Goal: Task Accomplishment & Management: Complete application form

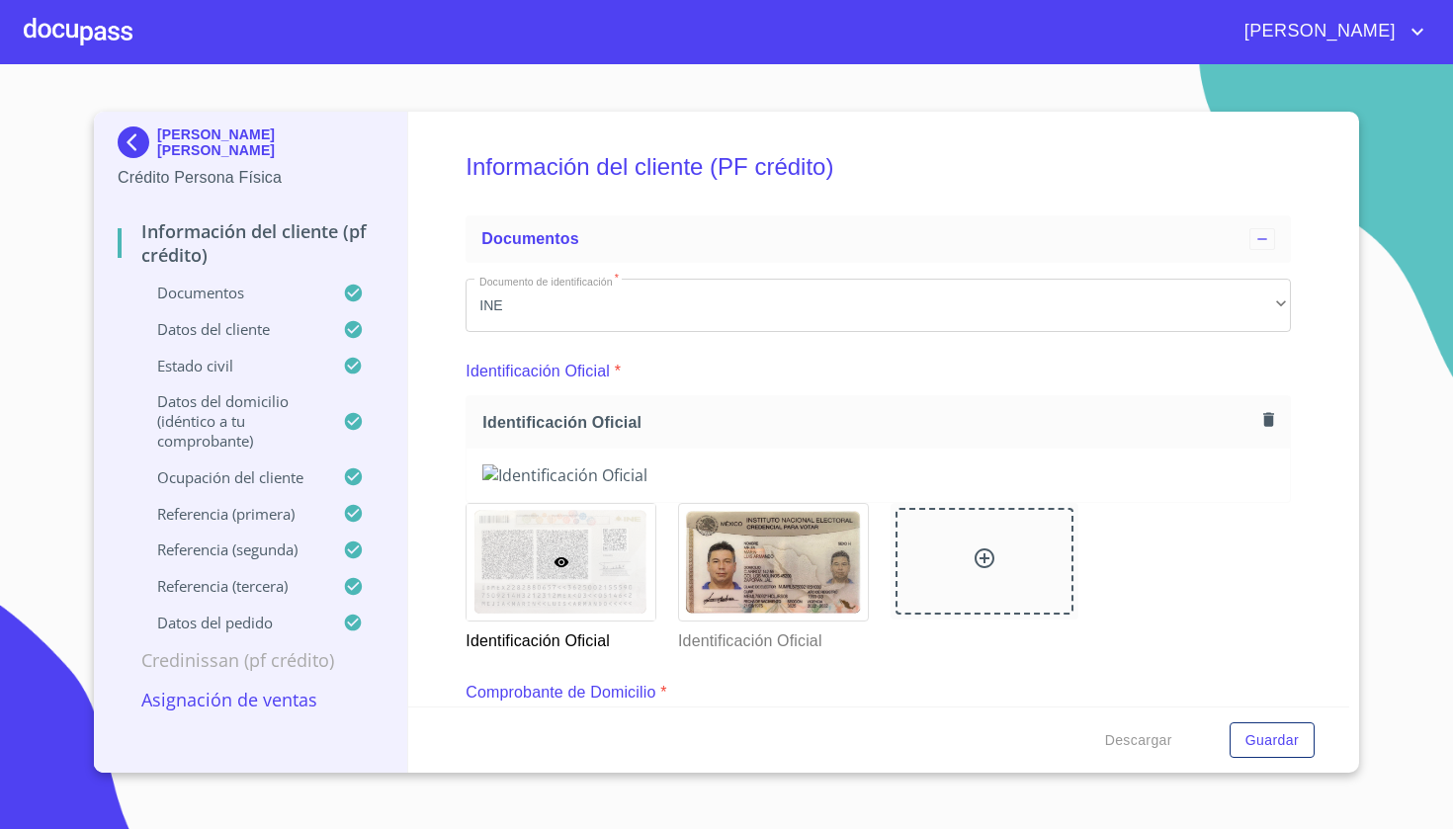
click at [83, 32] on div at bounding box center [78, 31] width 109 height 63
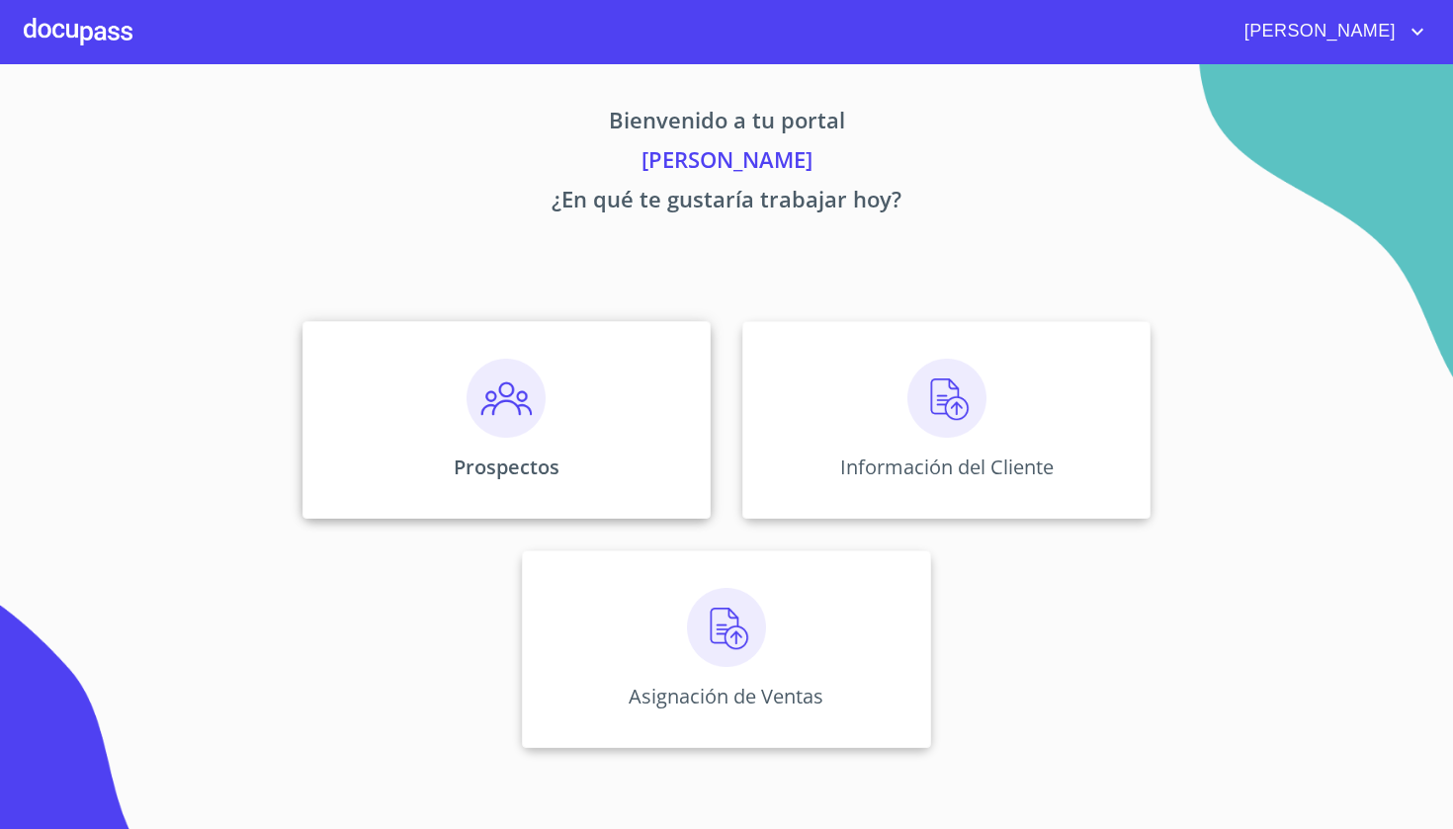
click at [533, 424] on img at bounding box center [506, 398] width 79 height 79
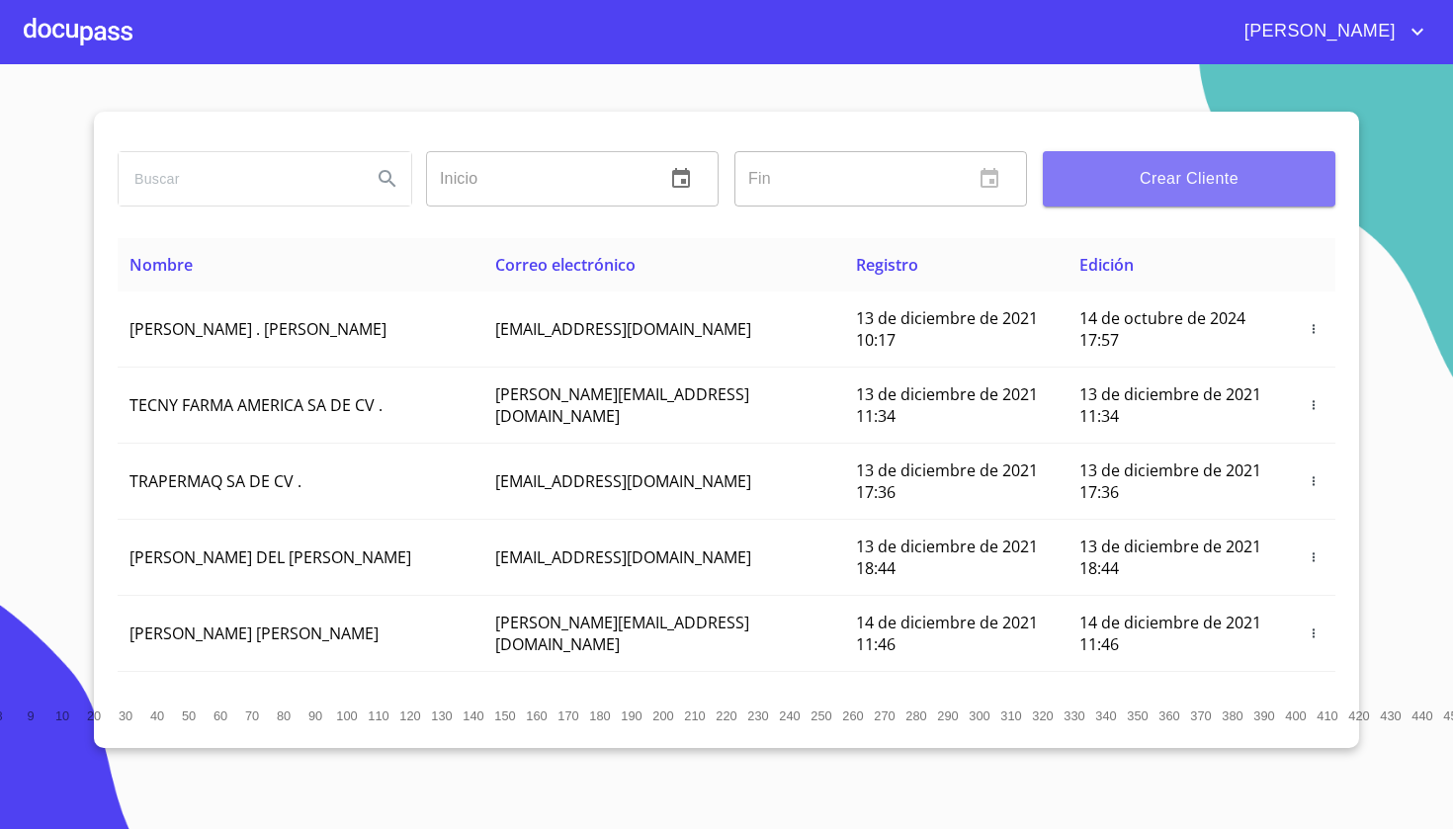
click at [1177, 161] on button "Crear Cliente" at bounding box center [1189, 178] width 293 height 55
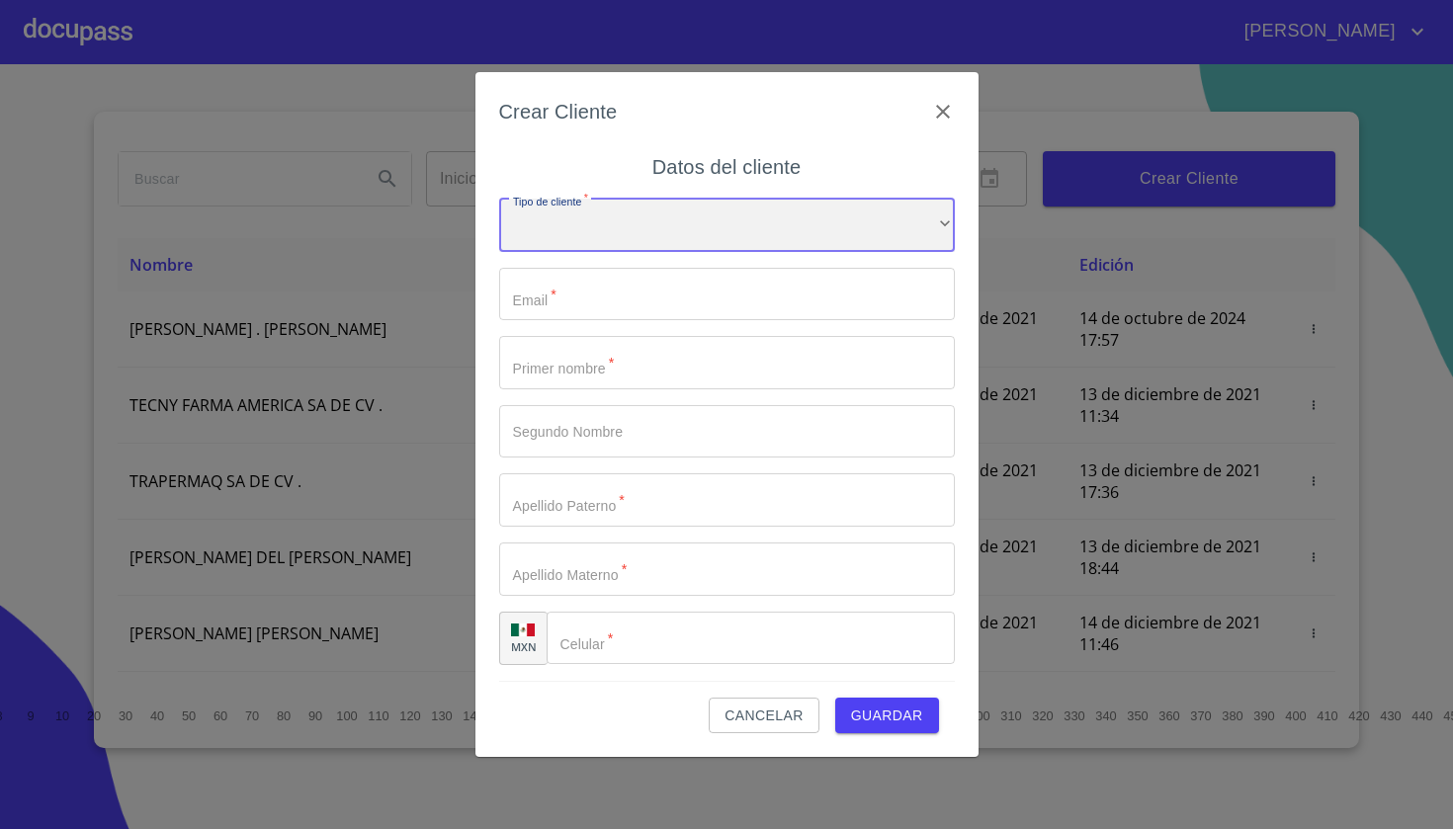
click at [607, 217] on div "​" at bounding box center [727, 225] width 456 height 53
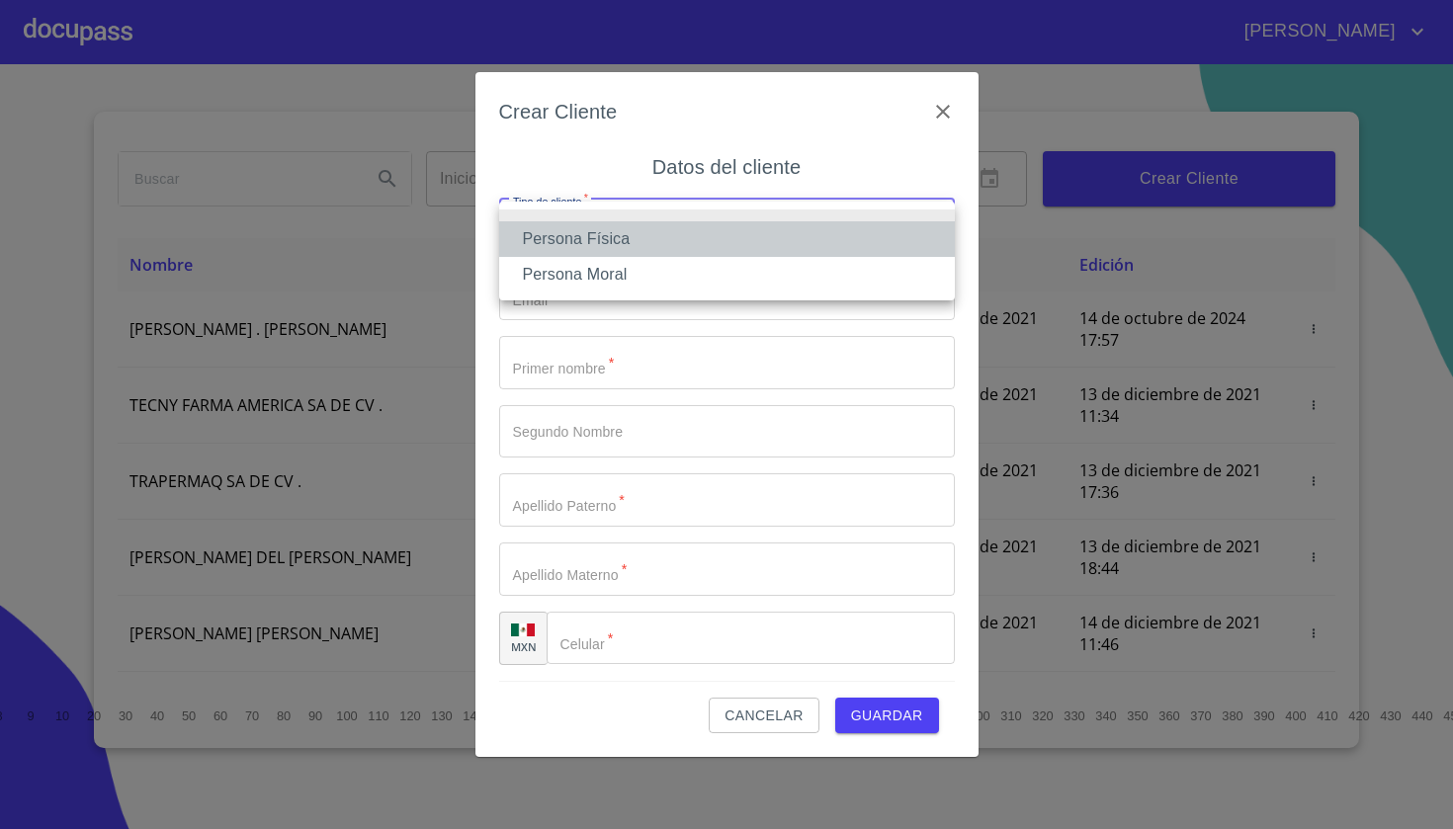
click at [573, 253] on li "Persona Física" at bounding box center [727, 239] width 456 height 36
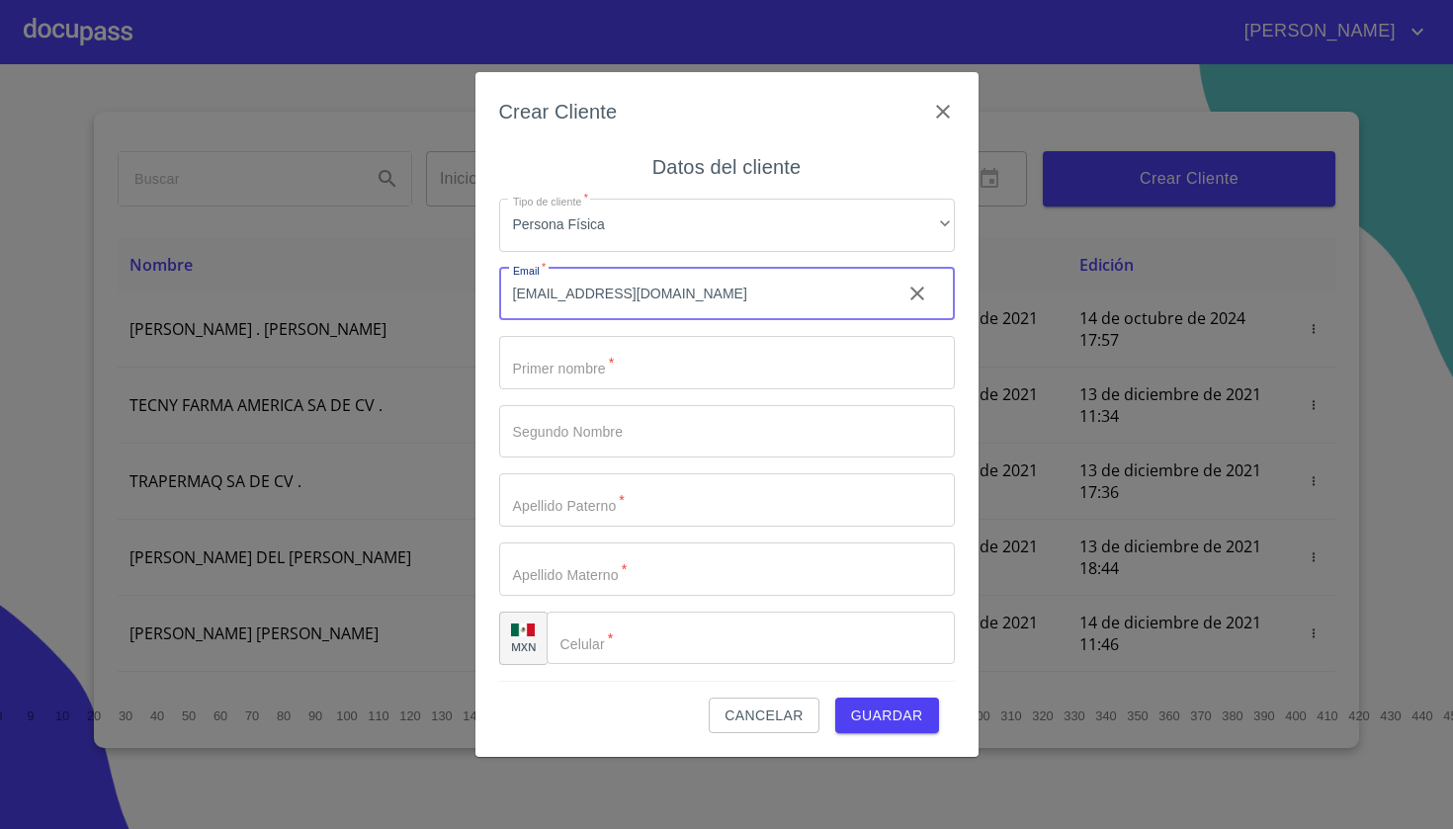
type input "[EMAIL_ADDRESS][DOMAIN_NAME]"
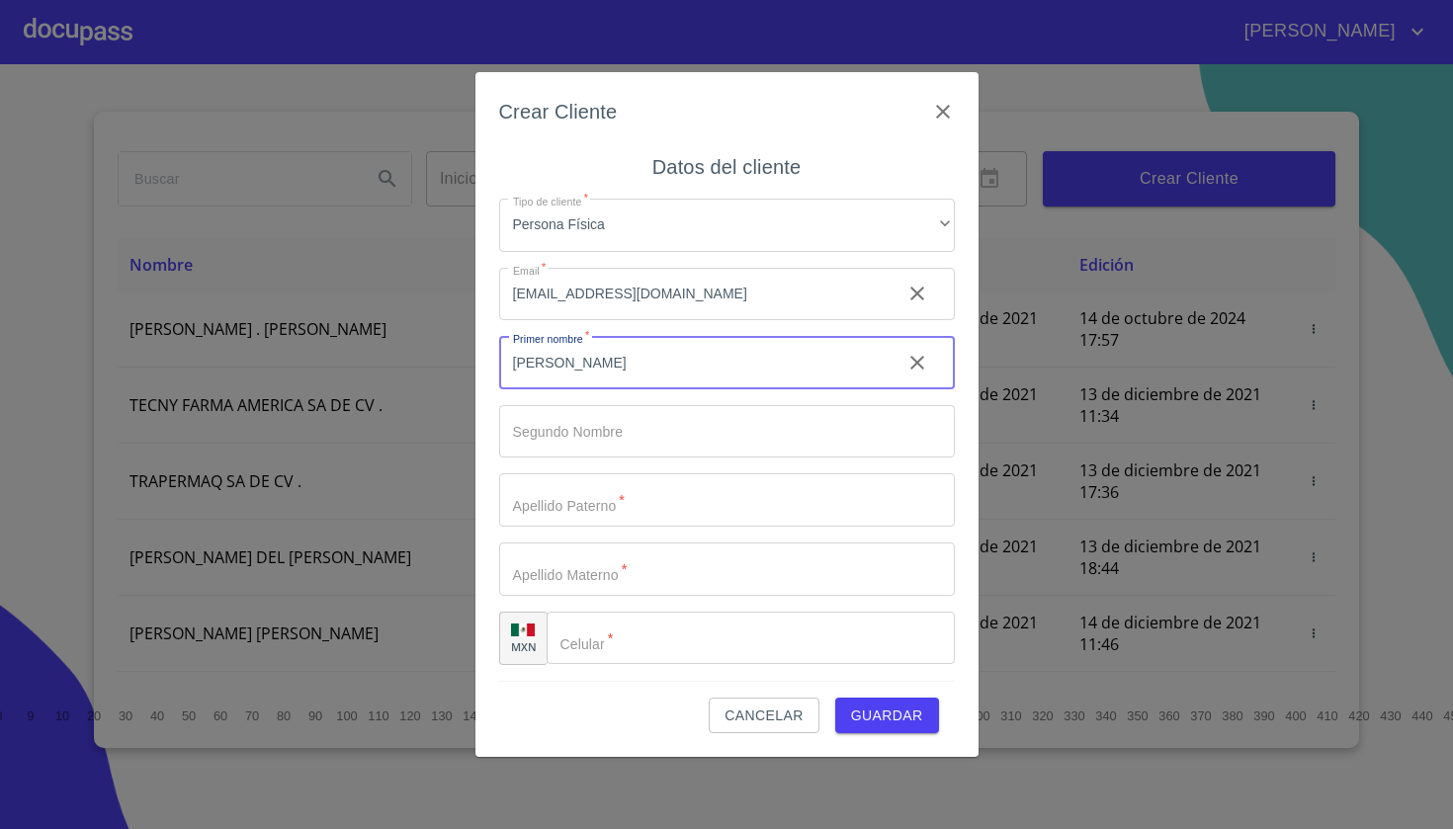
type input "[PERSON_NAME]"
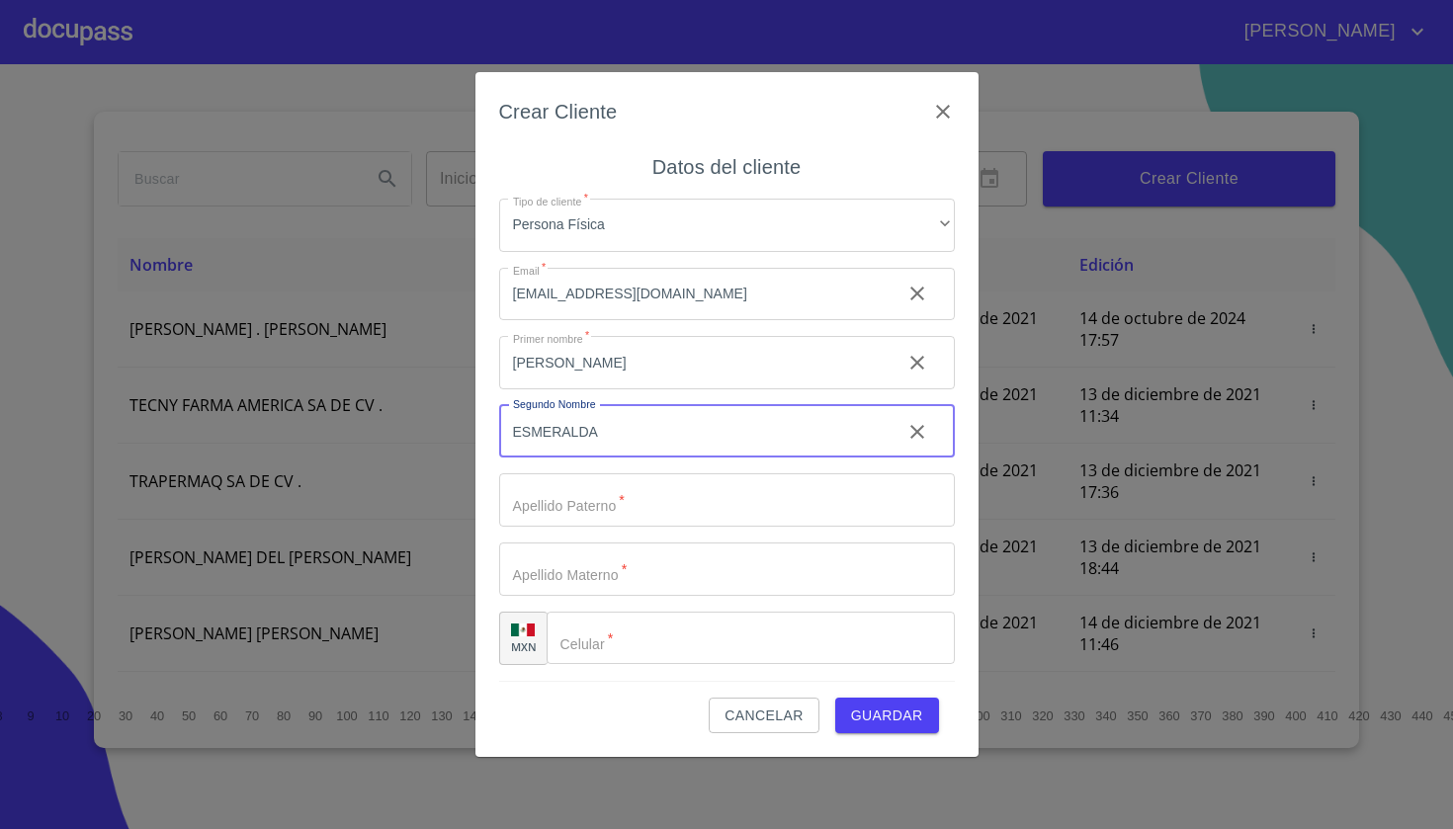
type input "ESMERALDA"
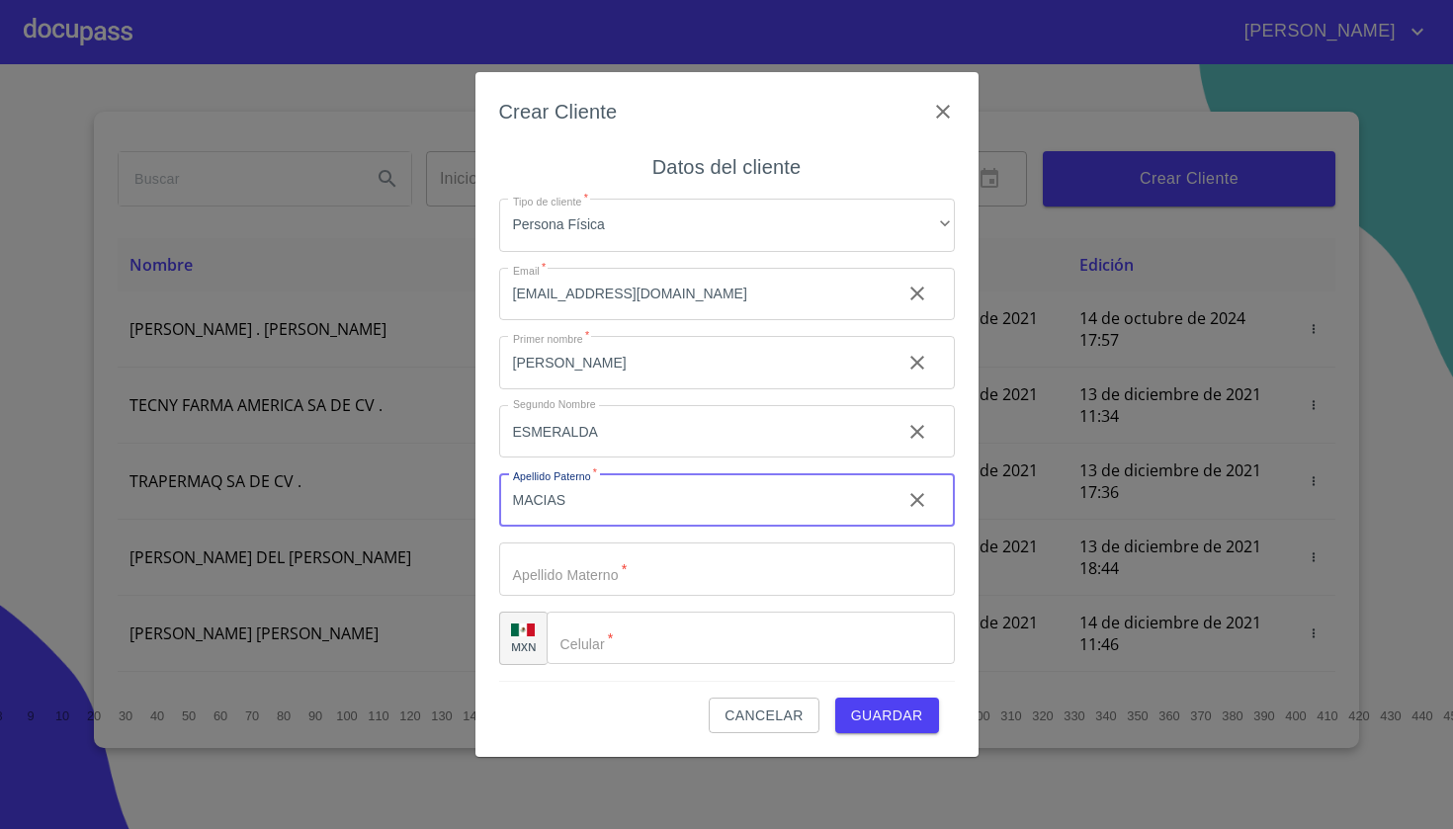
type input "MACIAS"
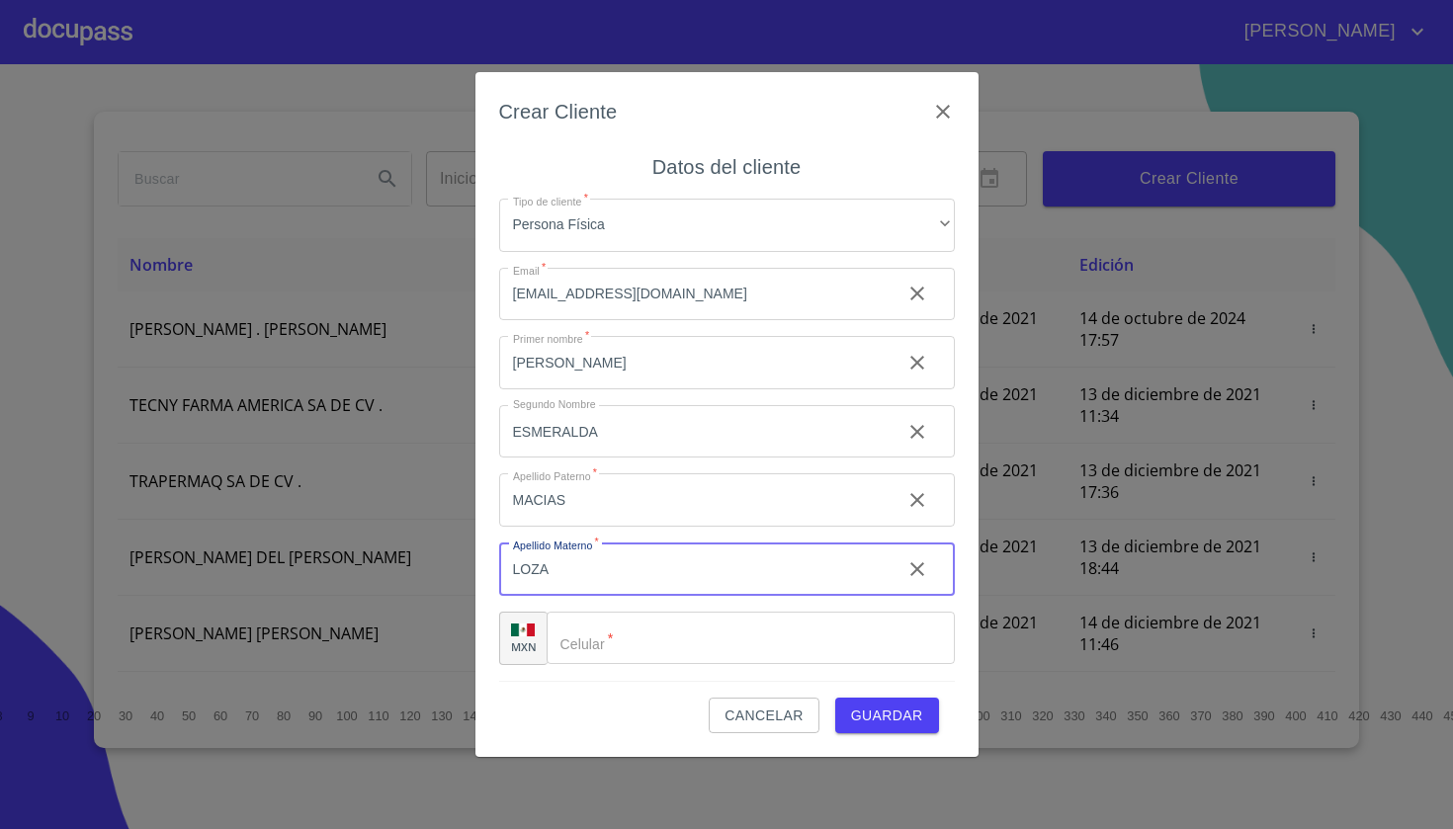
type input "LOZA"
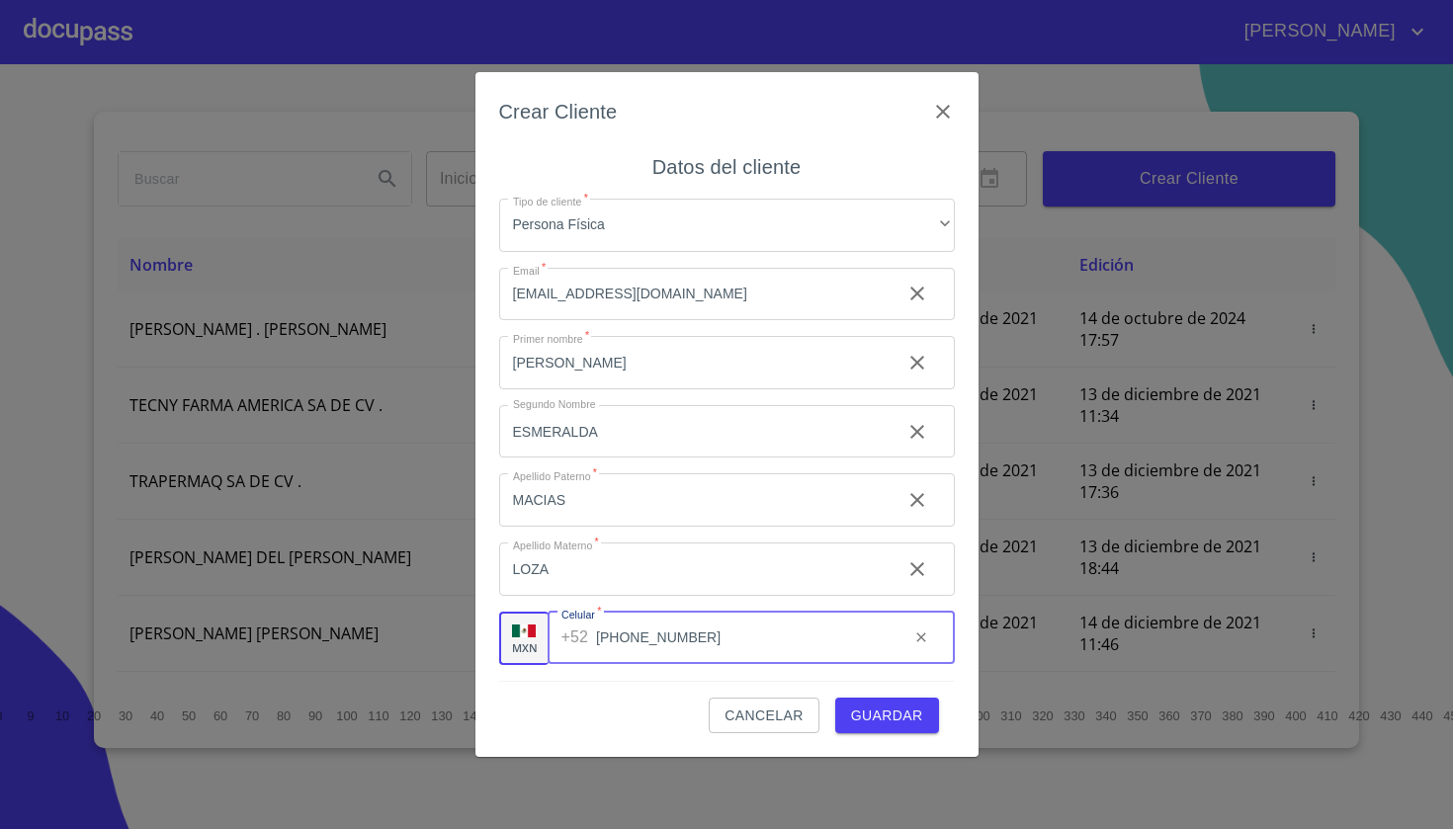
type input "[PHONE_NUMBER]"
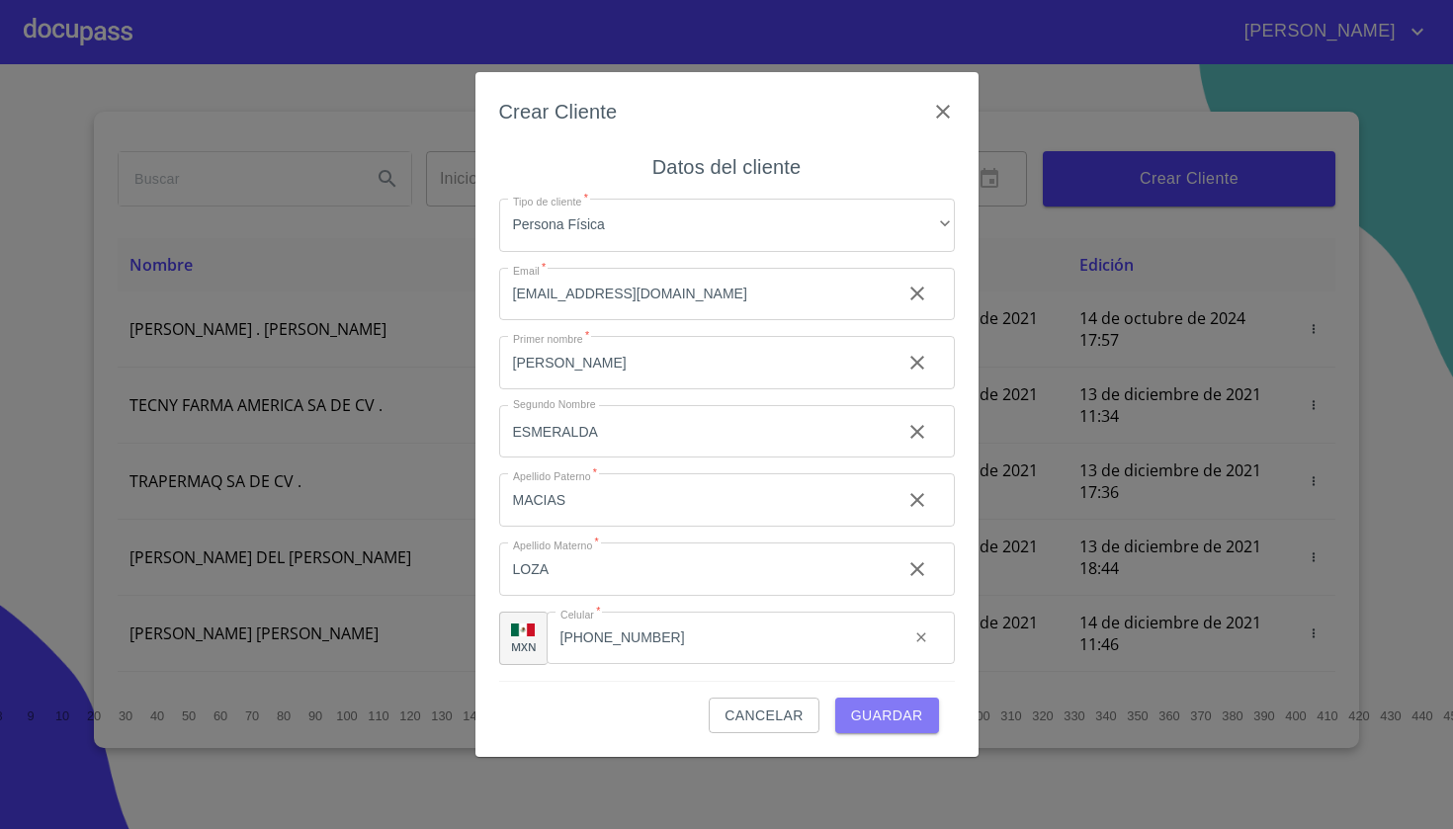
click at [872, 706] on span "Guardar" at bounding box center [887, 716] width 72 height 25
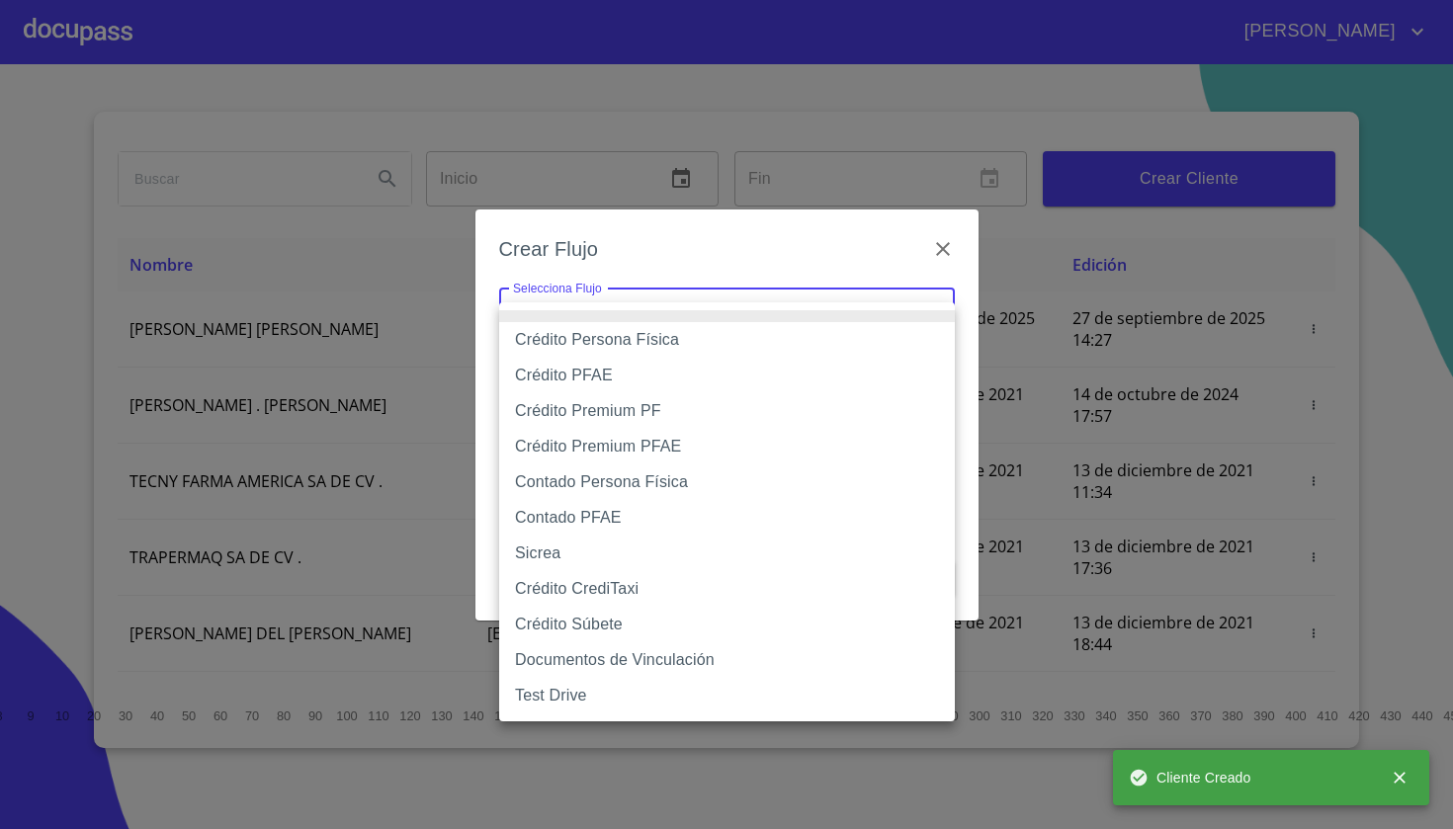
click at [637, 324] on body "[PERSON_NAME] ​ Fin ​ Crear Cliente Nombre Correo electrónico Registro Edición …" at bounding box center [726, 414] width 1453 height 829
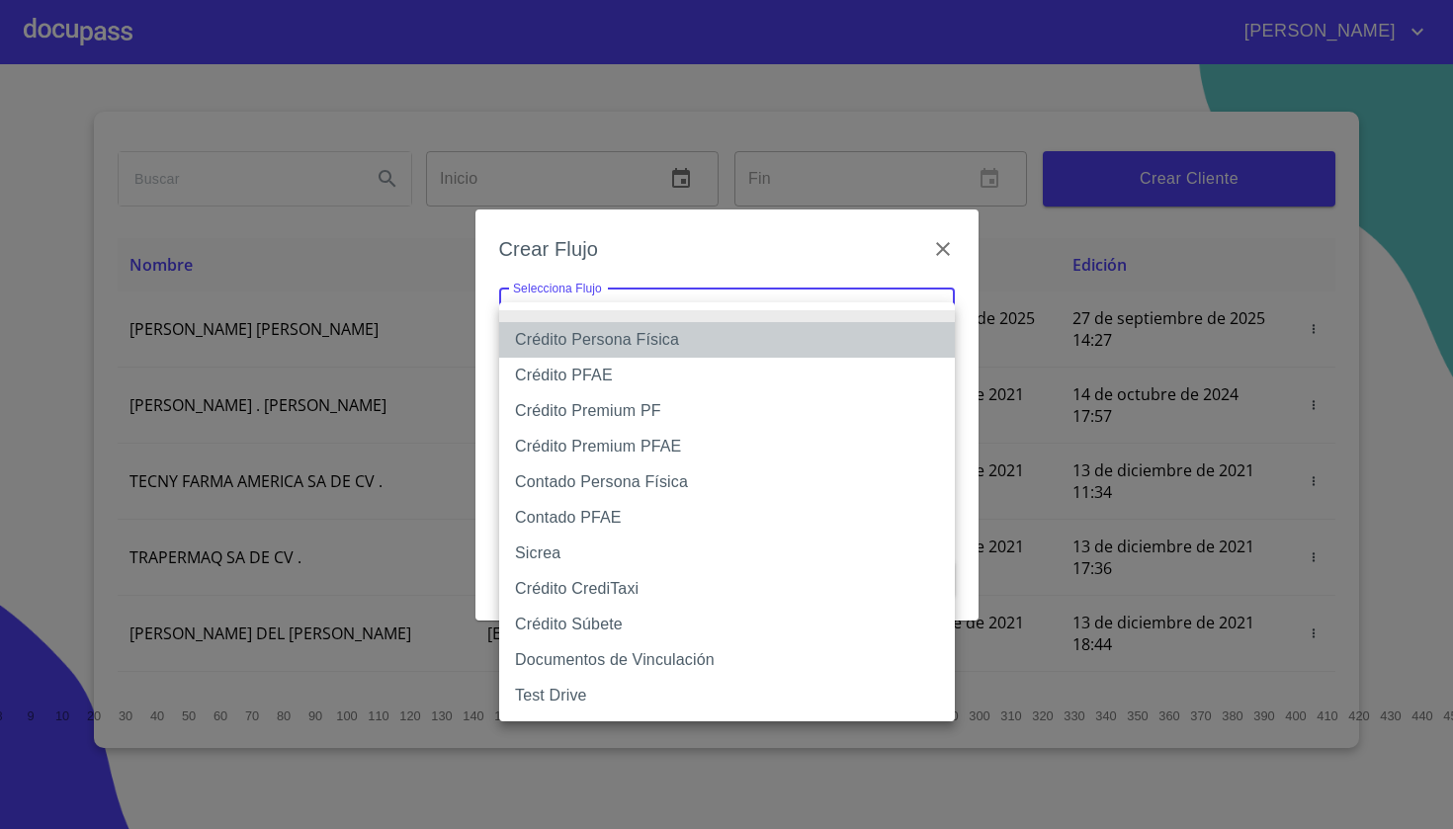
click at [627, 344] on li "Crédito Persona Física" at bounding box center [727, 340] width 456 height 36
type input "61b033e49b8c202ad5bb7912"
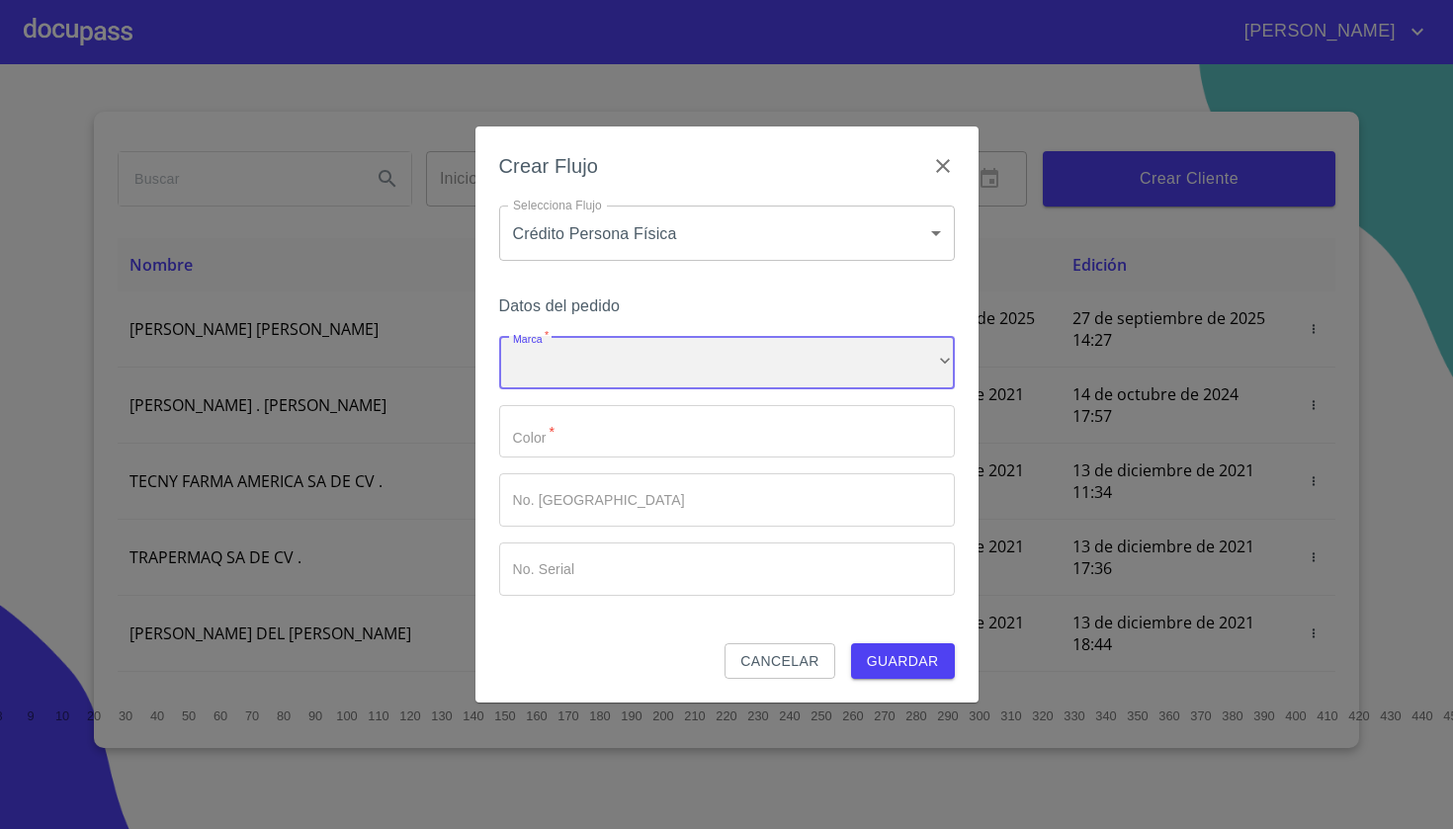
click at [603, 348] on div "​" at bounding box center [727, 362] width 456 height 53
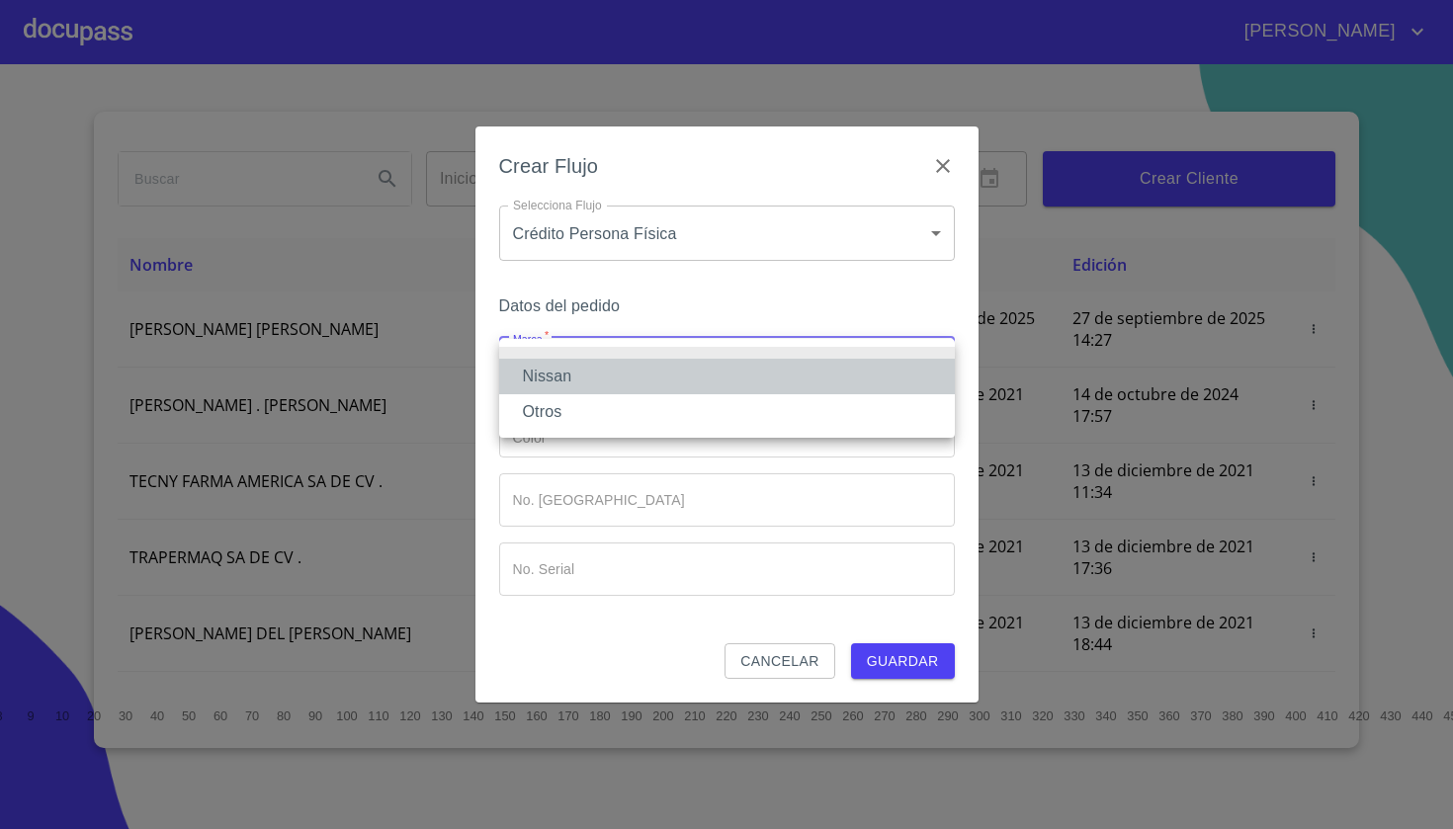
click at [583, 375] on li "Nissan" at bounding box center [727, 377] width 456 height 36
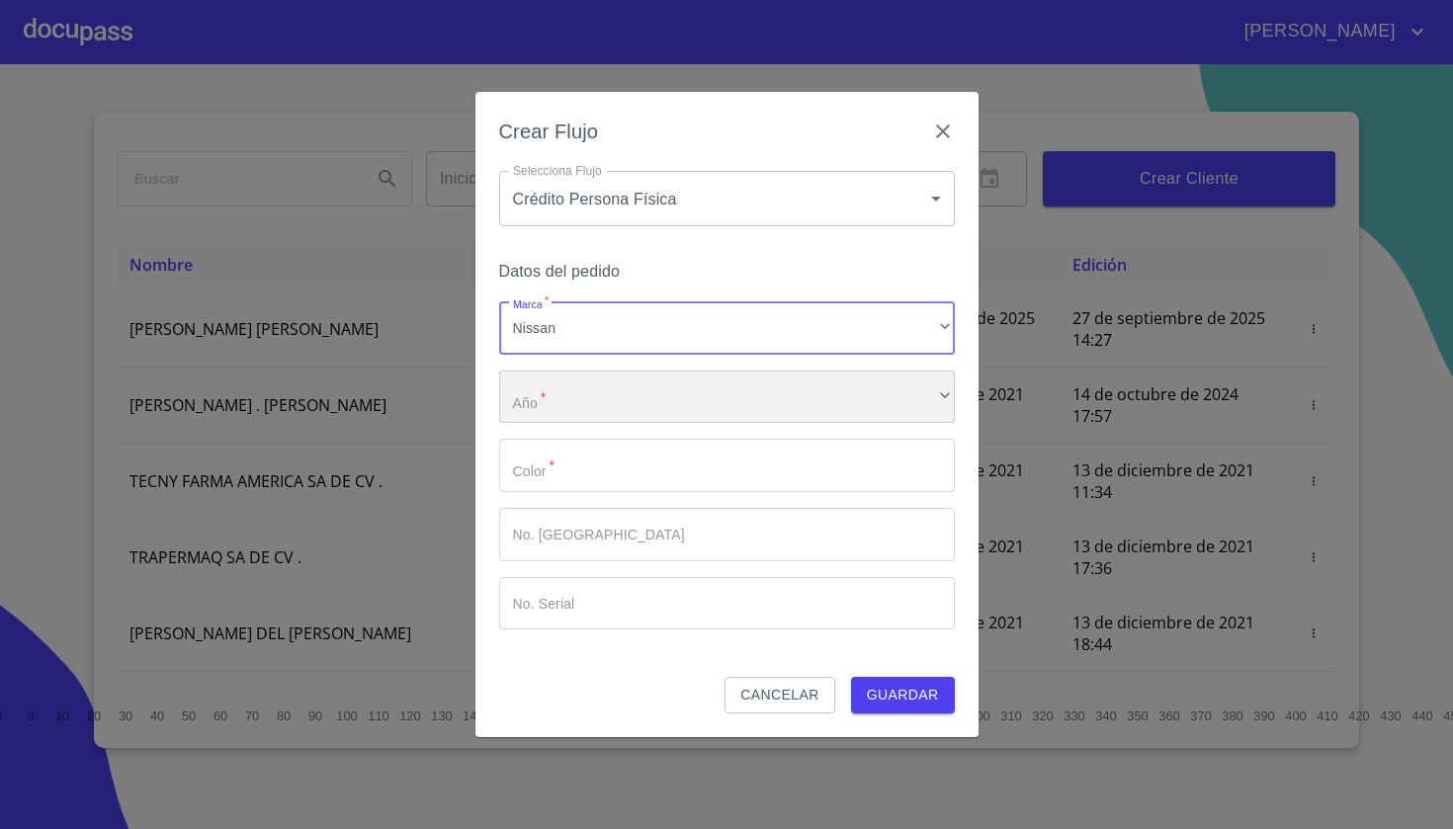
click at [571, 420] on div "​" at bounding box center [727, 397] width 456 height 53
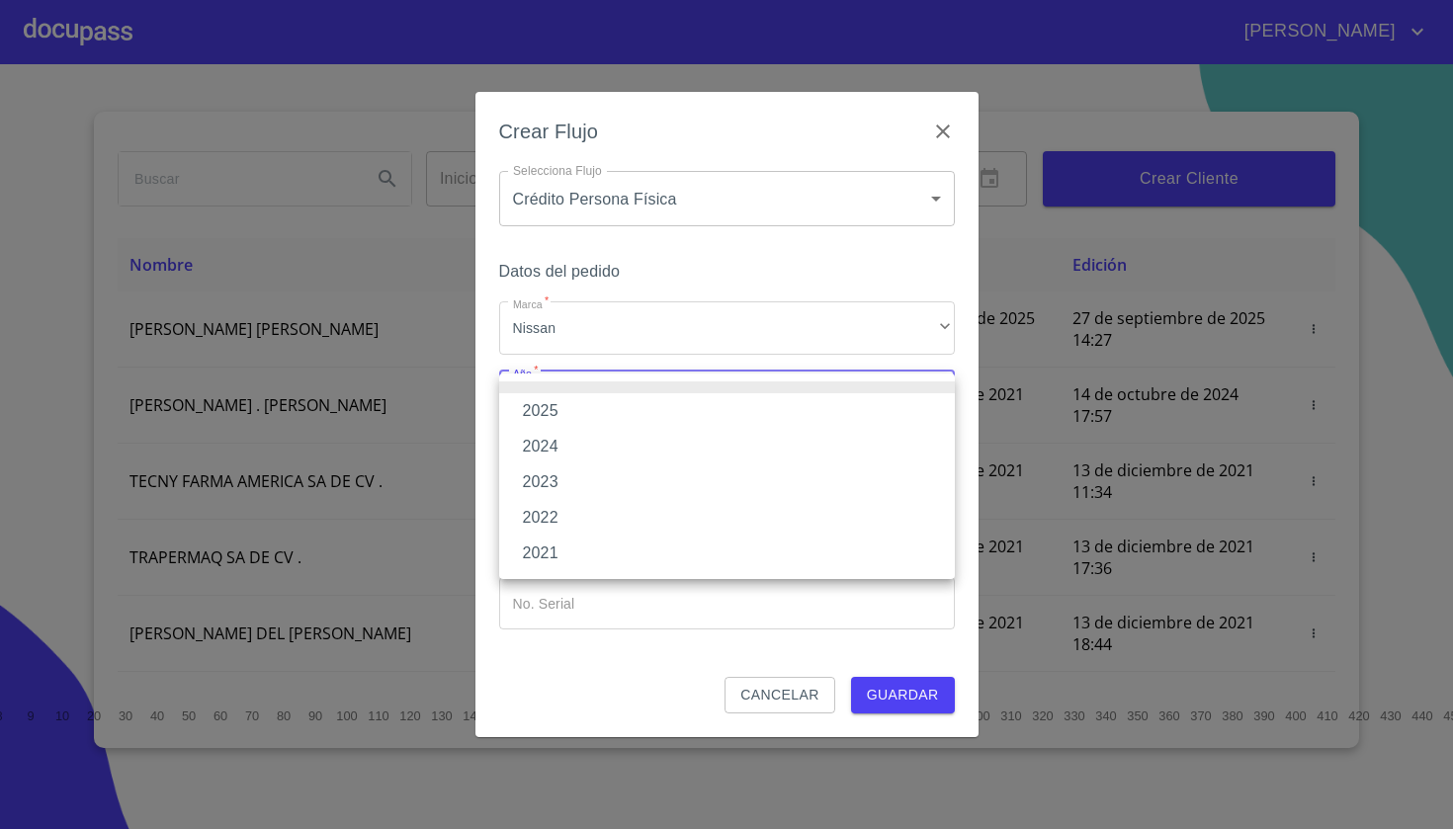
click at [566, 417] on li "2025" at bounding box center [727, 411] width 456 height 36
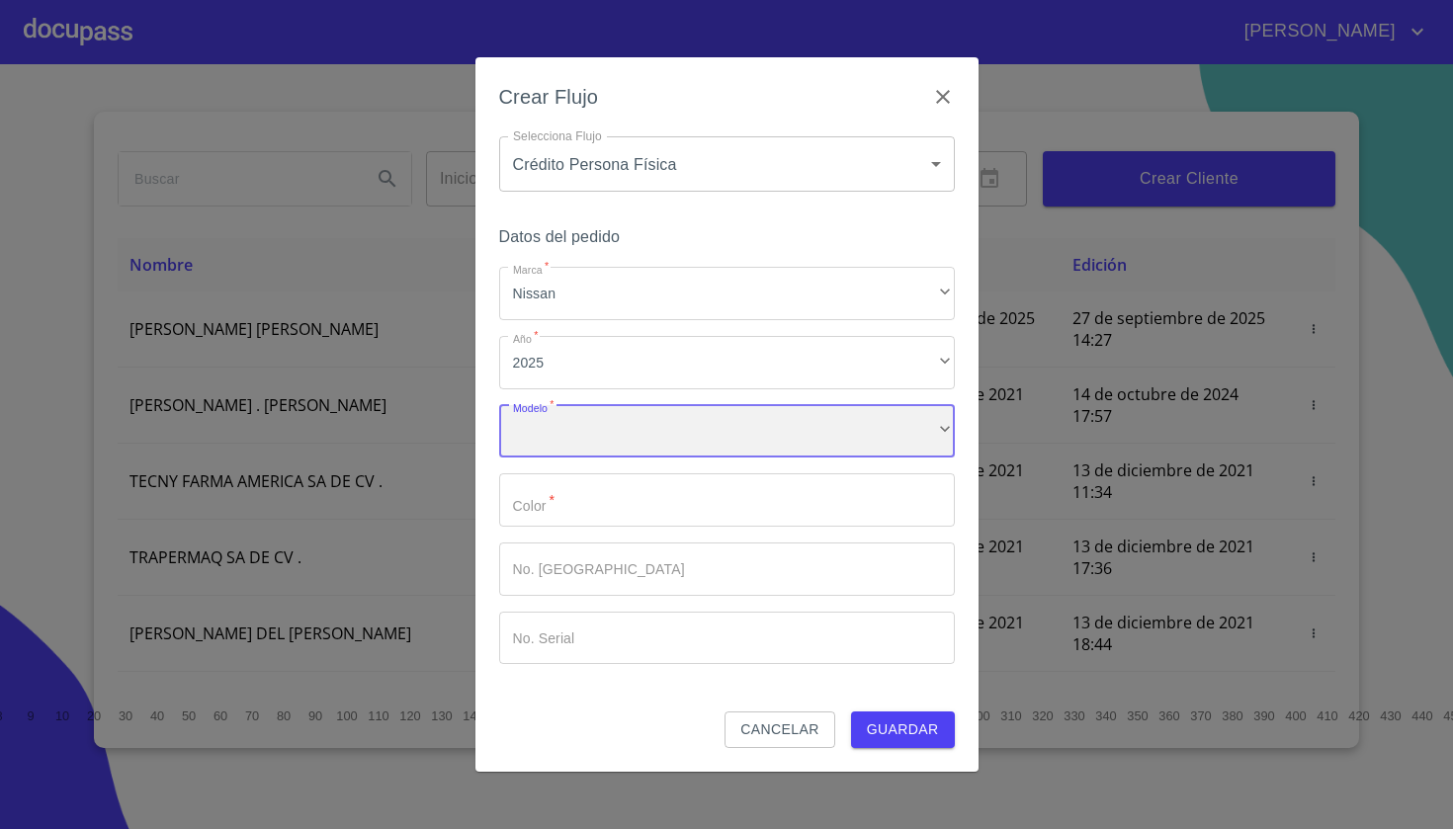
click at [566, 453] on div "​" at bounding box center [727, 431] width 456 height 53
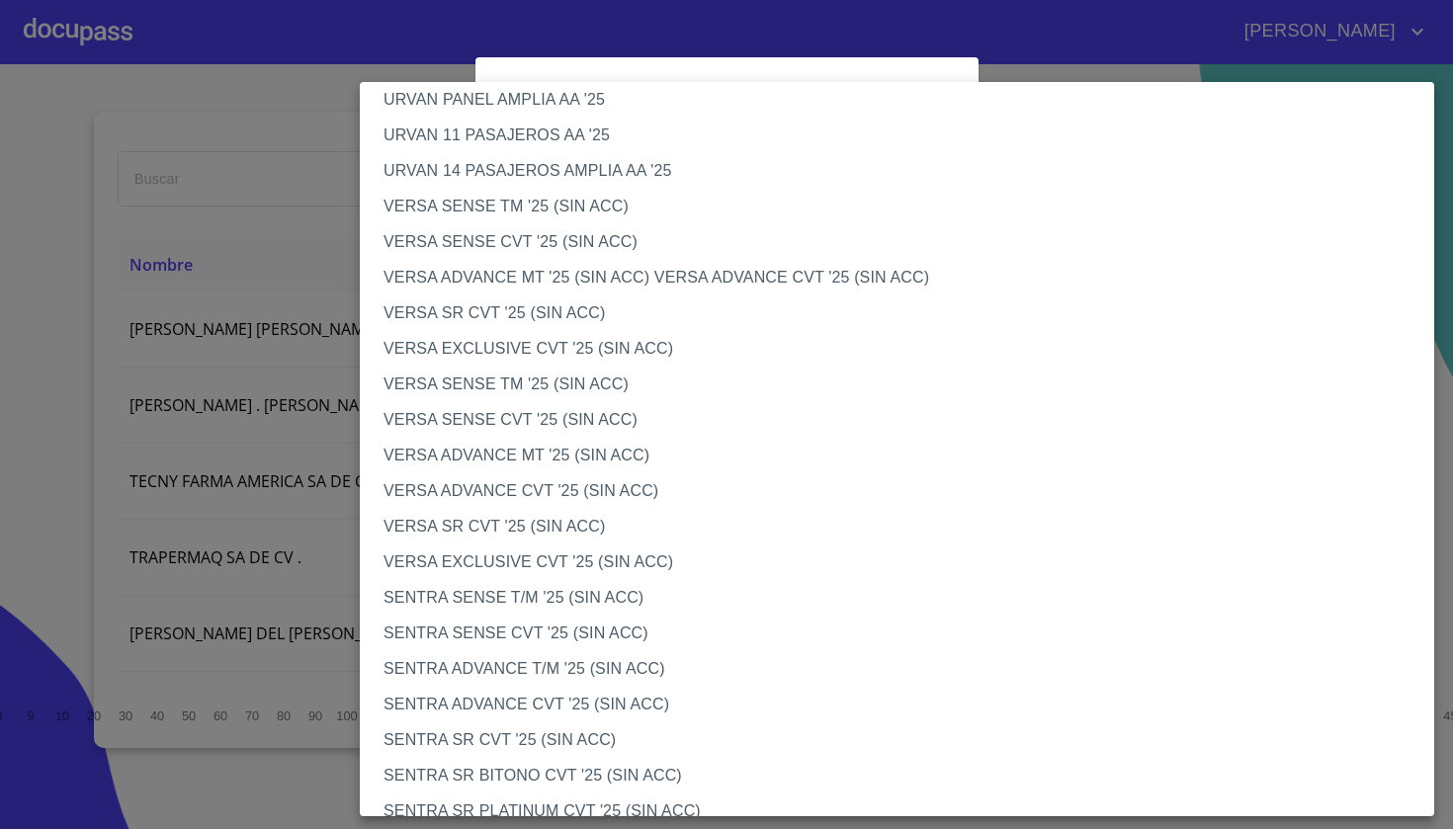
scroll to position [658, 0]
click at [599, 447] on li "VERSA ADVANCE MT '25 (SIN ACC)" at bounding box center [897, 458] width 1074 height 36
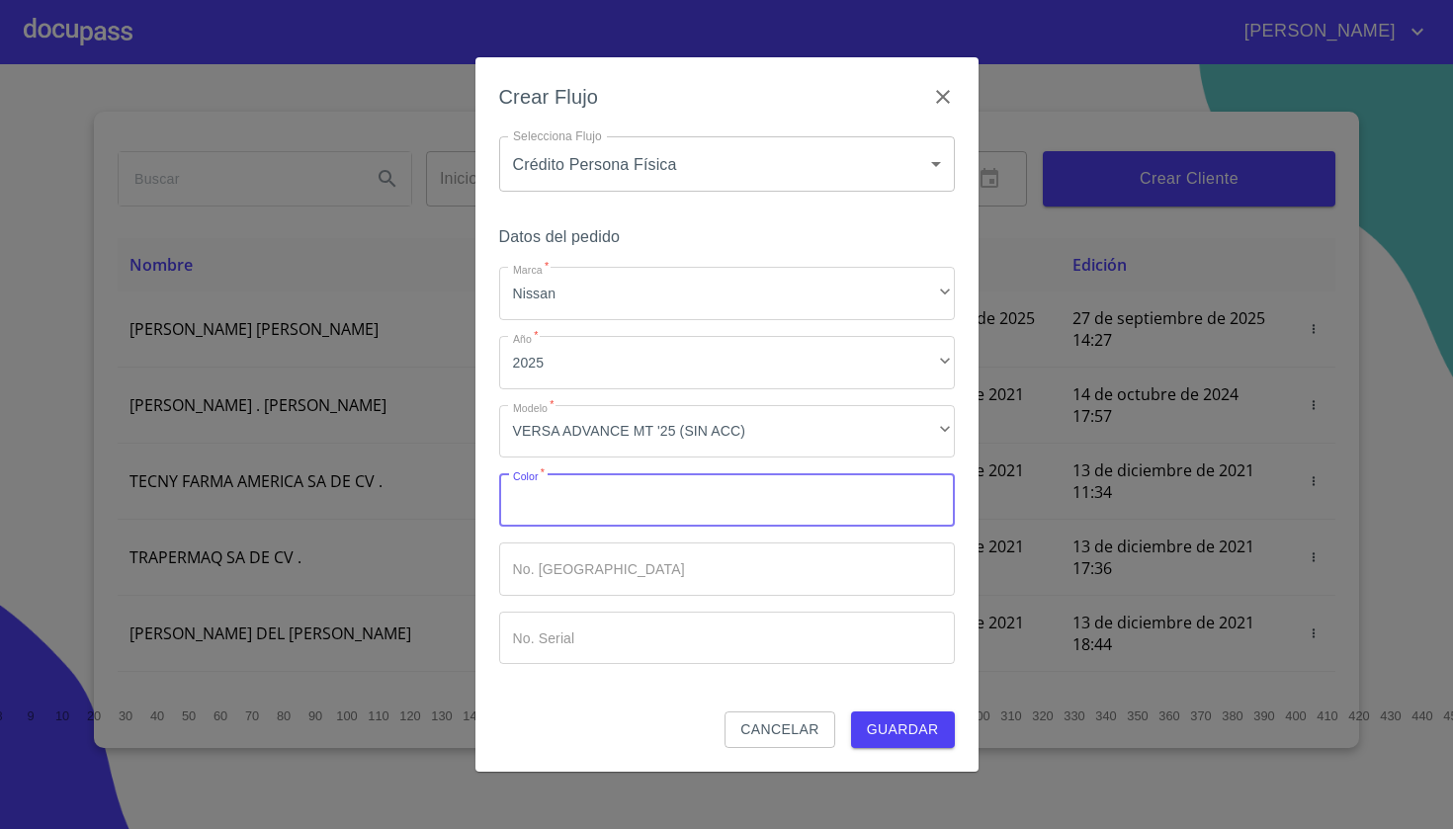
click at [581, 514] on input "Marca   *" at bounding box center [727, 499] width 456 height 53
type input "GRIS"
click at [913, 710] on div "Datos del pedido Marca   * Nissan ​ Año   * 2025 ​ Modelo   * VERSA ADVANCE MT …" at bounding box center [727, 467] width 456 height 488
click at [913, 712] on button "Guardar" at bounding box center [903, 730] width 104 height 37
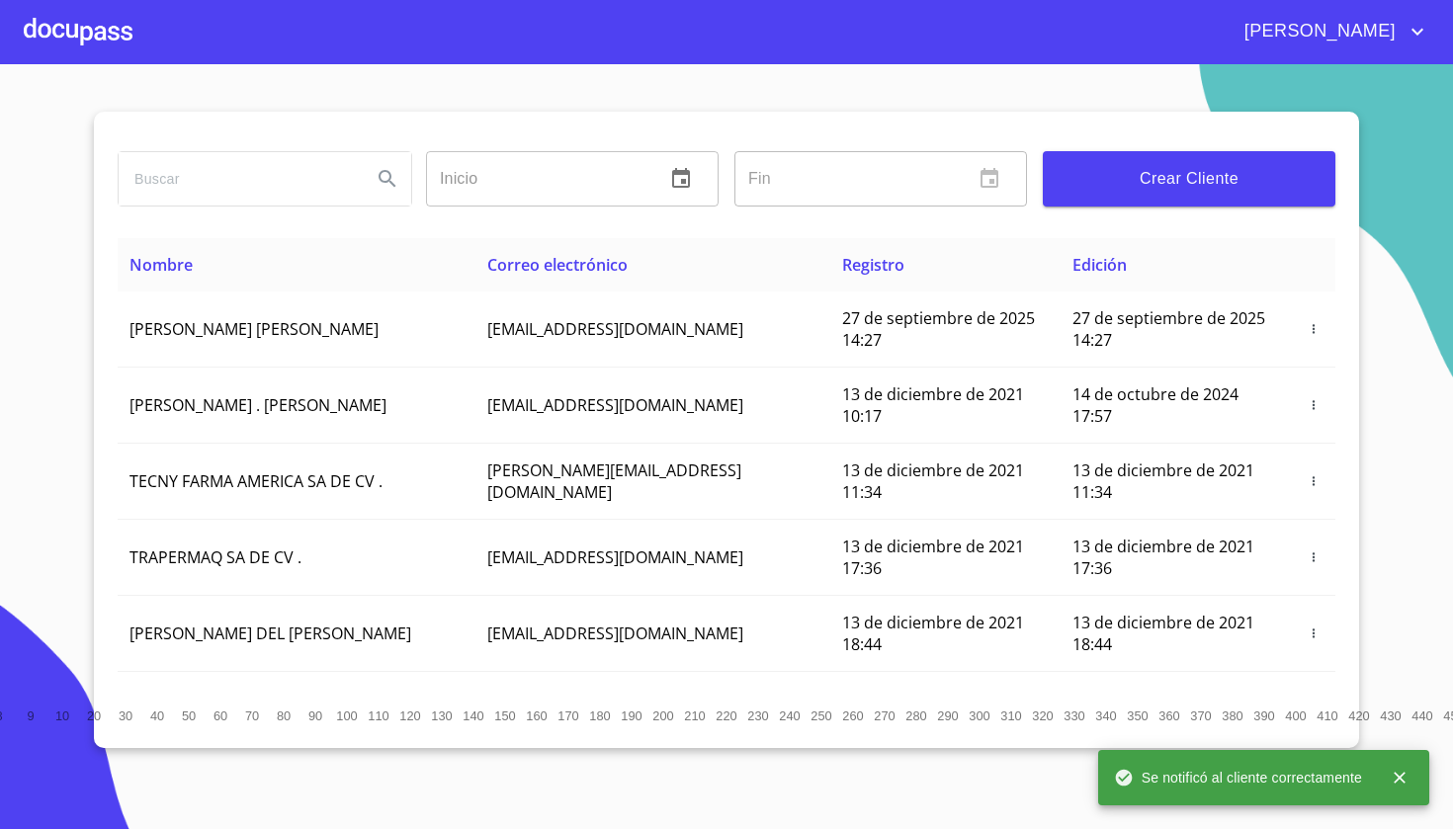
click at [77, 35] on div at bounding box center [78, 31] width 109 height 63
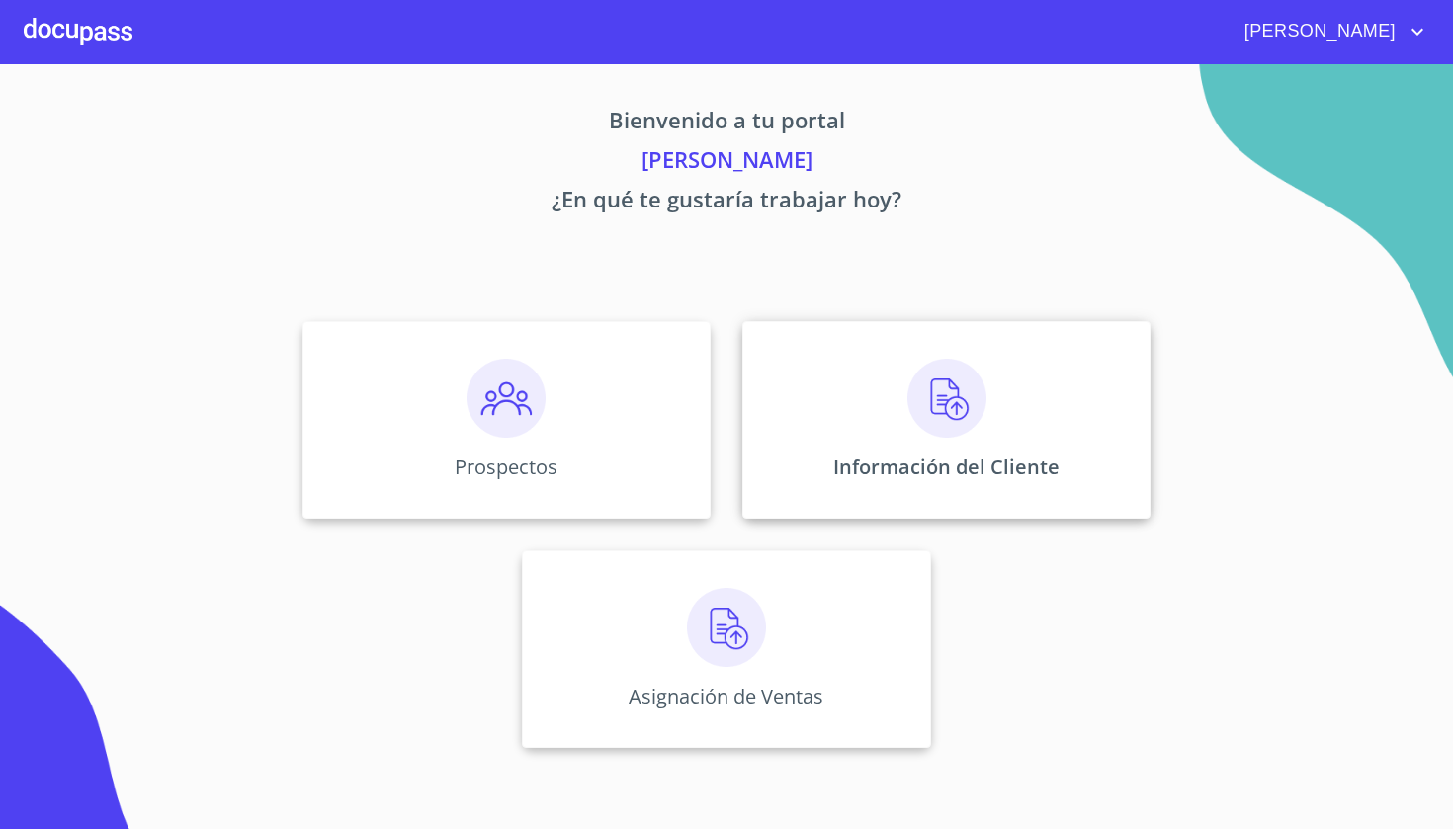
click at [938, 399] on img at bounding box center [946, 398] width 79 height 79
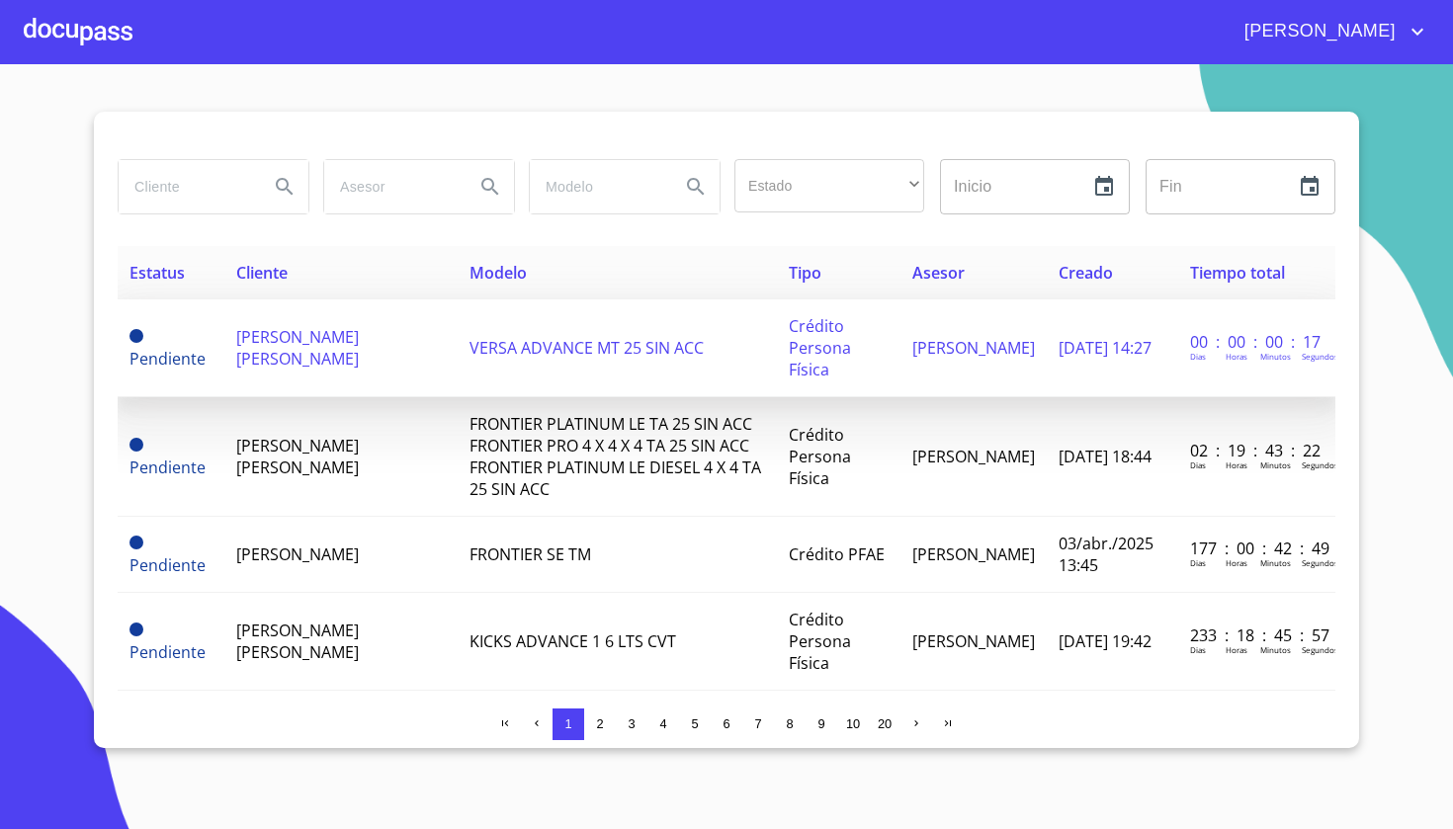
click at [470, 348] on span "VERSA ADVANCE MT 25 SIN ACC" at bounding box center [587, 348] width 234 height 22
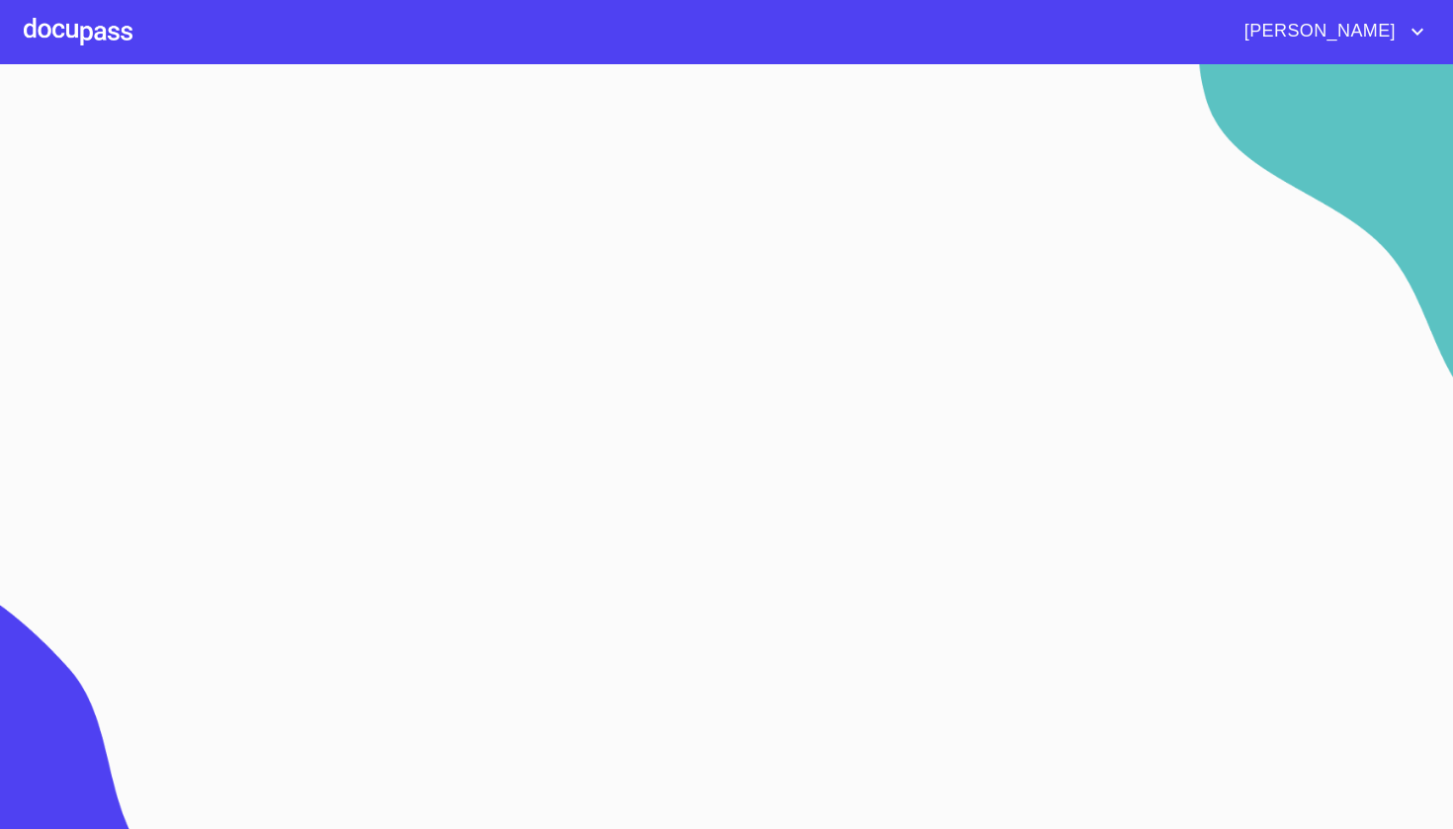
click at [456, 348] on section at bounding box center [726, 446] width 1453 height 765
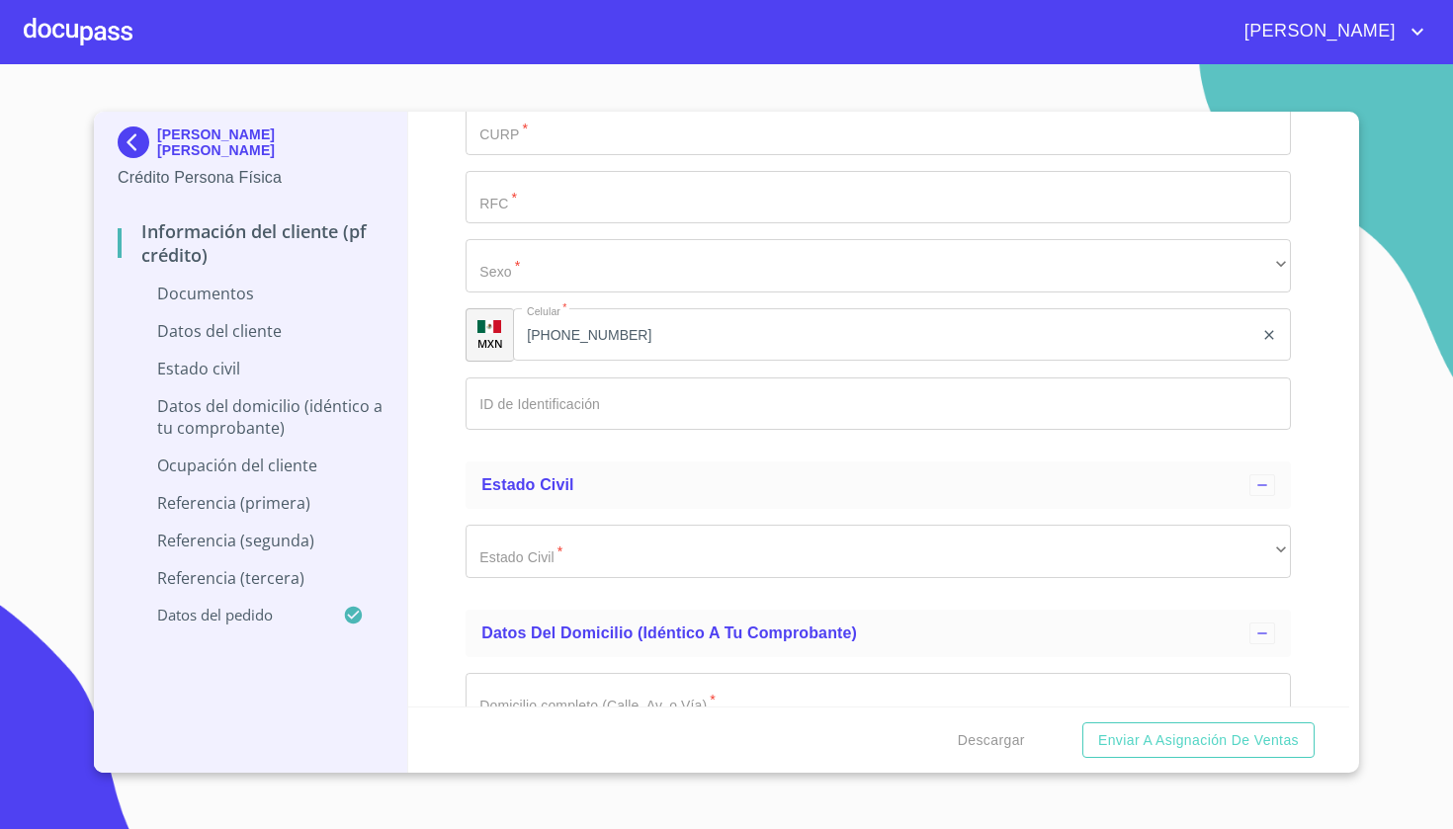
scroll to position [2917, 0]
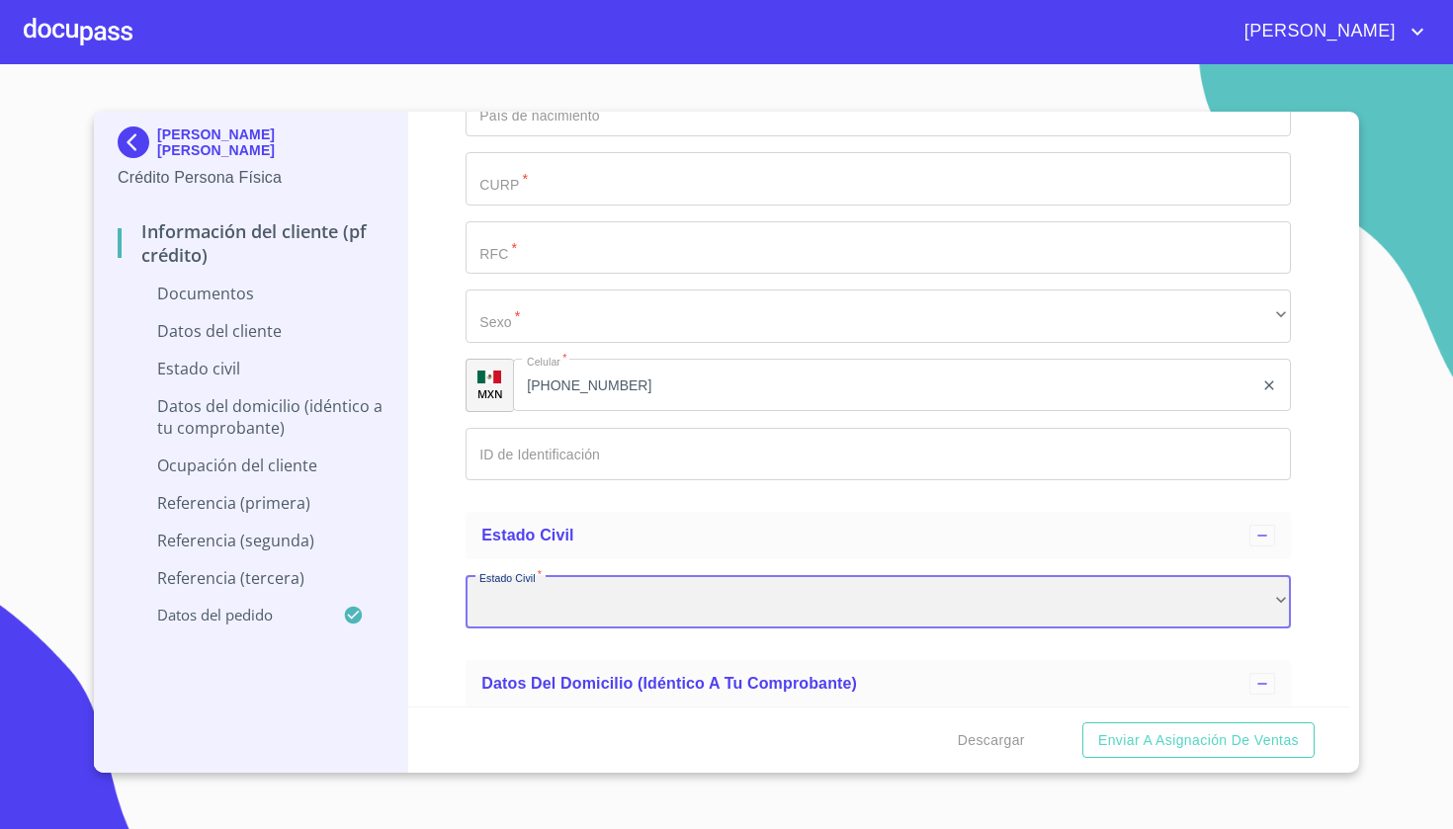
click at [557, 602] on div "​" at bounding box center [878, 601] width 825 height 53
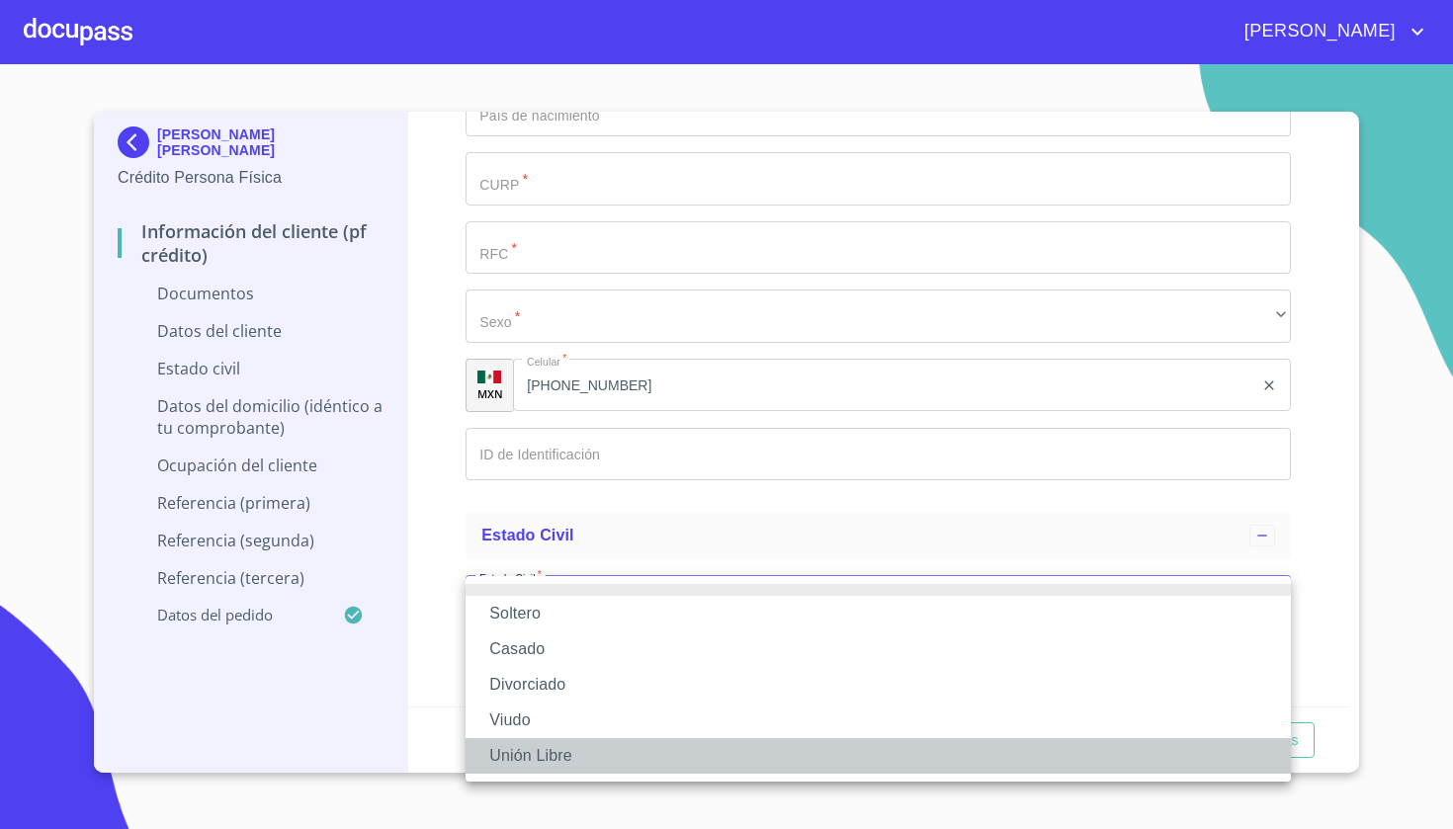
click at [542, 745] on li "Unión Libre" at bounding box center [878, 756] width 825 height 36
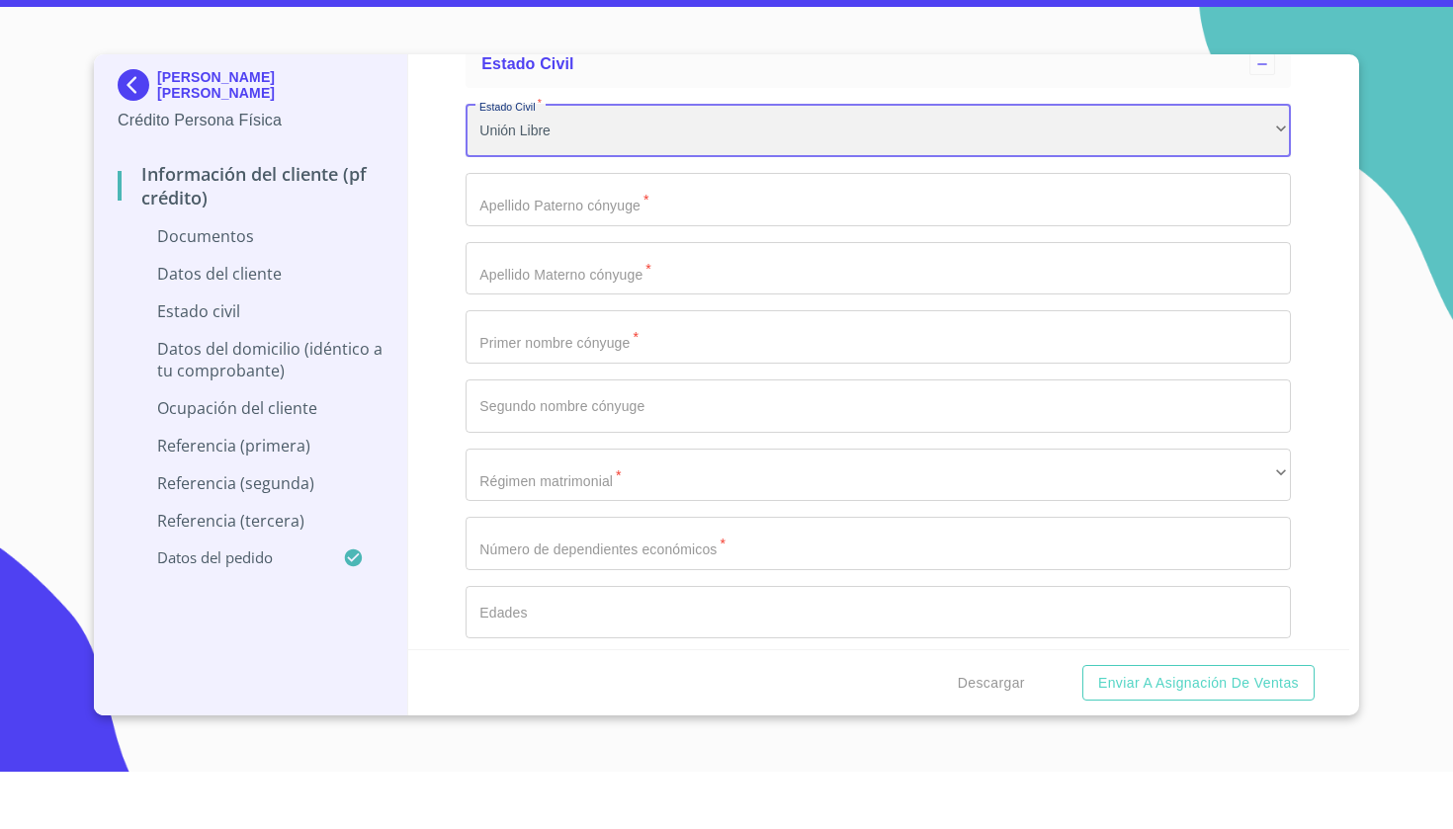
scroll to position [3344, 0]
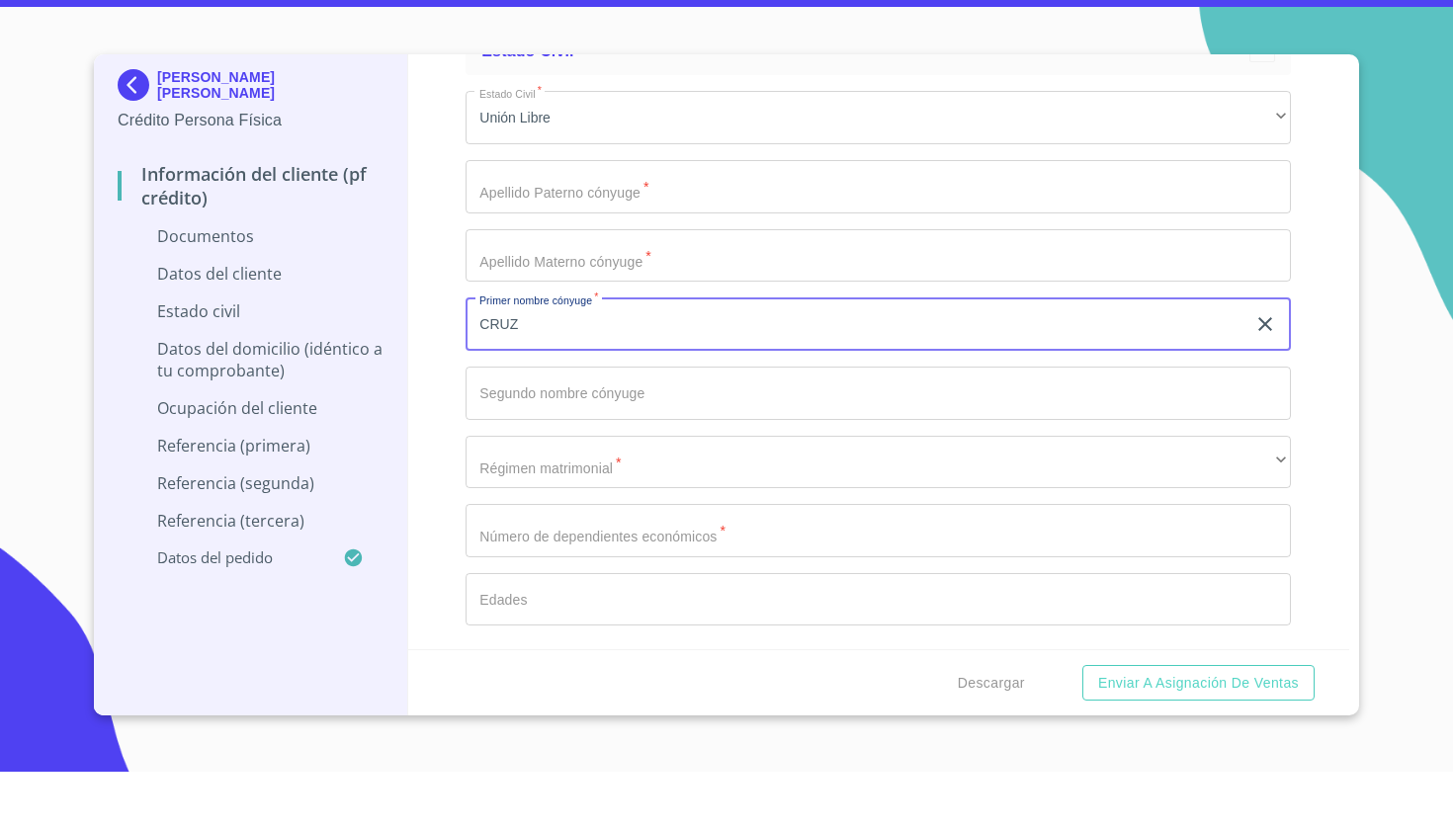
type input "CRUZ"
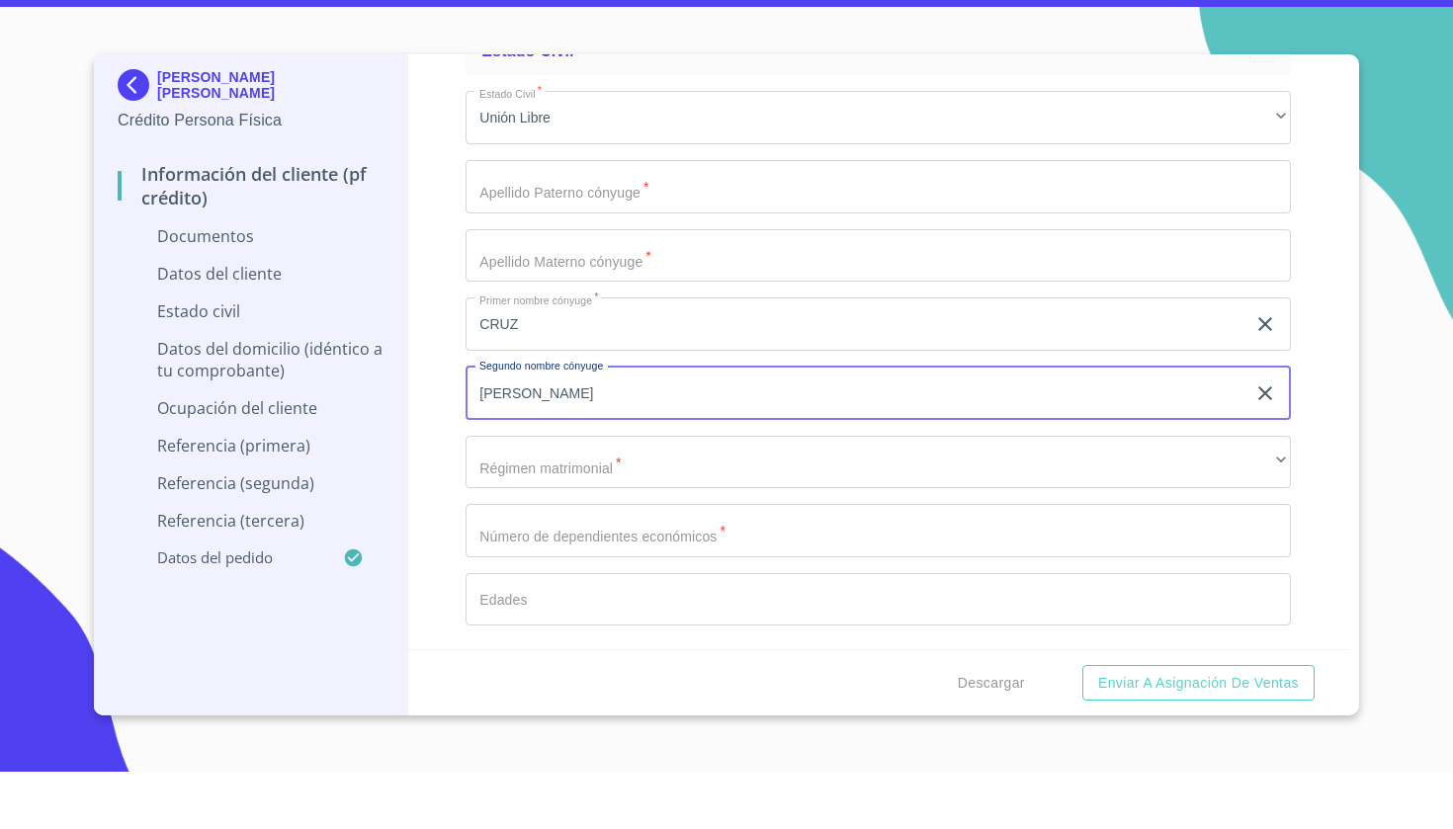
type input "[PERSON_NAME]"
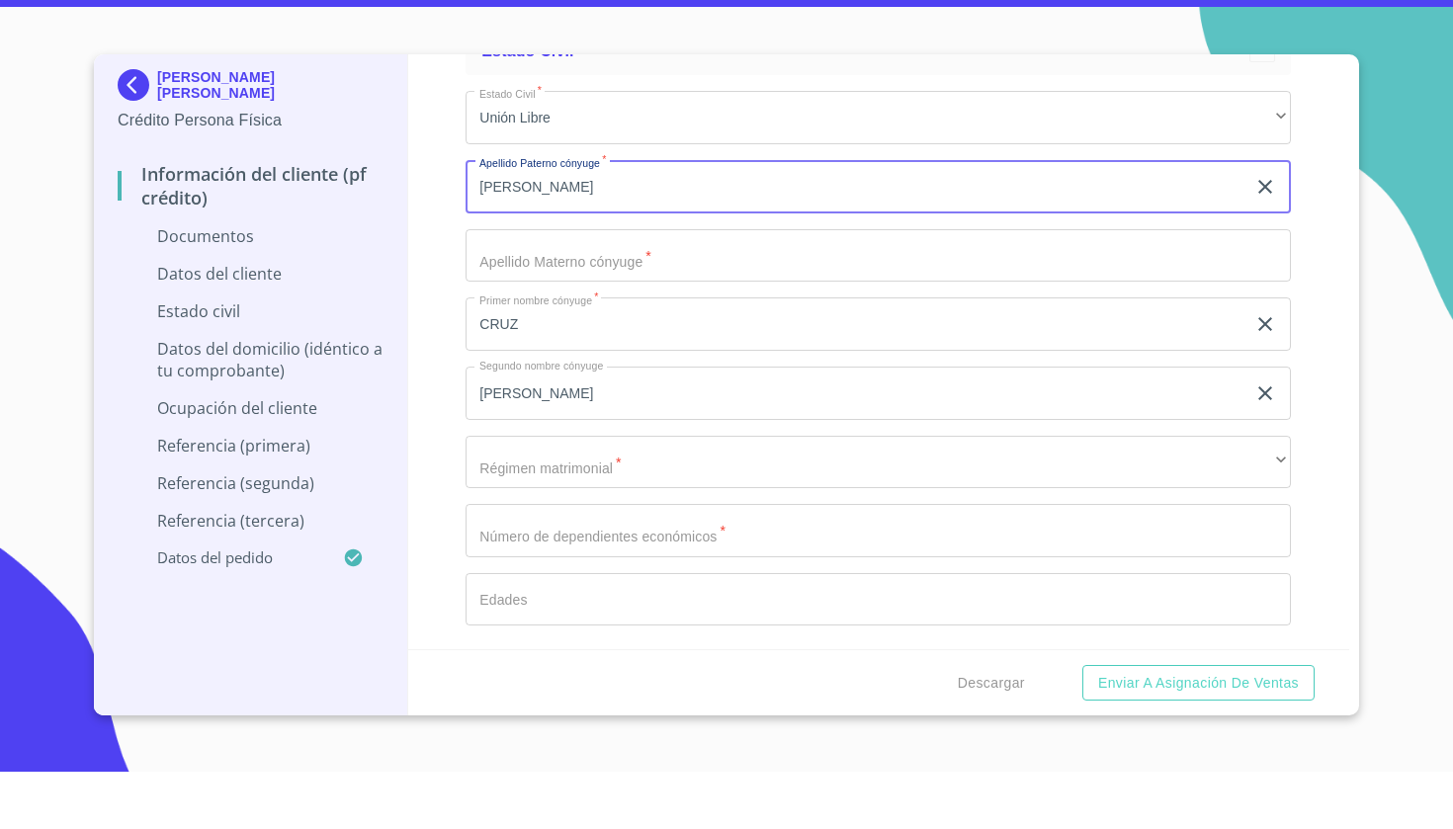
type input "[PERSON_NAME]"
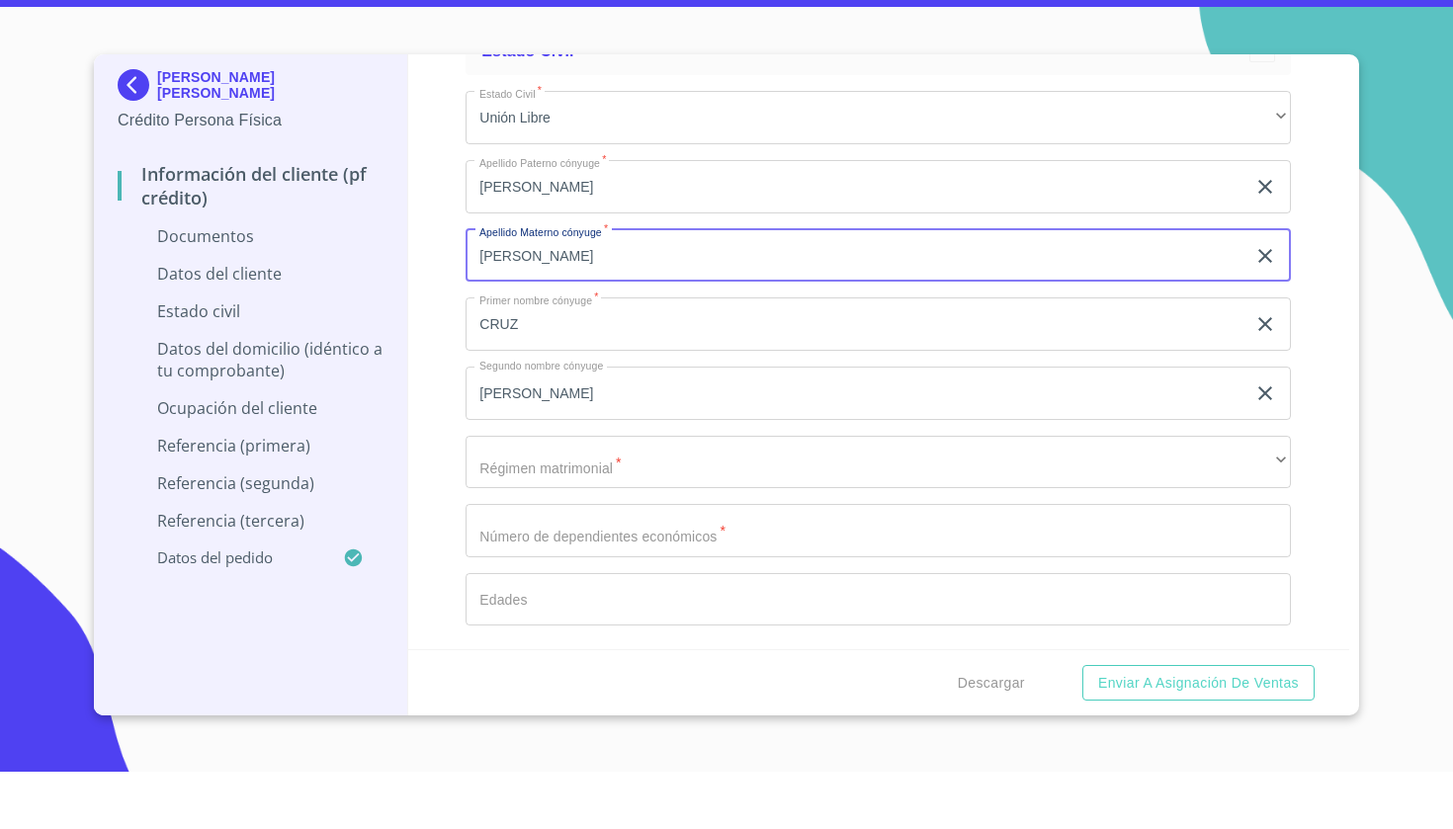
type input "[PERSON_NAME]"
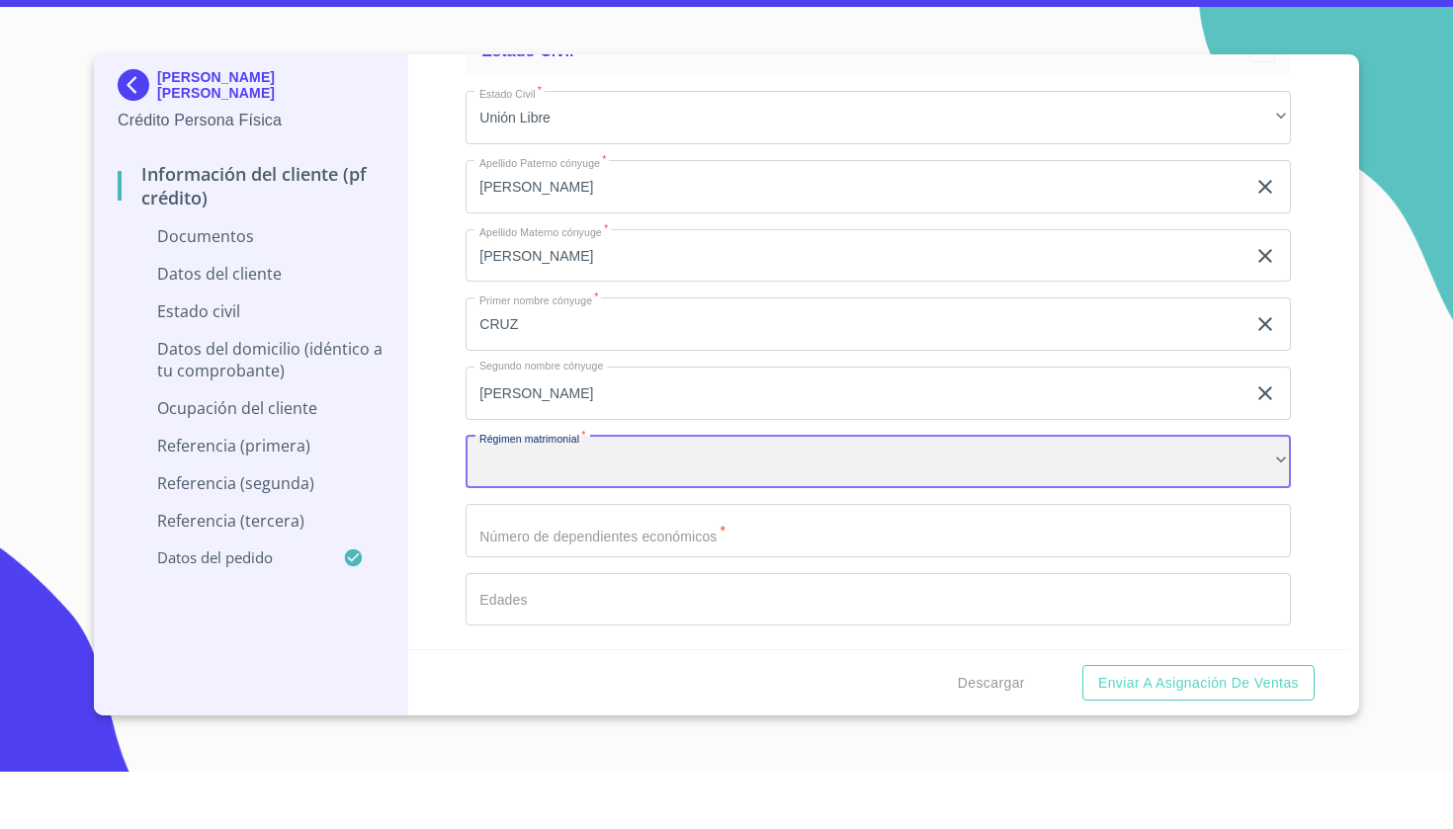
click at [534, 493] on div "​" at bounding box center [878, 519] width 825 height 53
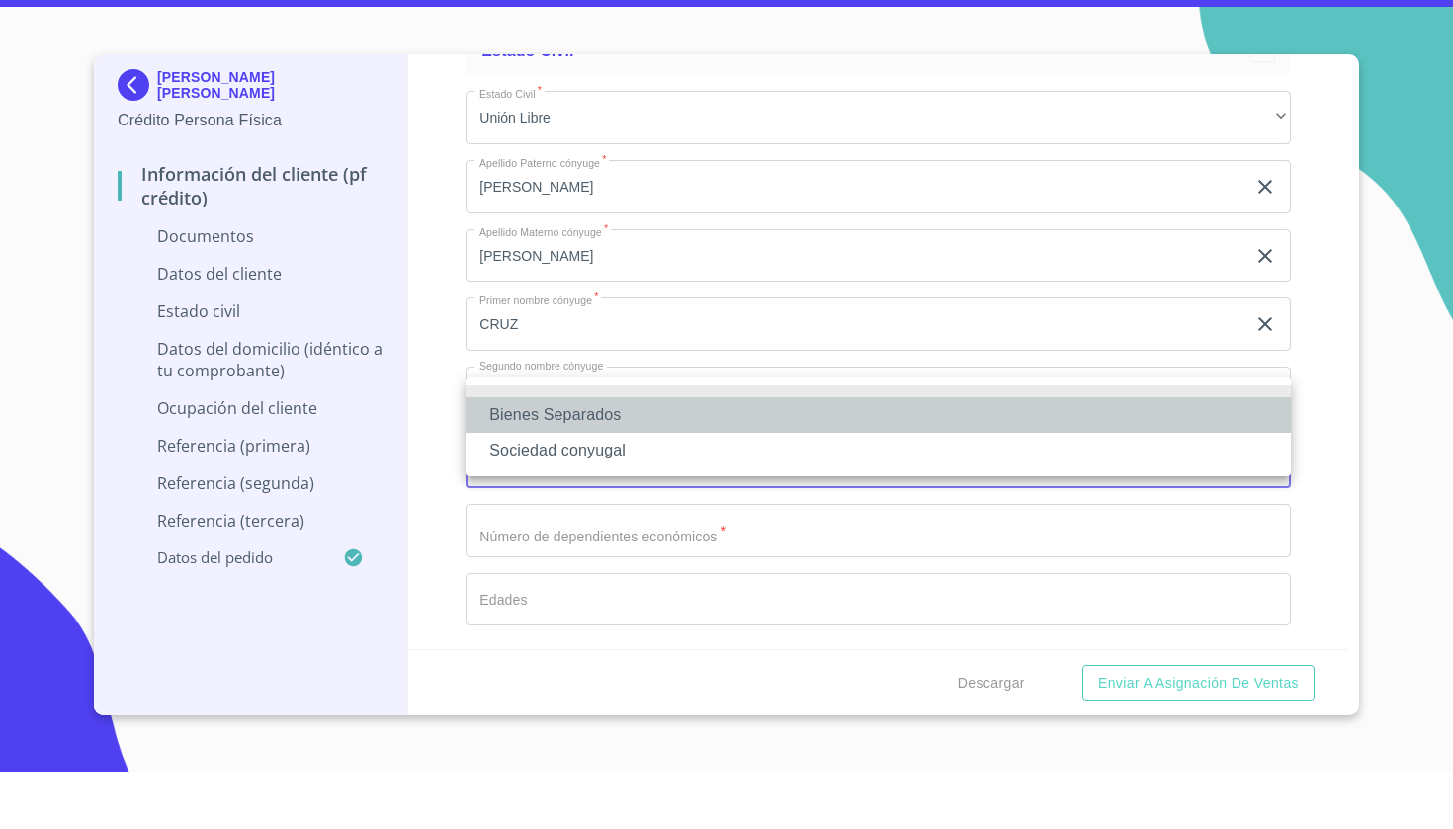
click at [579, 455] on li "Bienes Separados" at bounding box center [878, 473] width 825 height 36
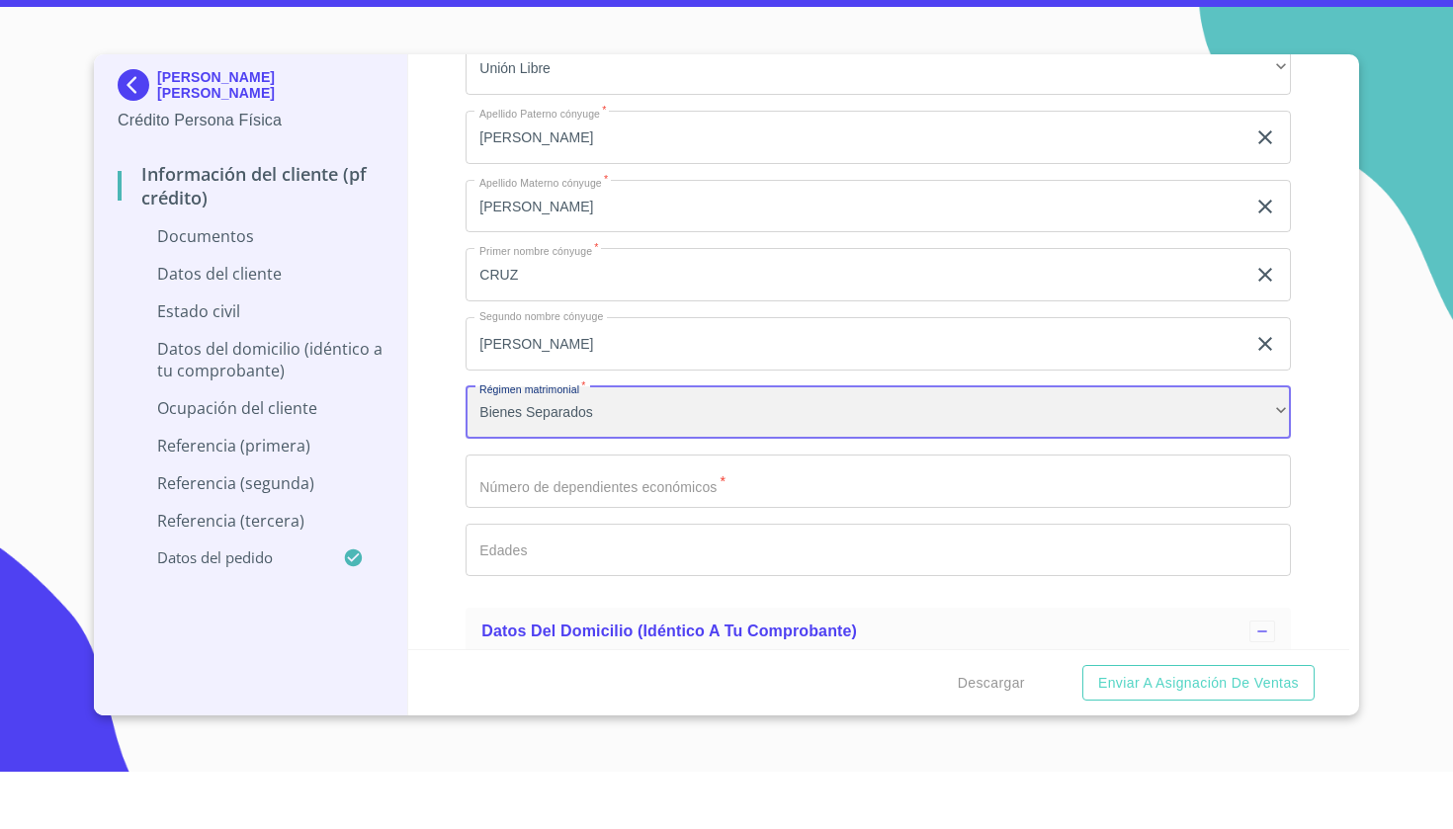
scroll to position [3395, 0]
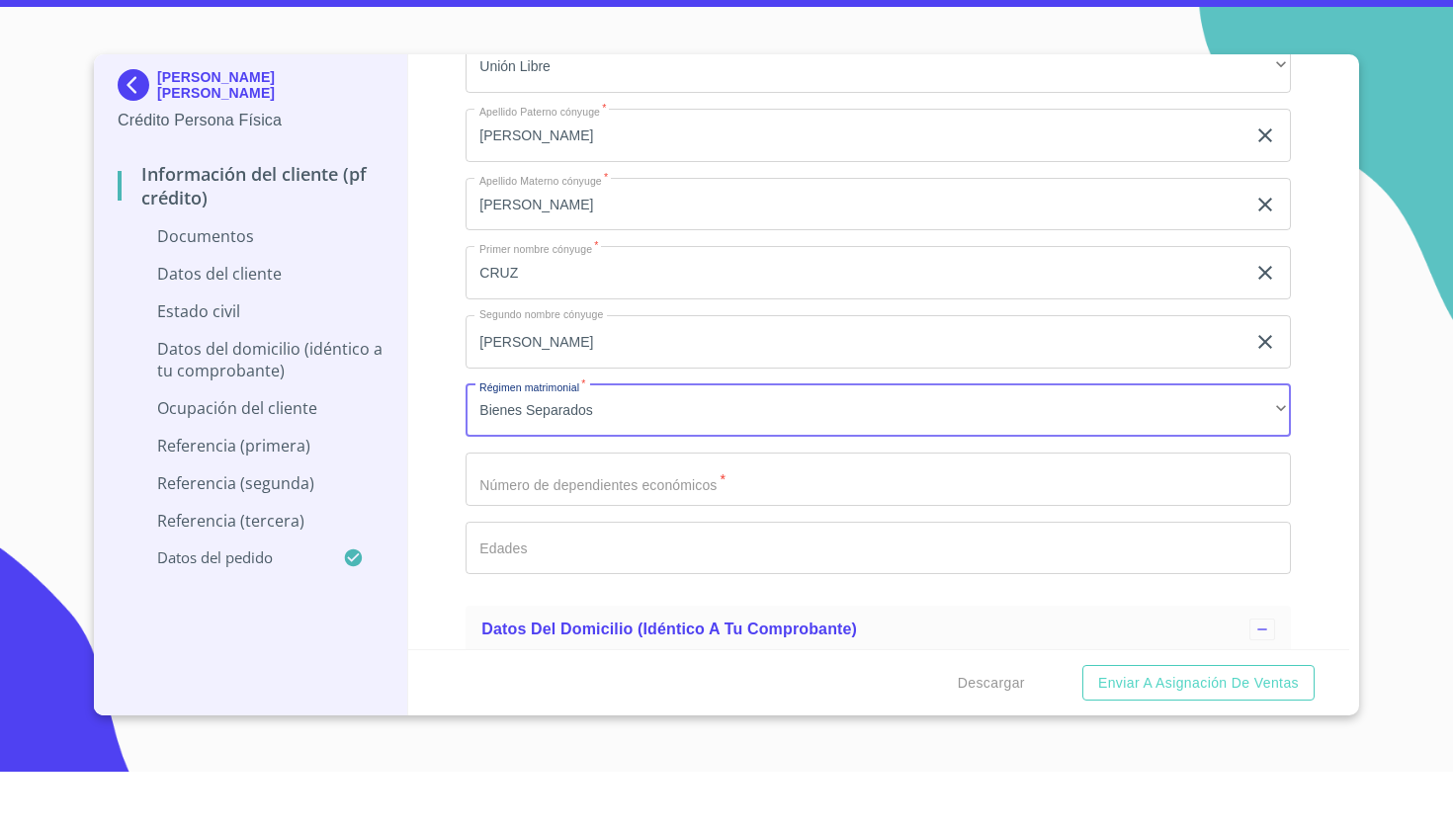
click at [561, 510] on input "Documento de identificación   *" at bounding box center [878, 536] width 825 height 53
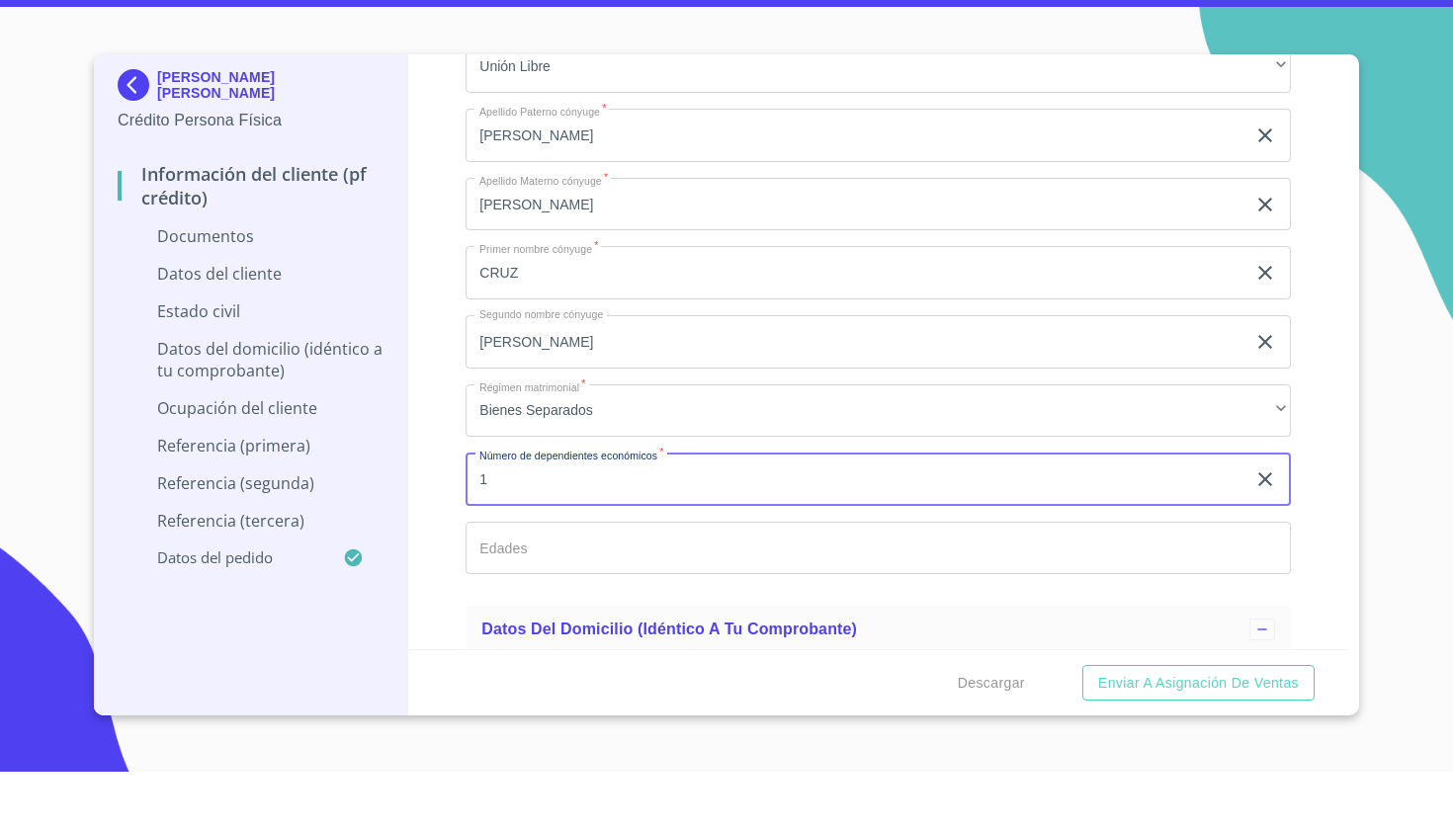
type input "1"
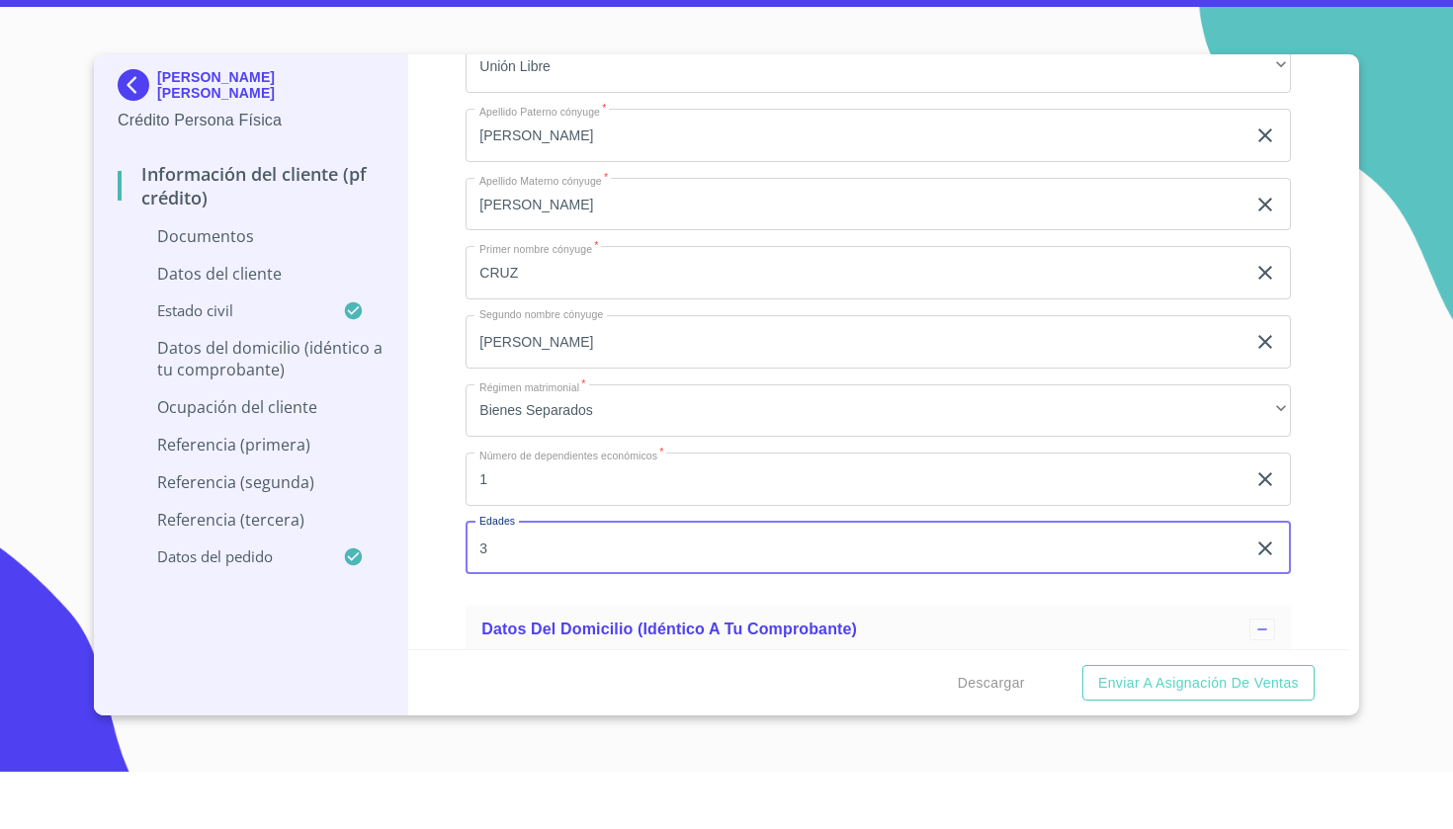
type input "3"
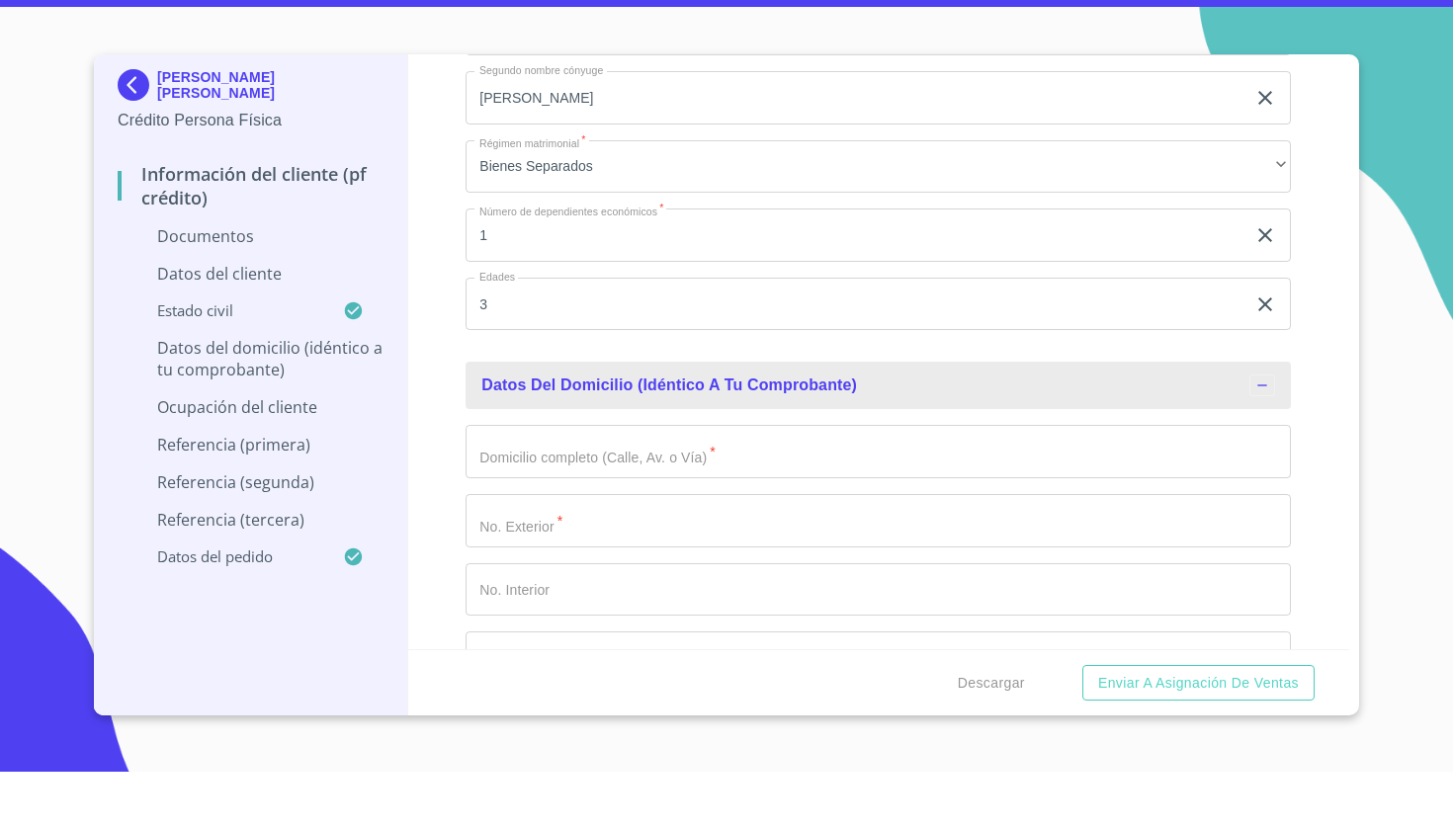
scroll to position [3671, 0]
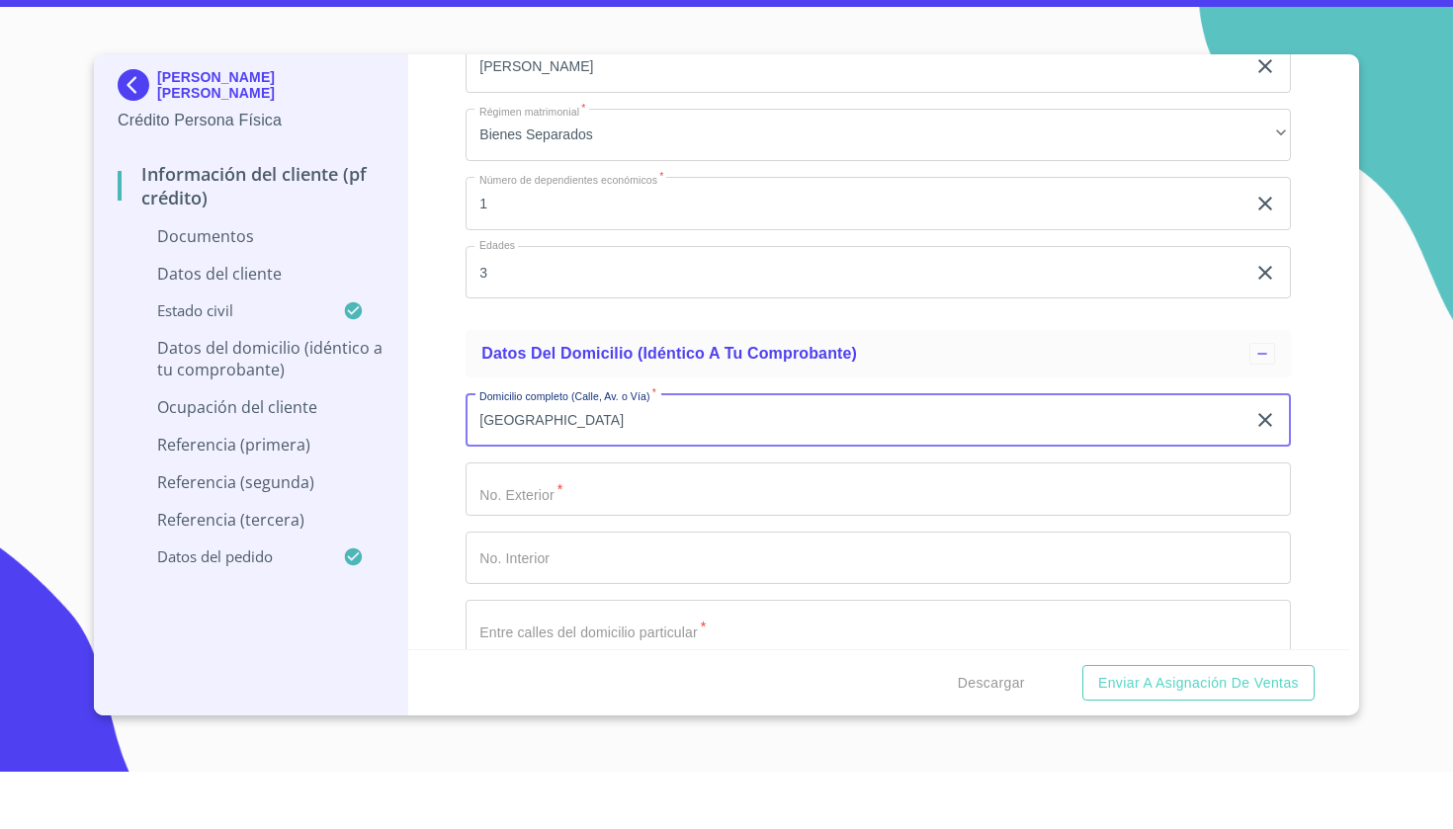
type input "[GEOGRAPHIC_DATA]"
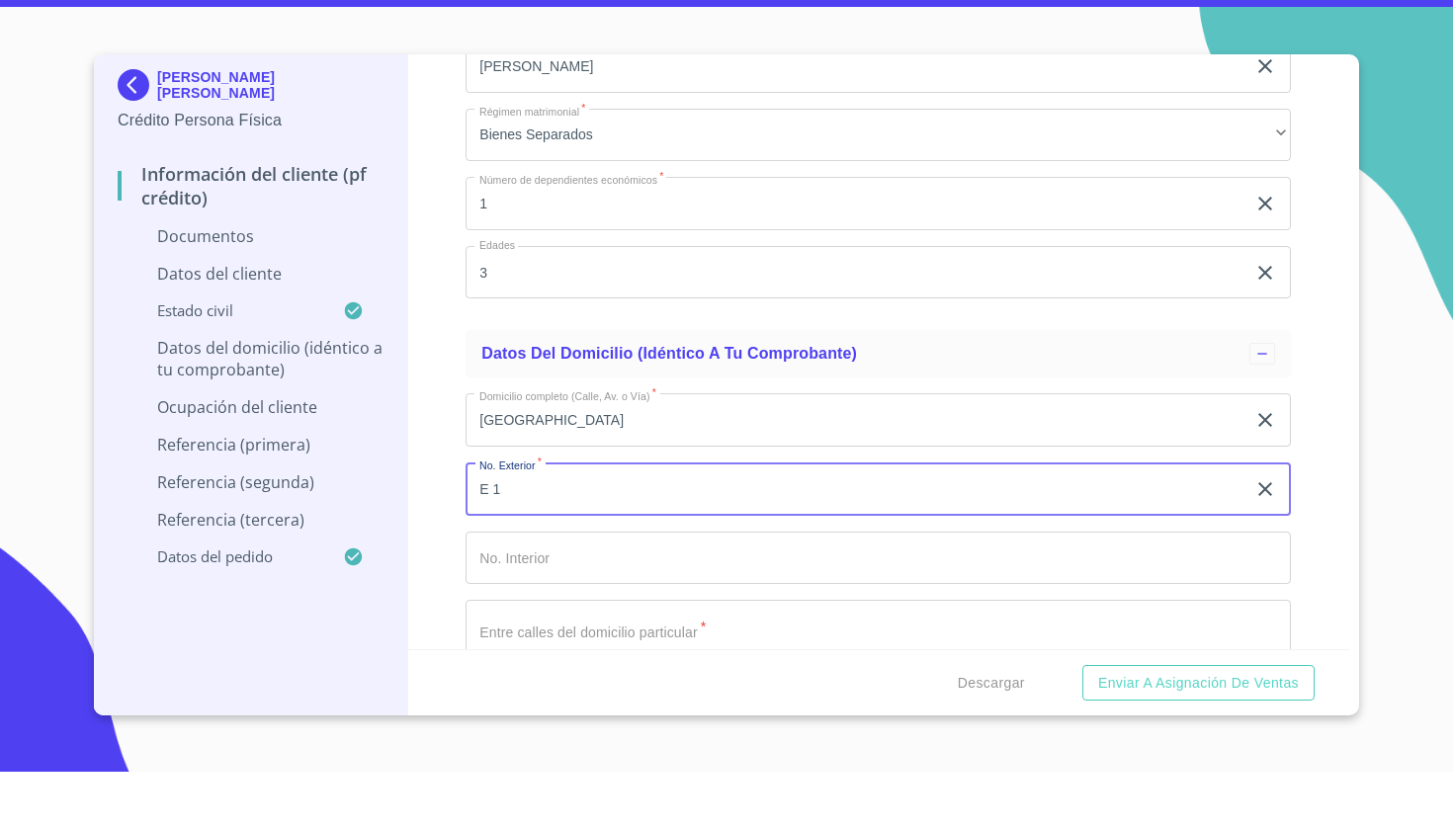
type input "E 1"
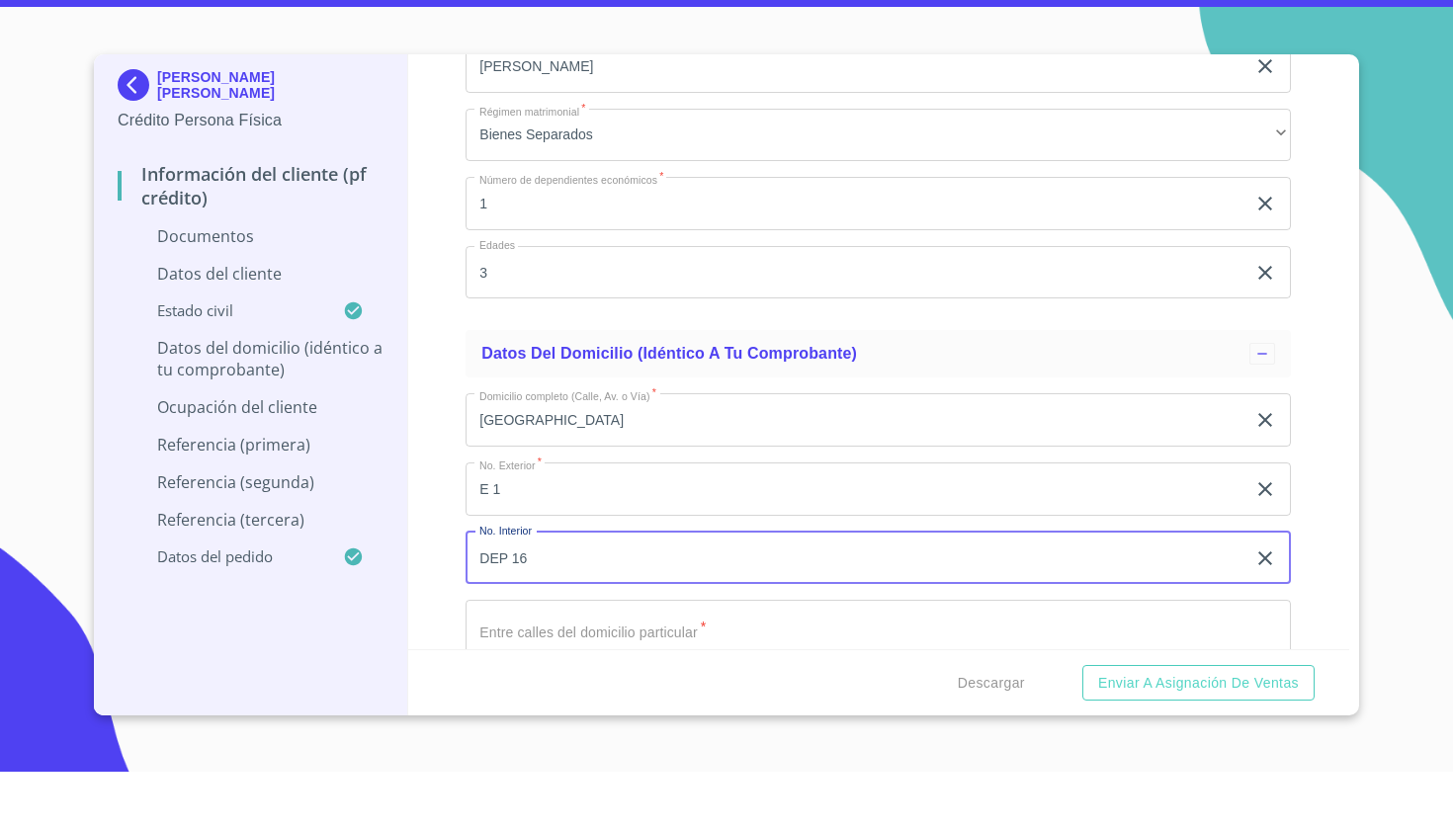
type input "DEP 16"
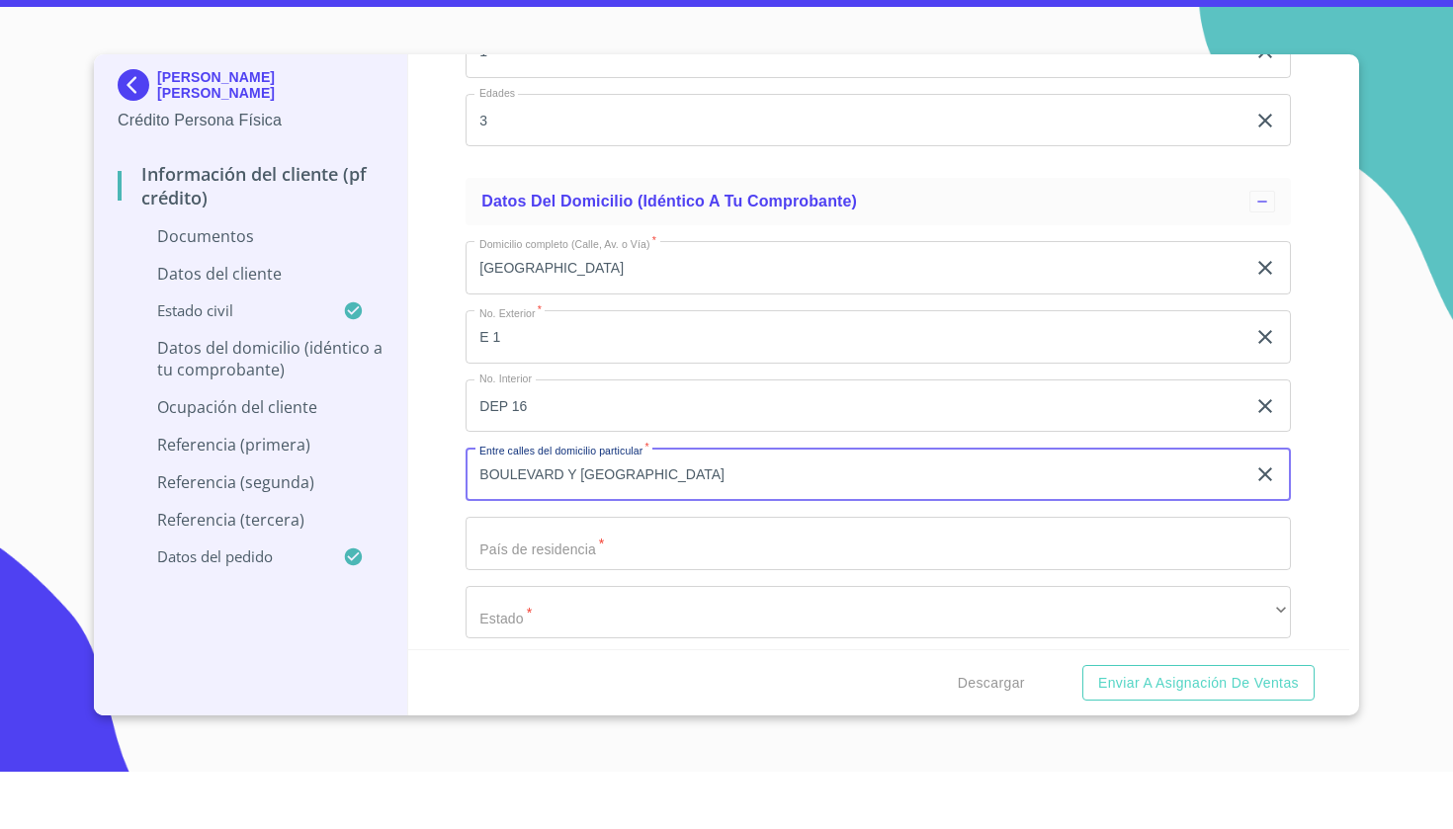
scroll to position [3829, 0]
type input "BOULEVARD Y [GEOGRAPHIC_DATA]"
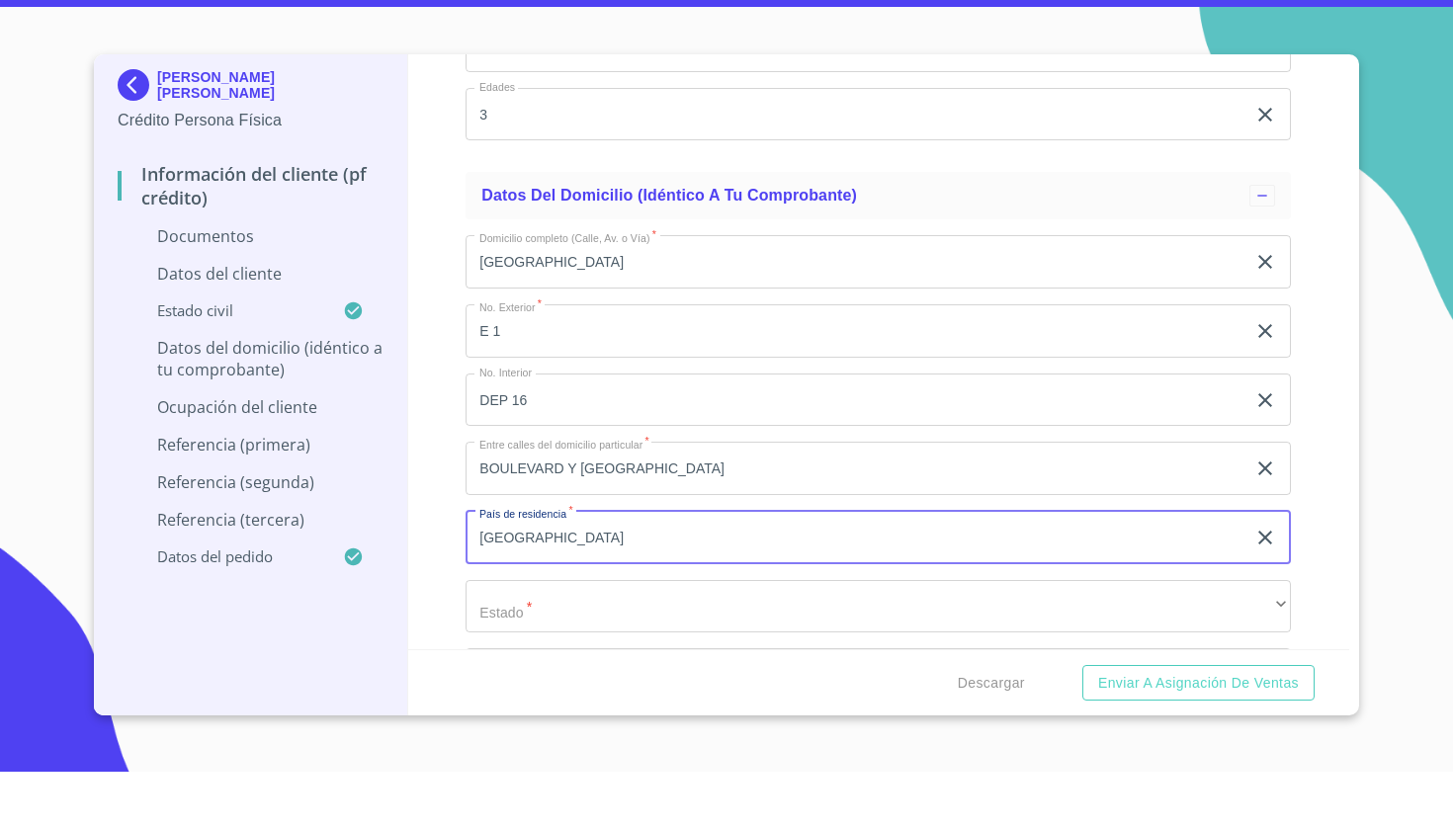
type input "[GEOGRAPHIC_DATA]"
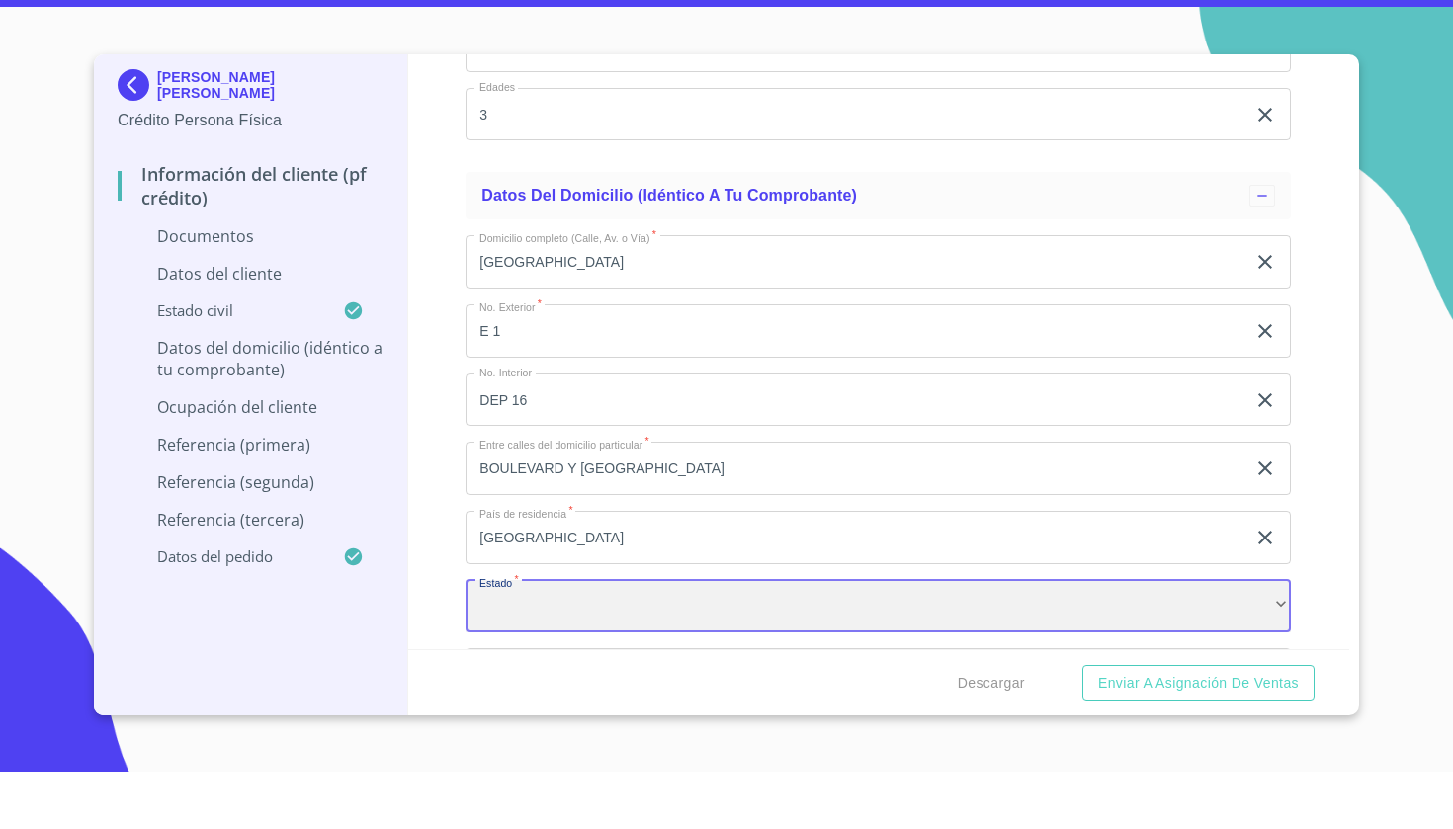
click at [605, 638] on div "​" at bounding box center [878, 664] width 825 height 53
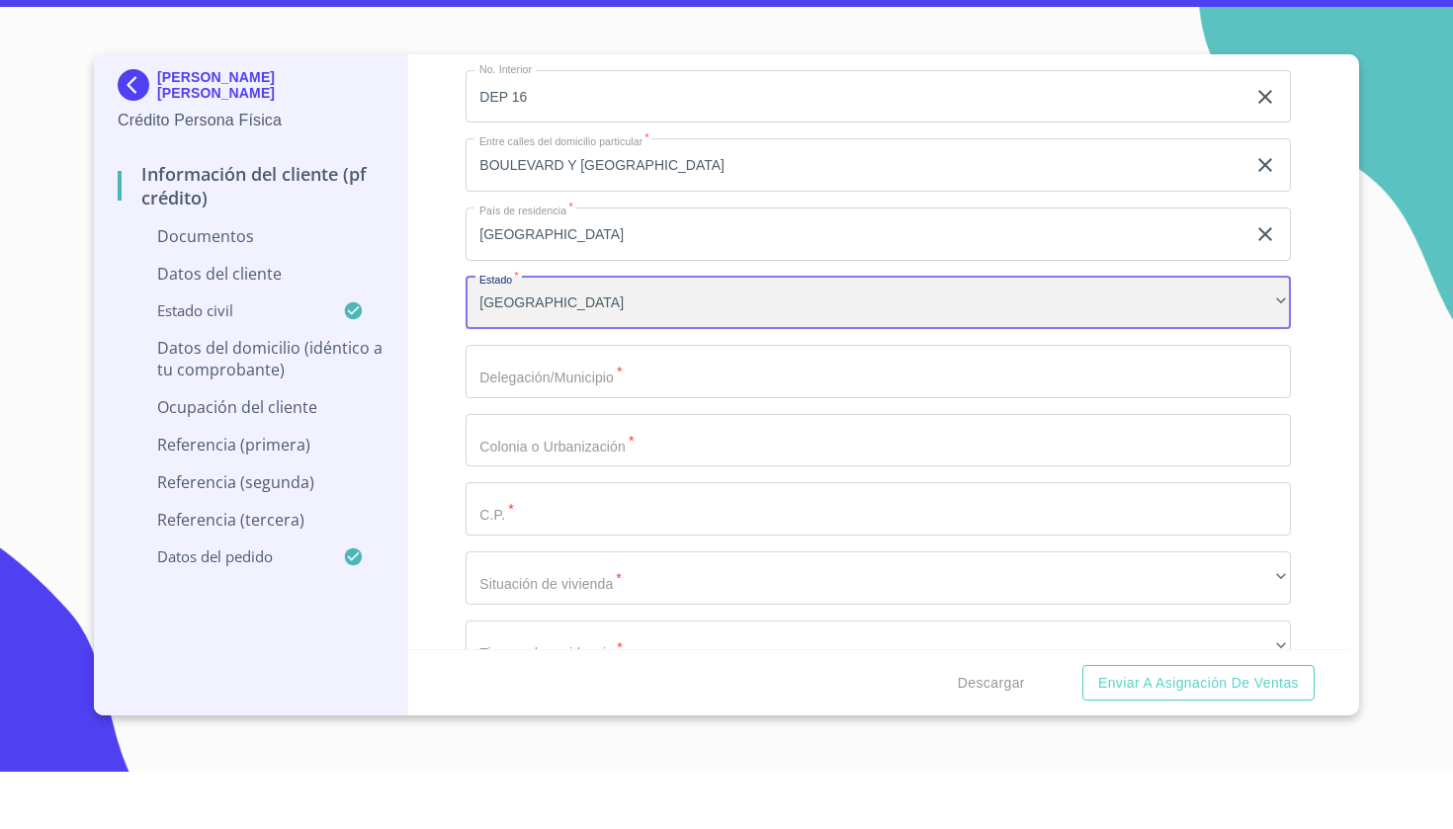
scroll to position [4136, 0]
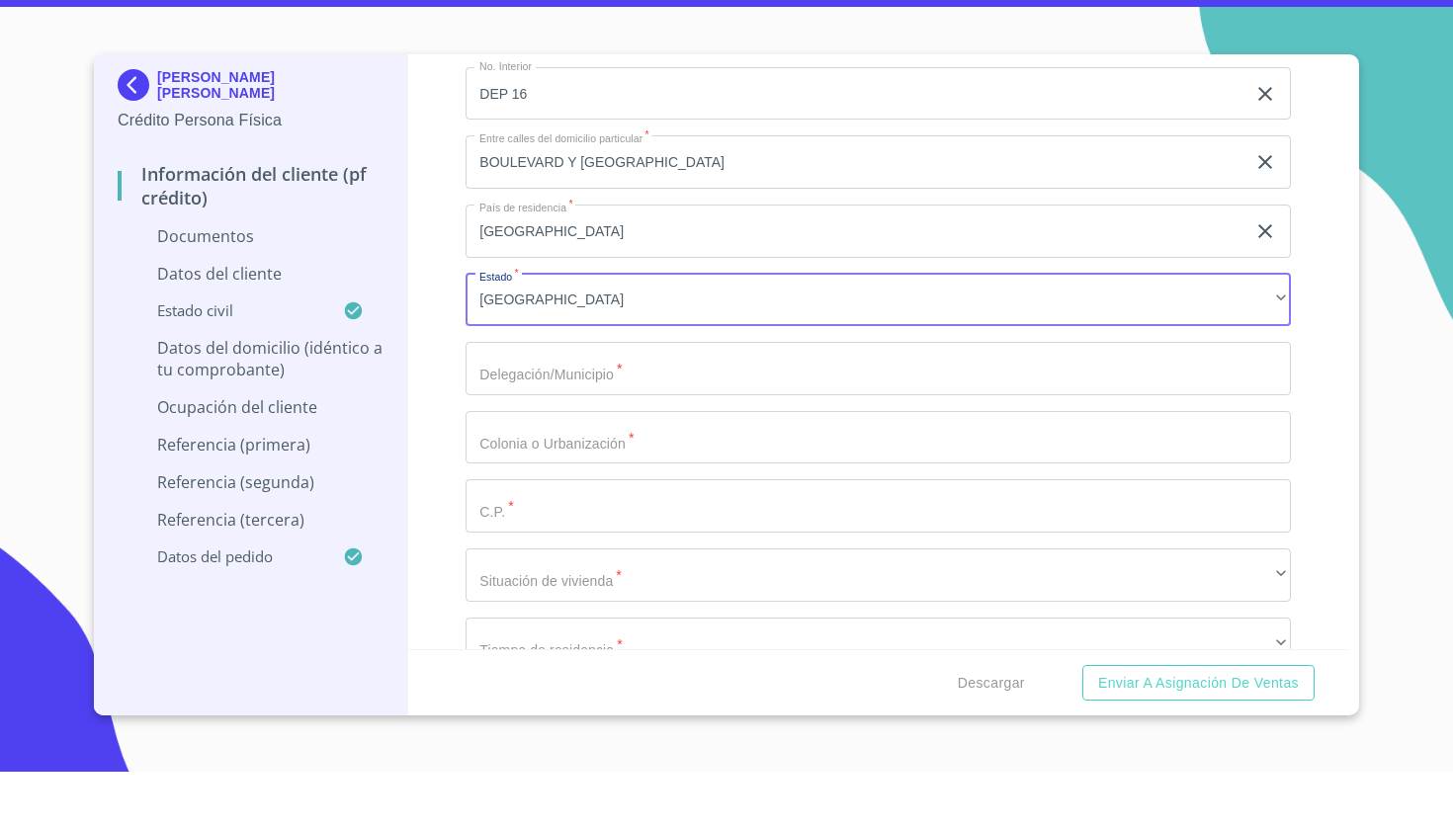
click at [728, 393] on div "Domicilio completo (Calle, Av. o Vía)   * [GEOGRAPHIC_DATA] ​ No. Exterior   *…" at bounding box center [878, 356] width 825 height 773
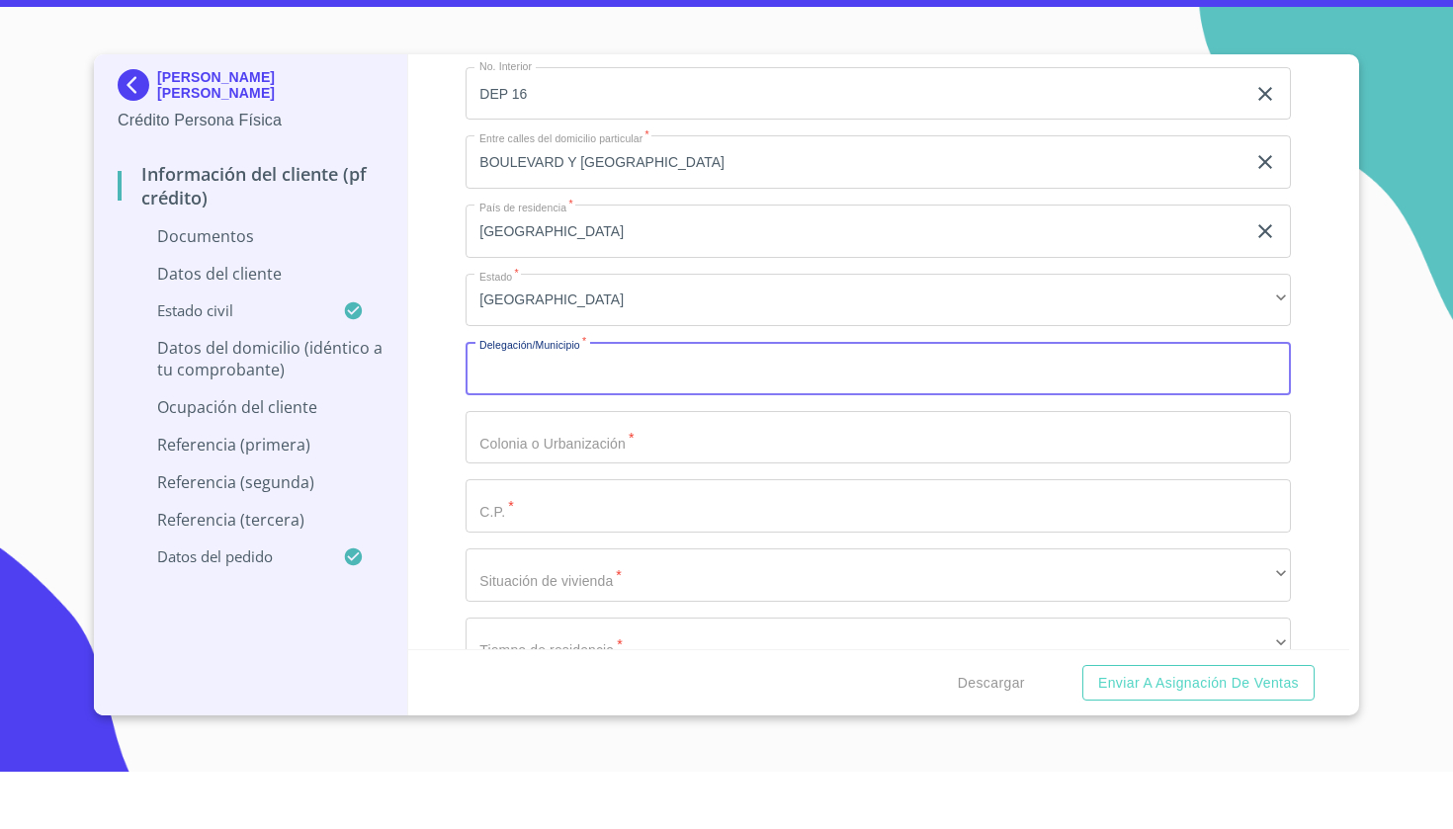
click at [728, 399] on input "Documento de identificación   *" at bounding box center [878, 425] width 825 height 53
type input "TLAJOMULCO"
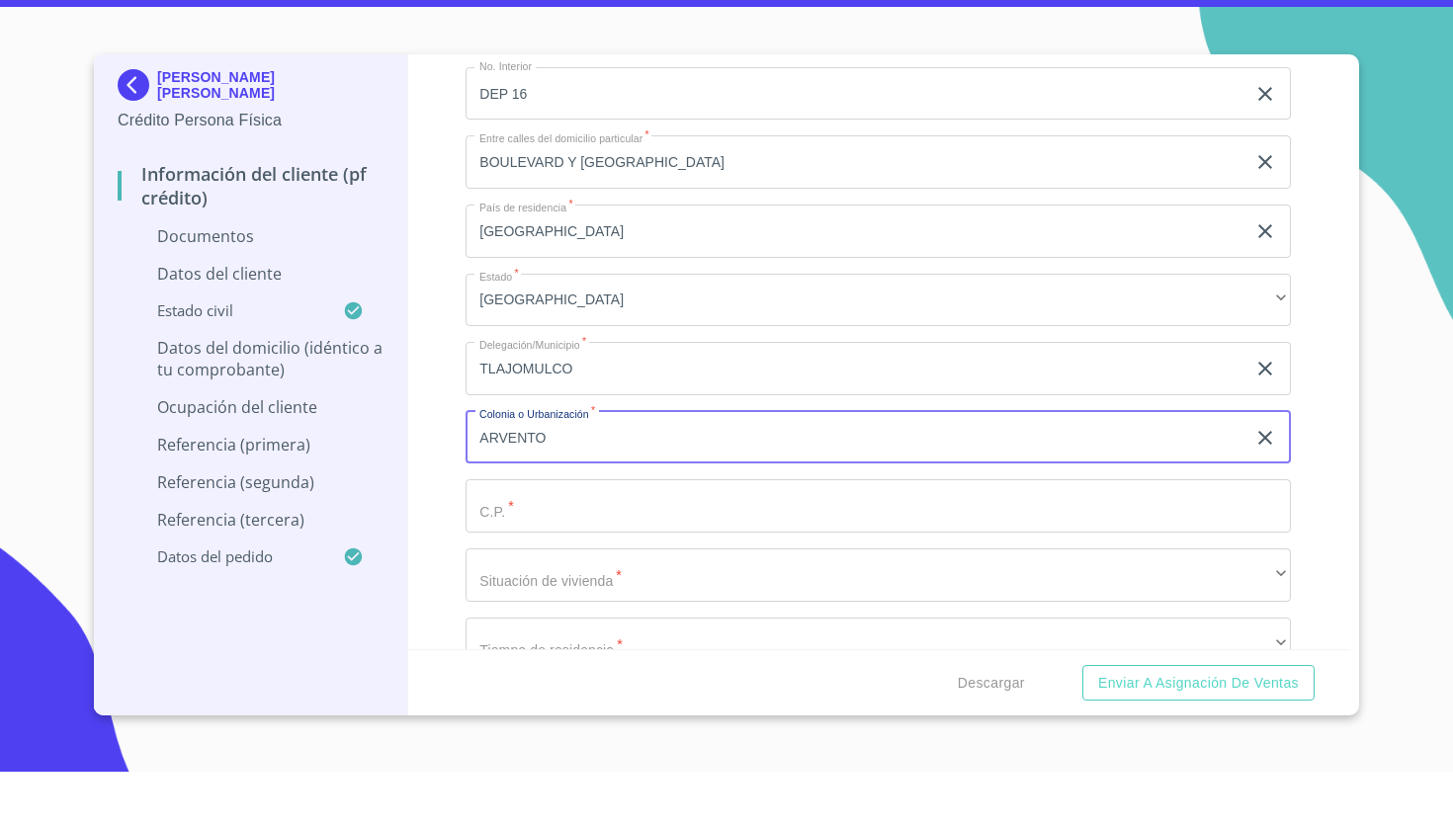
type input "ARVENTO"
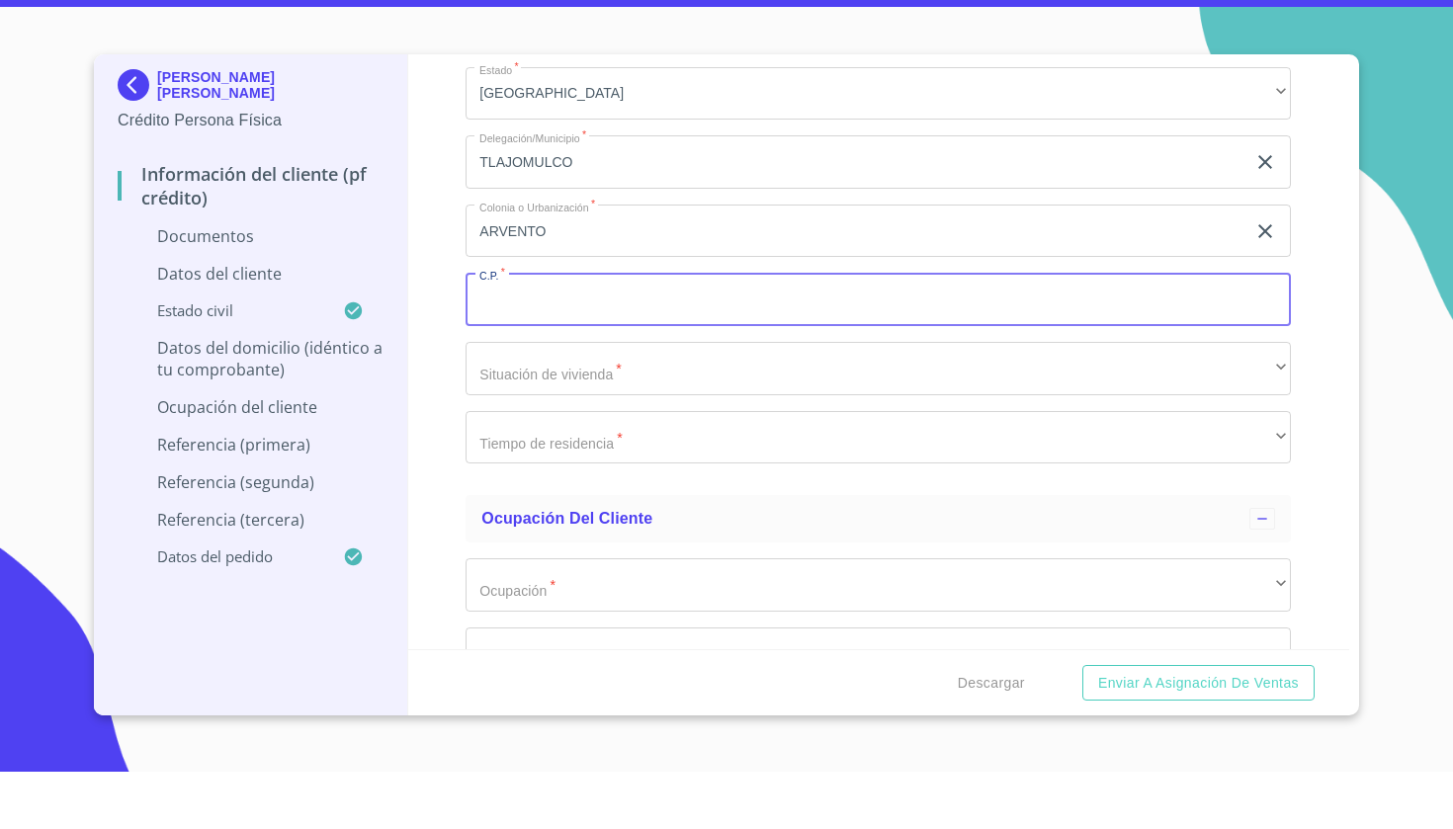
scroll to position [4351, 0]
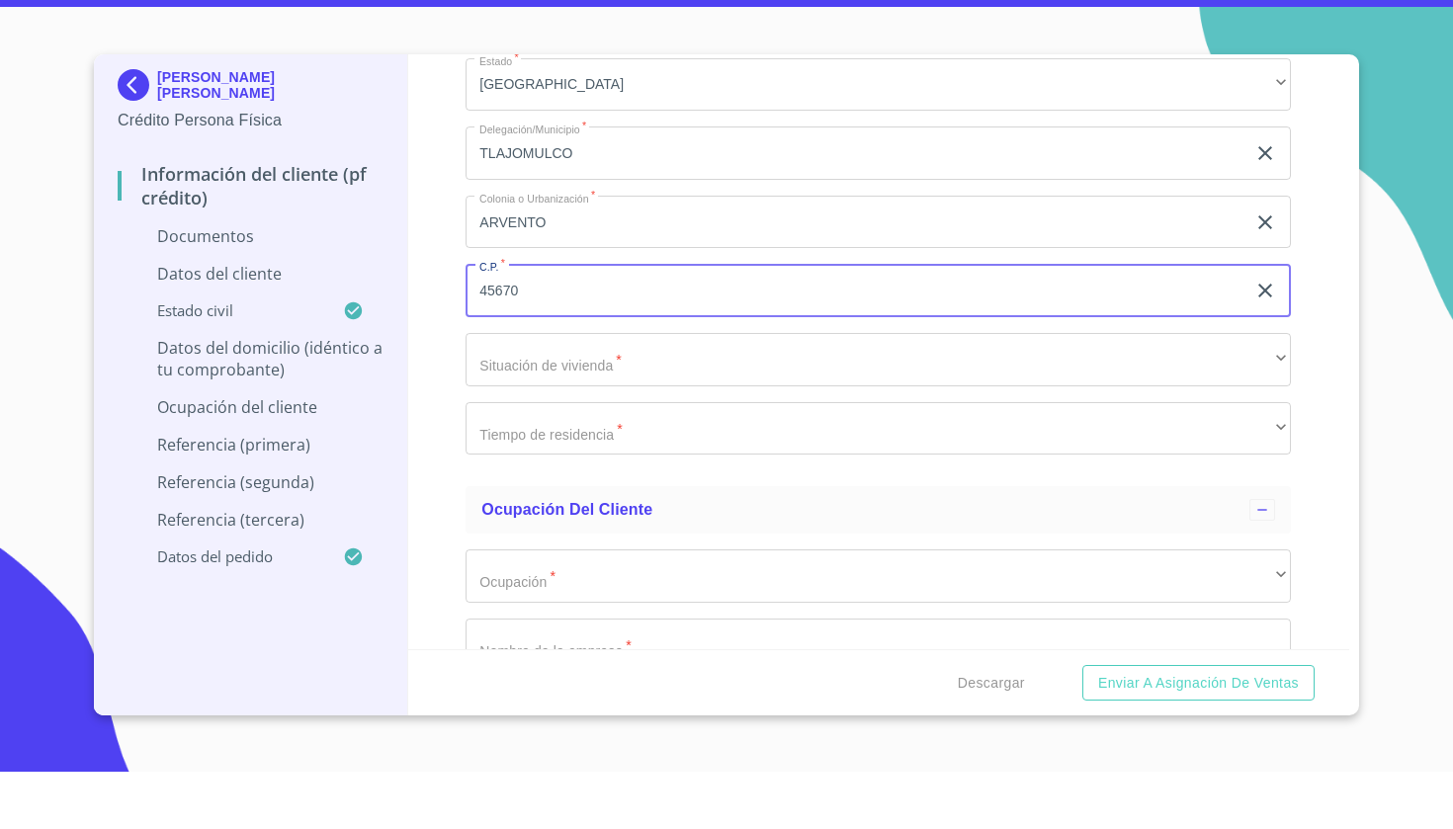
type input "45670"
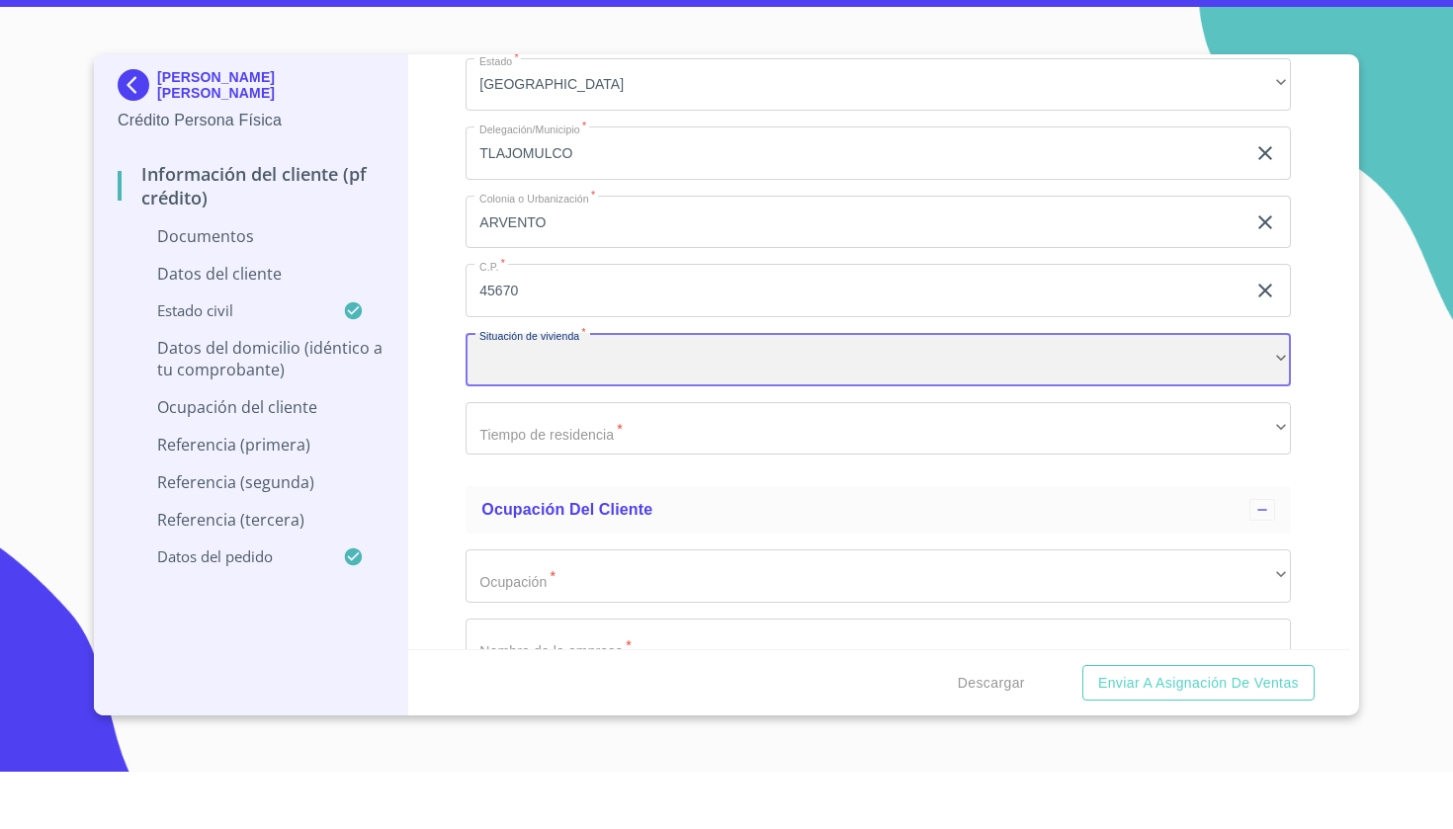
click at [570, 390] on div "​" at bounding box center [878, 416] width 825 height 53
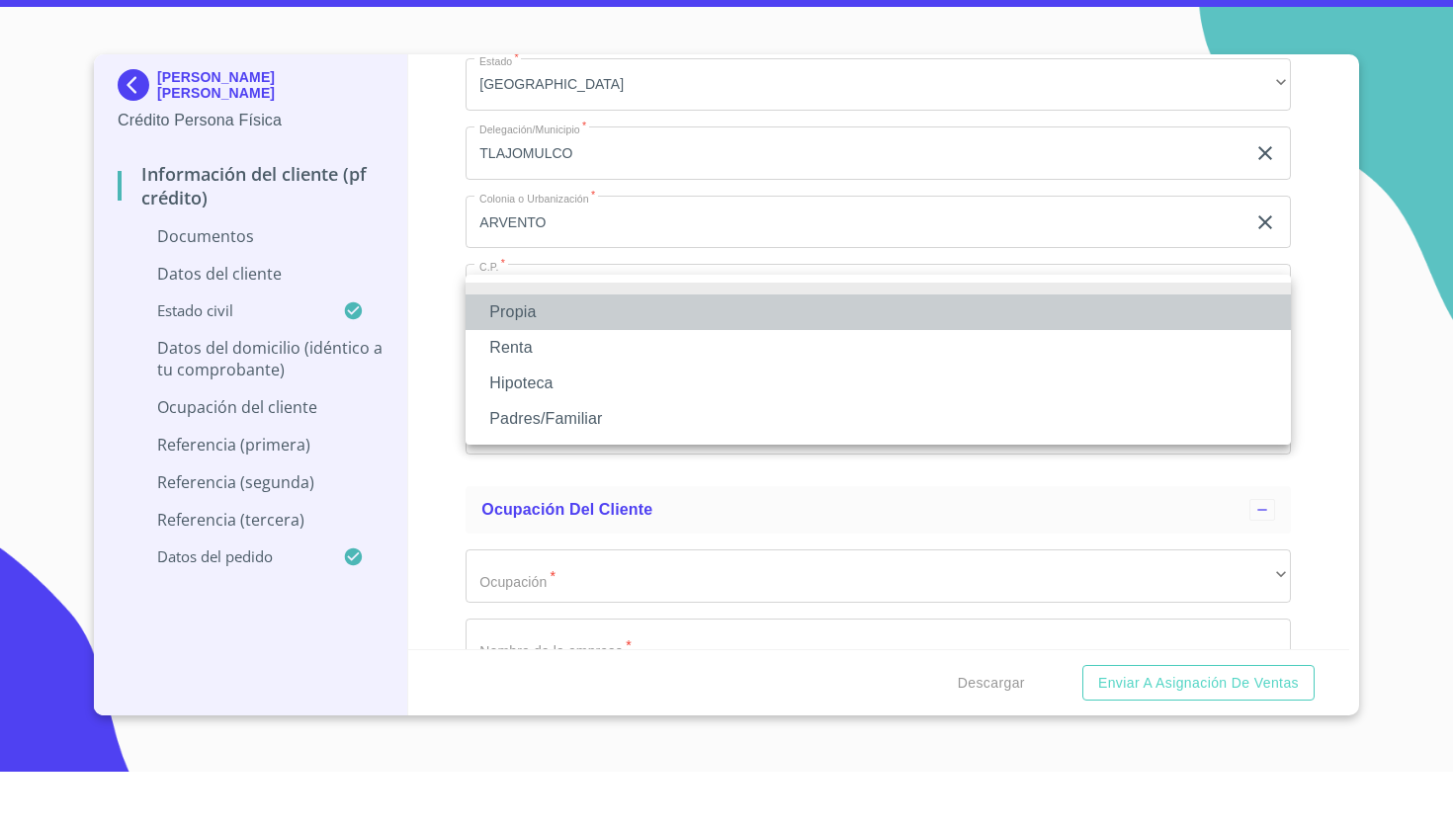
click at [551, 352] on li "Propia" at bounding box center [878, 370] width 825 height 36
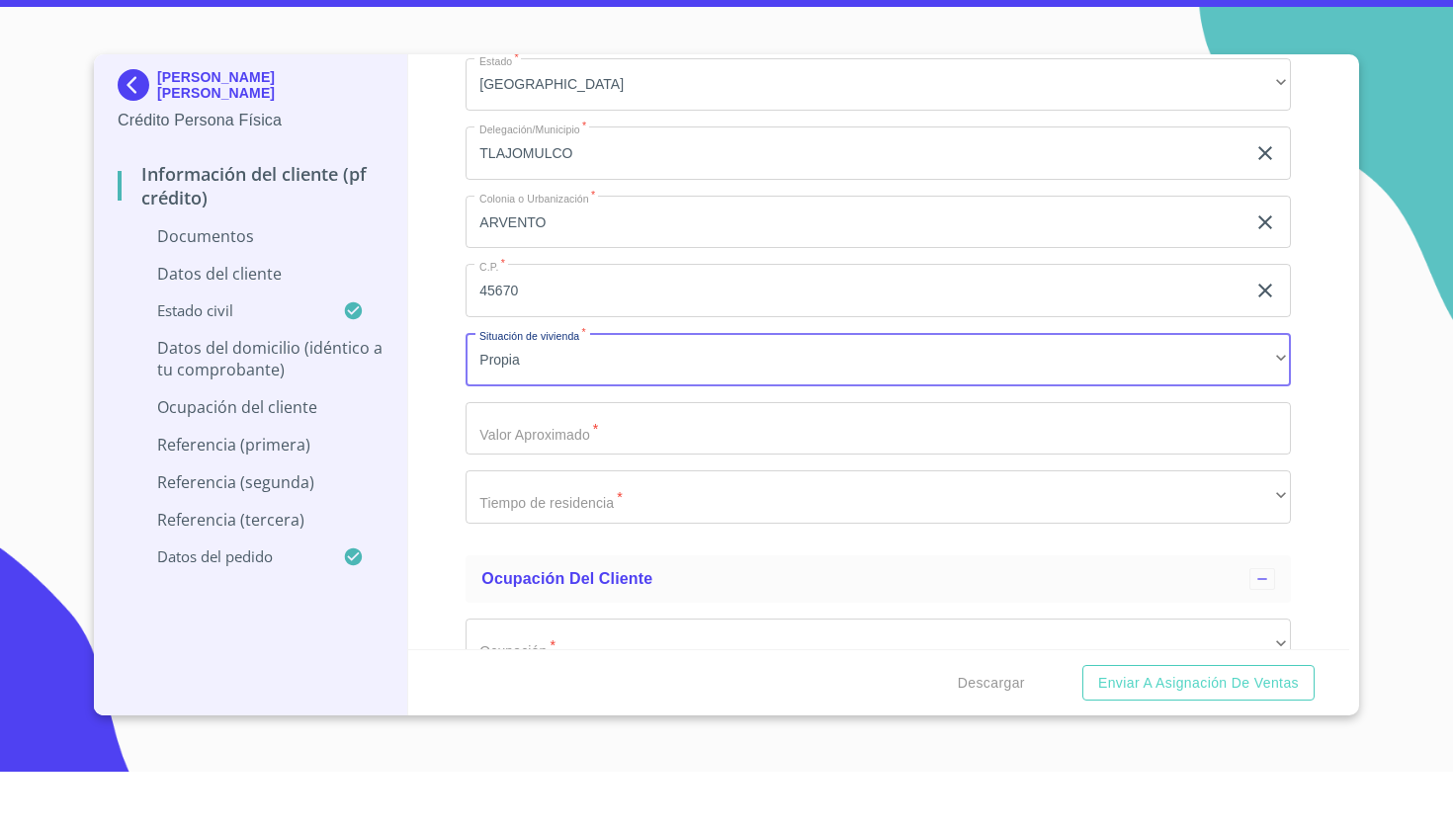
click at [546, 460] on input "Documento de identificación   *" at bounding box center [878, 486] width 825 height 53
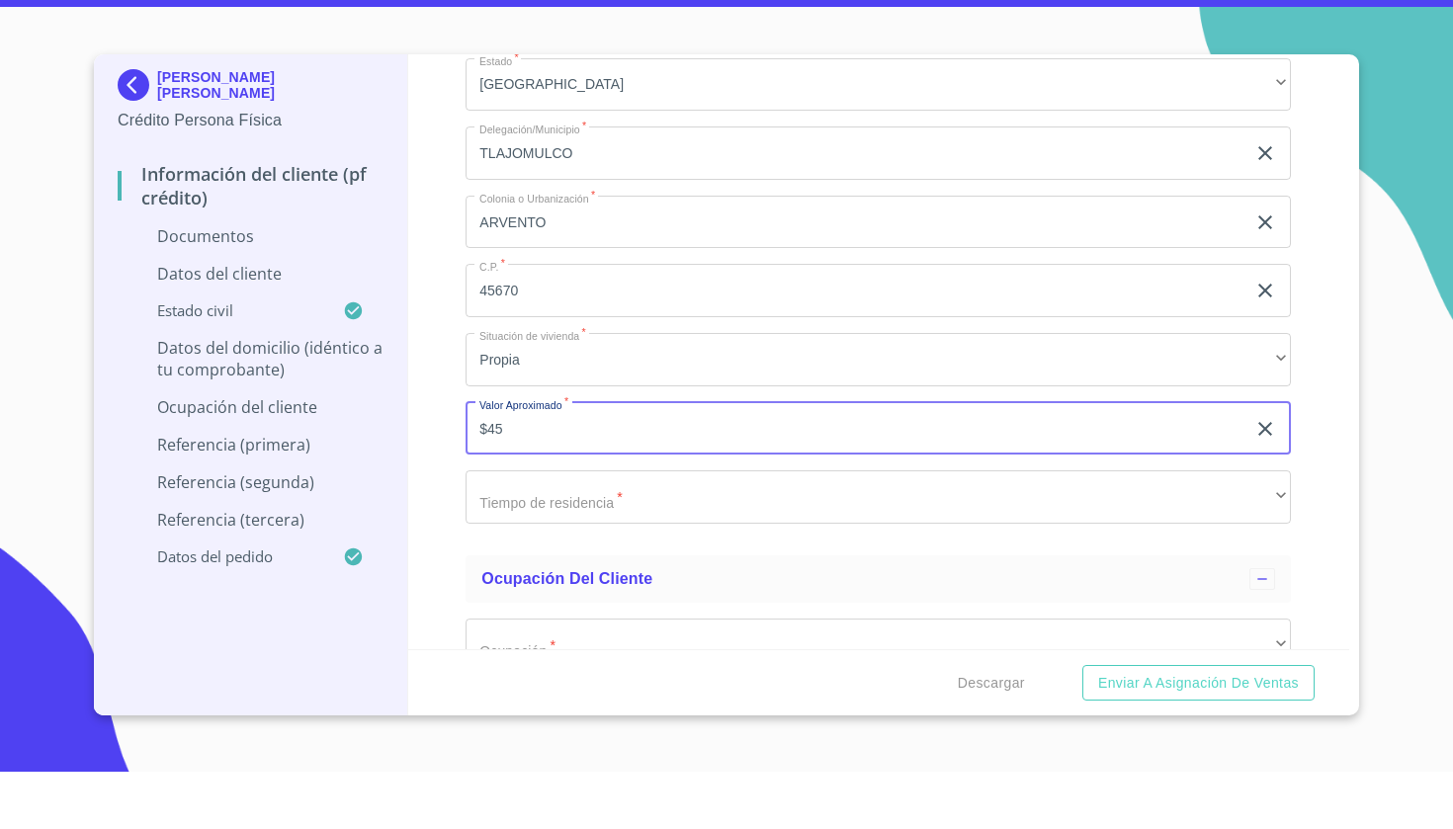
type input "$4"
type input "$500,000"
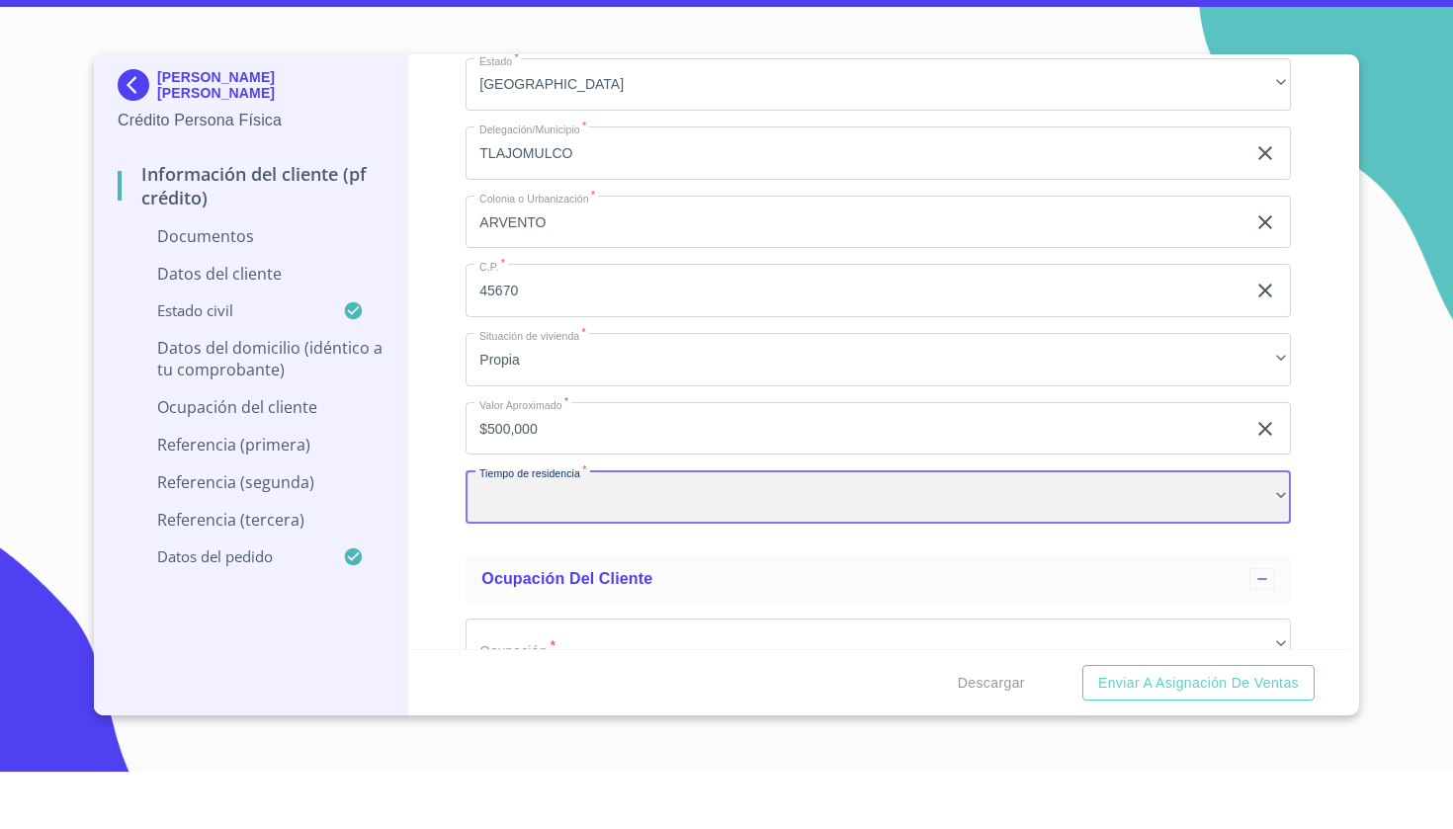
click at [524, 528] on div "​" at bounding box center [878, 554] width 825 height 53
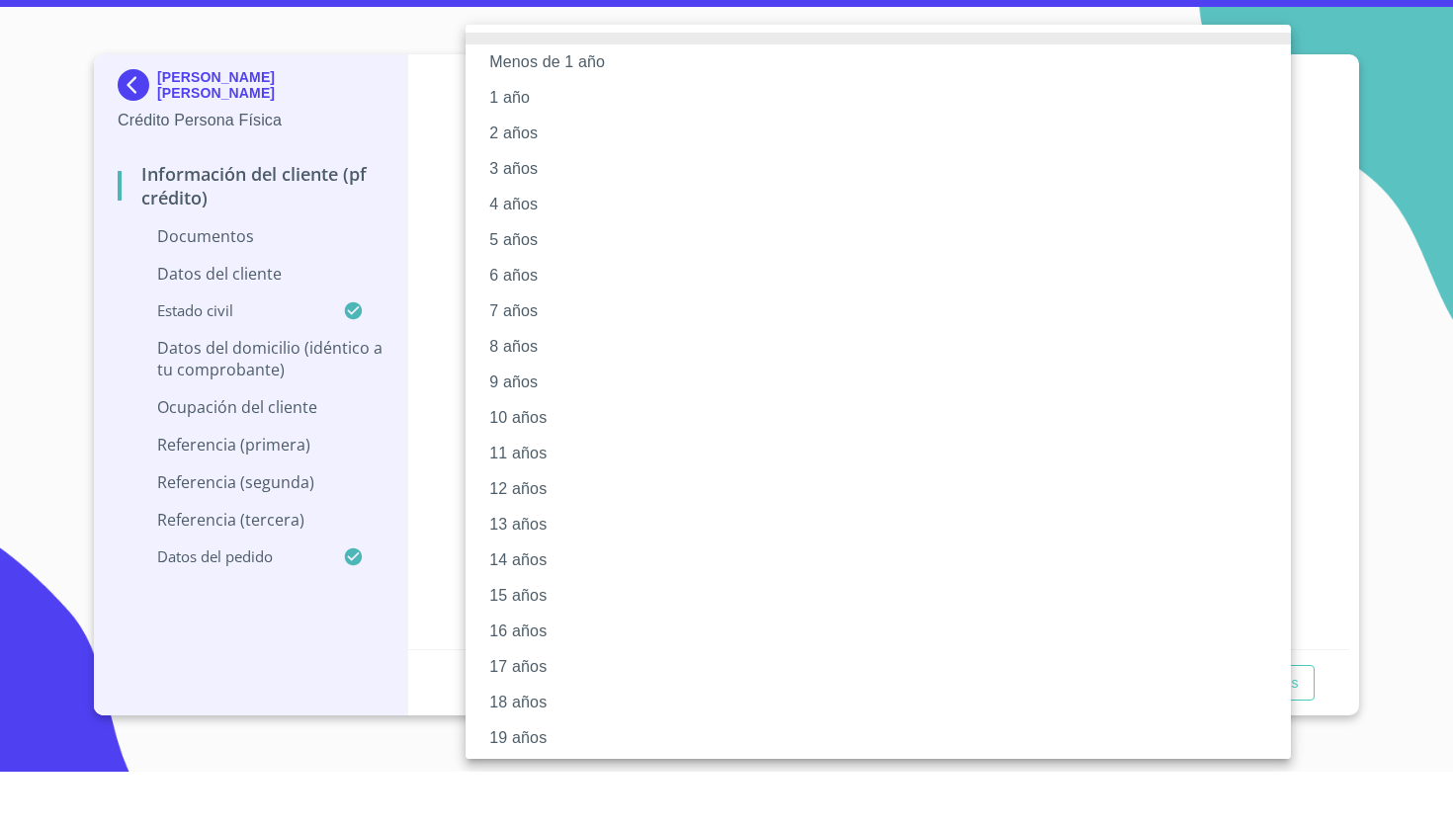
click at [527, 458] on li "10 años" at bounding box center [878, 476] width 825 height 36
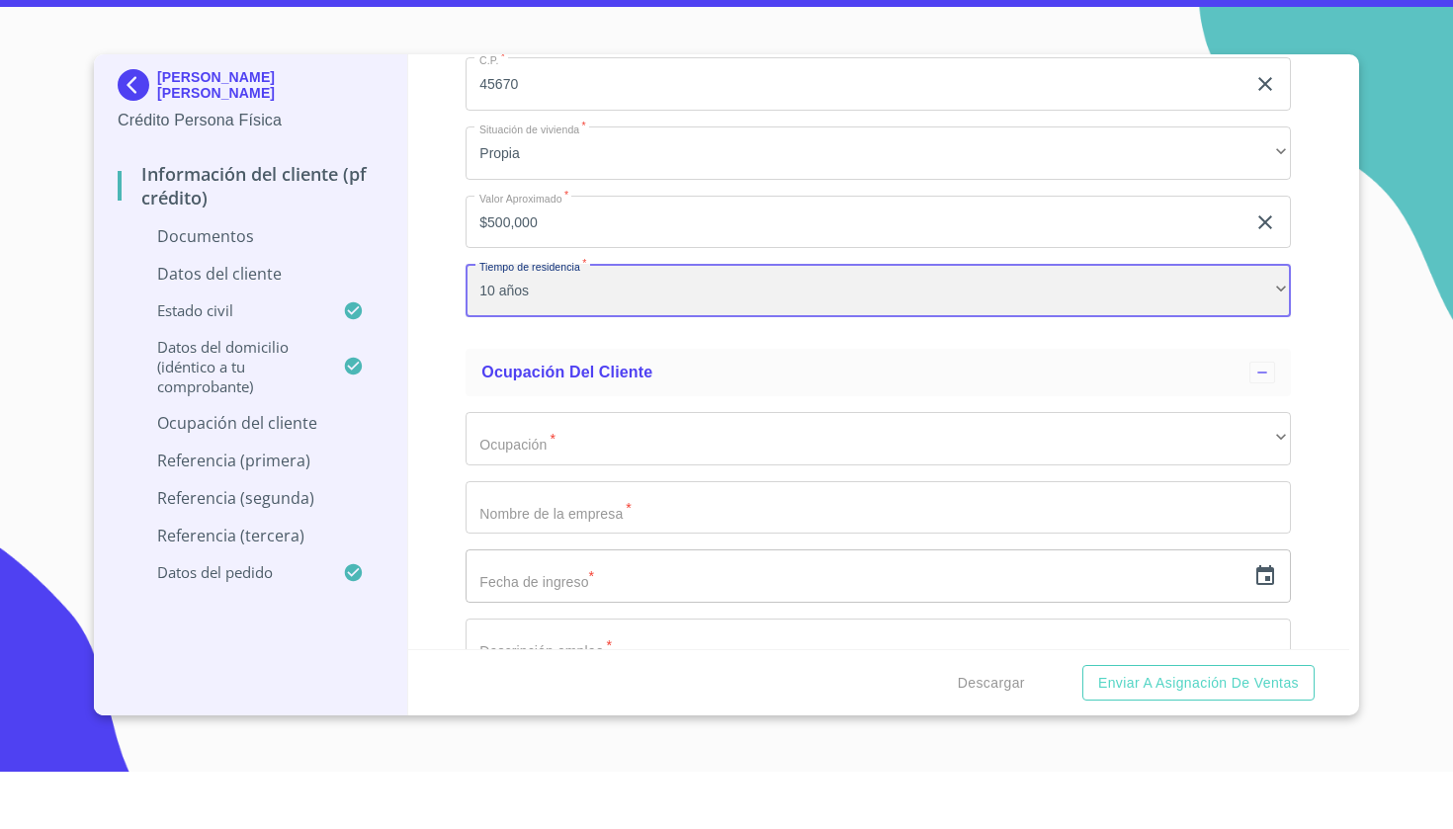
scroll to position [4586, 0]
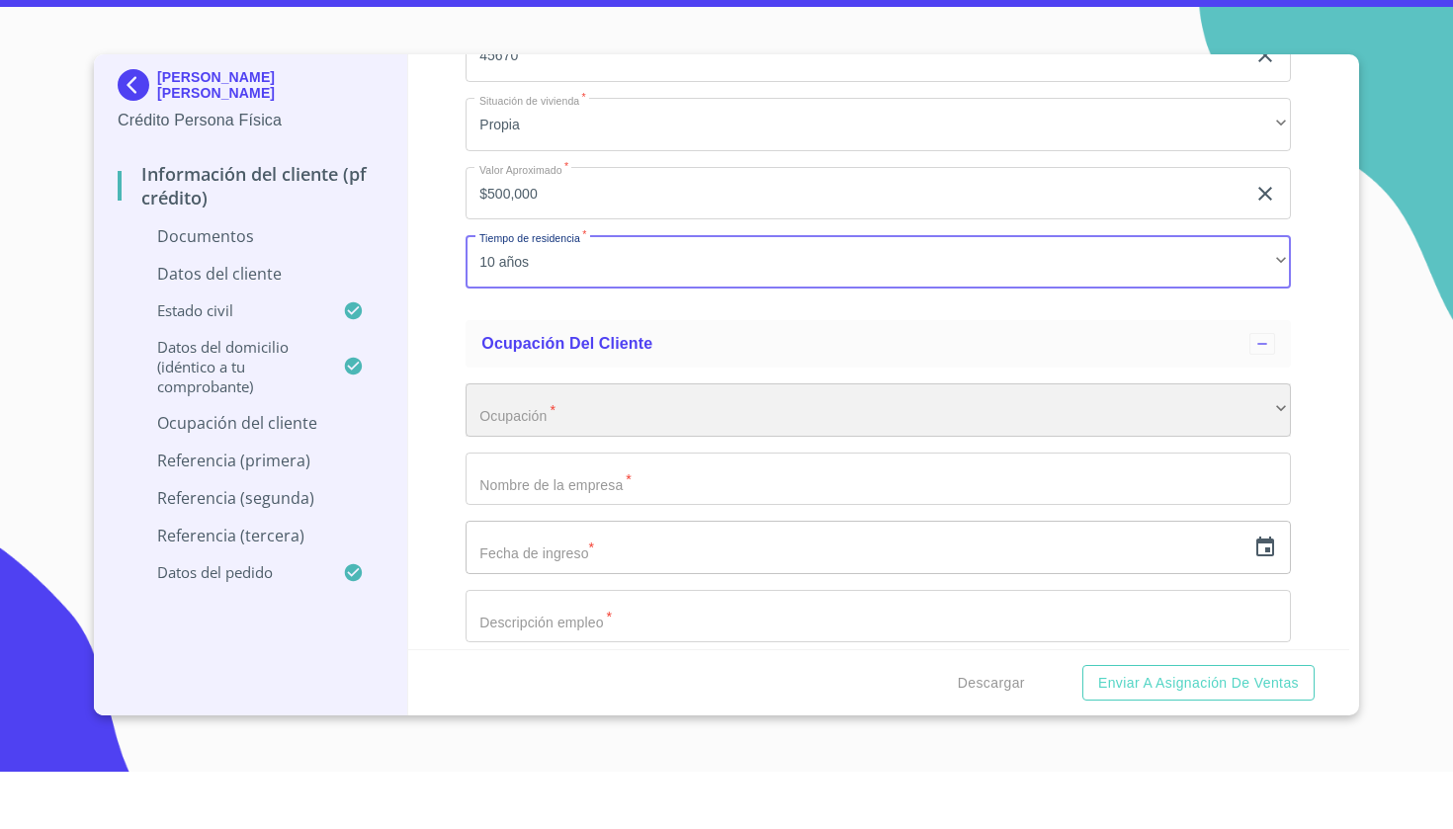
click at [527, 441] on div "​" at bounding box center [878, 467] width 825 height 53
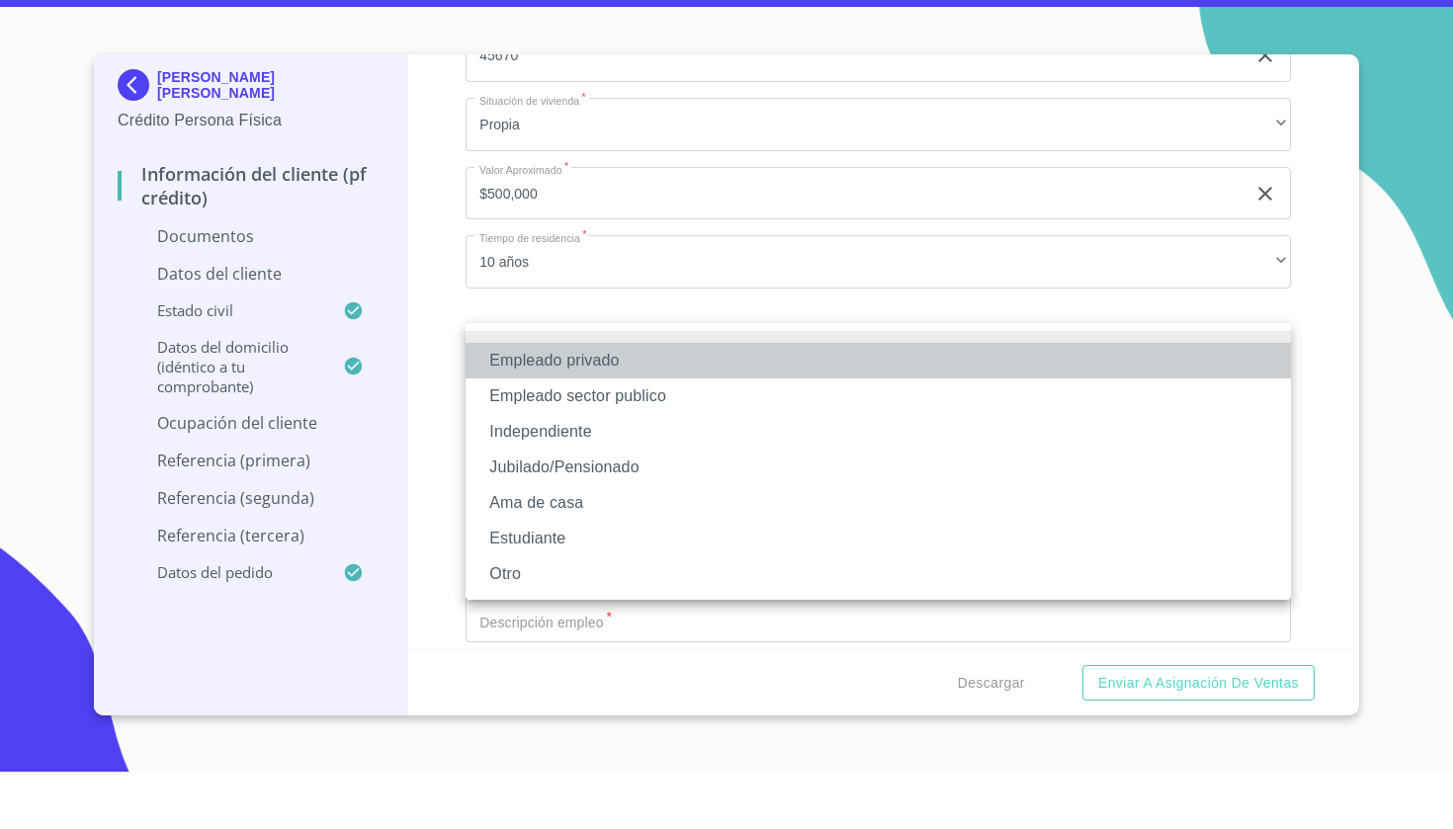
click at [591, 400] on li "Empleado privado" at bounding box center [878, 418] width 825 height 36
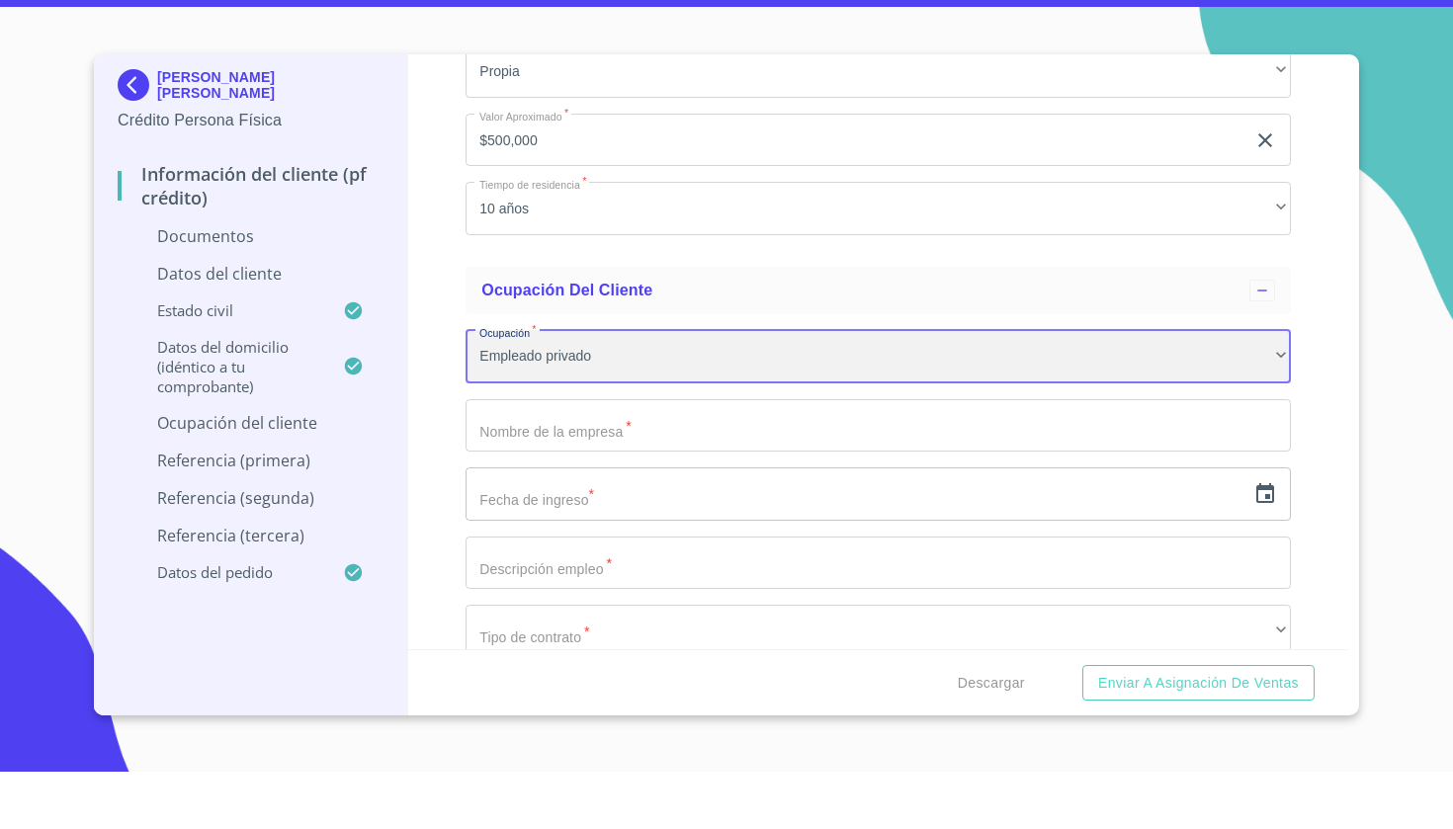
scroll to position [4646, 0]
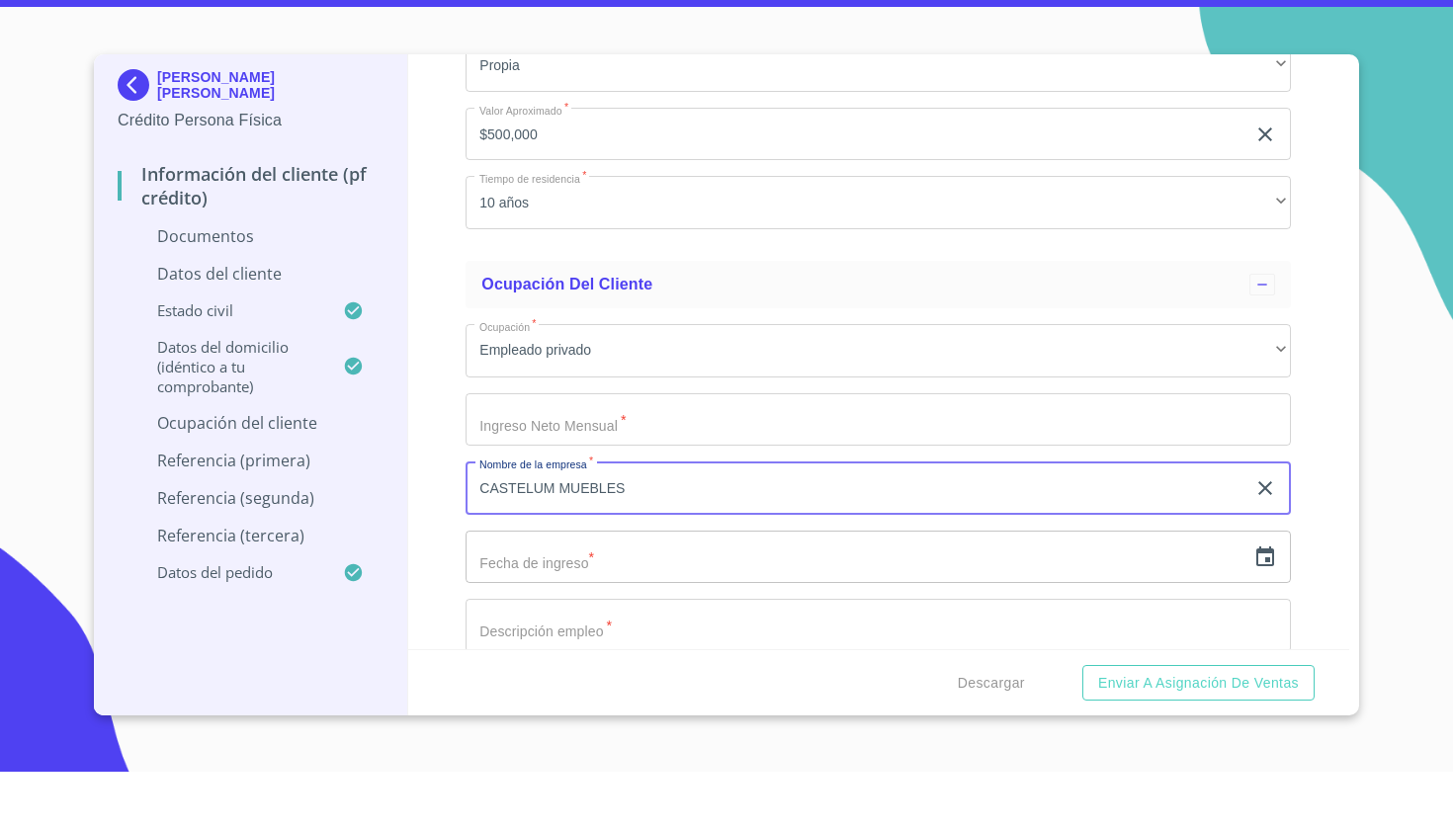
type input "CASTELUM MUEBLES"
click at [1265, 603] on icon "button" at bounding box center [1265, 615] width 24 height 24
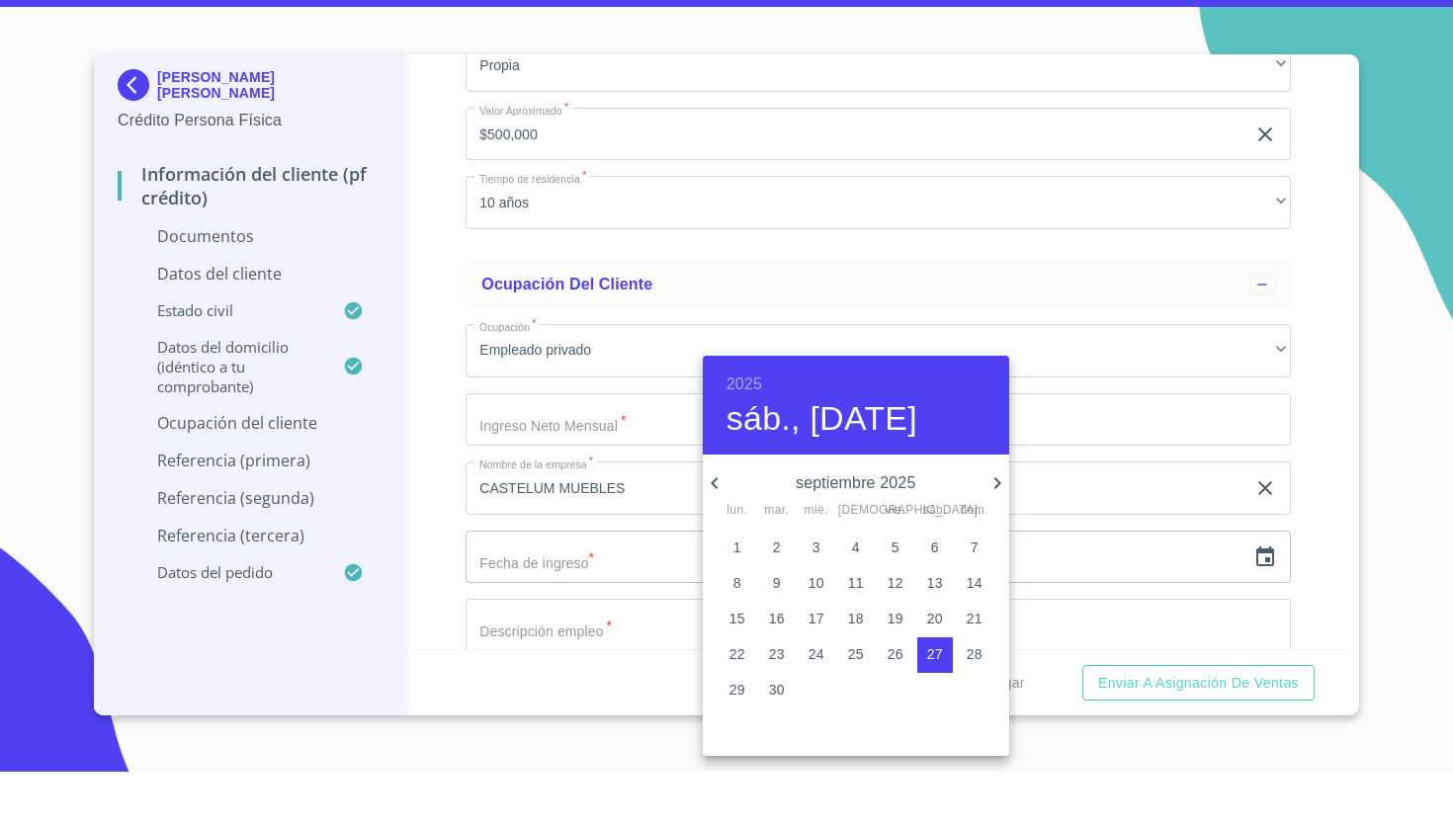
click at [726, 428] on h6 "2025" at bounding box center [744, 442] width 36 height 28
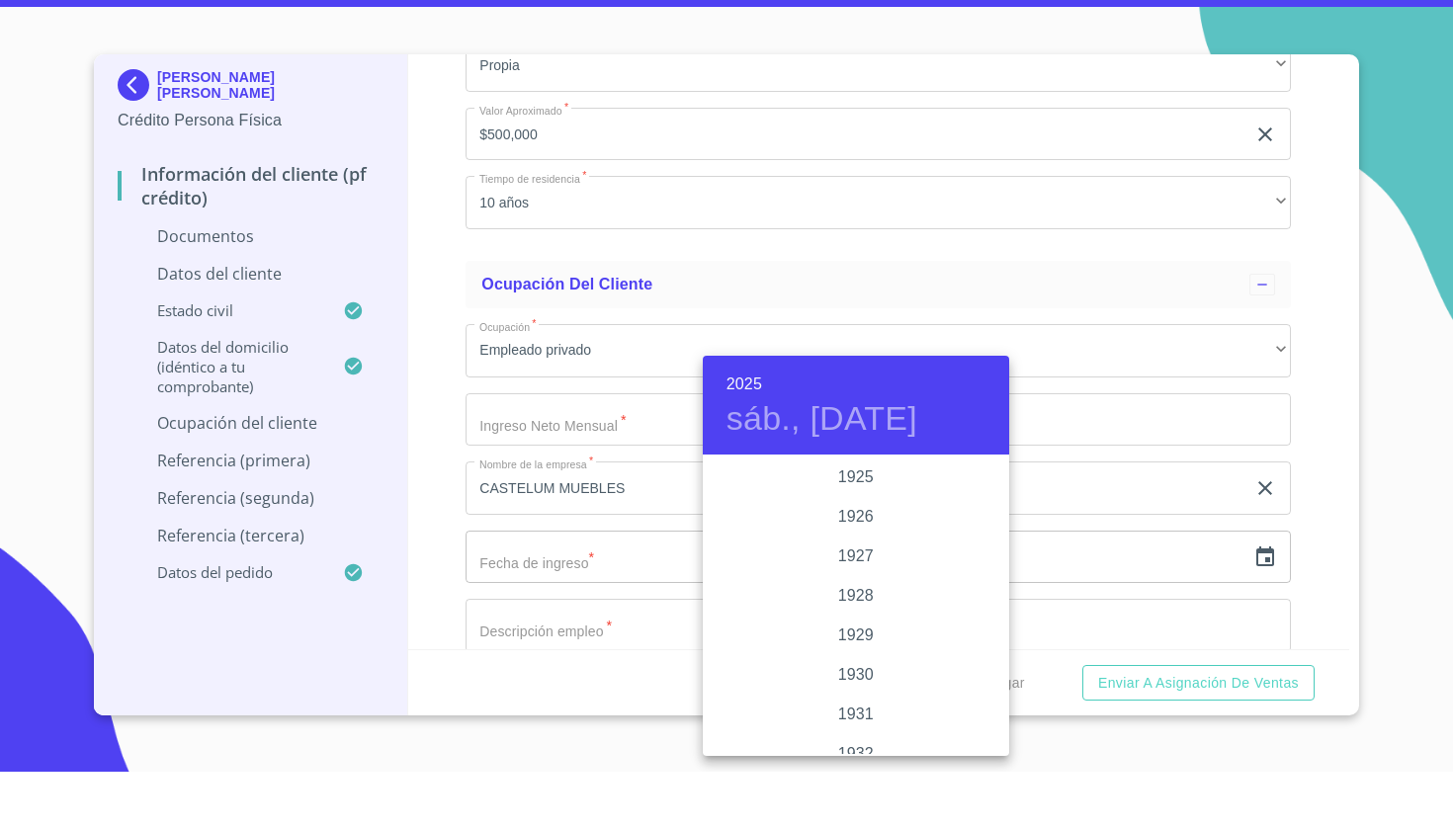
scroll to position [3835, 0]
click at [862, 555] on div "2023" at bounding box center [856, 575] width 306 height 40
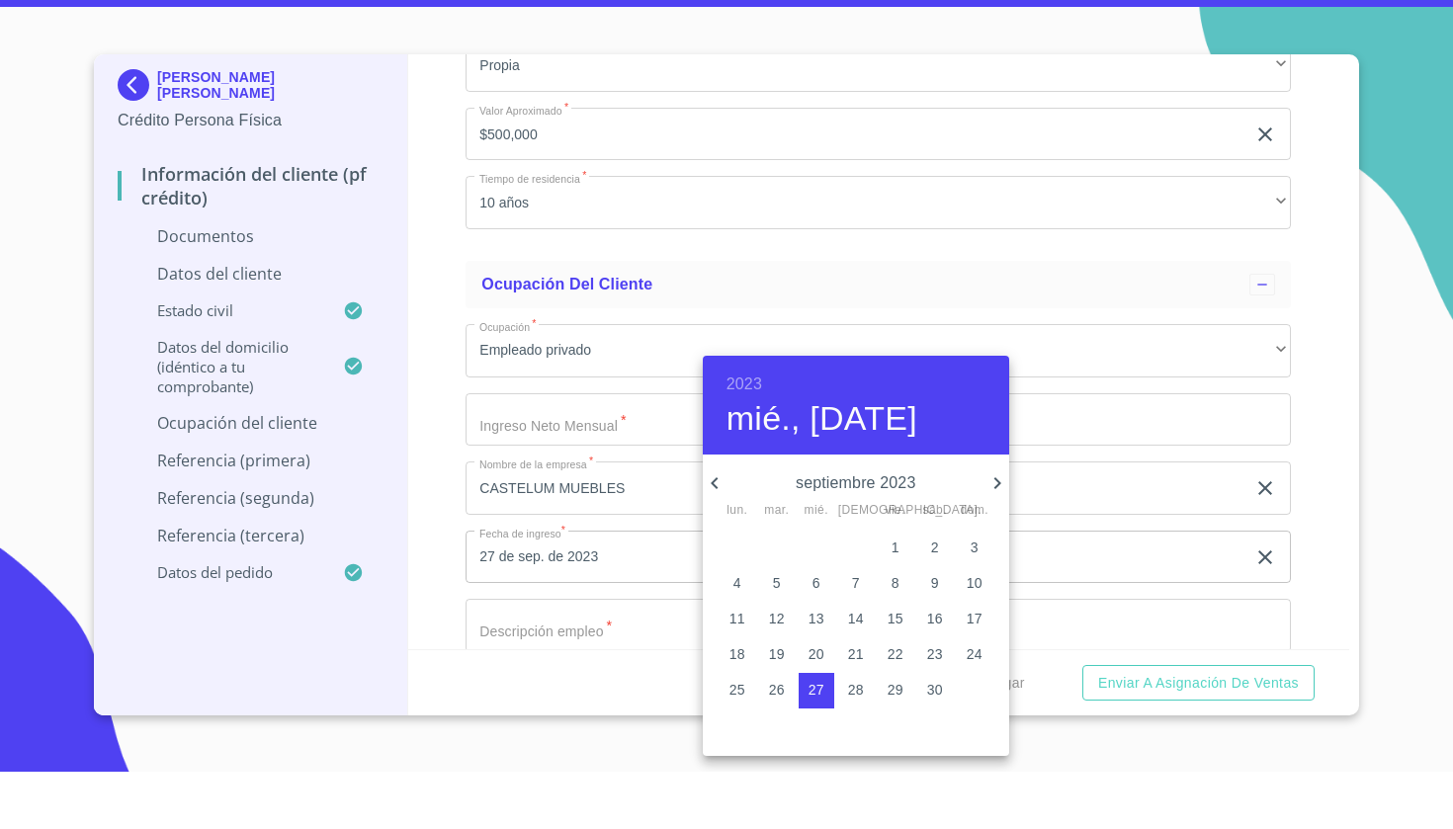
click at [716, 529] on icon "button" at bounding box center [715, 541] width 24 height 24
click at [776, 595] on p "1" at bounding box center [777, 605] width 8 height 20
type input "1 de ago. de 2023"
click at [563, 394] on div at bounding box center [726, 414] width 1453 height 829
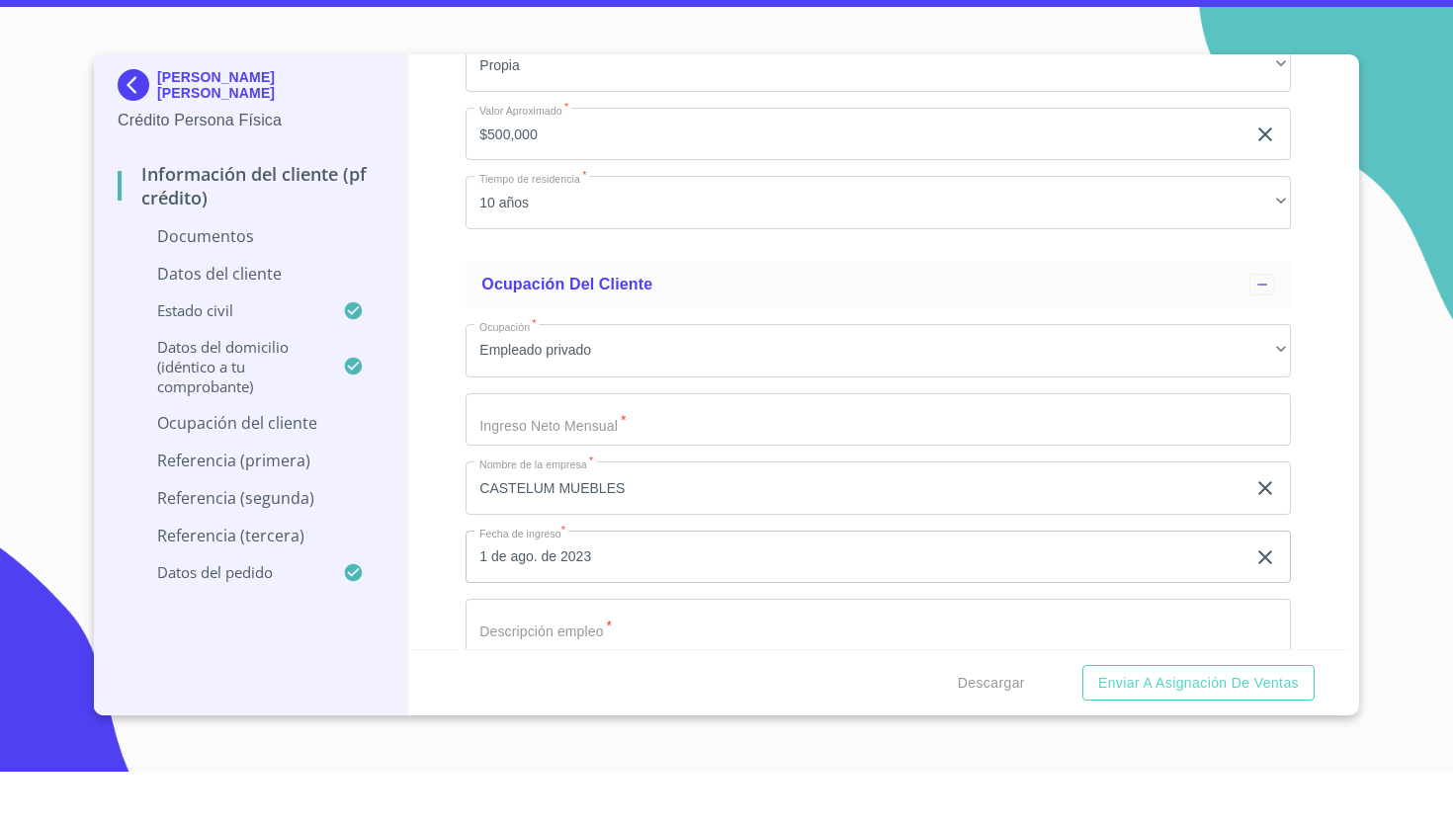
click at [563, 451] on input "Documento de identificación   *" at bounding box center [878, 477] width 825 height 53
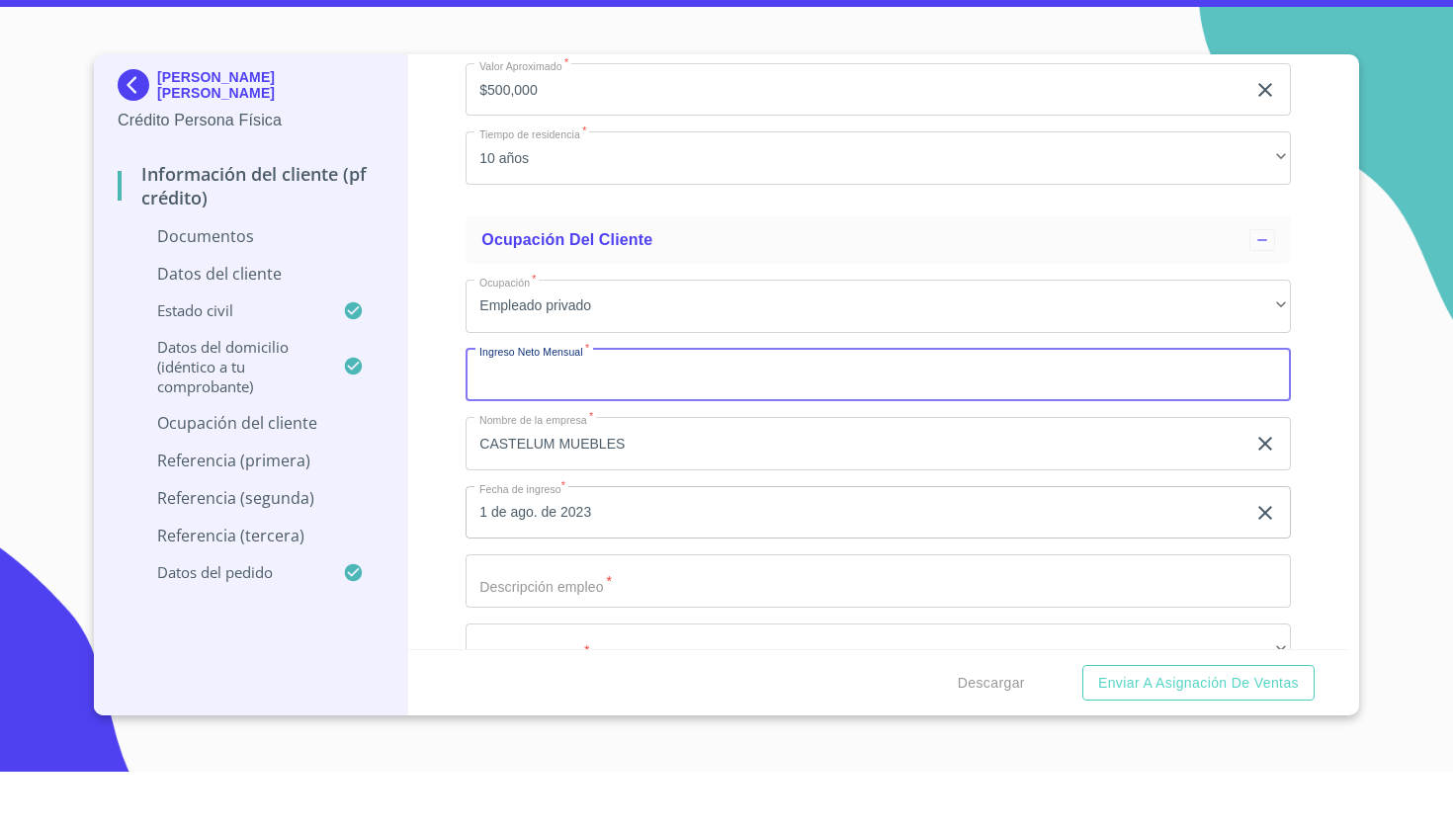
scroll to position [4710, 0]
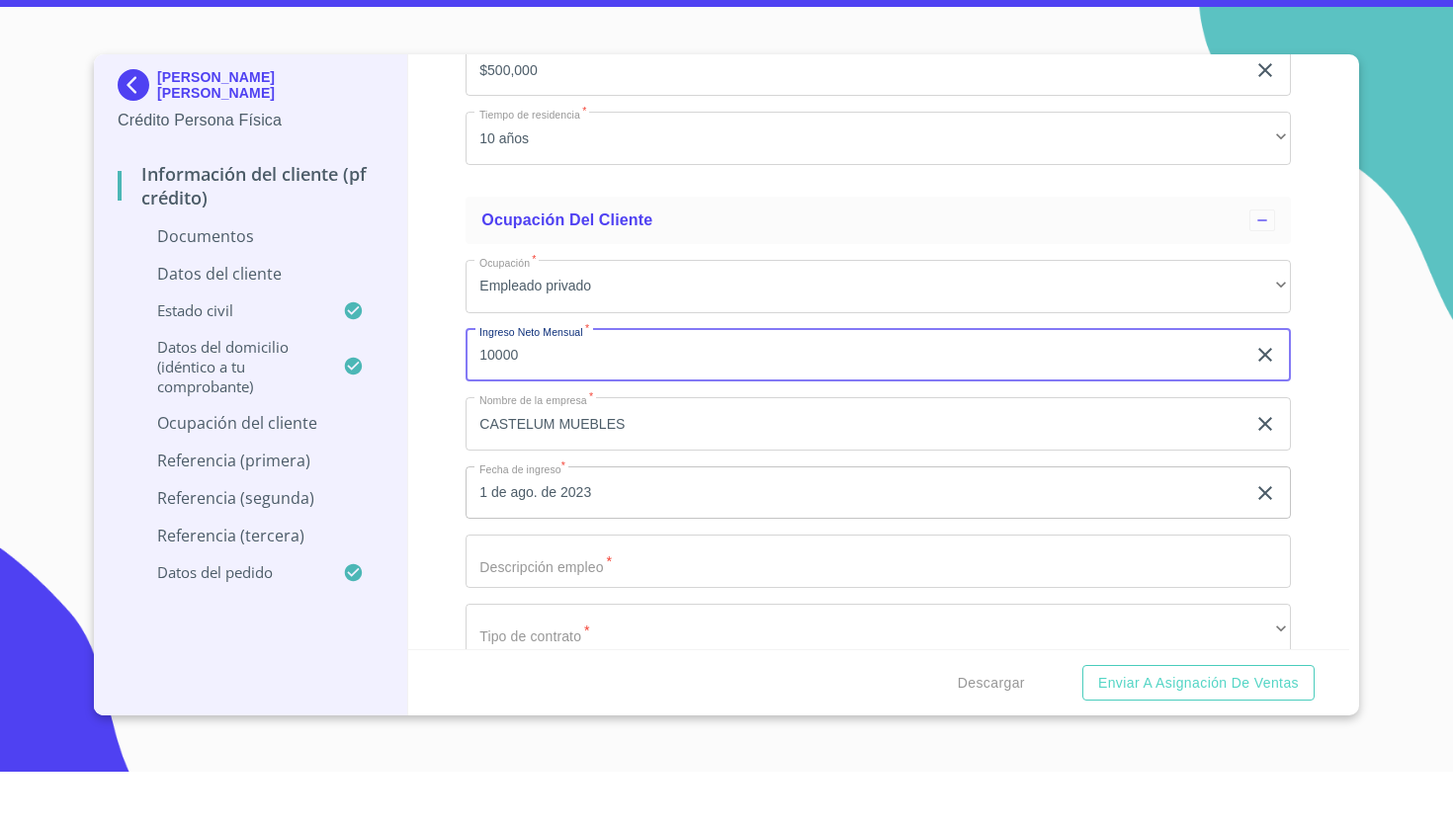
type input "10000"
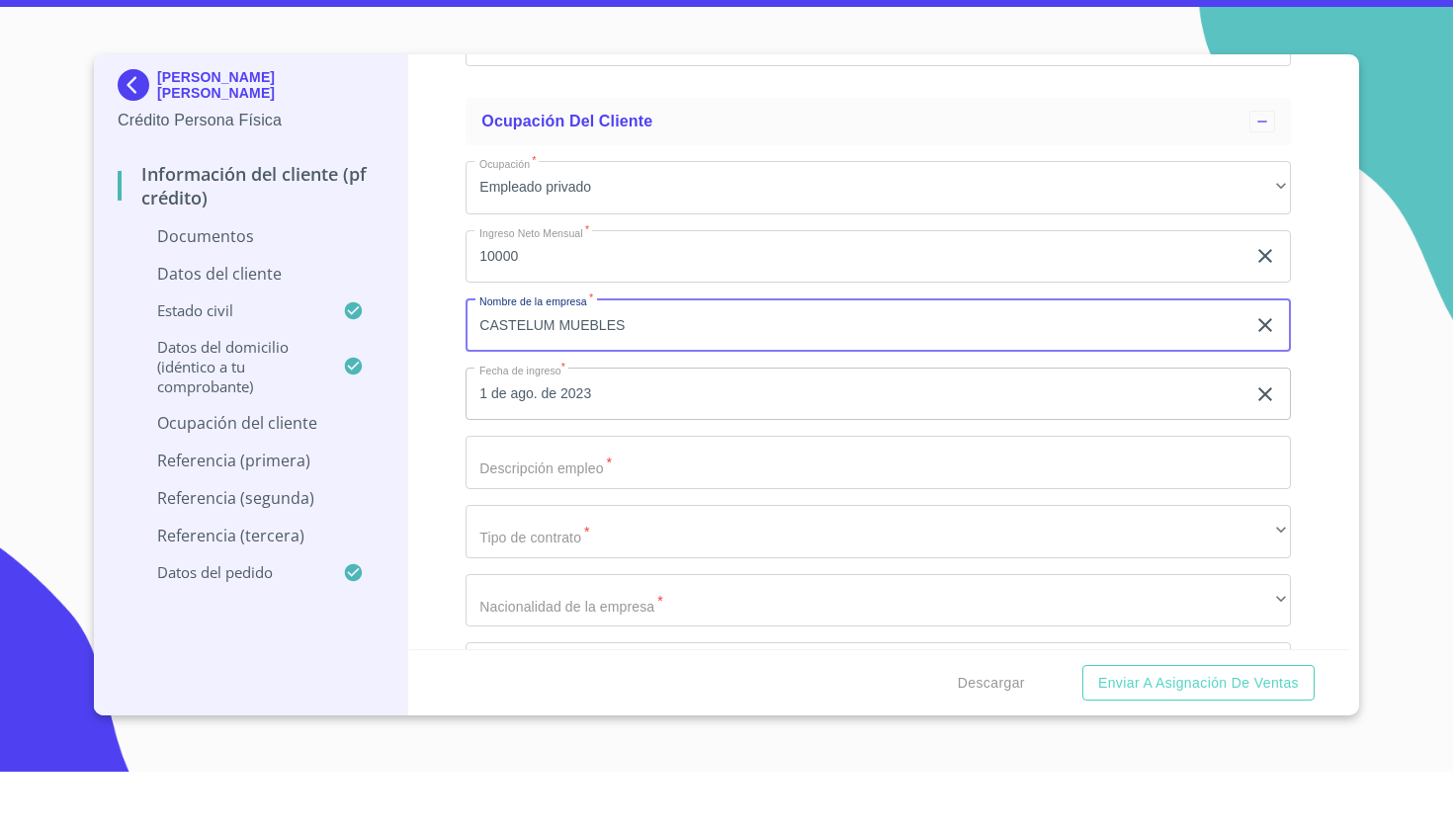
scroll to position [4839, 0]
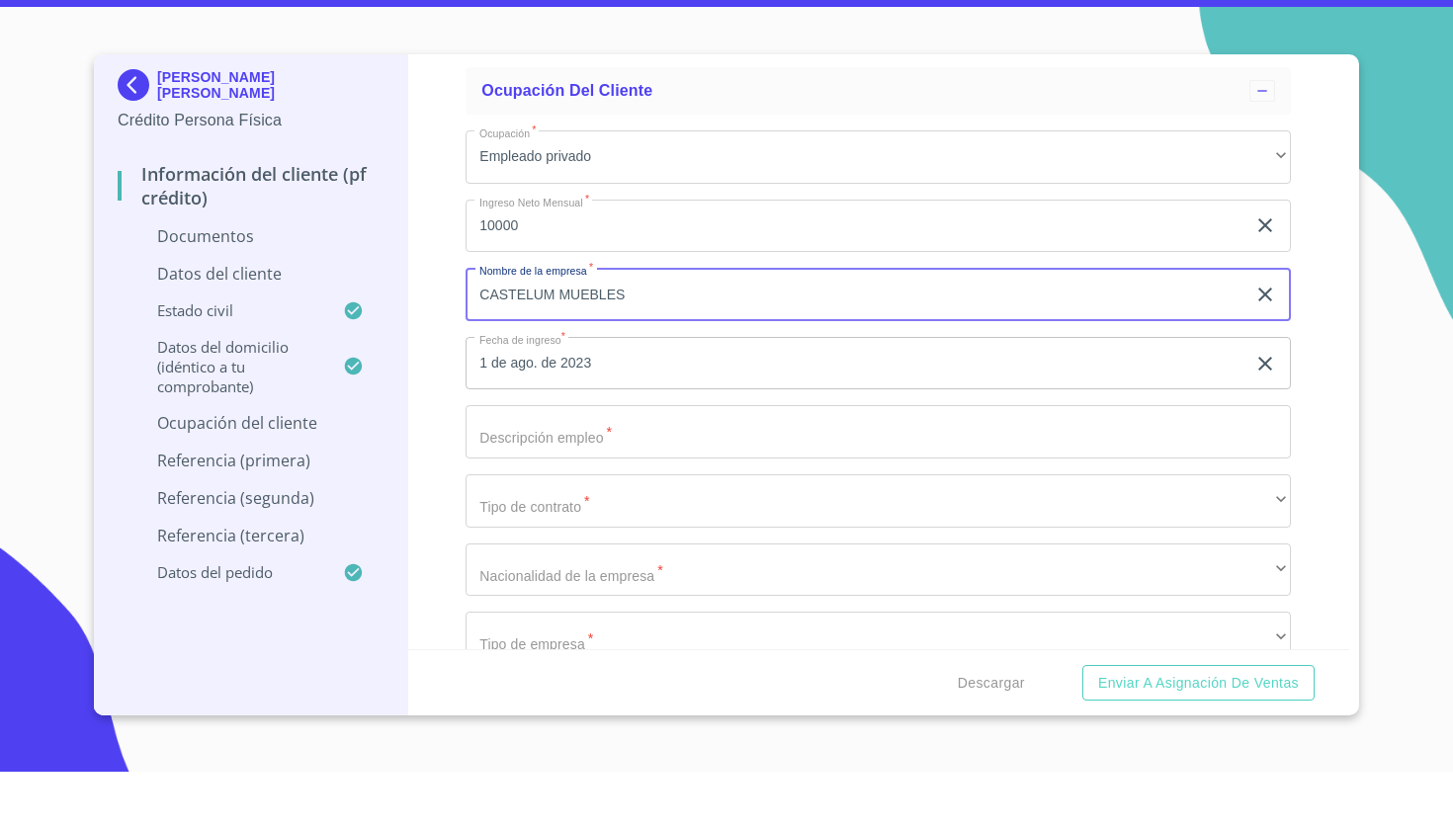
click at [610, 463] on input "Documento de identificación   *" at bounding box center [878, 489] width 825 height 53
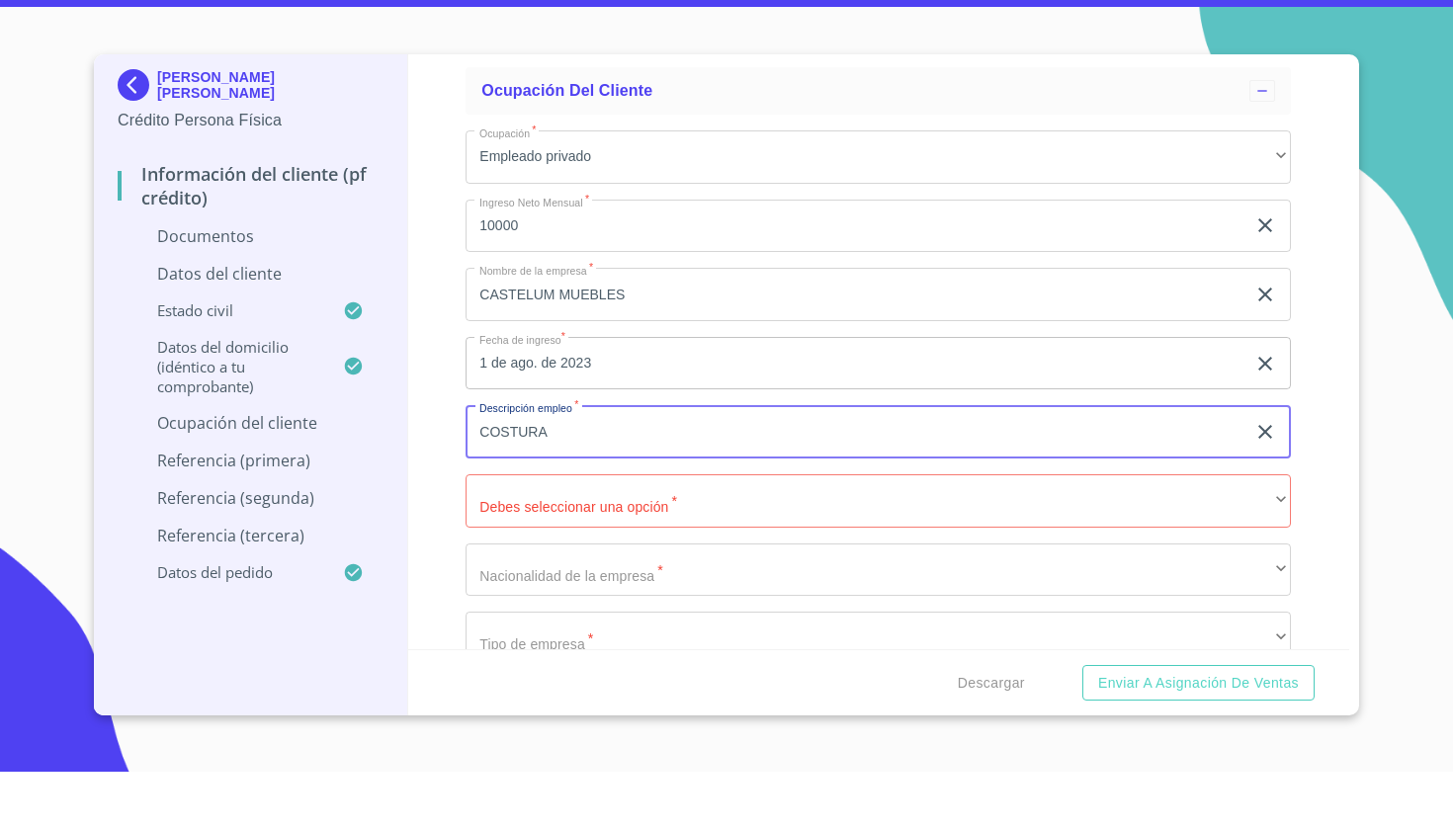
click at [606, 463] on input "COSTURA" at bounding box center [856, 489] width 780 height 53
type input "COSTURERA"
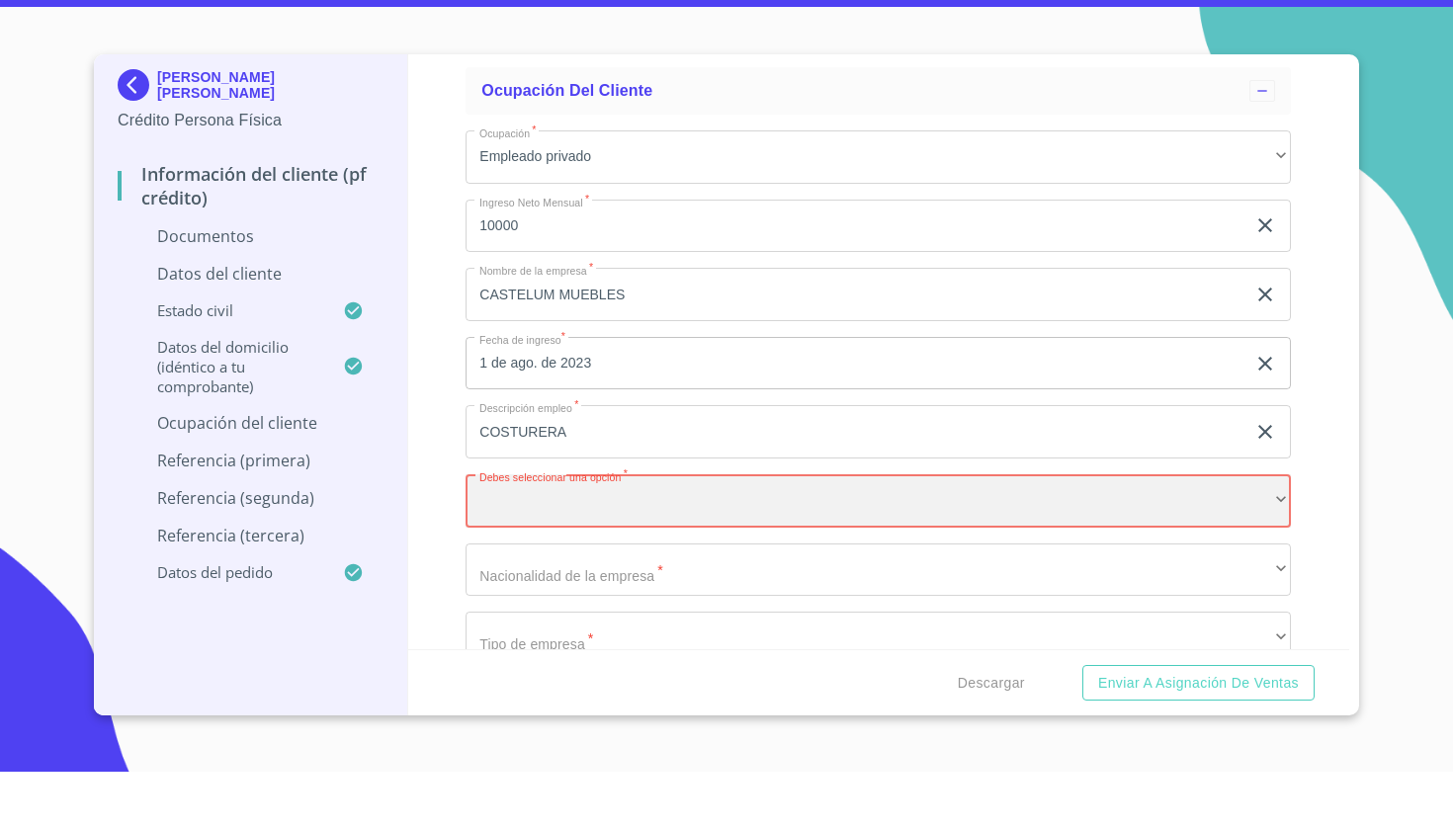
click at [572, 532] on div "​" at bounding box center [878, 558] width 825 height 53
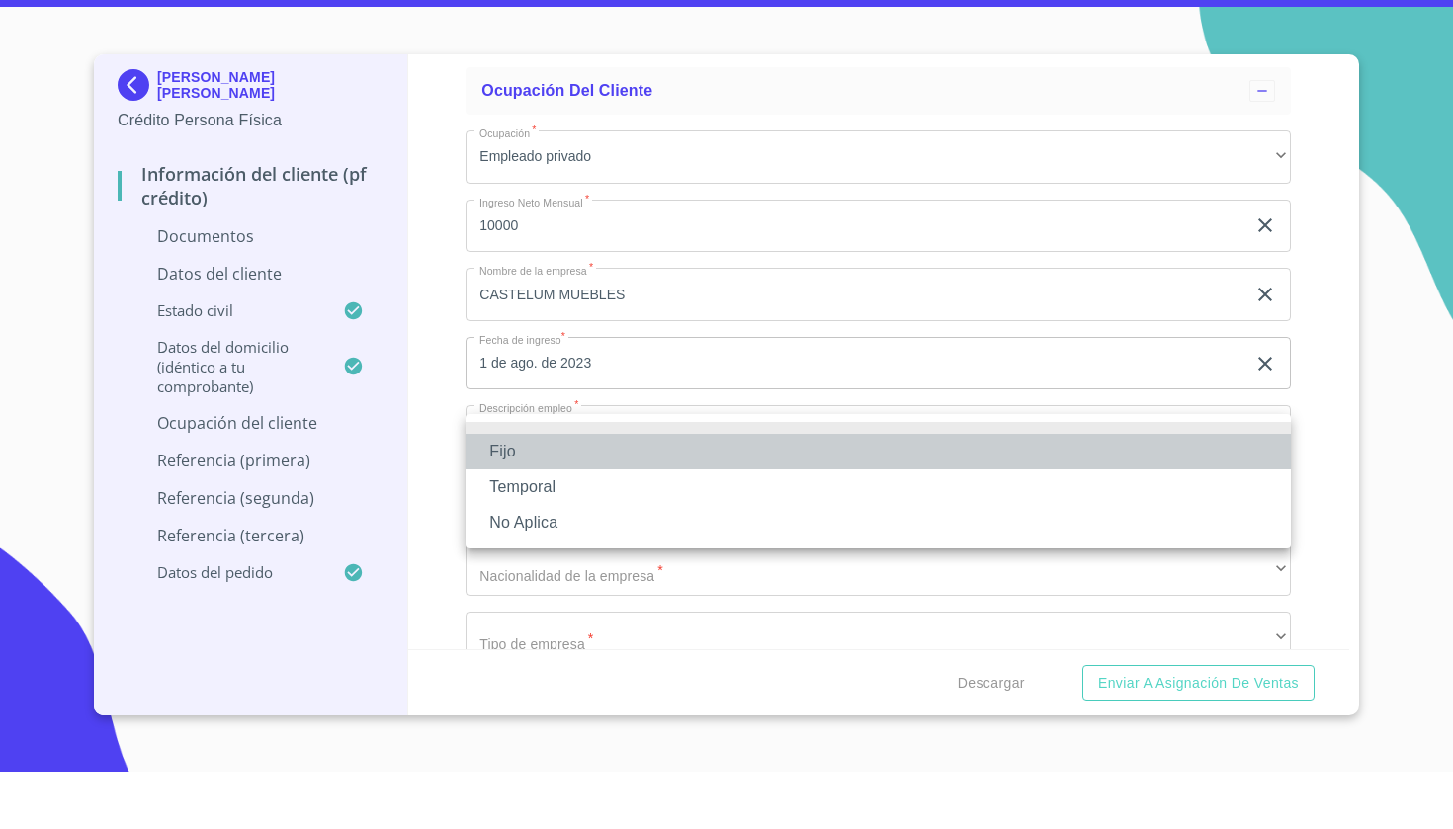
click at [522, 491] on li "Fijo" at bounding box center [878, 509] width 825 height 36
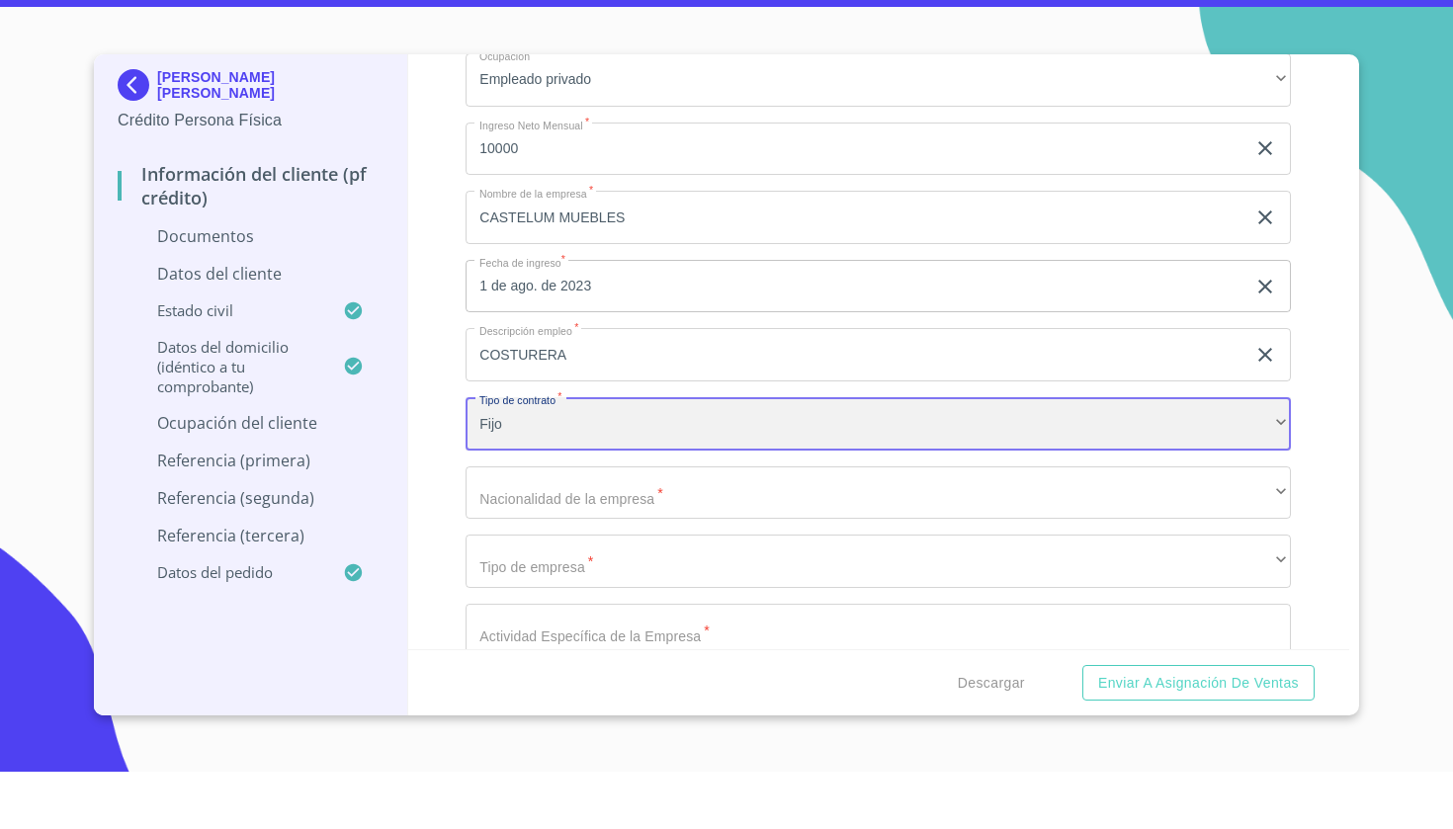
scroll to position [4925, 0]
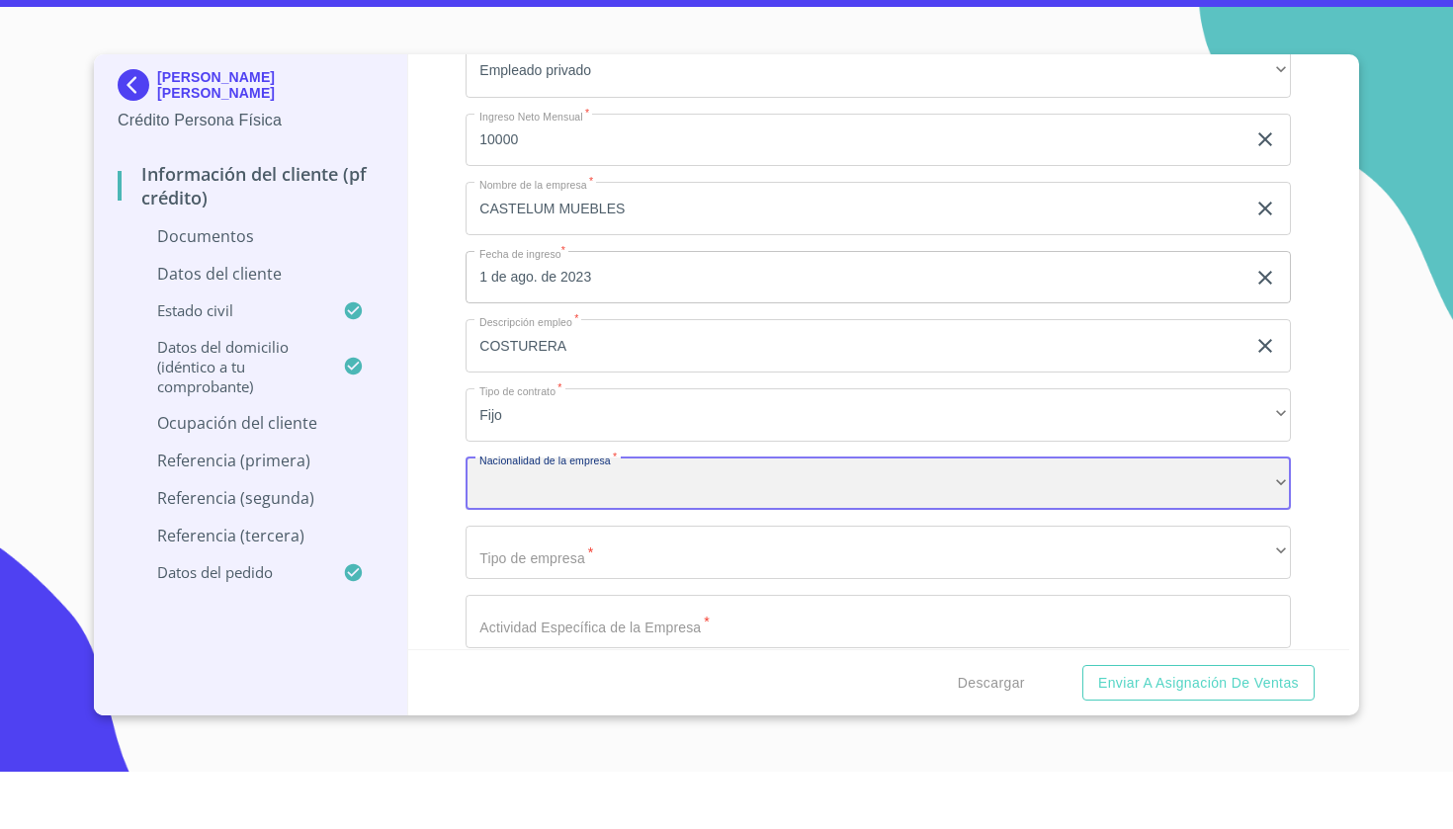
click at [580, 515] on div "​" at bounding box center [878, 541] width 825 height 53
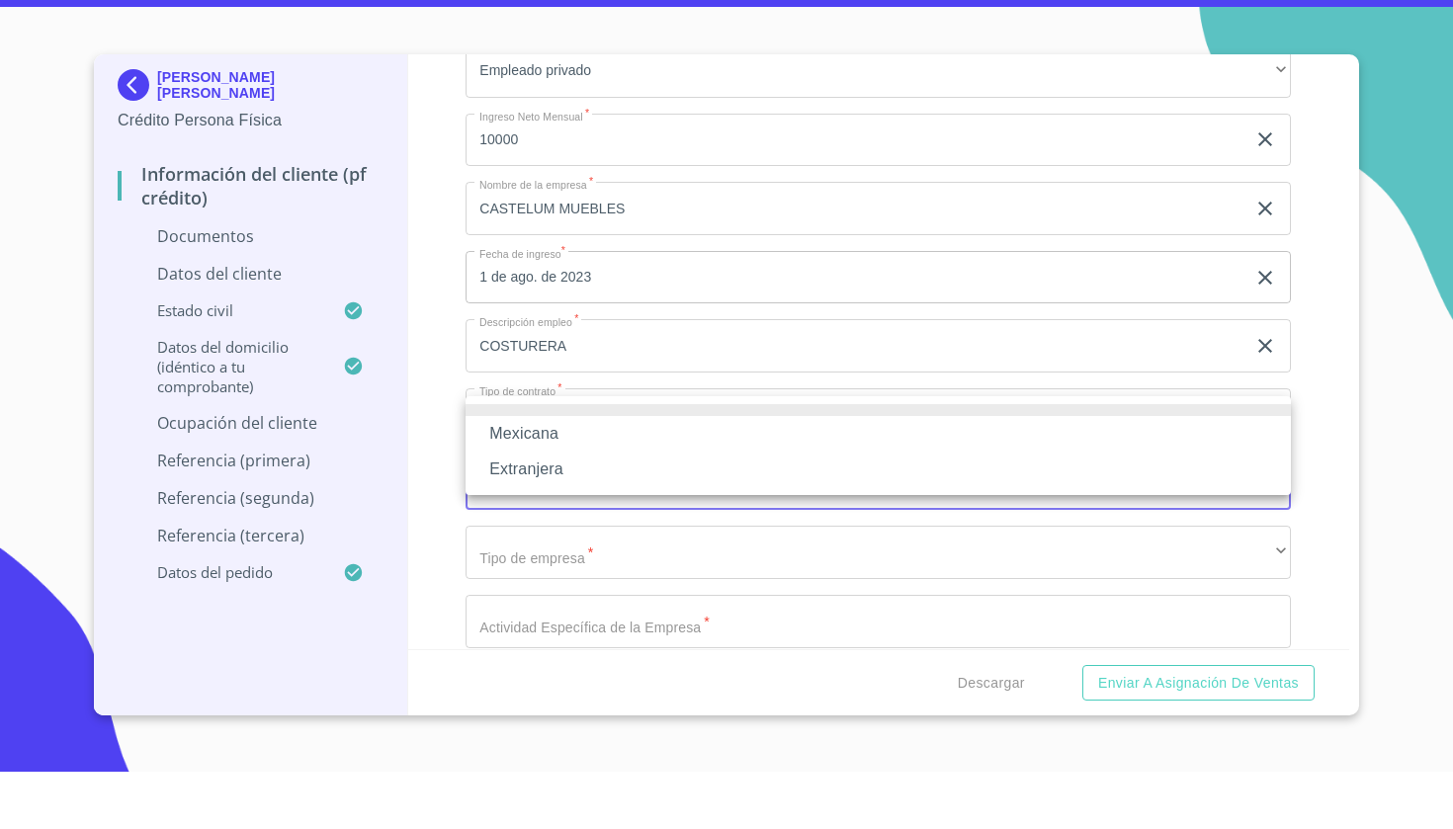
click at [569, 473] on li "Mexicana" at bounding box center [878, 491] width 825 height 36
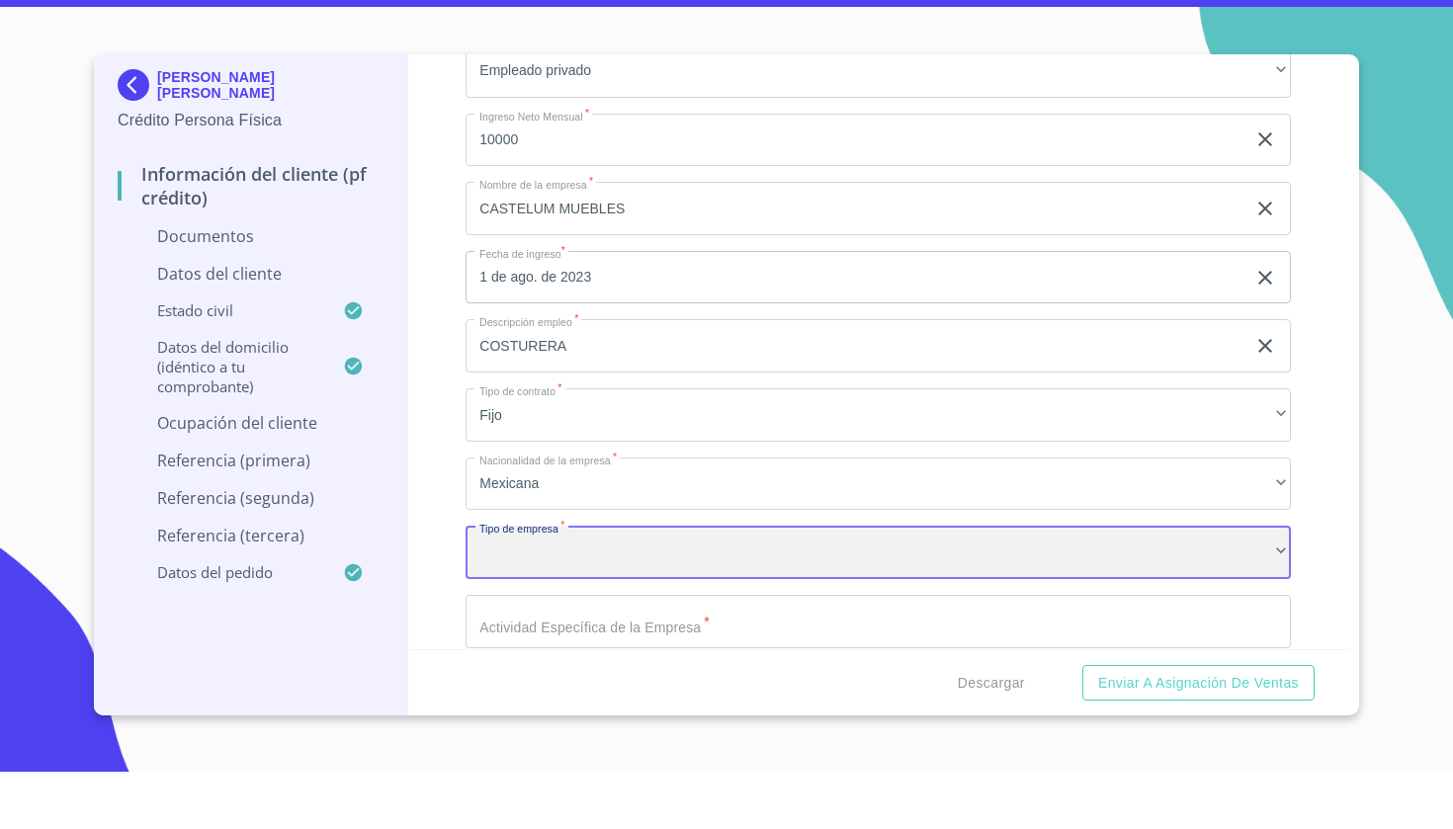
click at [595, 583] on div "​" at bounding box center [878, 609] width 825 height 53
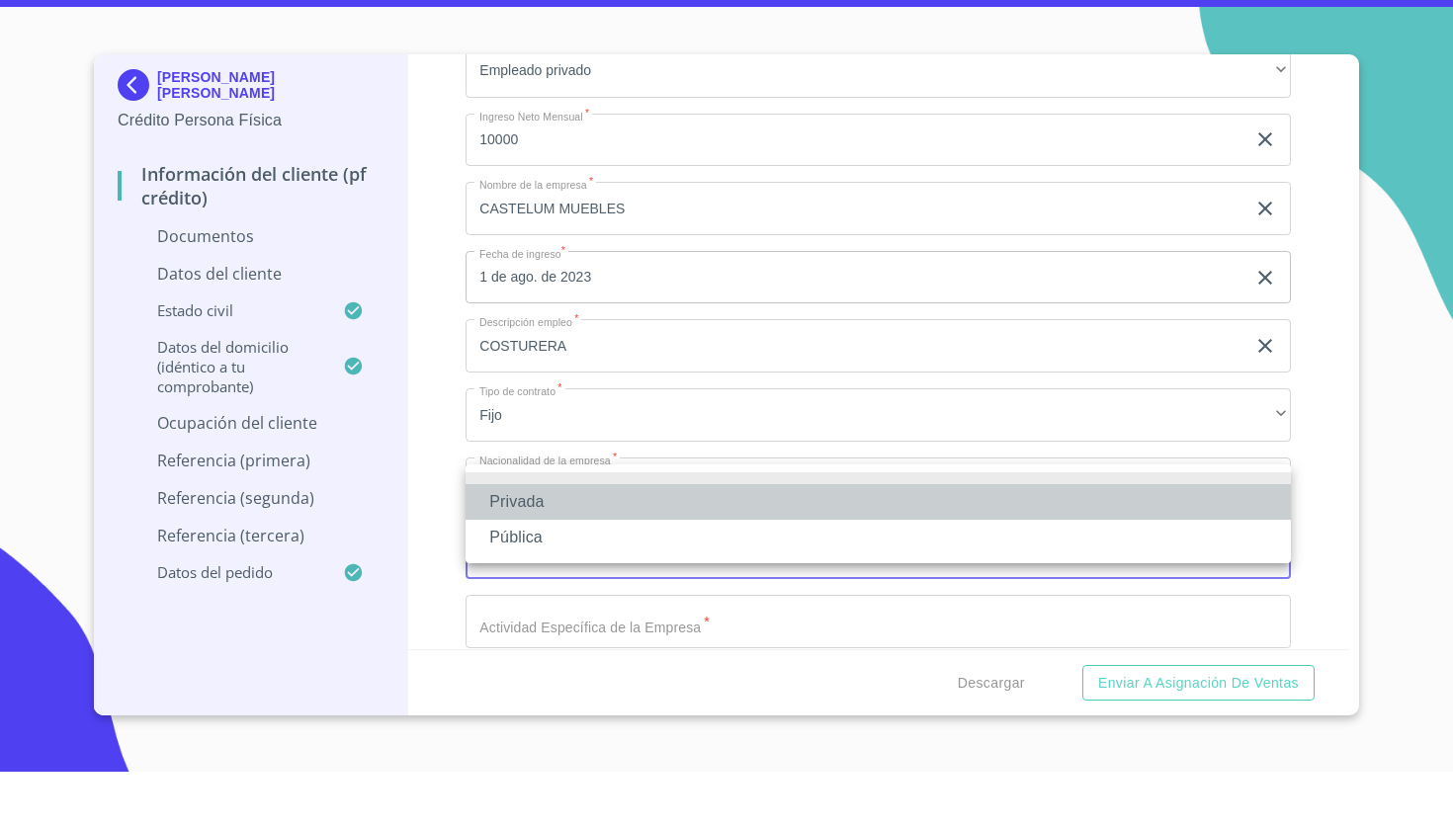
click at [581, 542] on li "Privada" at bounding box center [878, 560] width 825 height 36
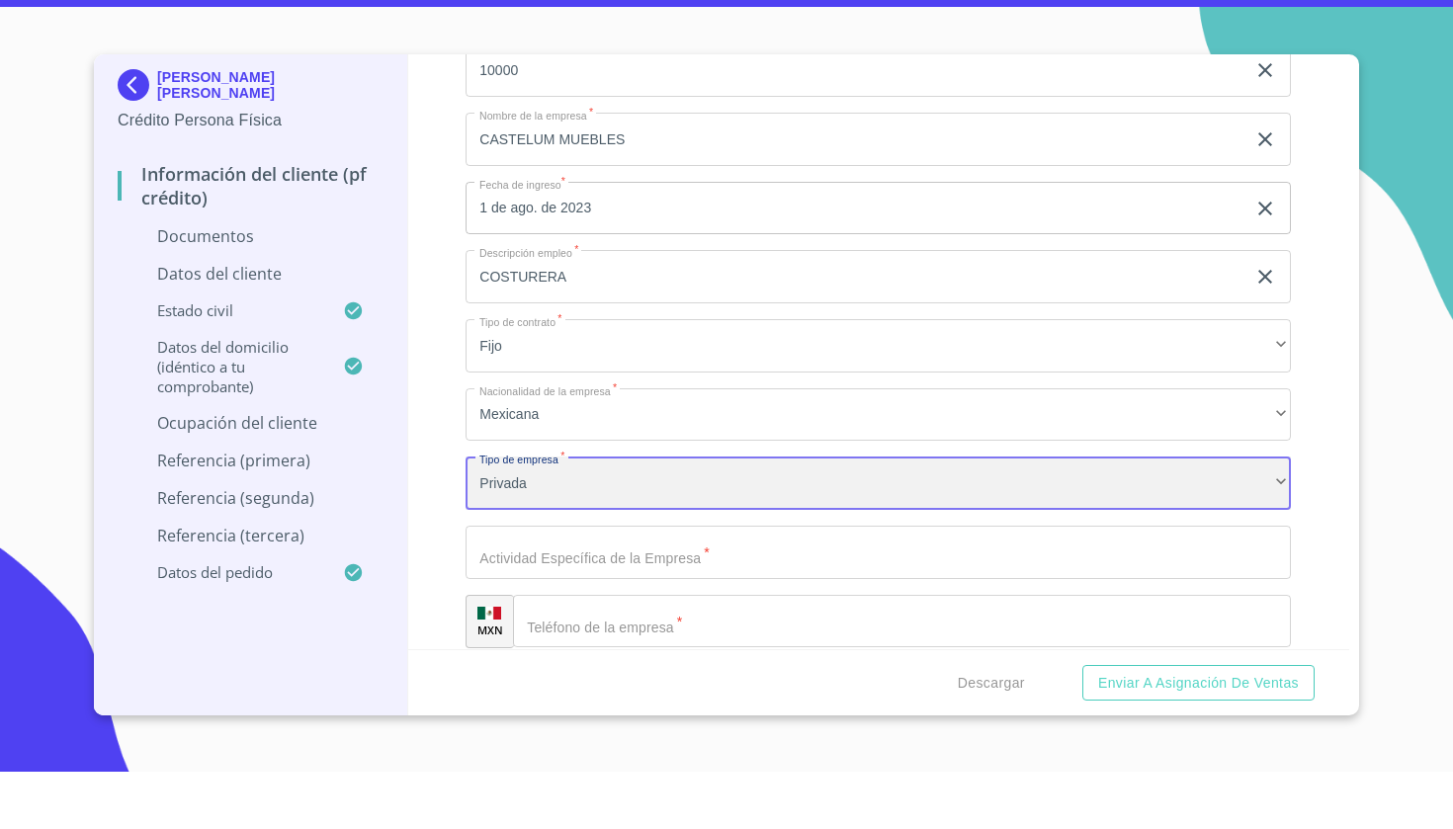
scroll to position [5063, 0]
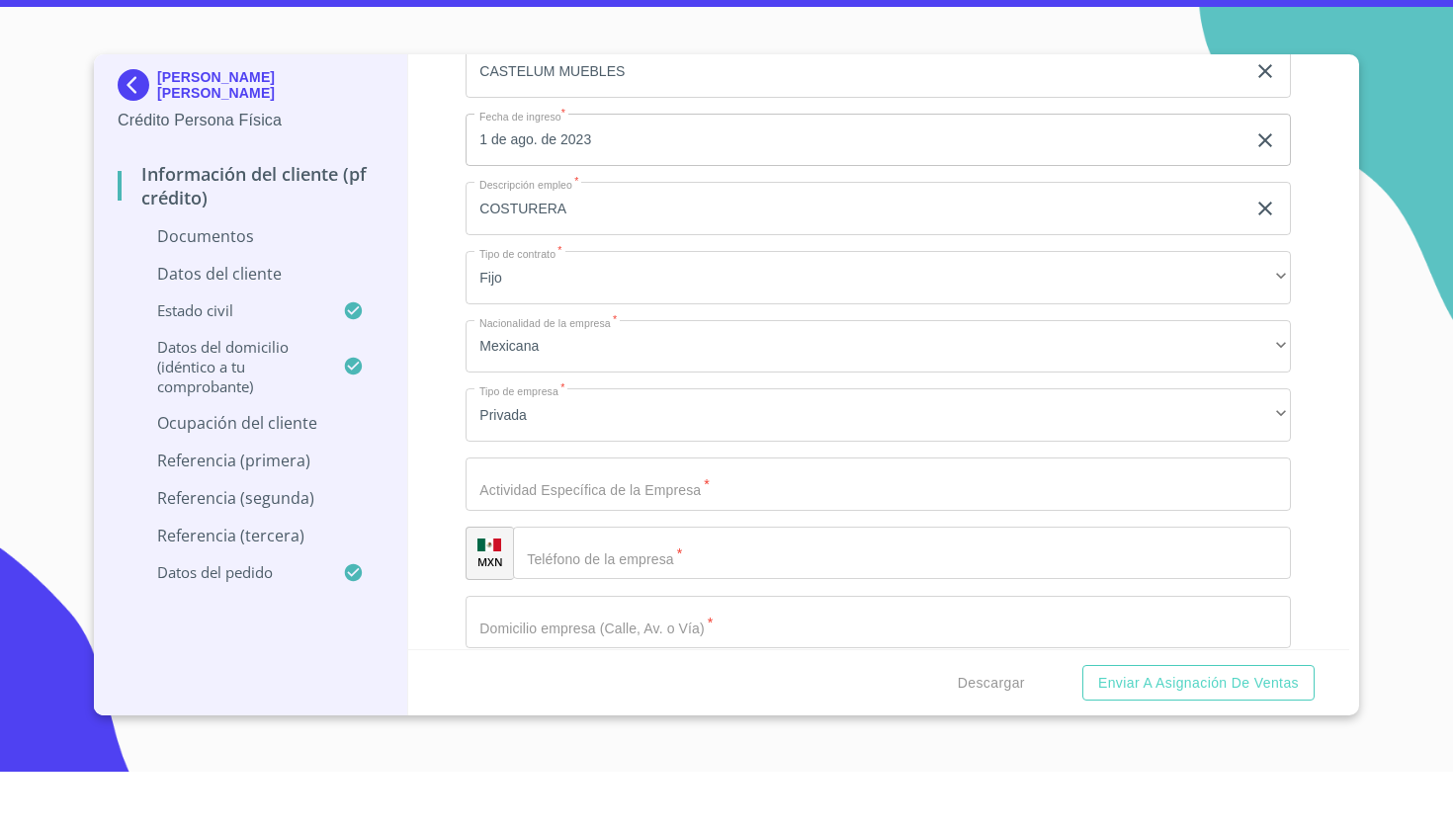
click at [583, 503] on div "Ocupación   * Empleado privado ​ Ingreso Neto Mensual   * 10000 ​ Nombre de la …" at bounding box center [878, 680] width 825 height 1462
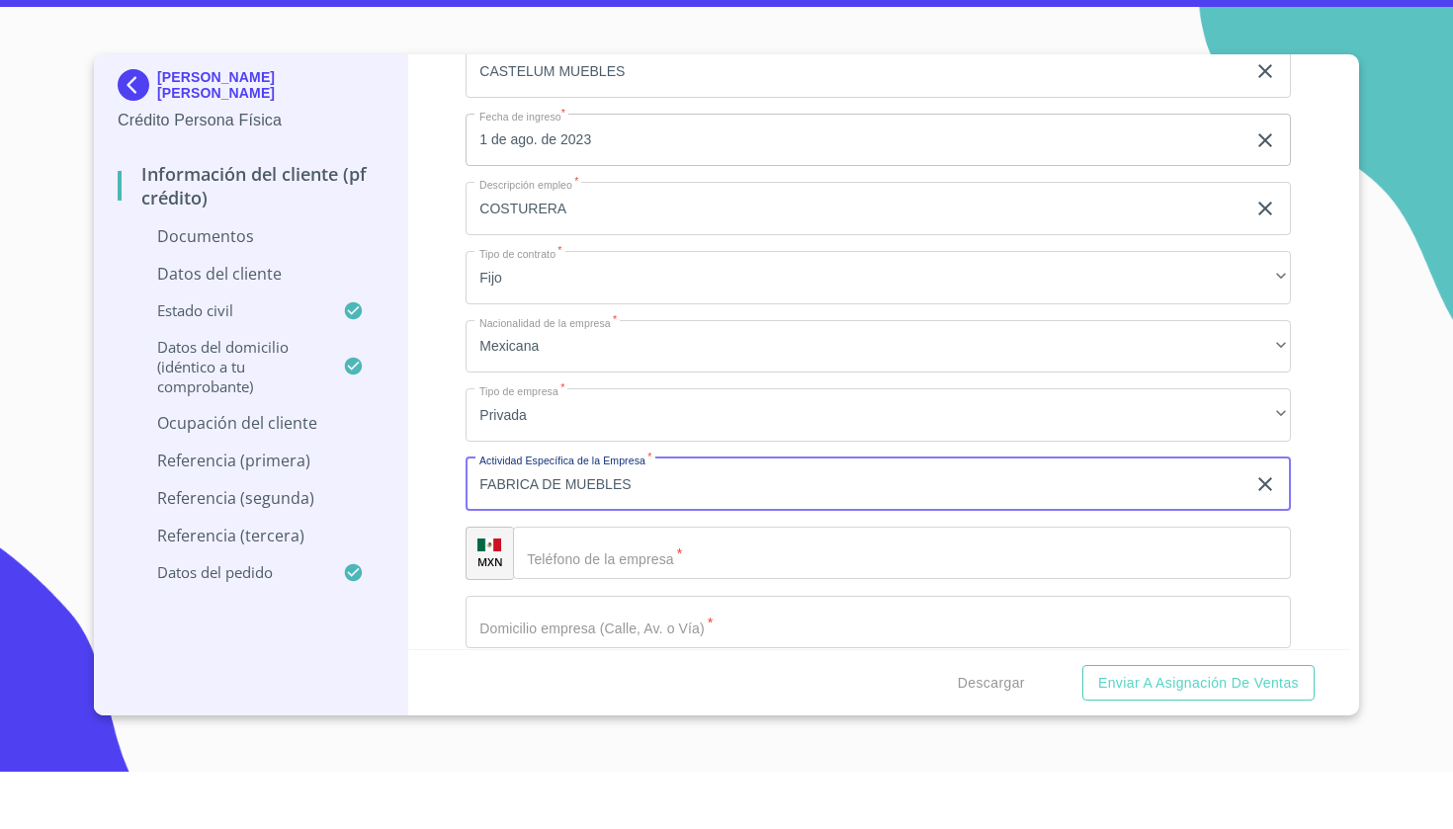
type input "FABRICA DE MUEBLES"
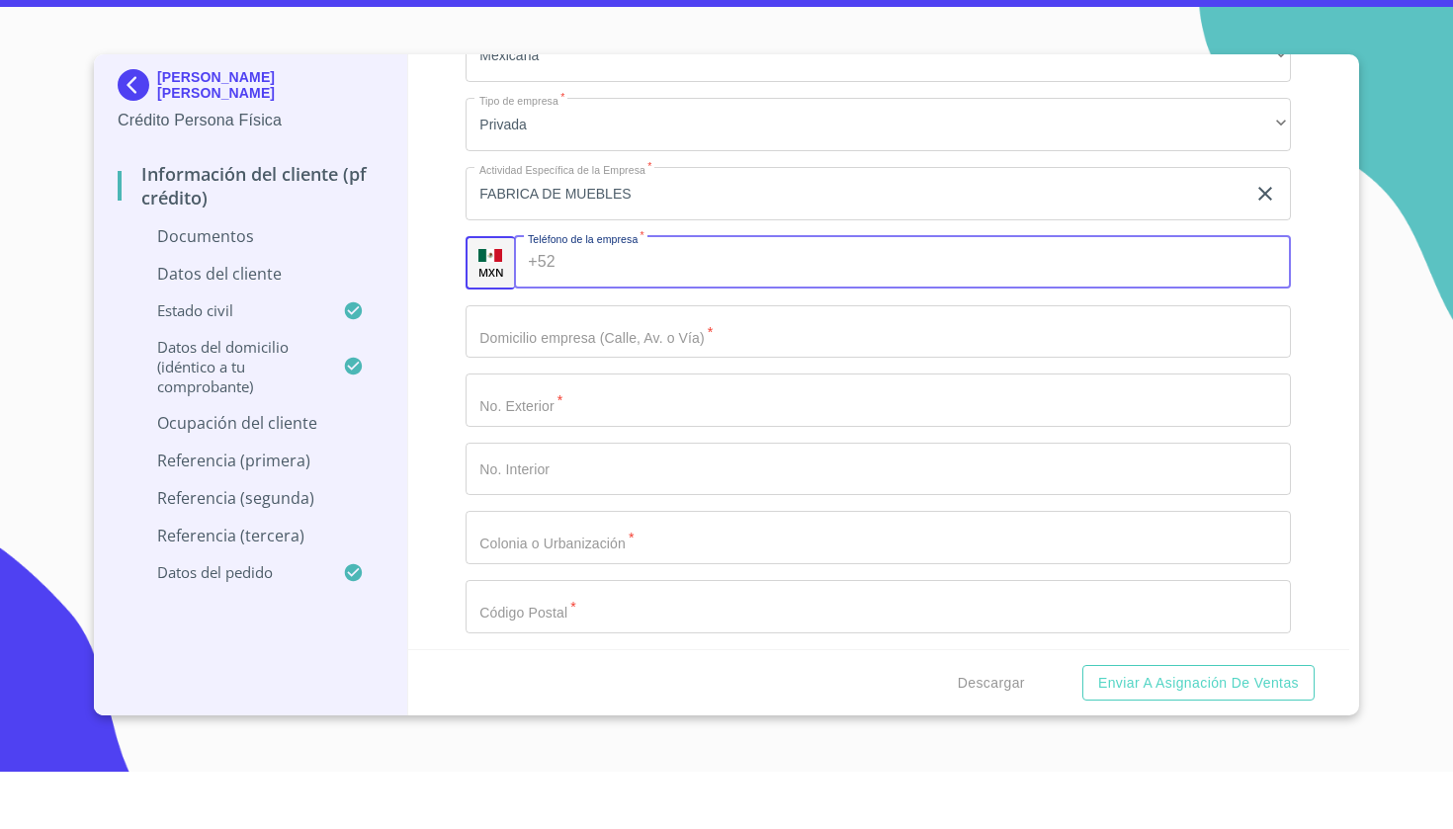
scroll to position [5354, 0]
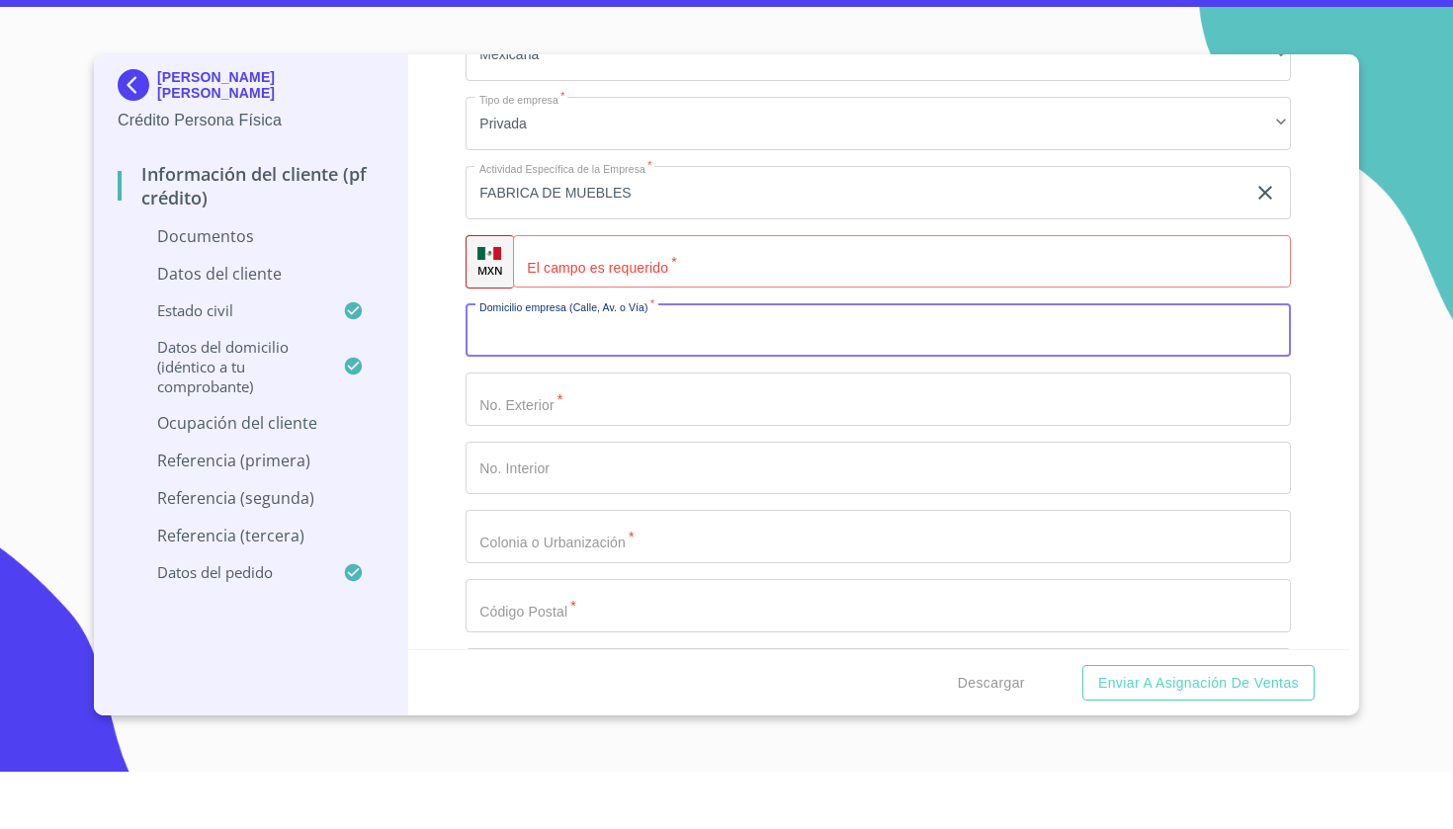
click at [596, 293] on input "Documento de identificación   *" at bounding box center [902, 319] width 778 height 53
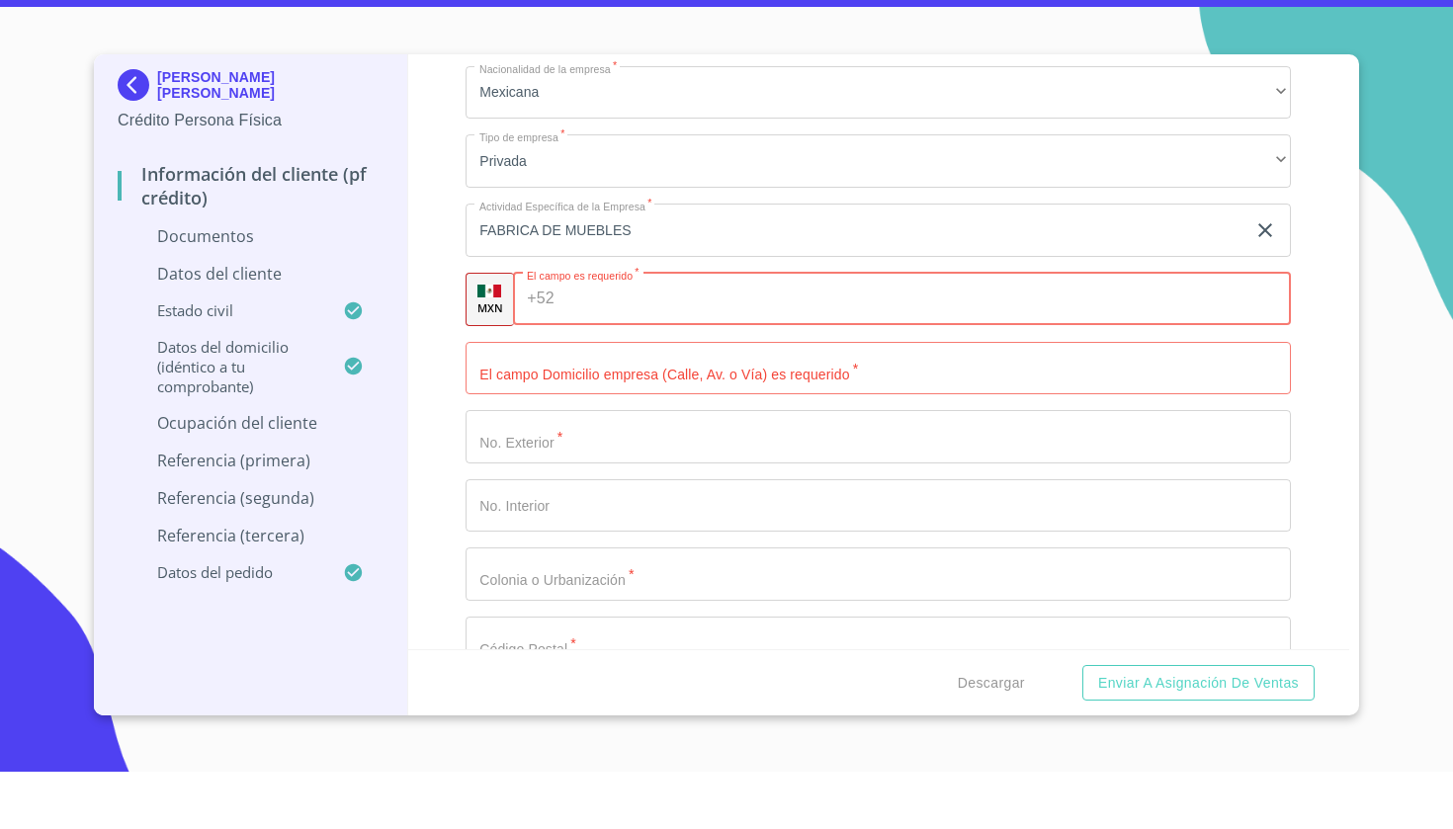
scroll to position [5320, 0]
click at [543, 396] on input "Documento de identificación   *" at bounding box center [878, 422] width 825 height 53
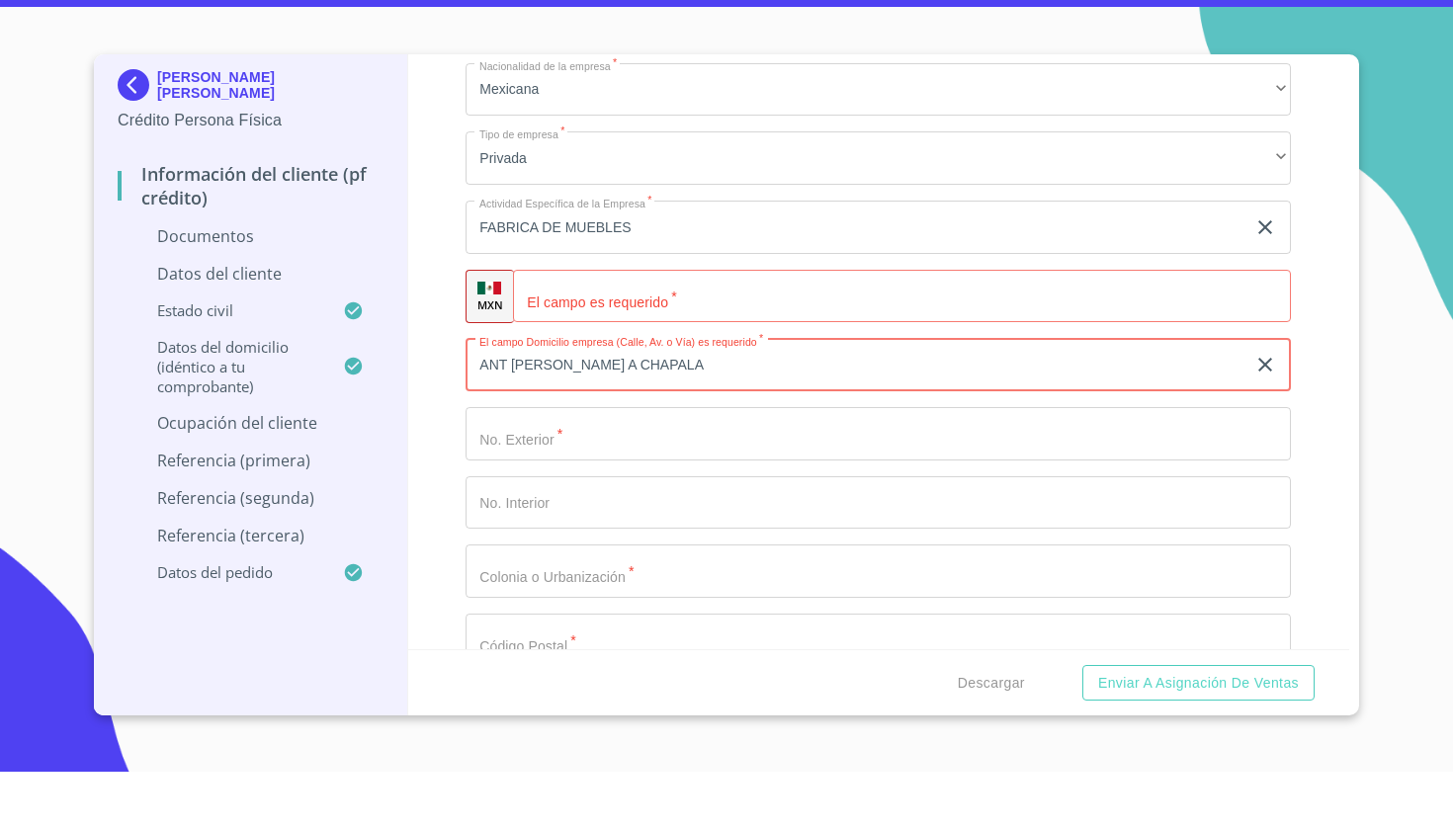
type input "ANT [PERSON_NAME] A CHAPALA"
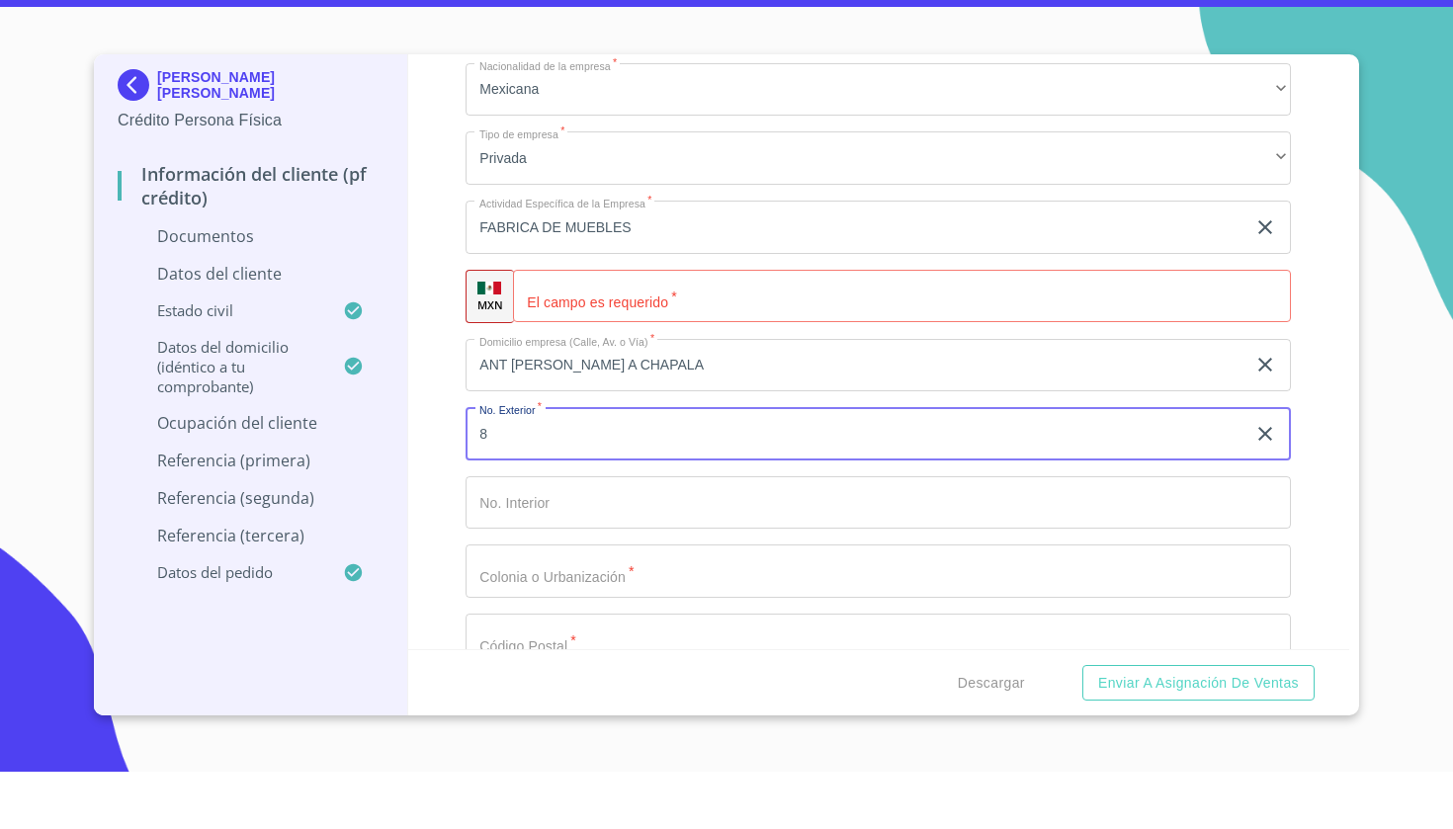
type input "8"
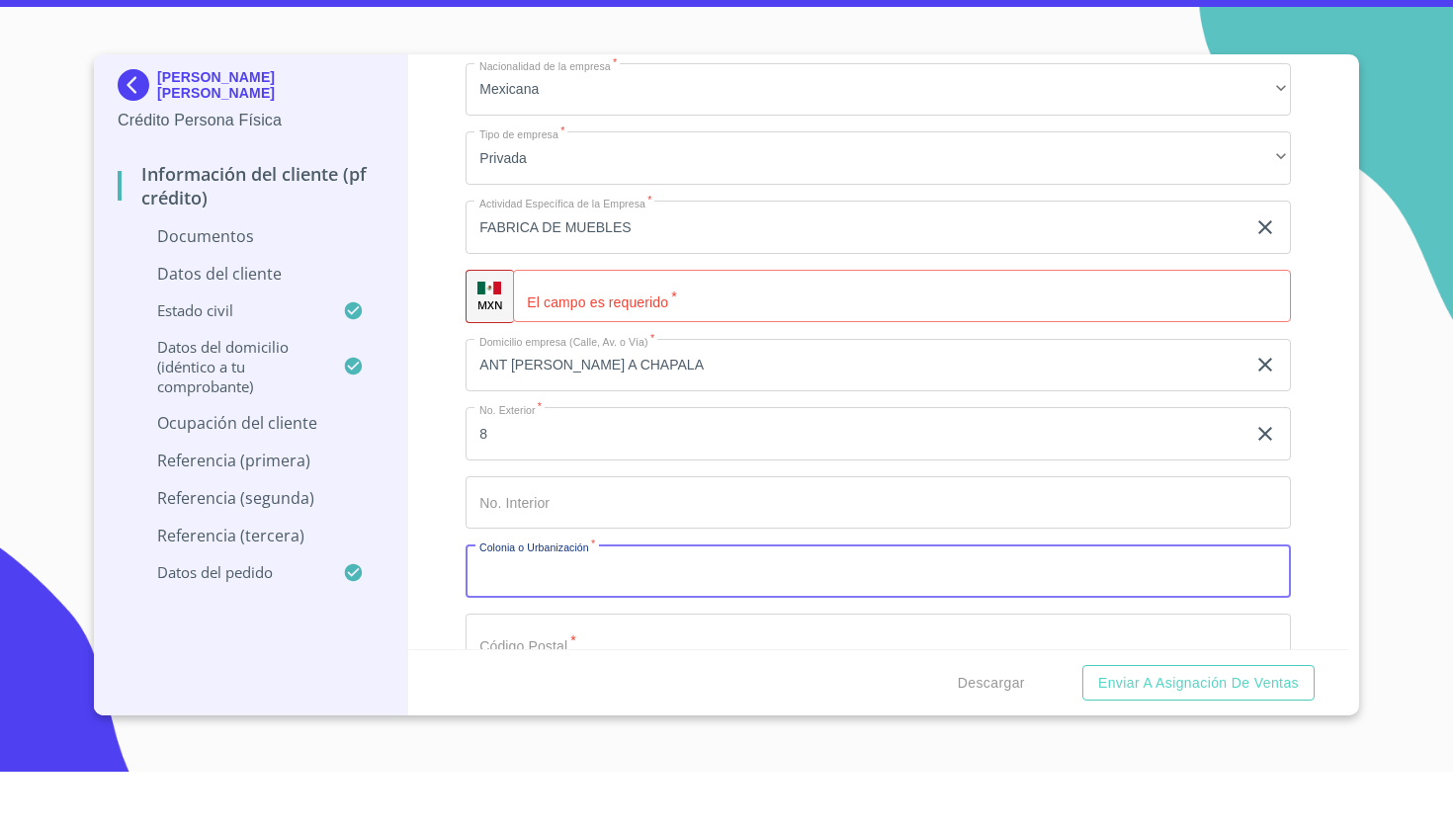
click at [563, 602] on input "Documento de identificación   *" at bounding box center [878, 628] width 825 height 53
type input "EL CAPULIN"
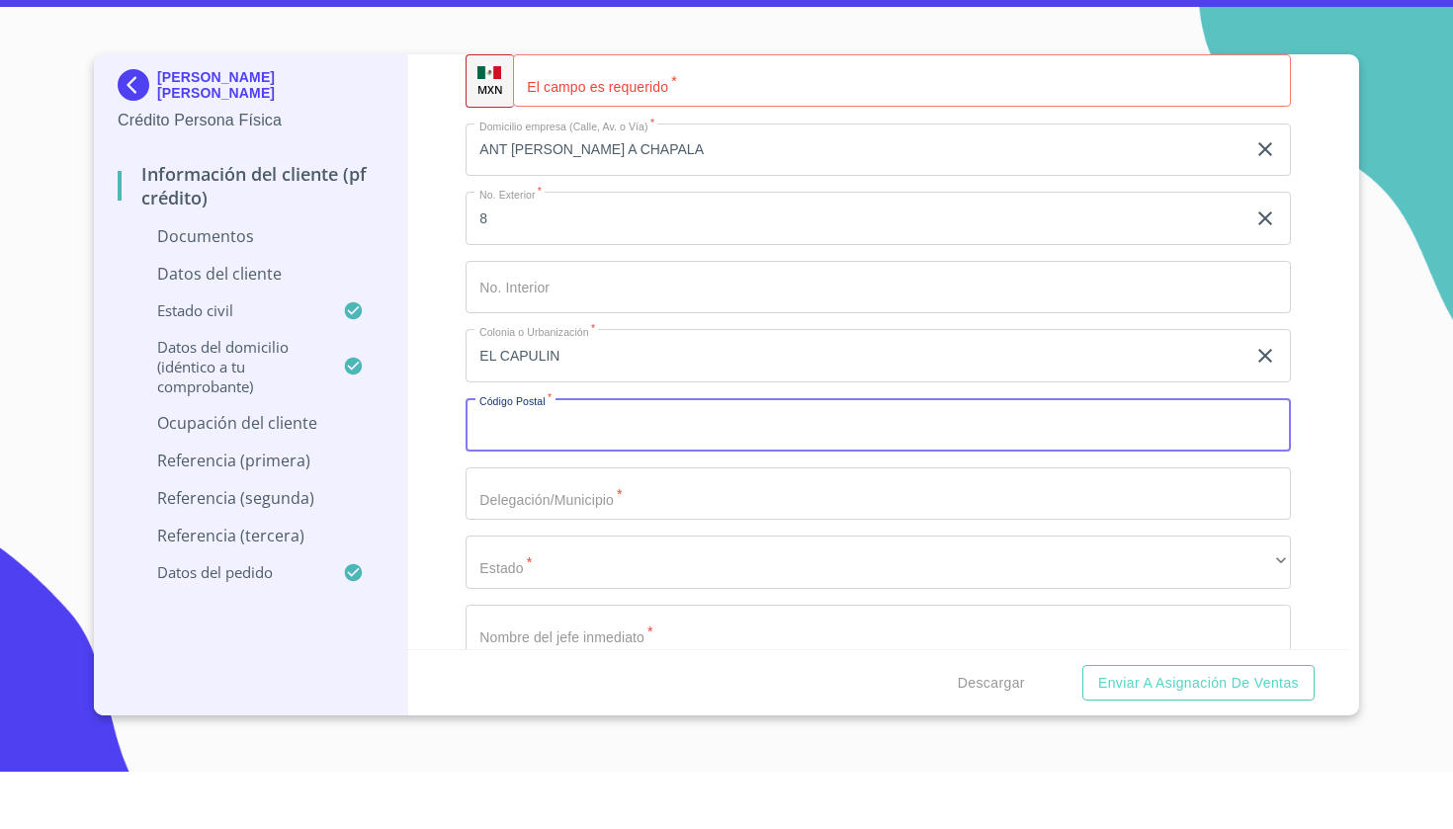
scroll to position [5556, 0]
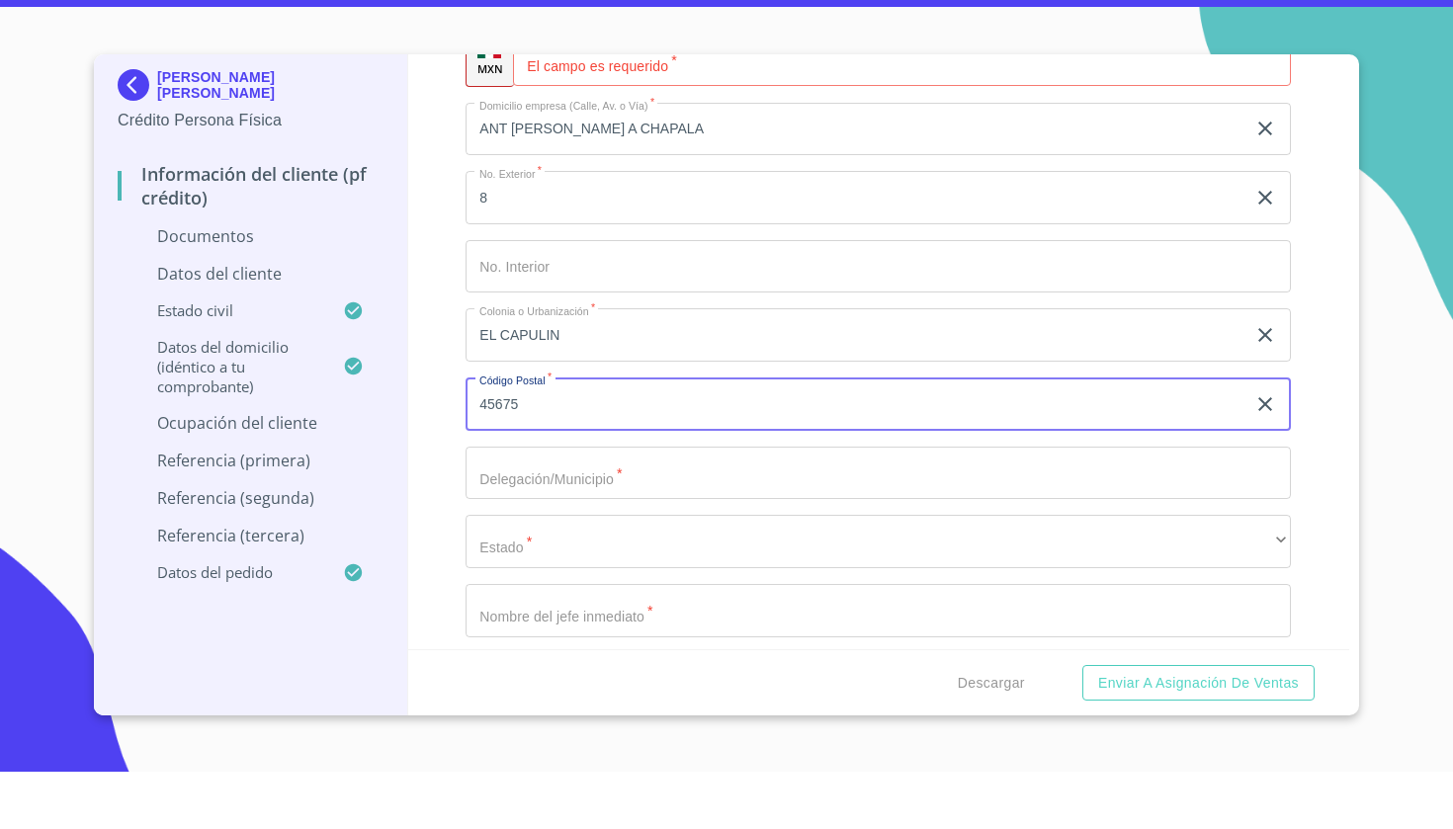
type input "45675"
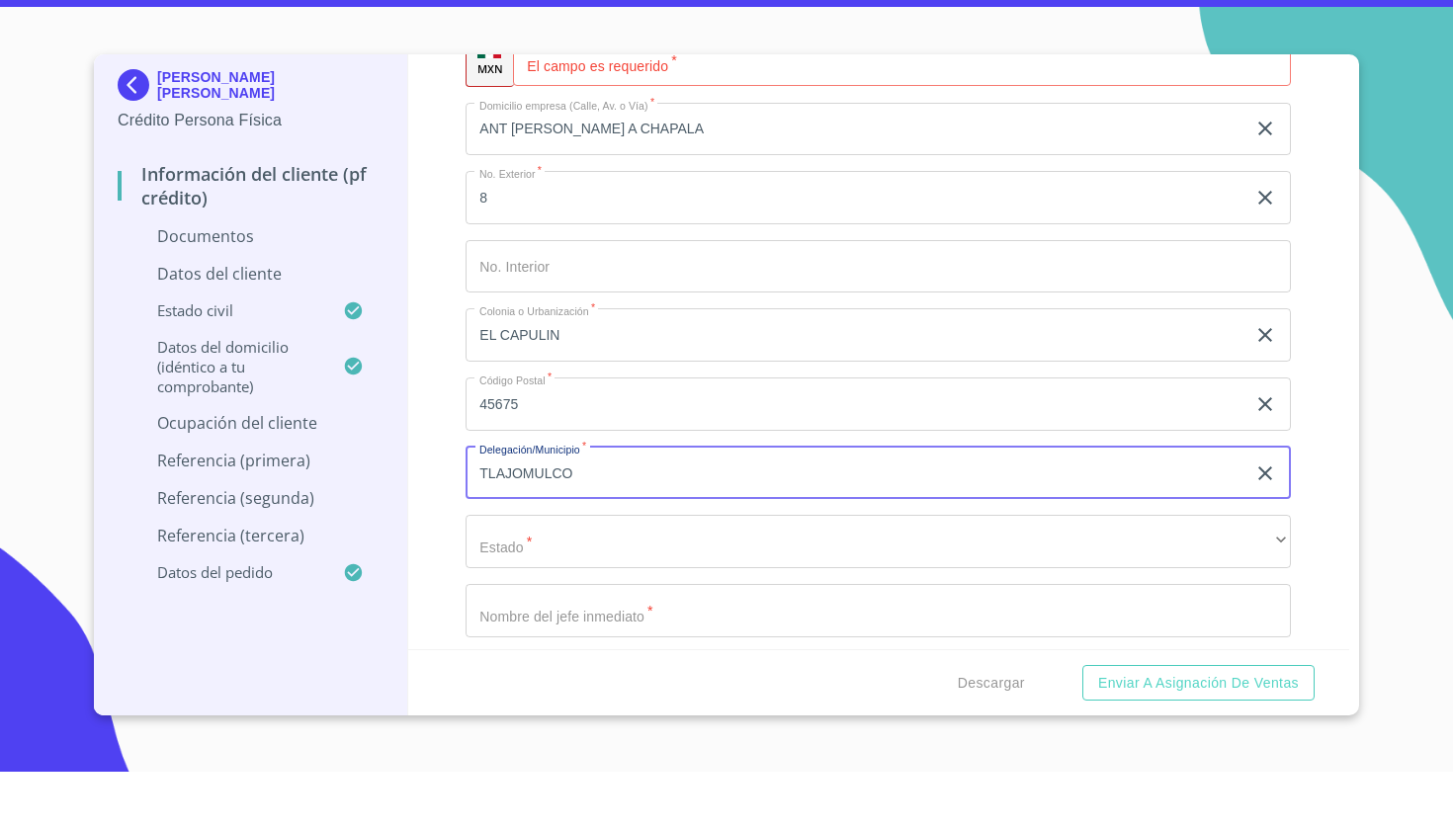
type input "TLAJOMULCO"
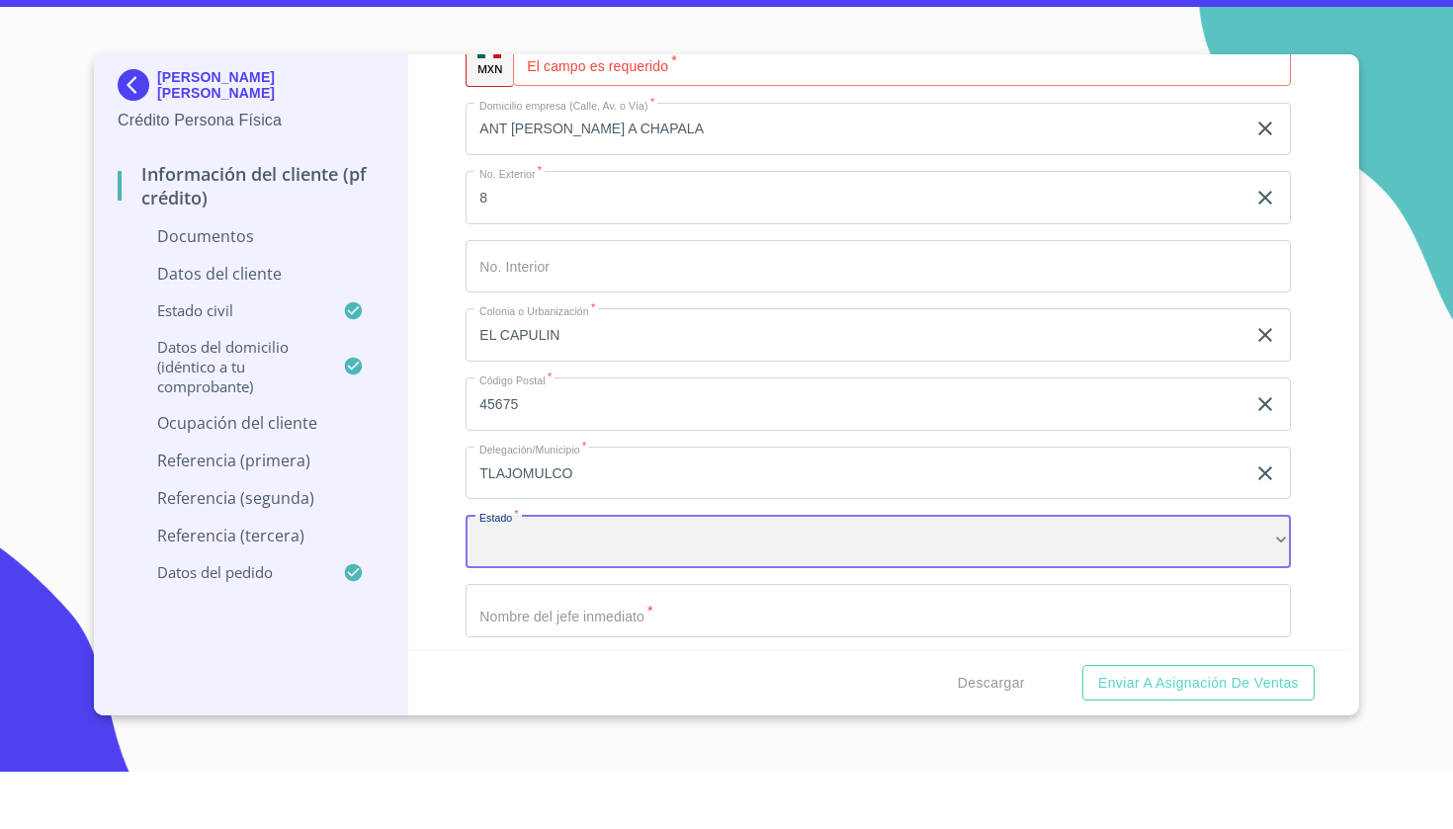
click at [529, 572] on div "​" at bounding box center [878, 598] width 825 height 53
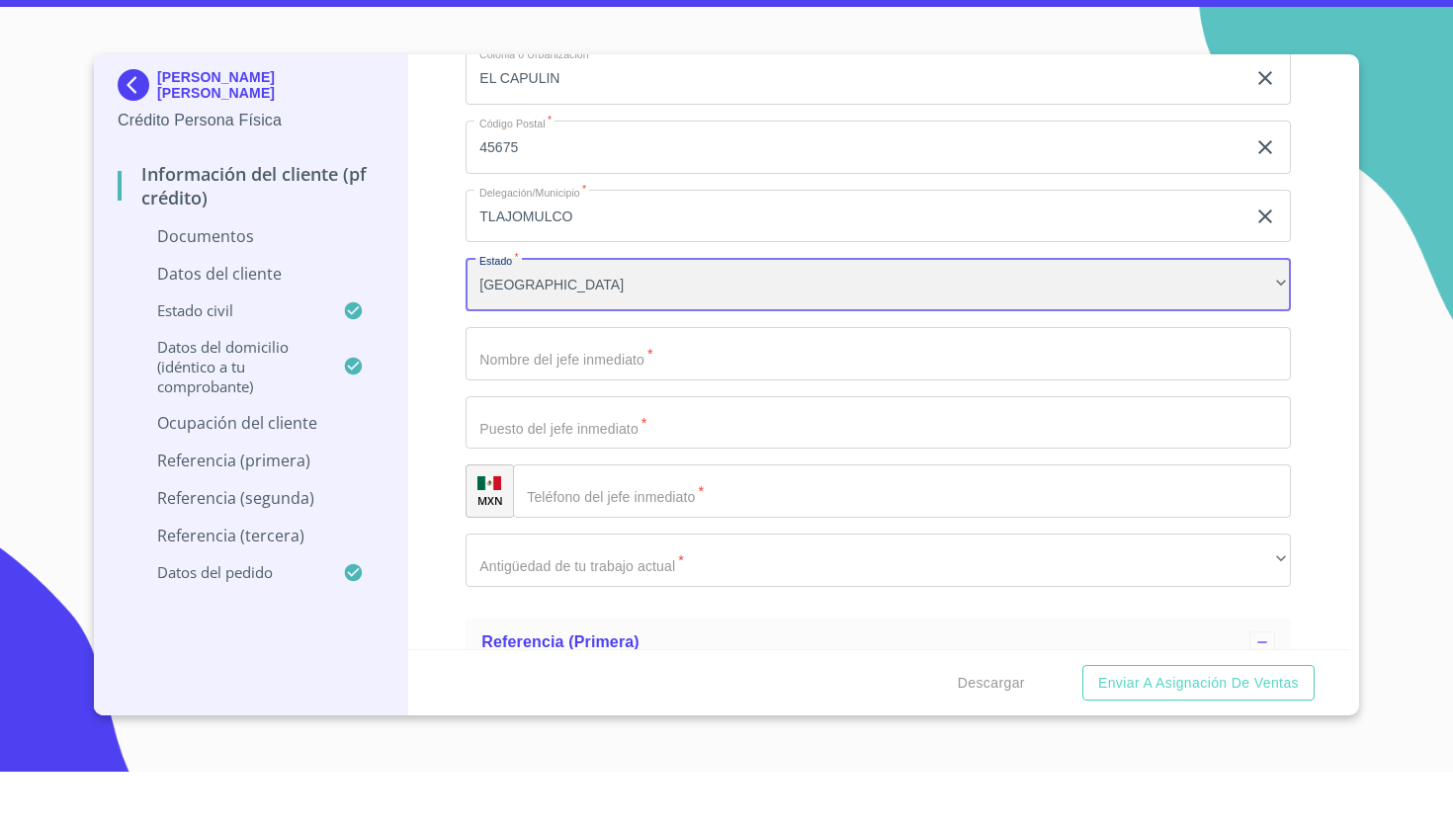
scroll to position [5870, 0]
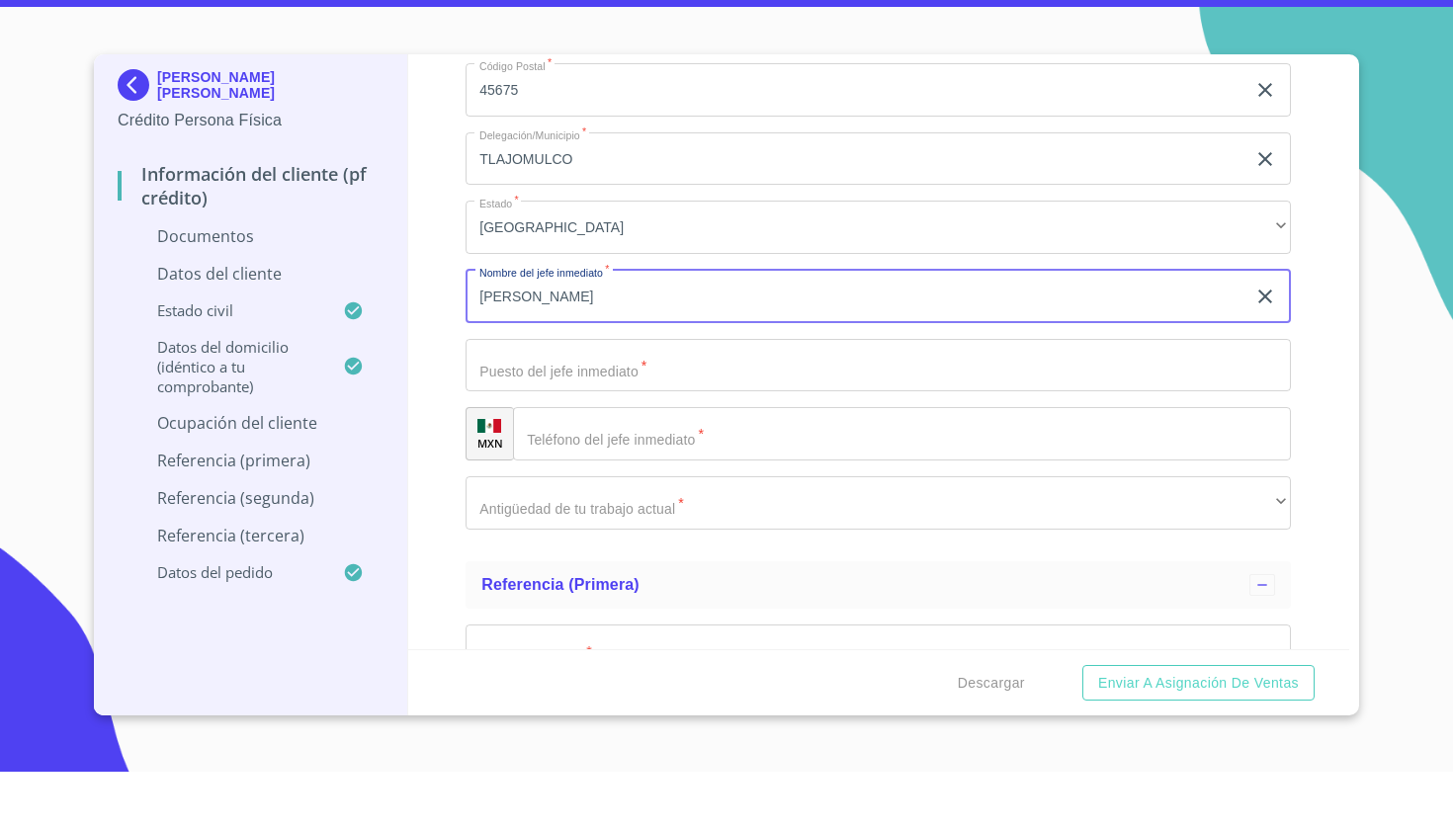
type input "[PERSON_NAME]"
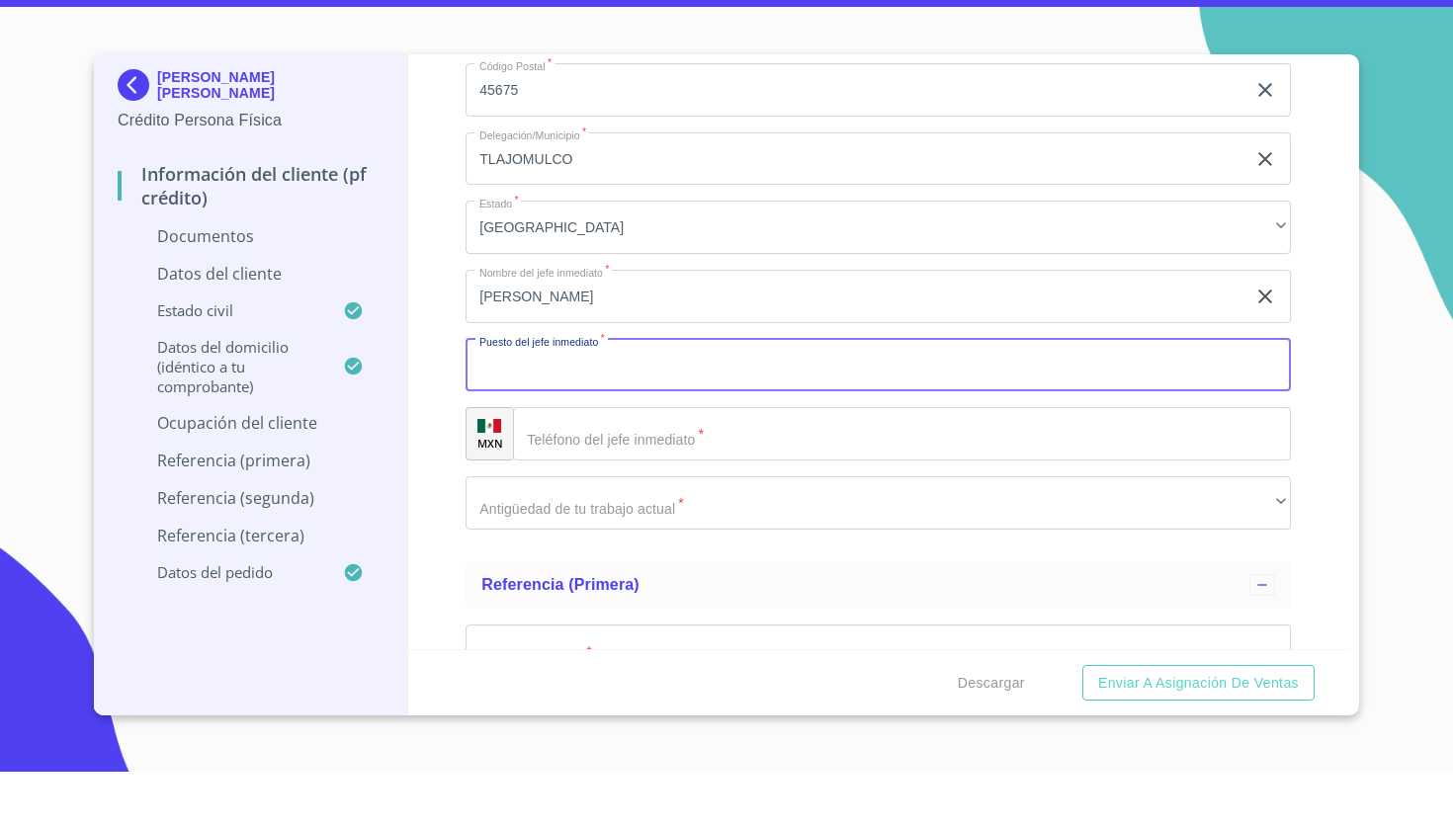
click at [586, 396] on input "Documento de identificación   *" at bounding box center [878, 422] width 825 height 53
type input "DUEÑO"
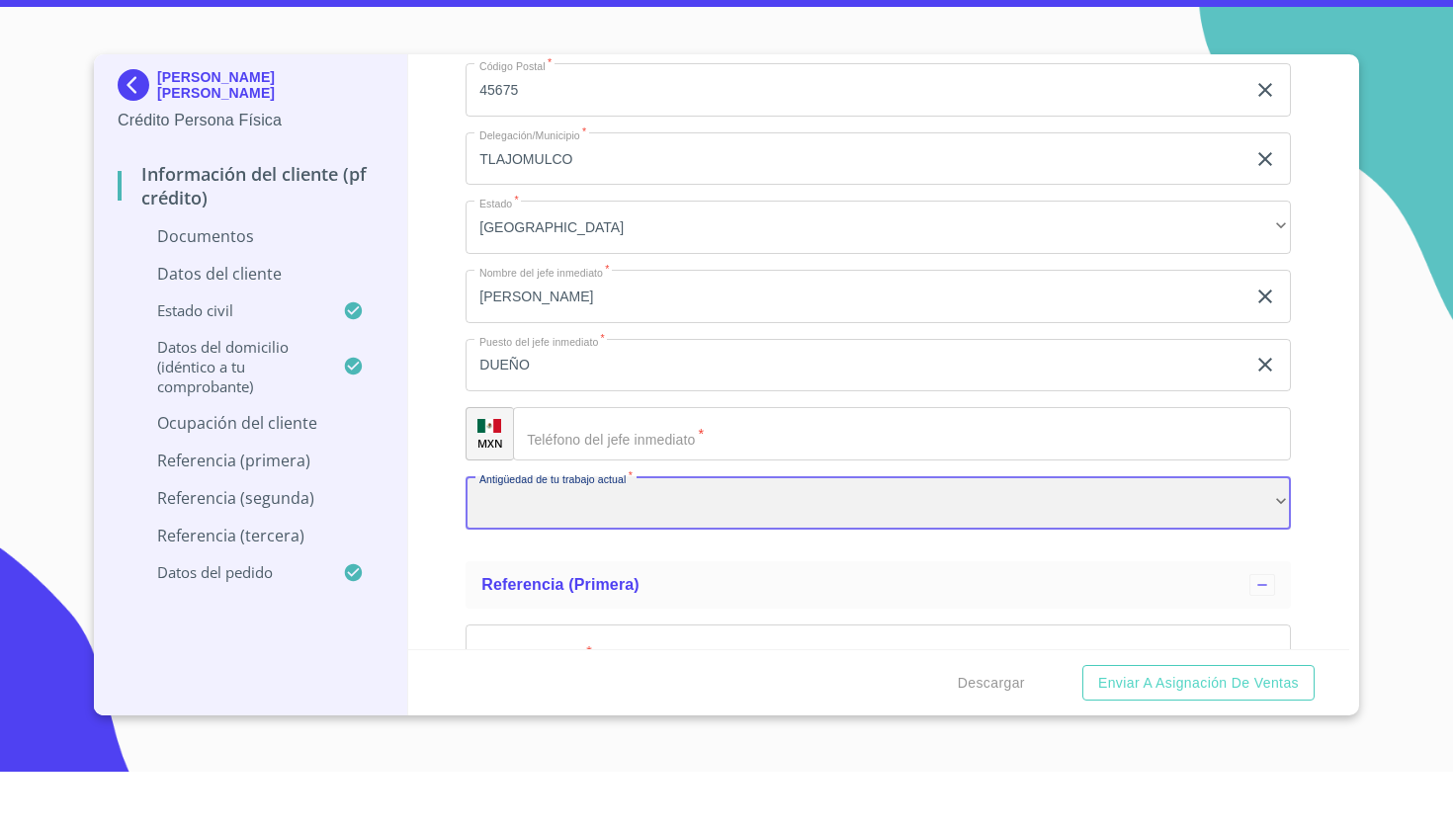
click at [647, 534] on div "​" at bounding box center [878, 560] width 825 height 53
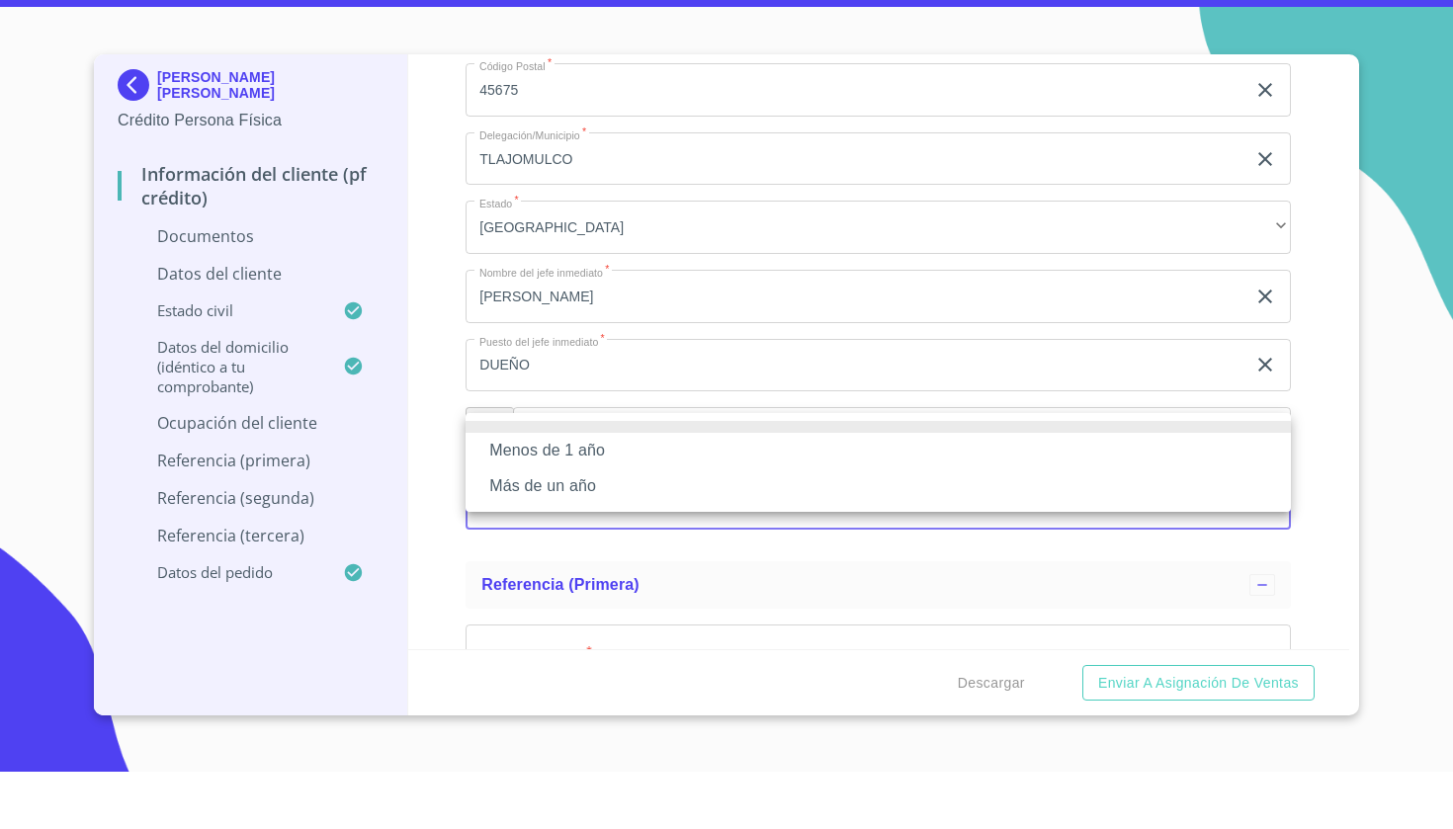
click at [589, 526] on li "Más de un año" at bounding box center [878, 544] width 825 height 36
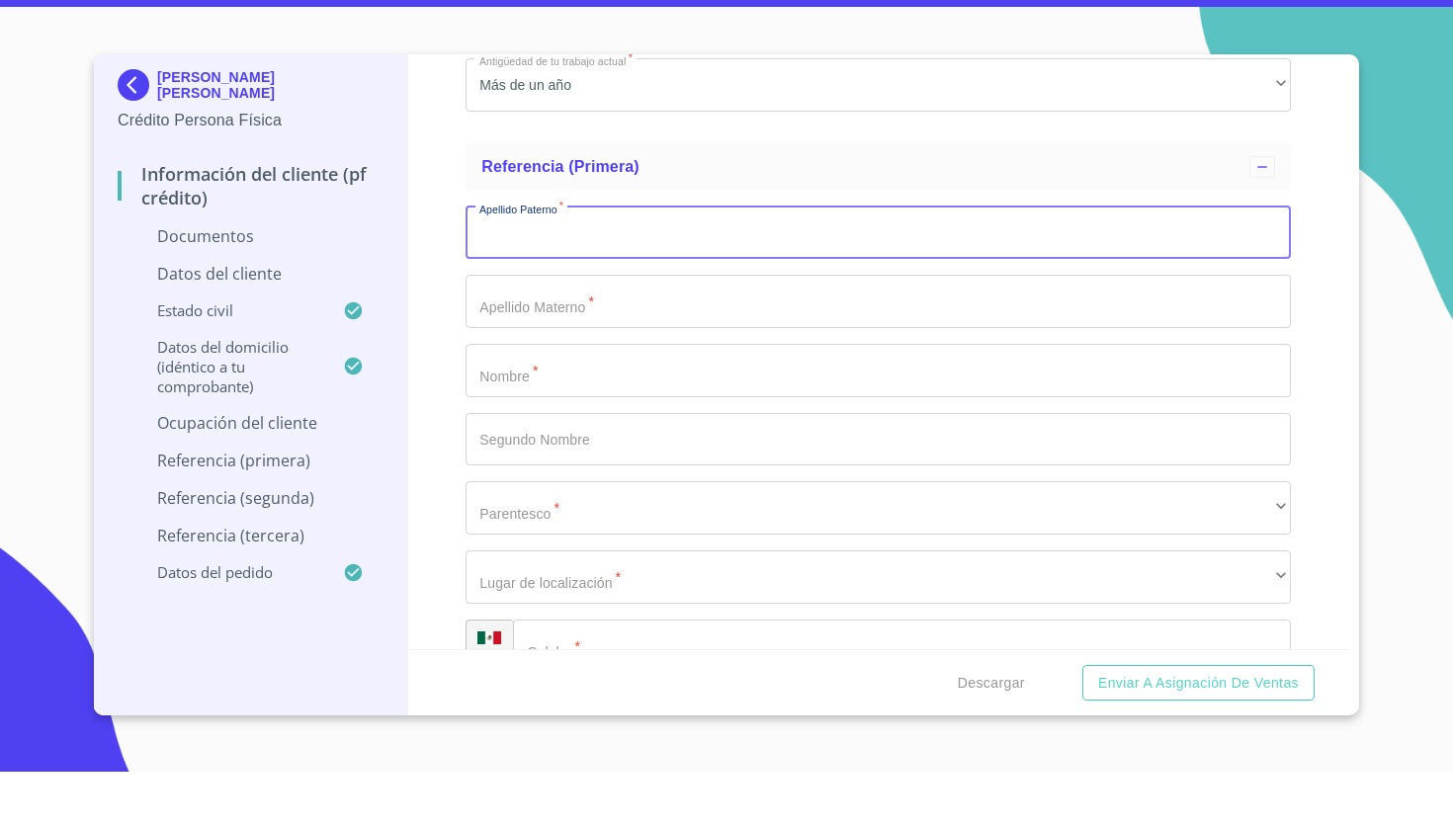
scroll to position [6292, 0]
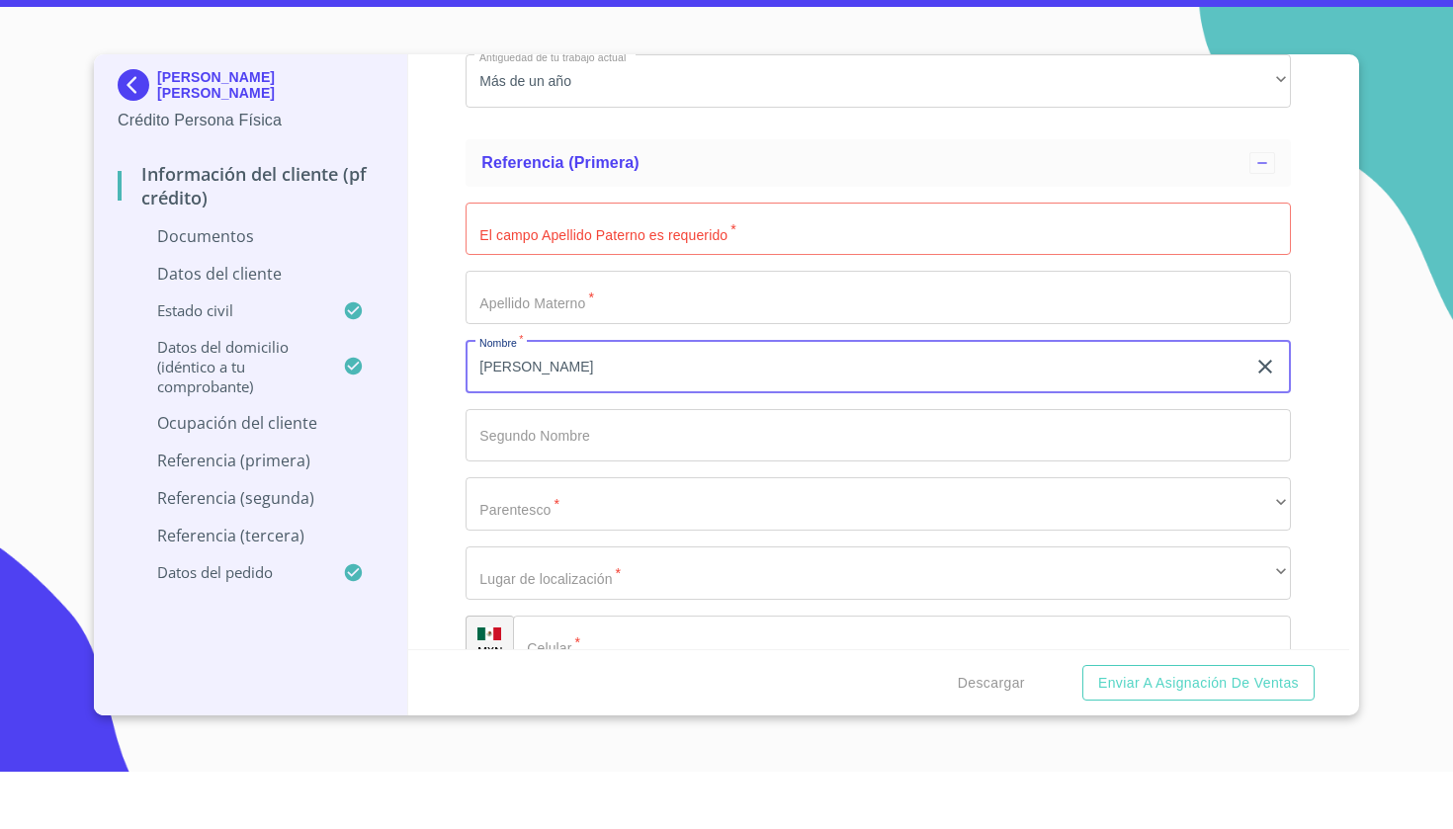
type input "[PERSON_NAME]"
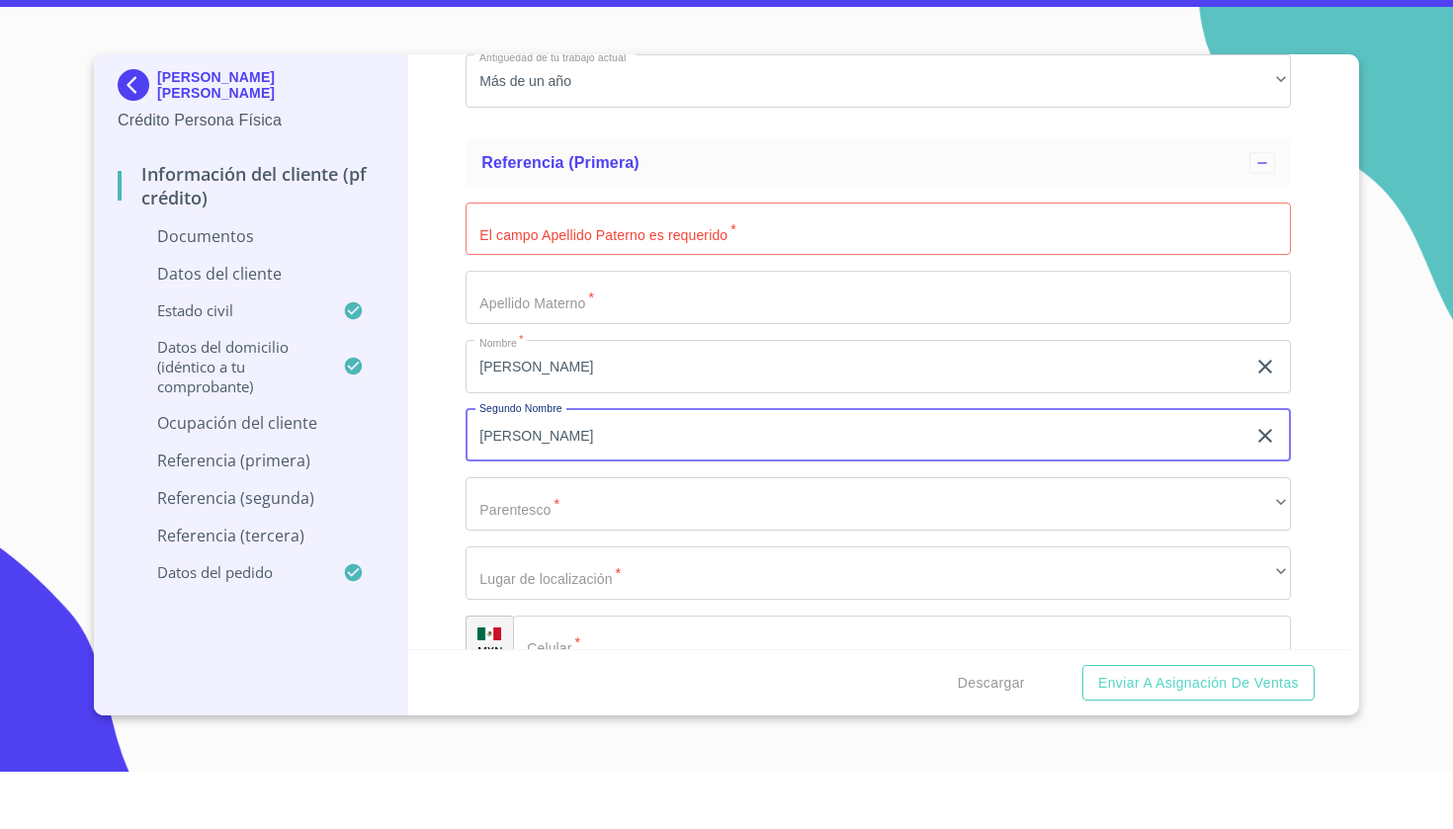
type input "[PERSON_NAME]"
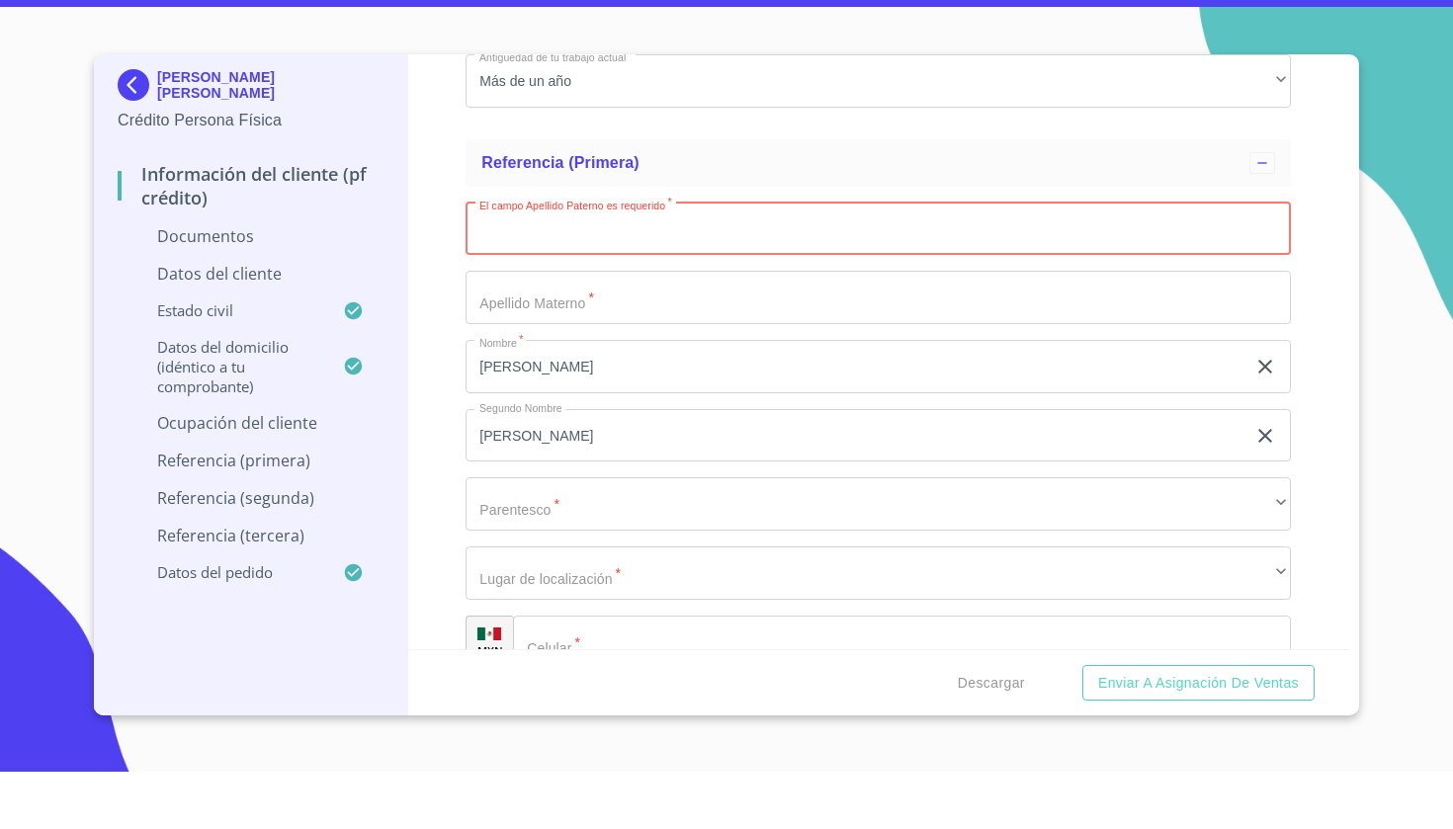
click at [597, 260] on input "Documento de identificación   *" at bounding box center [878, 286] width 825 height 53
type input "LOZA"
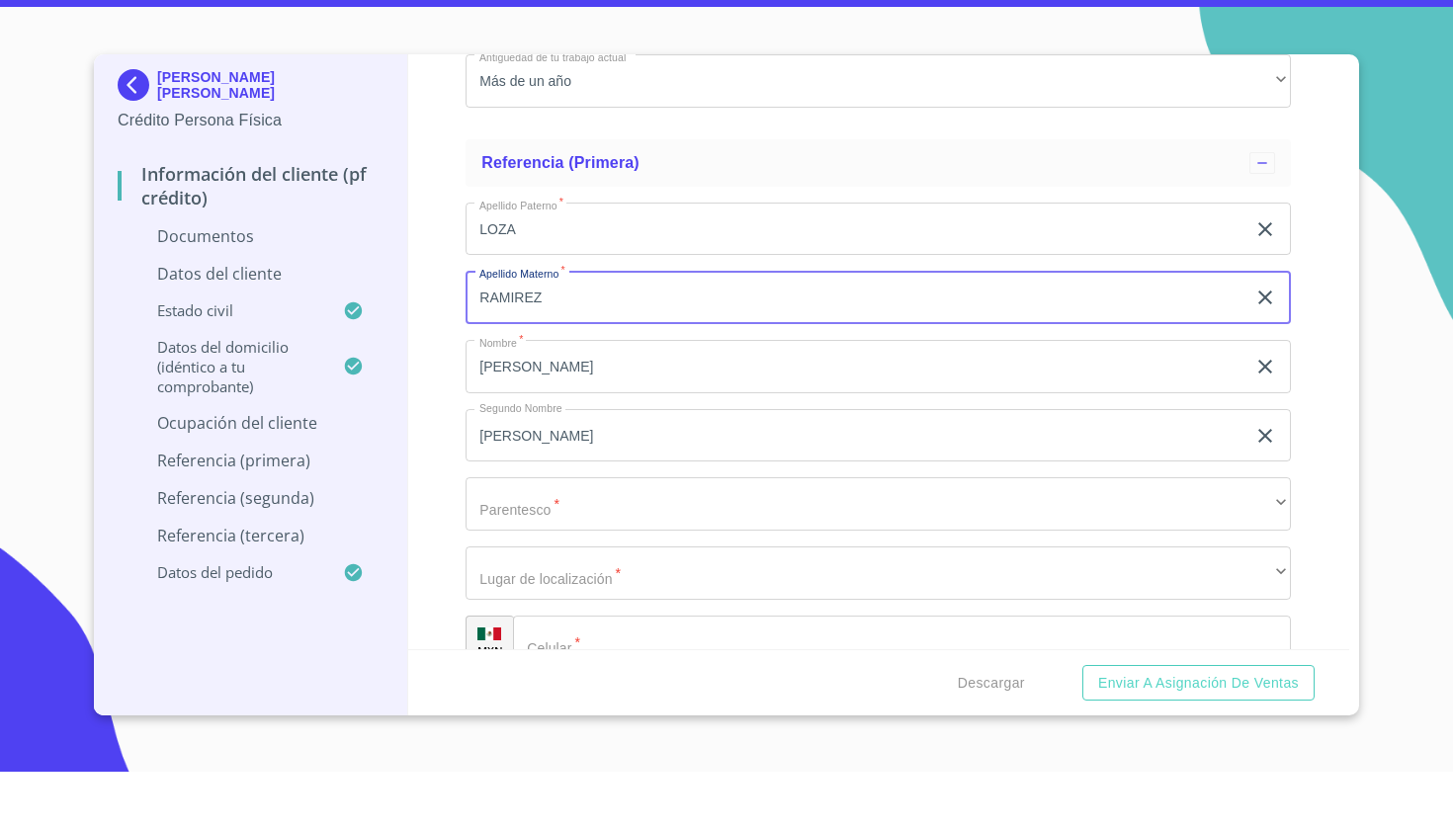
type input "RAMIREZ"
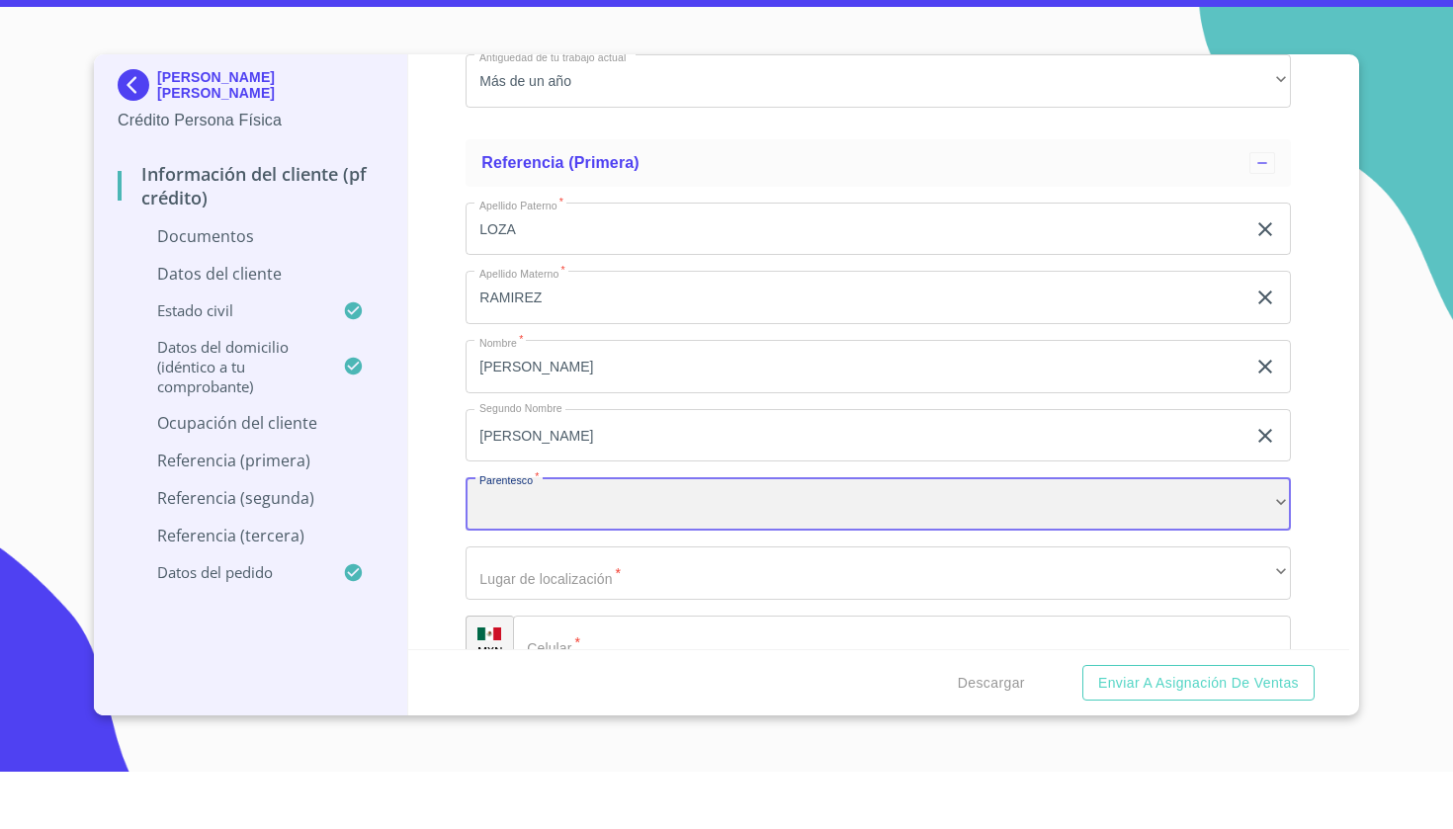
click at [589, 535] on div "​" at bounding box center [878, 561] width 825 height 53
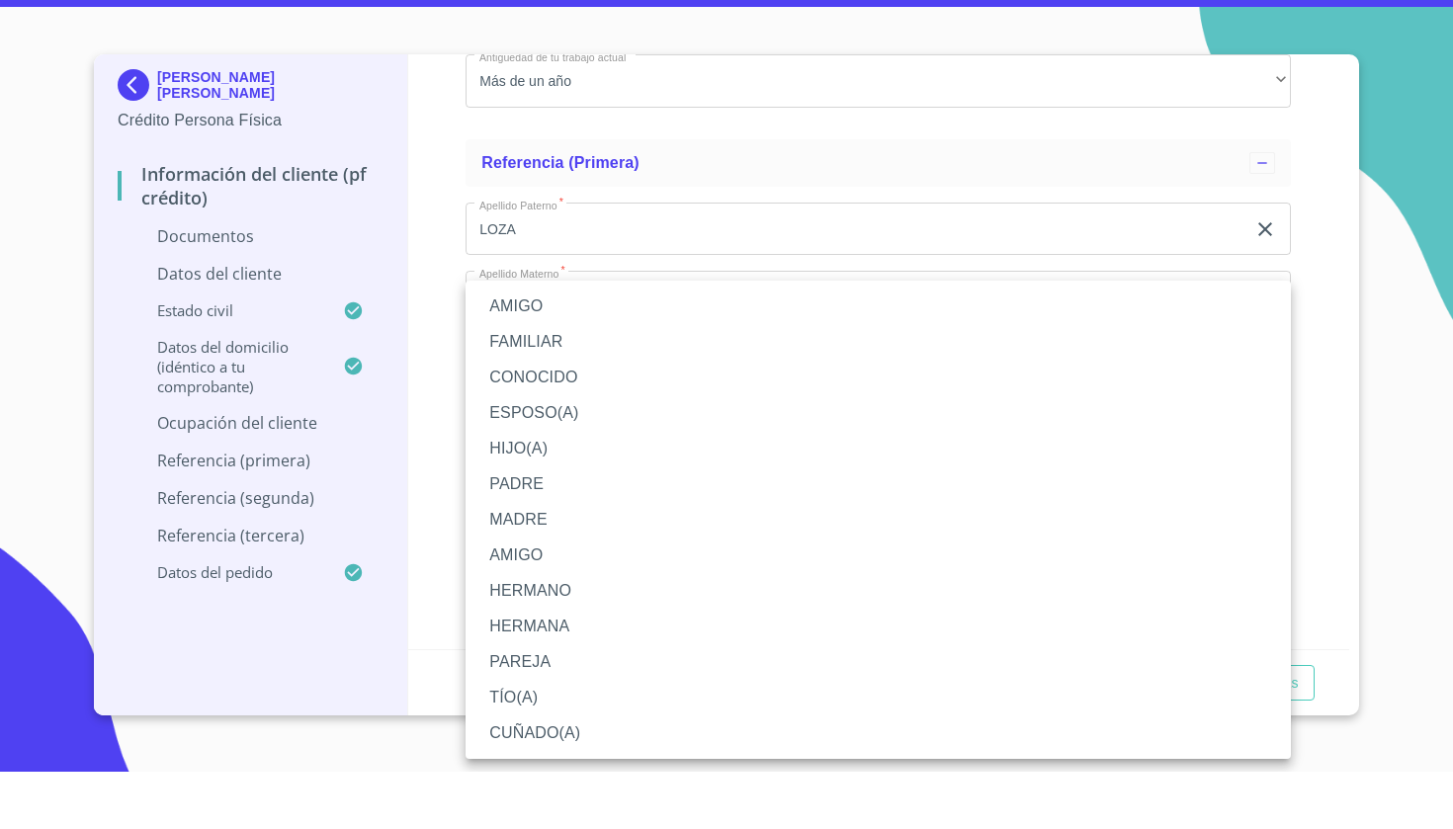
click at [543, 382] on li "FAMILIAR" at bounding box center [878, 400] width 825 height 36
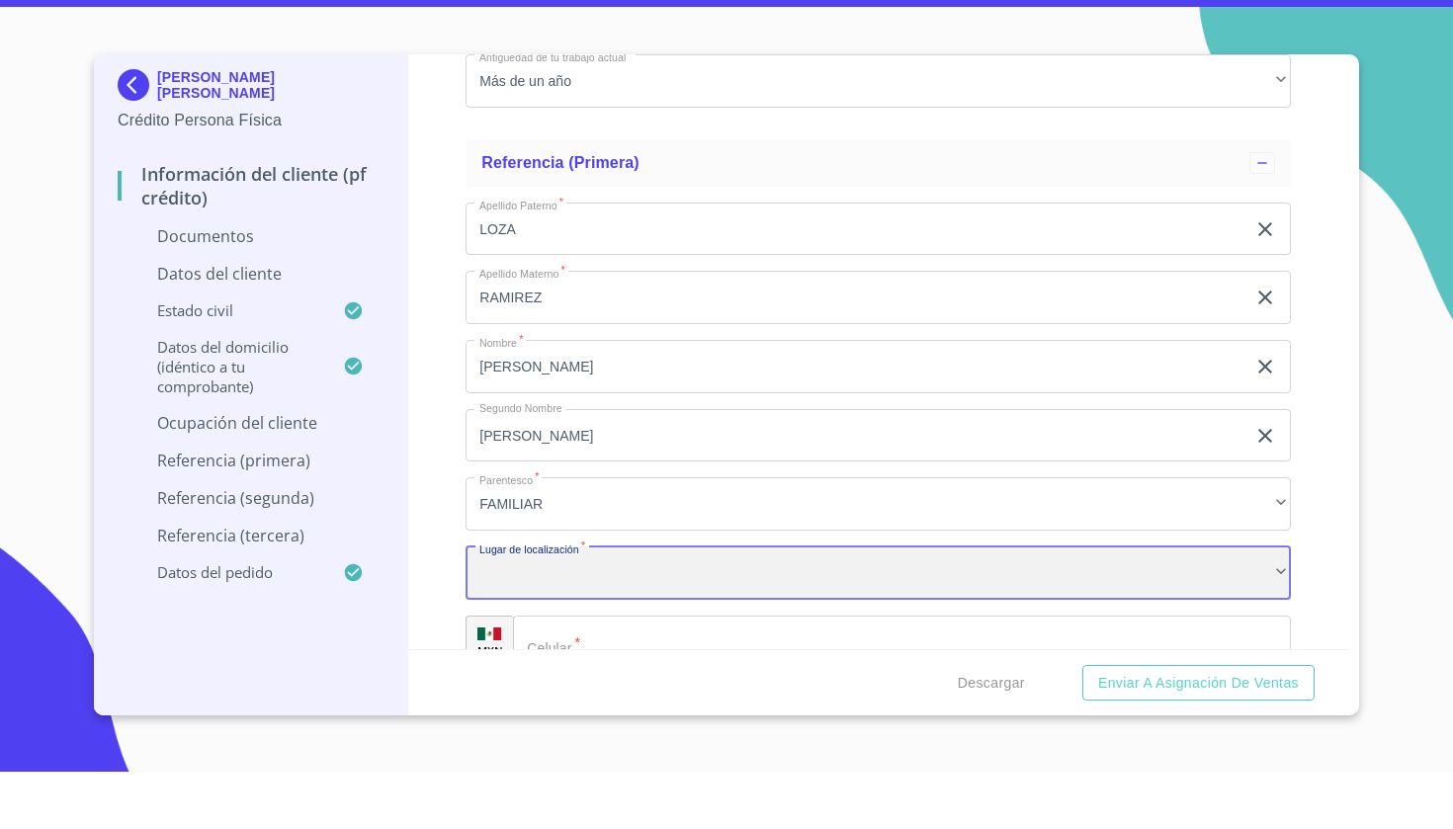
click at [551, 604] on div "​" at bounding box center [878, 630] width 825 height 53
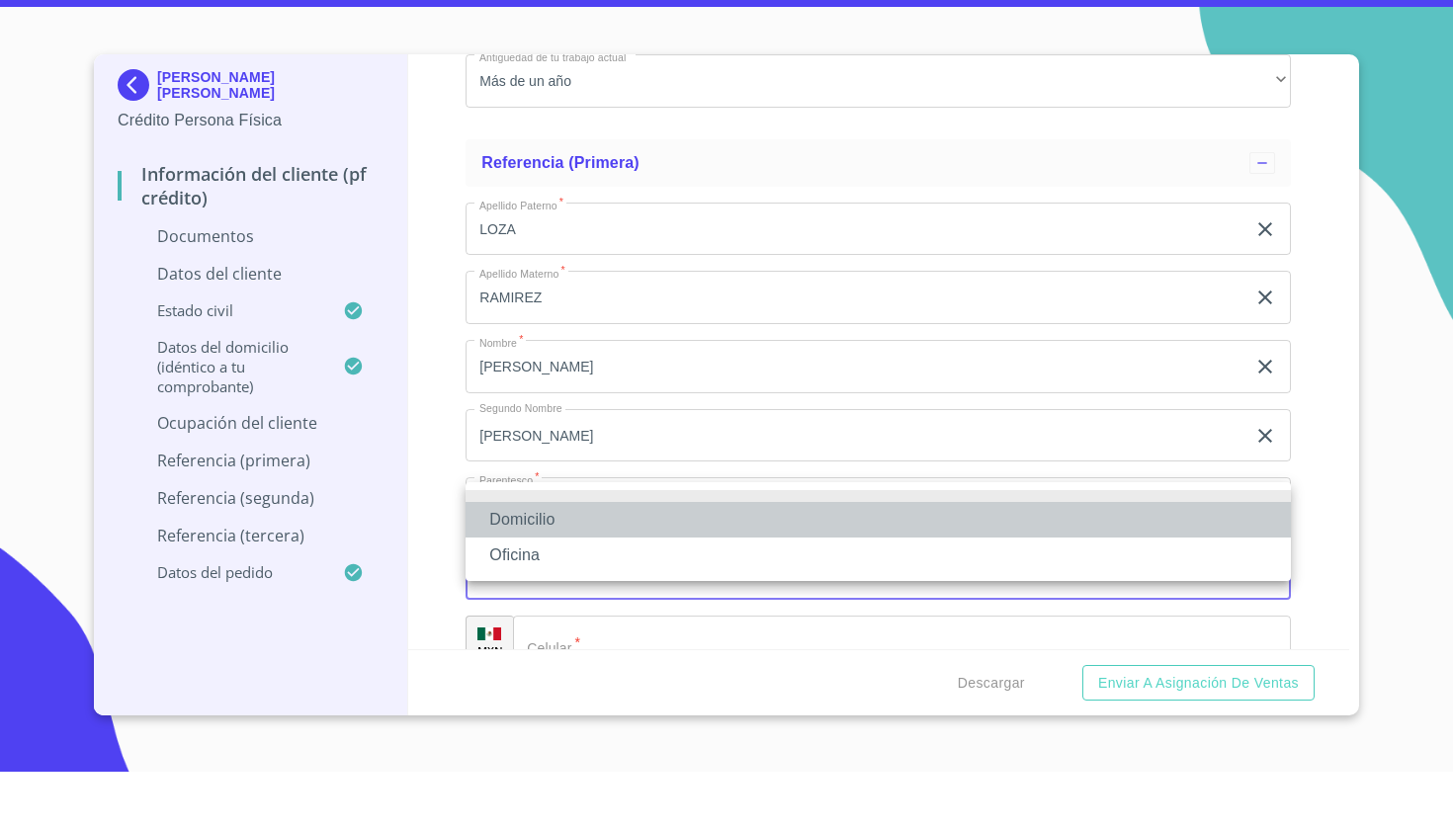
click at [538, 559] on li "Domicilio" at bounding box center [878, 577] width 825 height 36
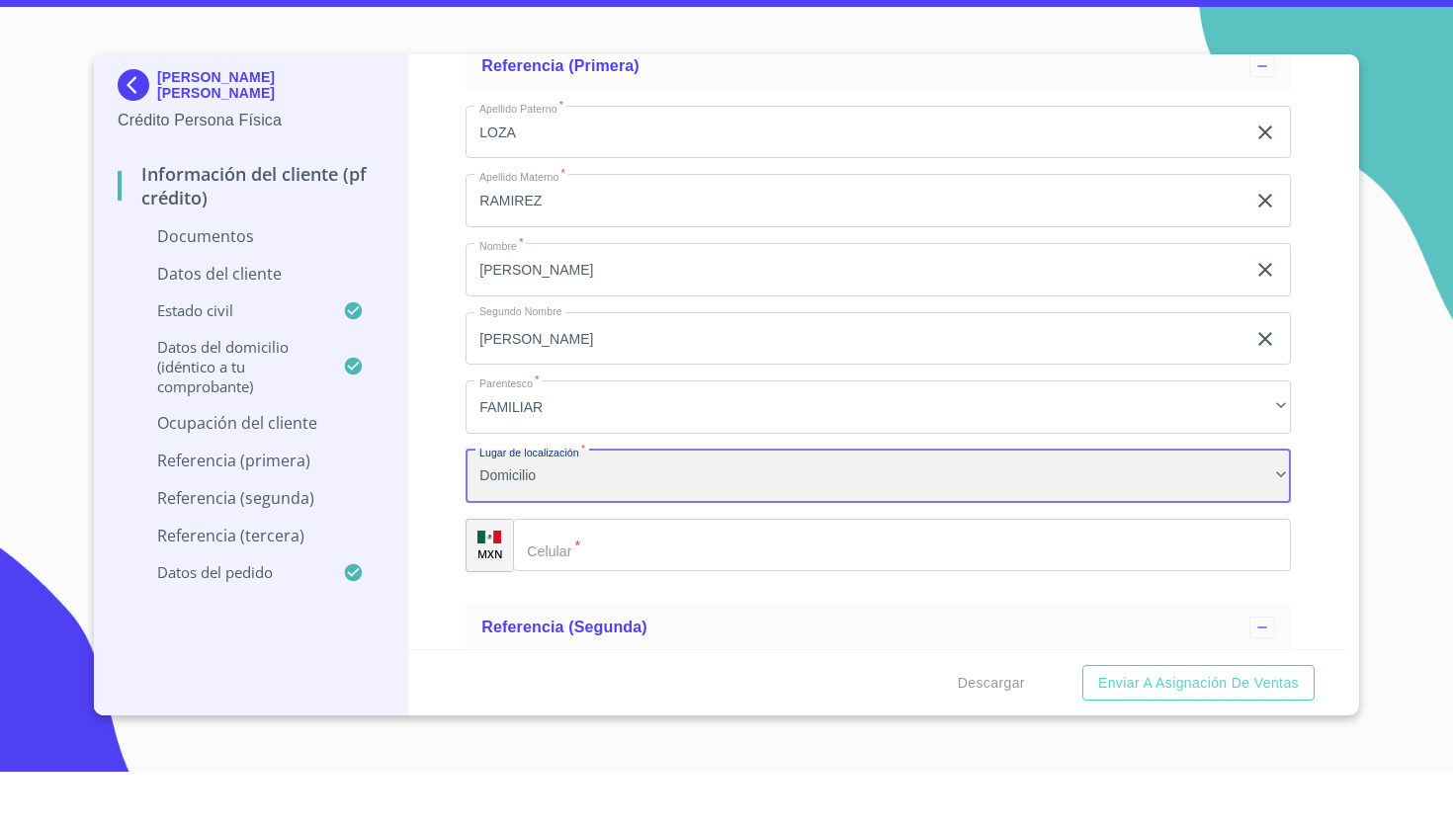
scroll to position [6424, 0]
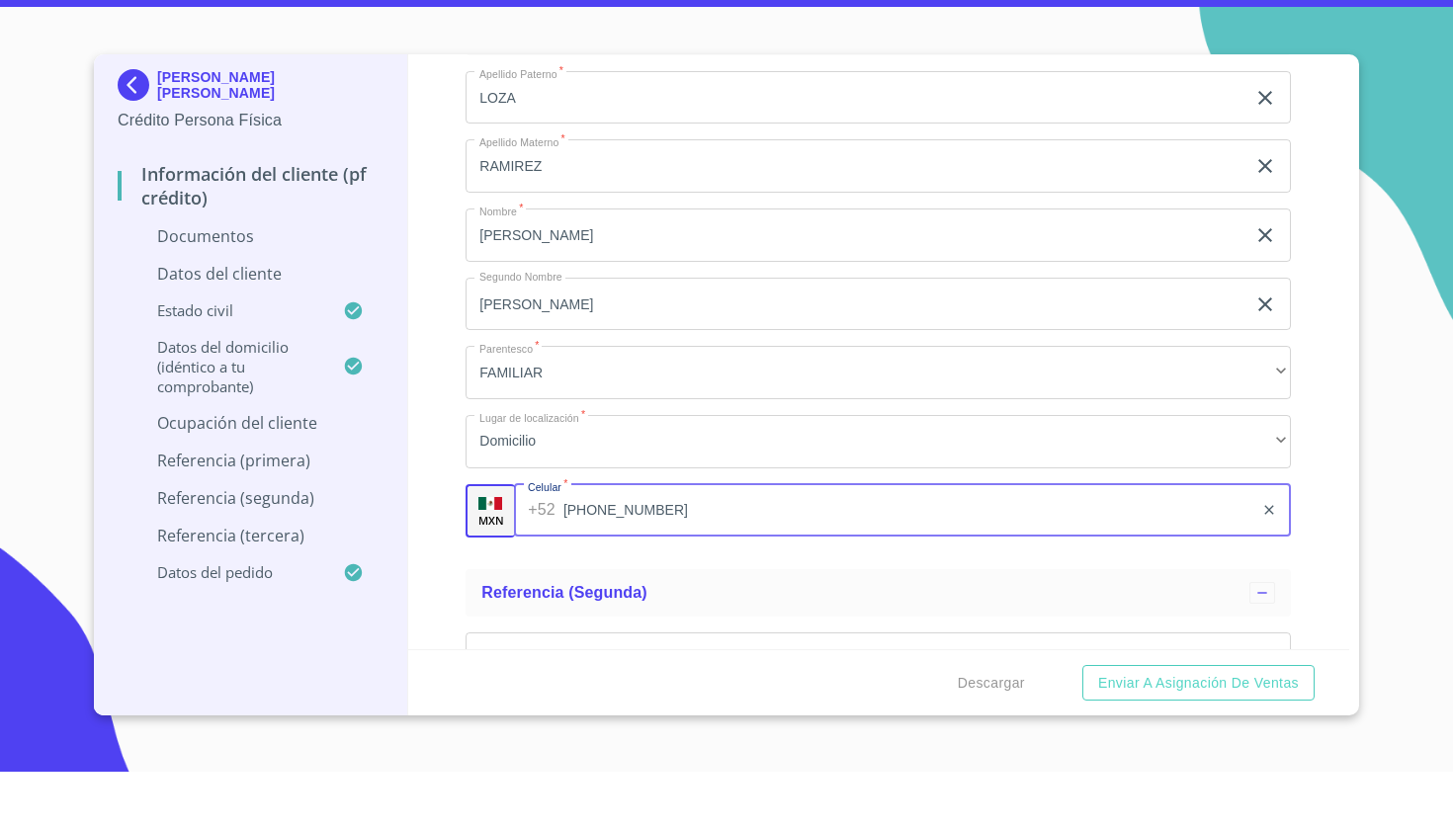
type input "[PHONE_NUMBER]"
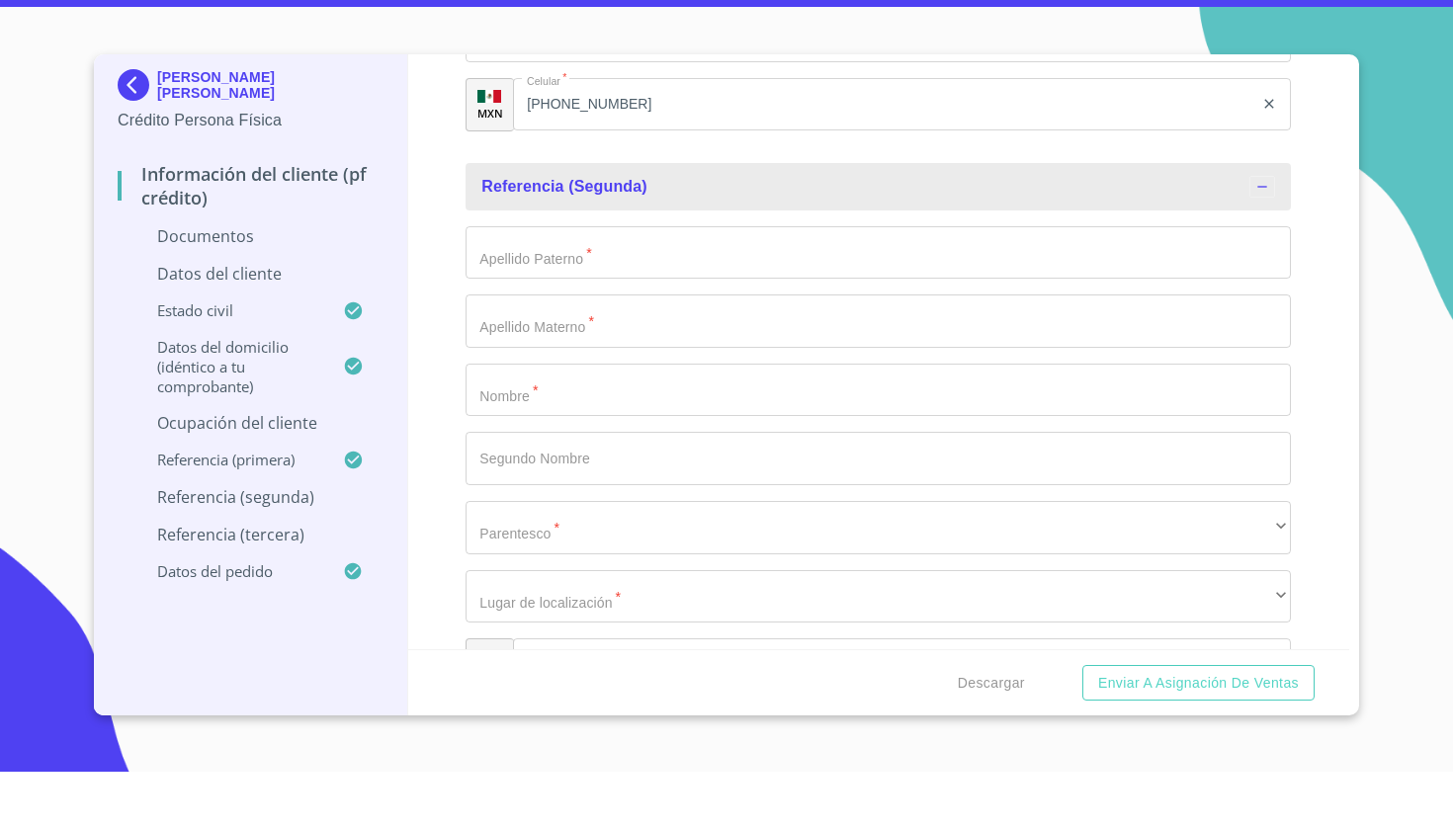
scroll to position [6884, 0]
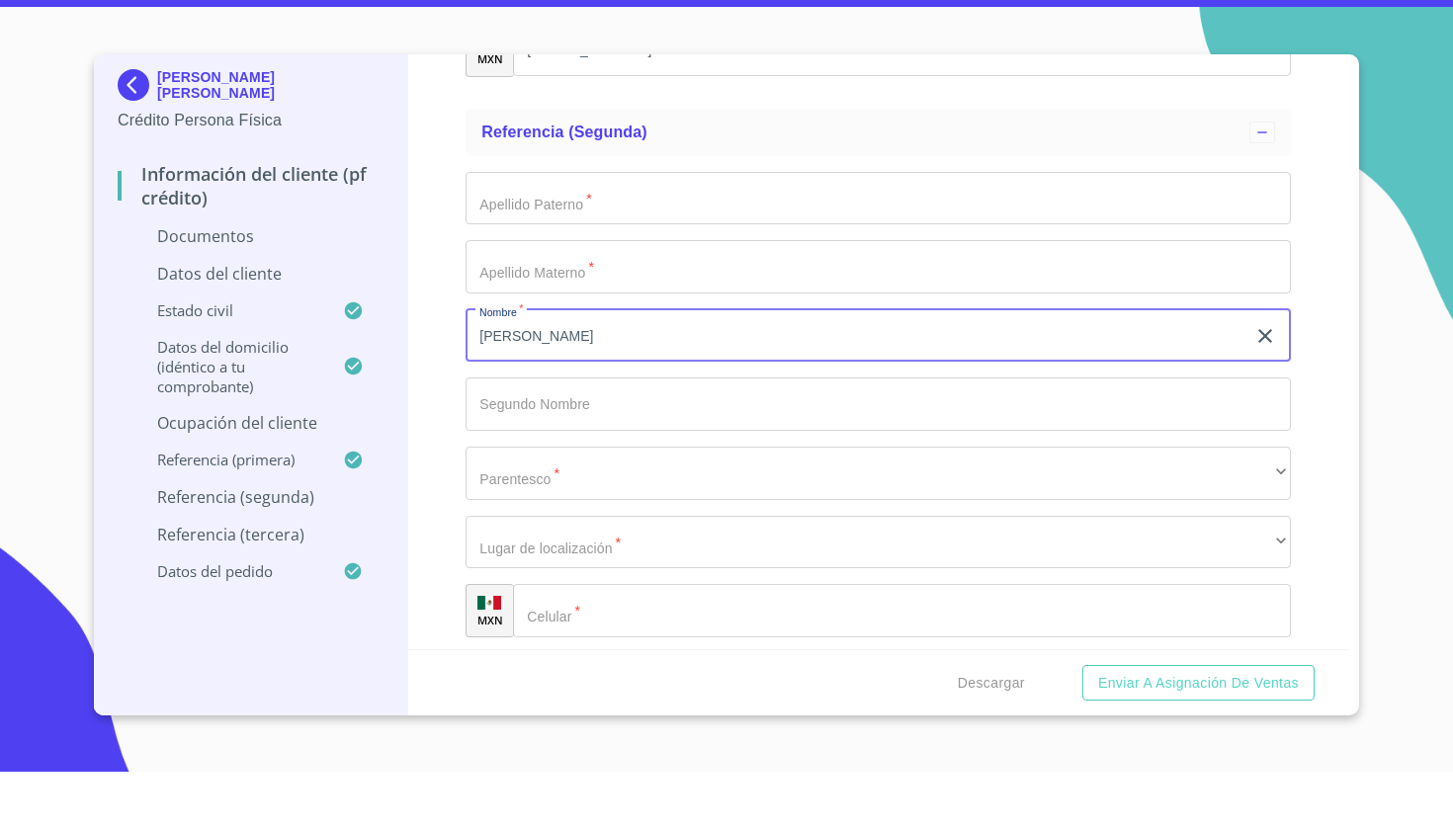
type input "[PERSON_NAME]"
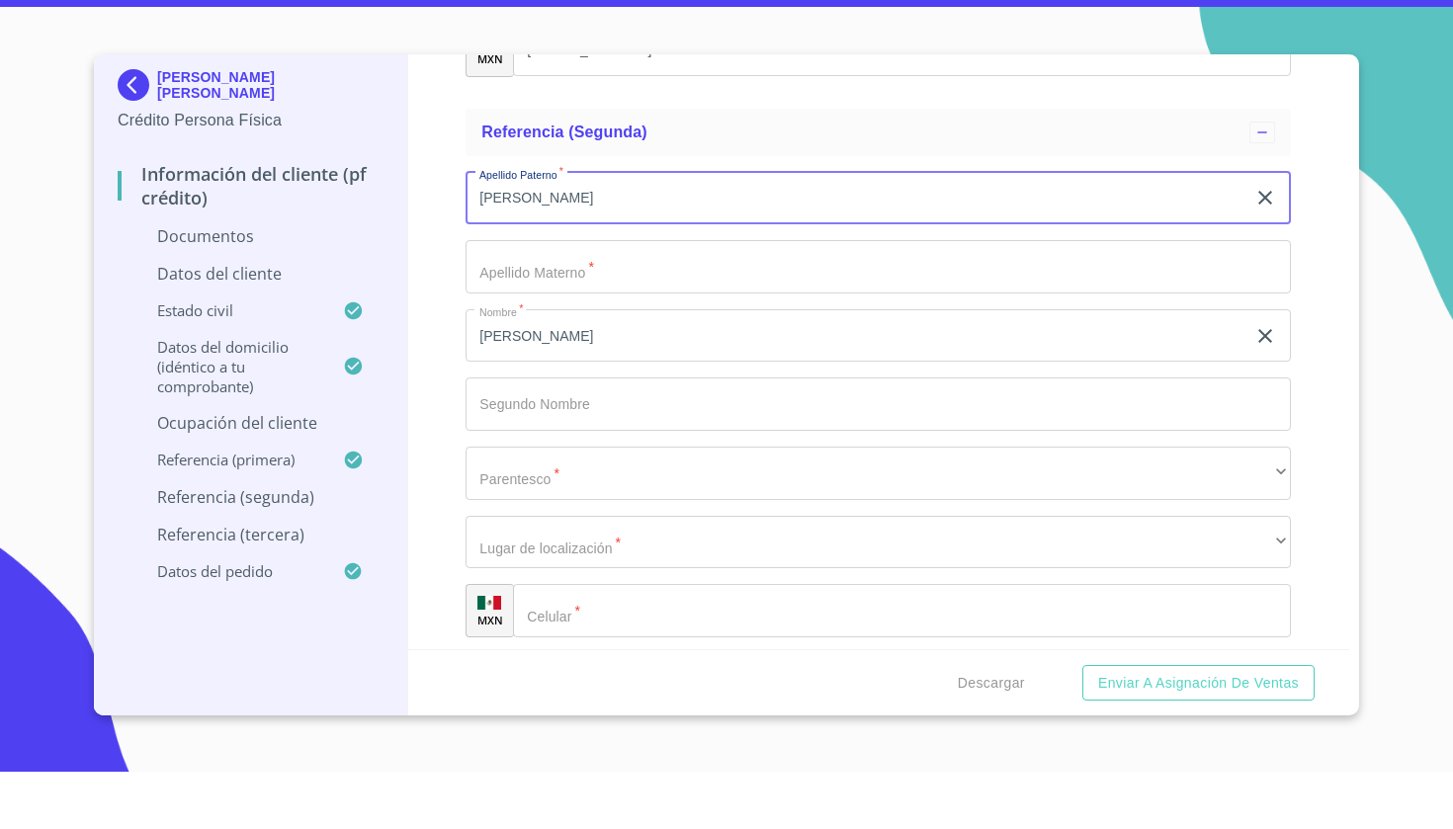
type input "[PERSON_NAME]"
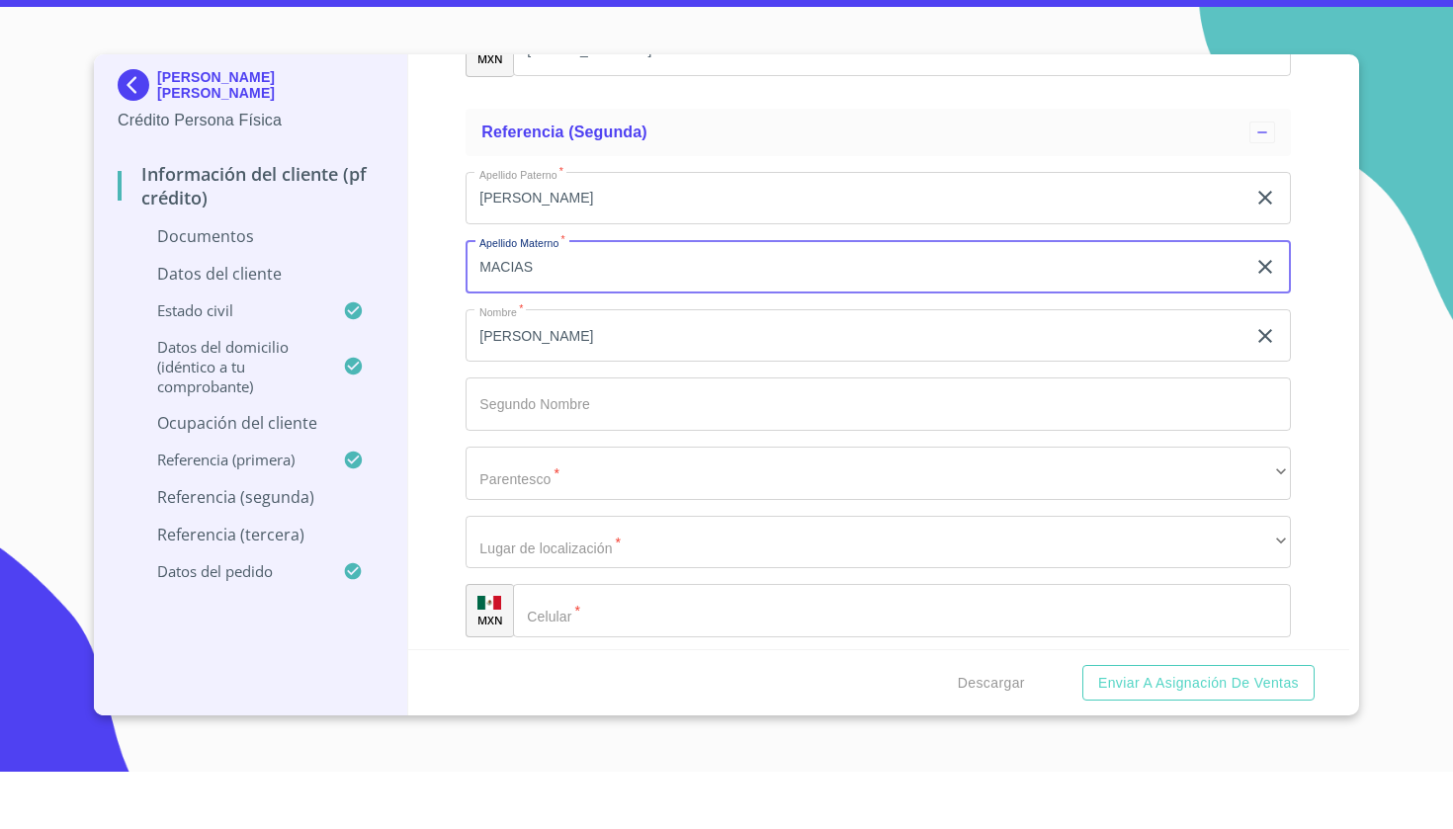
type input "MACIAS"
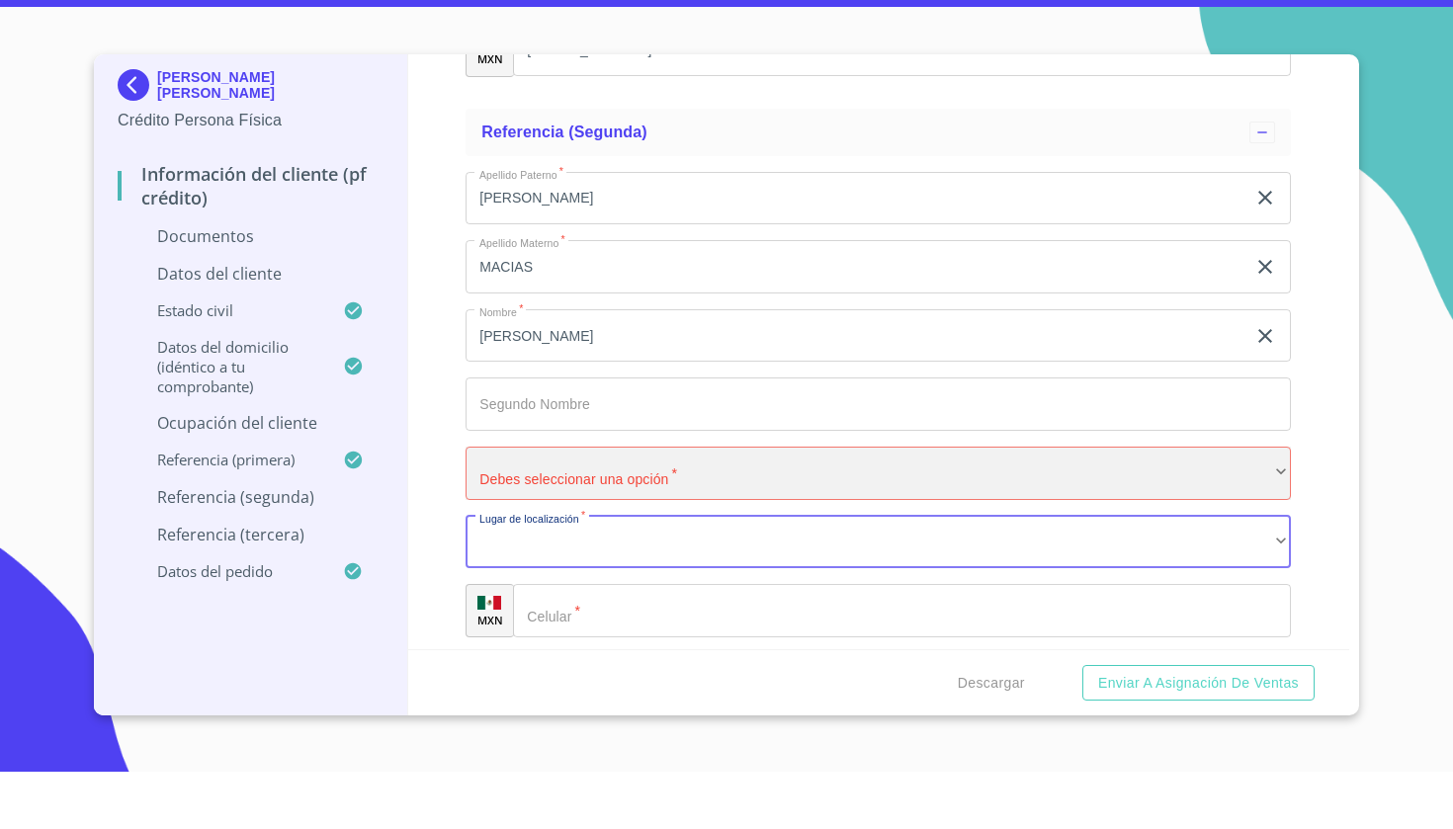
click at [702, 504] on div "​" at bounding box center [878, 530] width 825 height 53
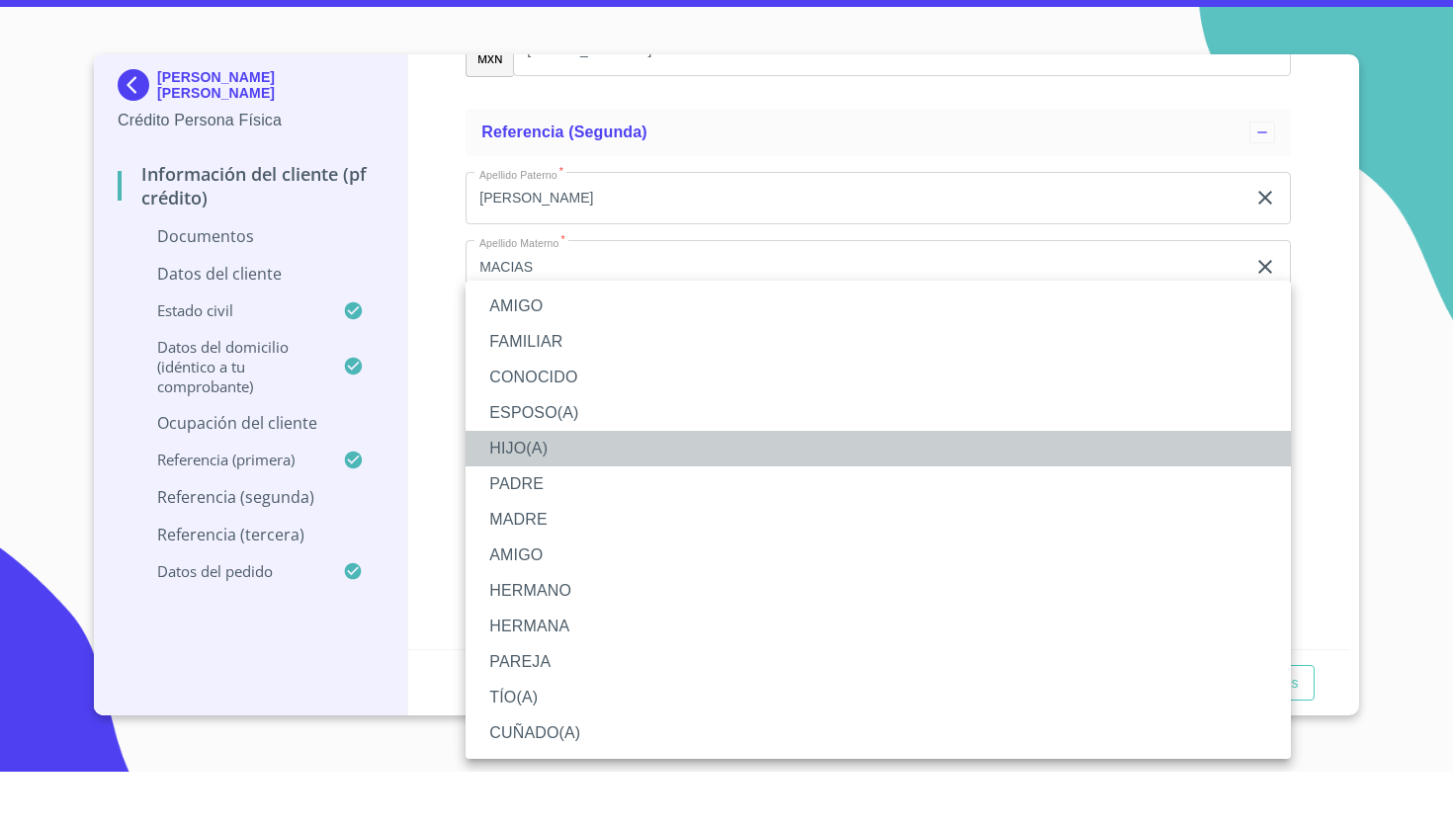
click at [553, 488] on li "HIJO(A)" at bounding box center [878, 506] width 825 height 36
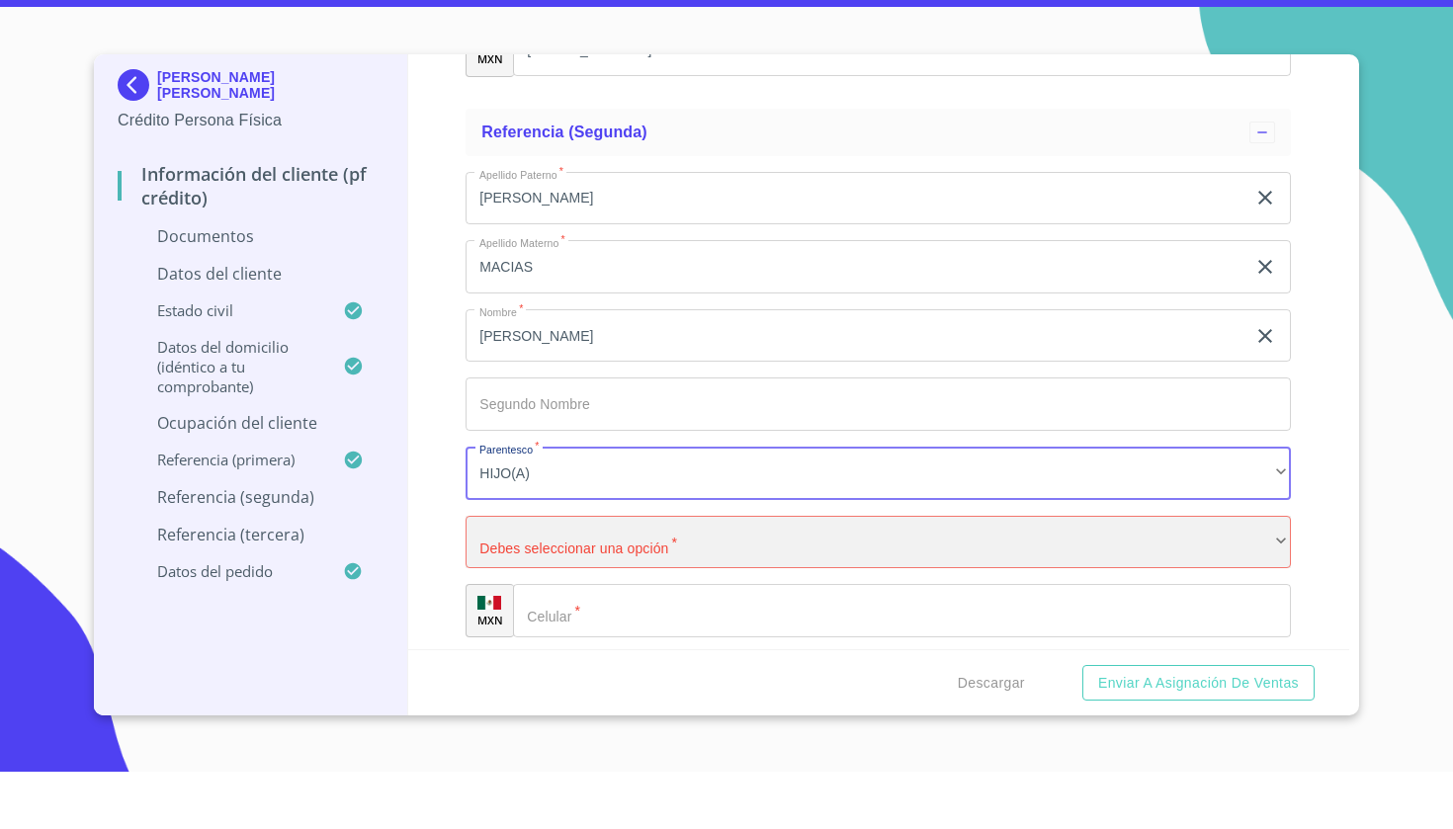
click at [565, 573] on div "​" at bounding box center [878, 599] width 825 height 53
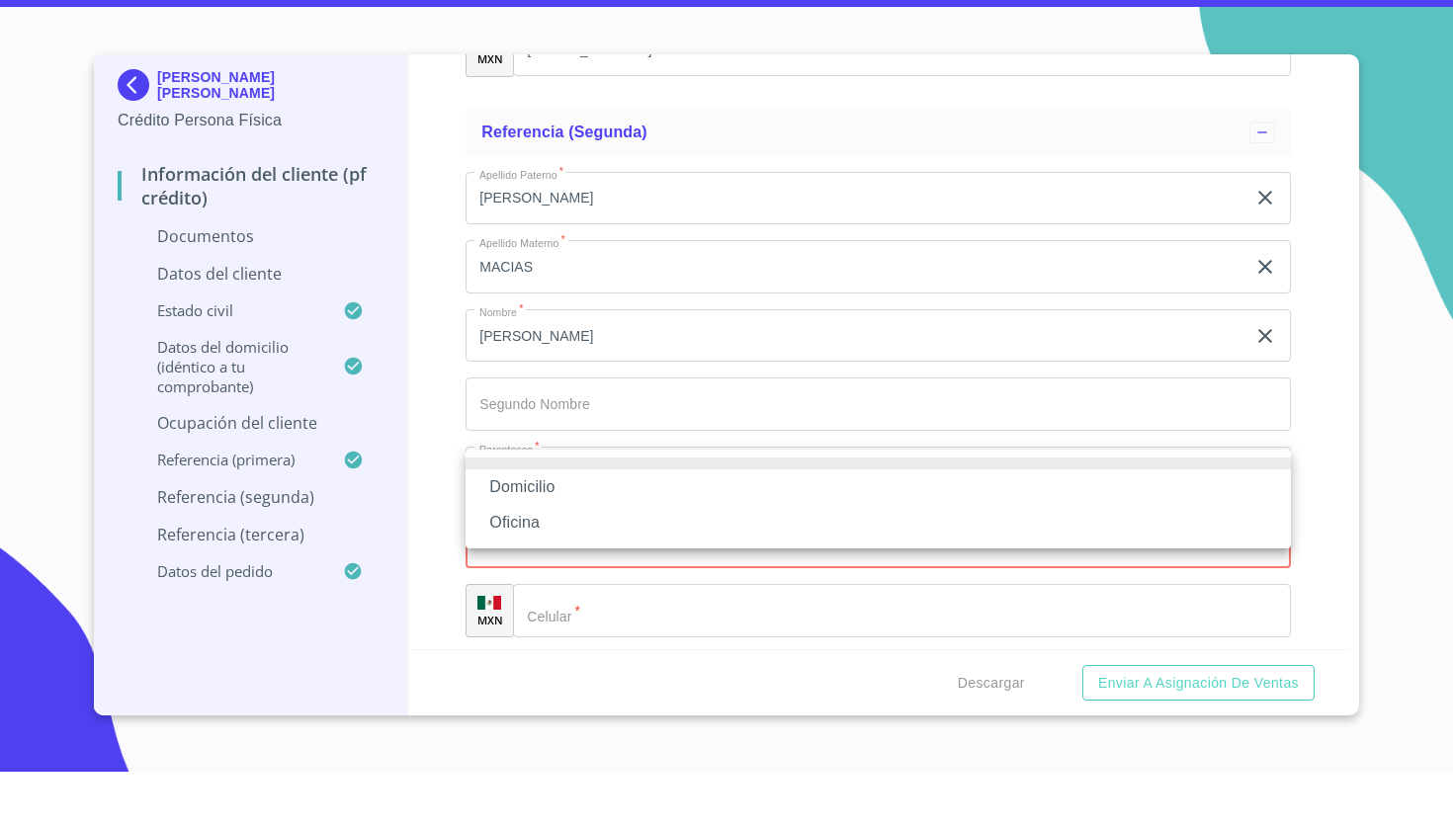
click at [552, 527] on li "Domicilio" at bounding box center [878, 545] width 825 height 36
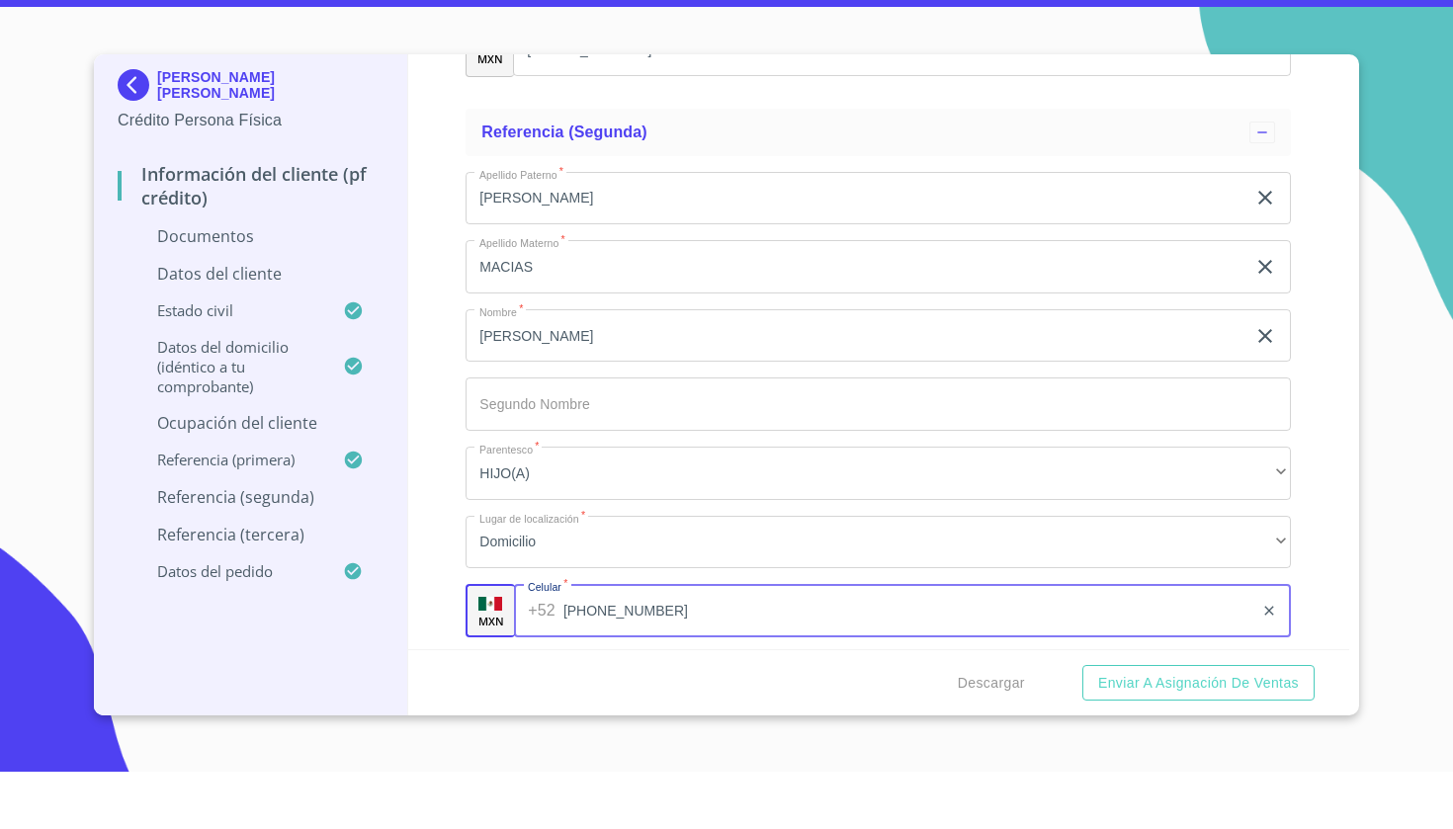
type input "[PHONE_NUMBER]"
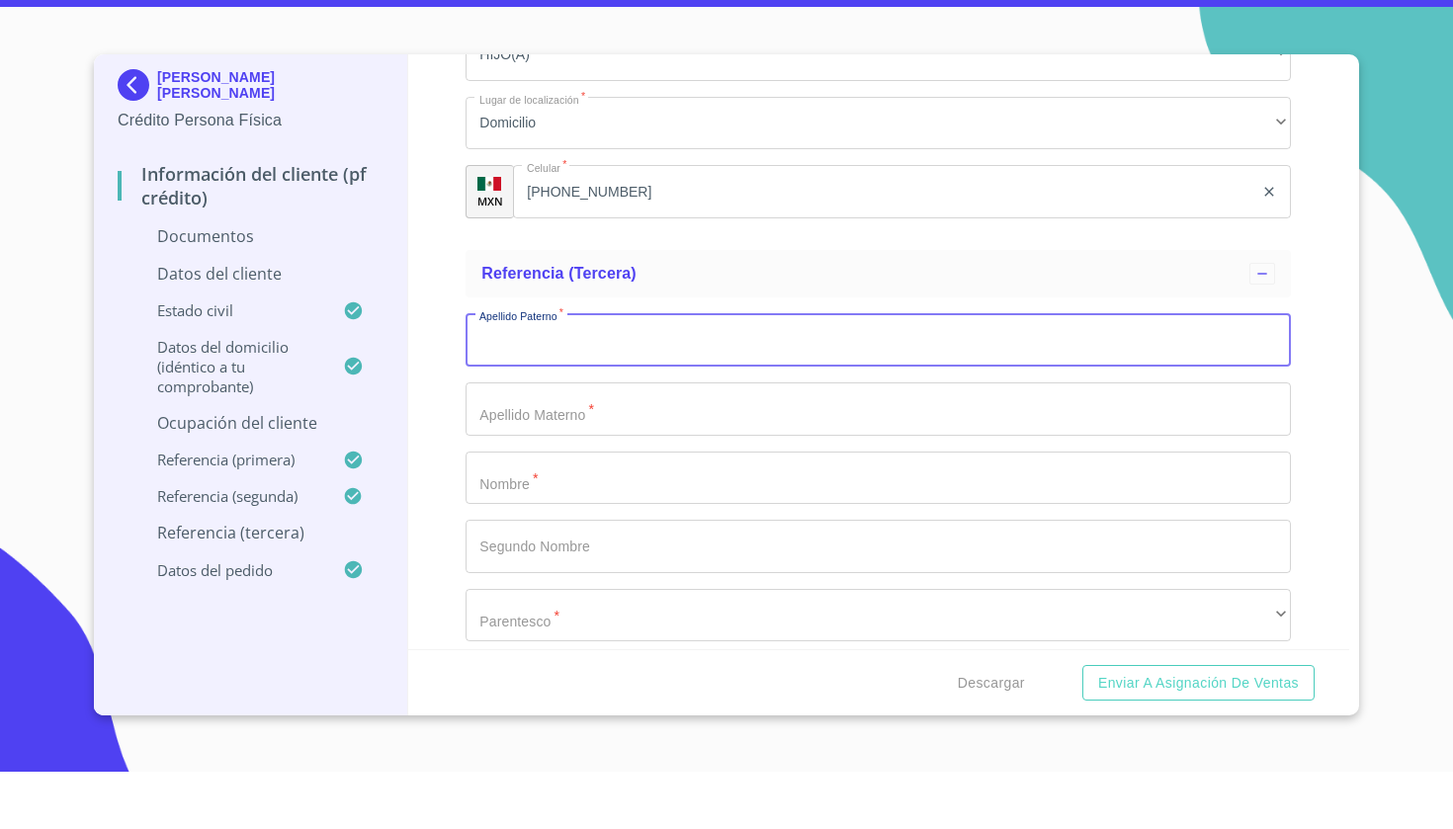
scroll to position [7340, 0]
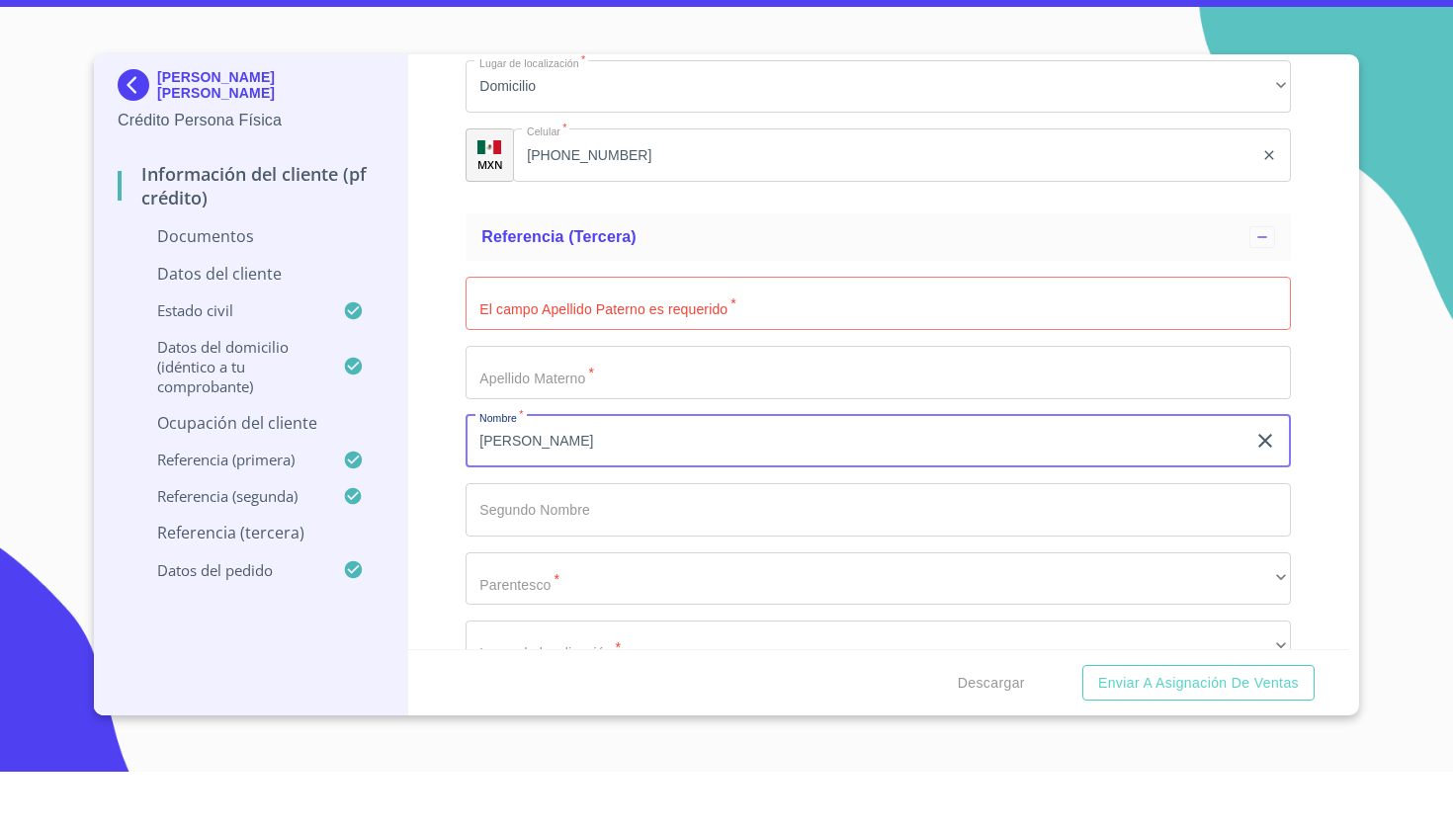
type input "[PERSON_NAME]"
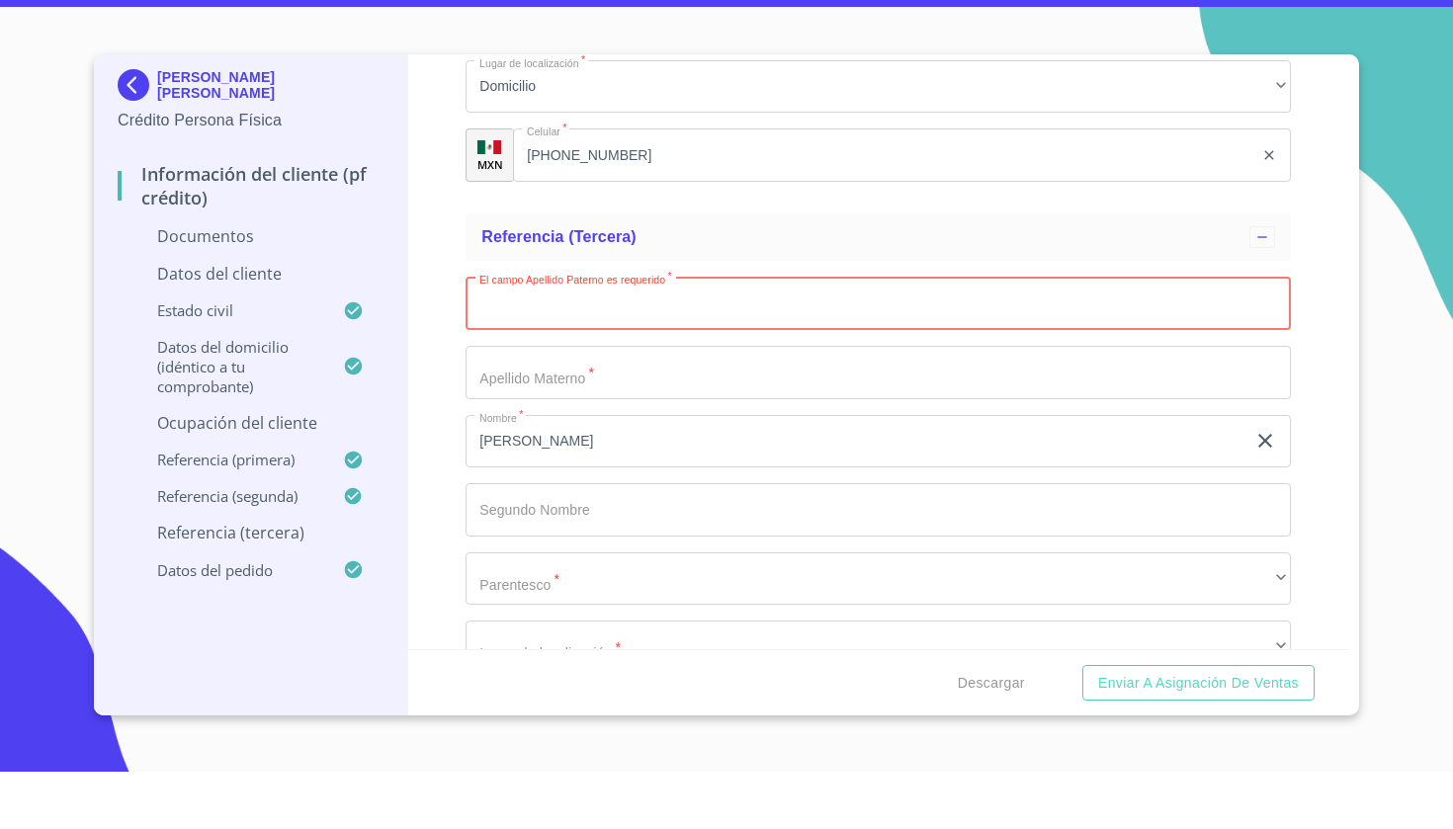
click at [549, 334] on input "Documento de identificación   *" at bounding box center [878, 360] width 825 height 53
type input "[PERSON_NAME]"
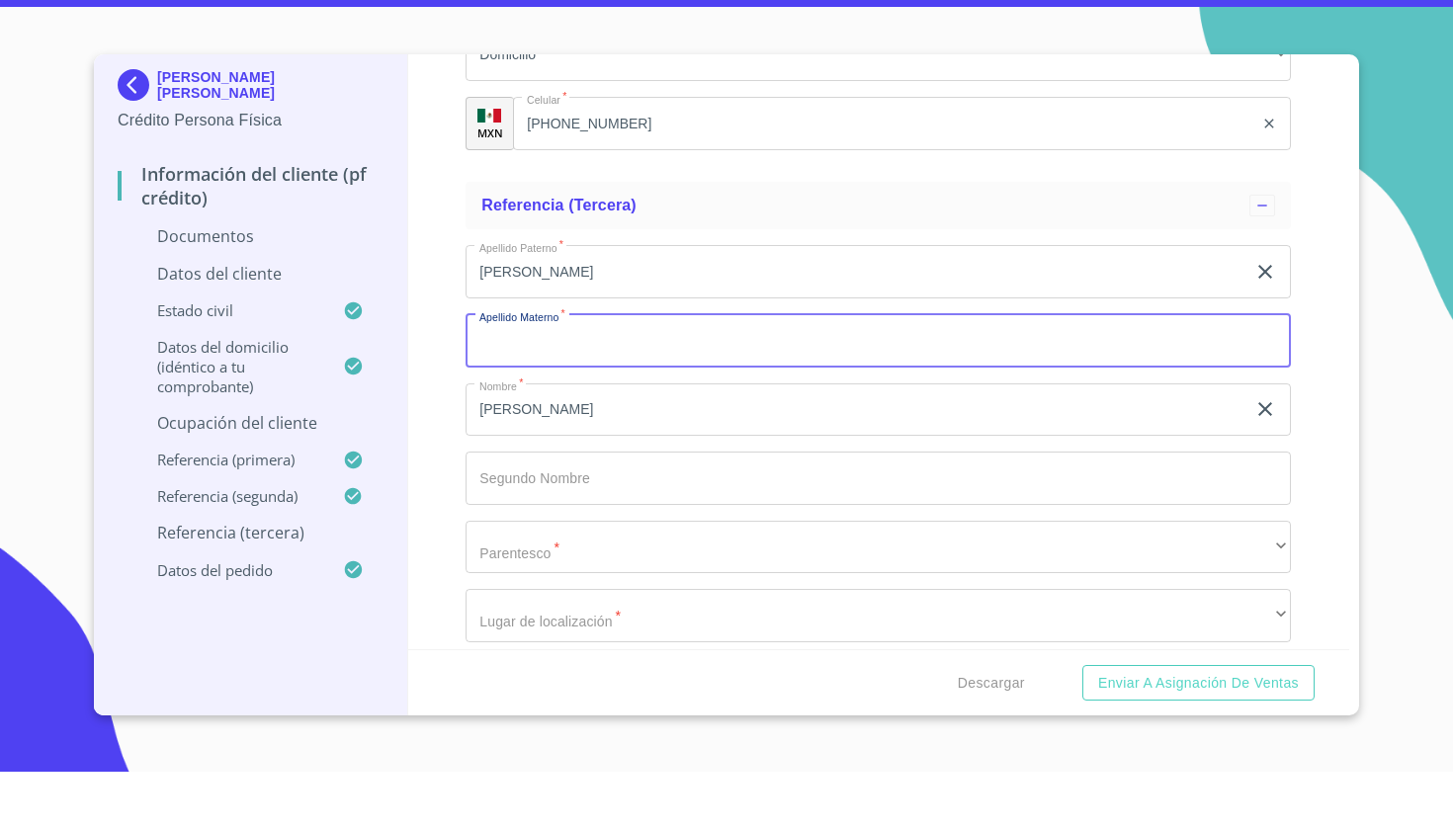
scroll to position [7385, 0]
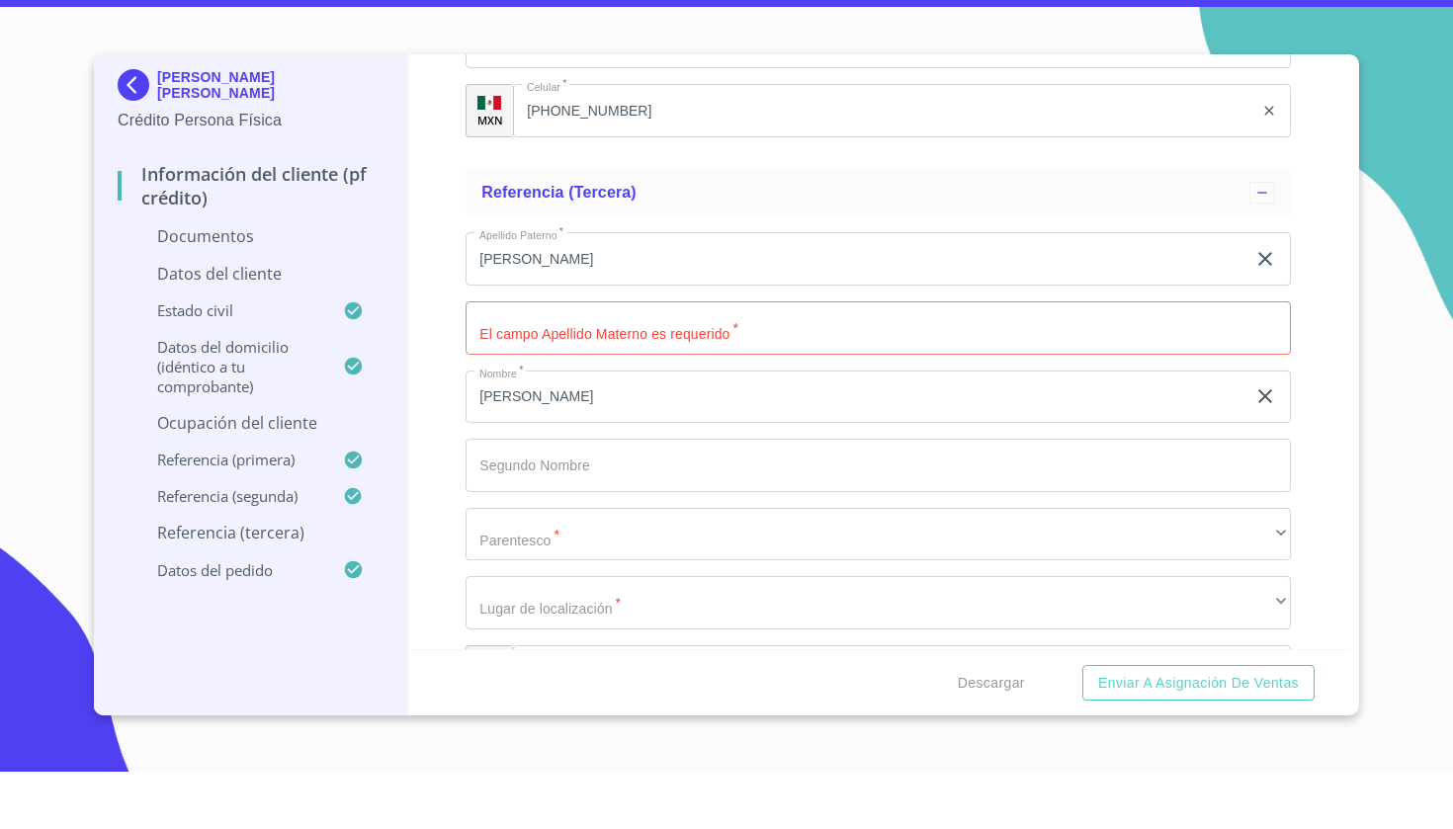
click at [533, 550] on div "Apellido [PERSON_NAME]   * [PERSON_NAME] ​ El campo Apellido Materno es requeri…" at bounding box center [878, 523] width 825 height 498
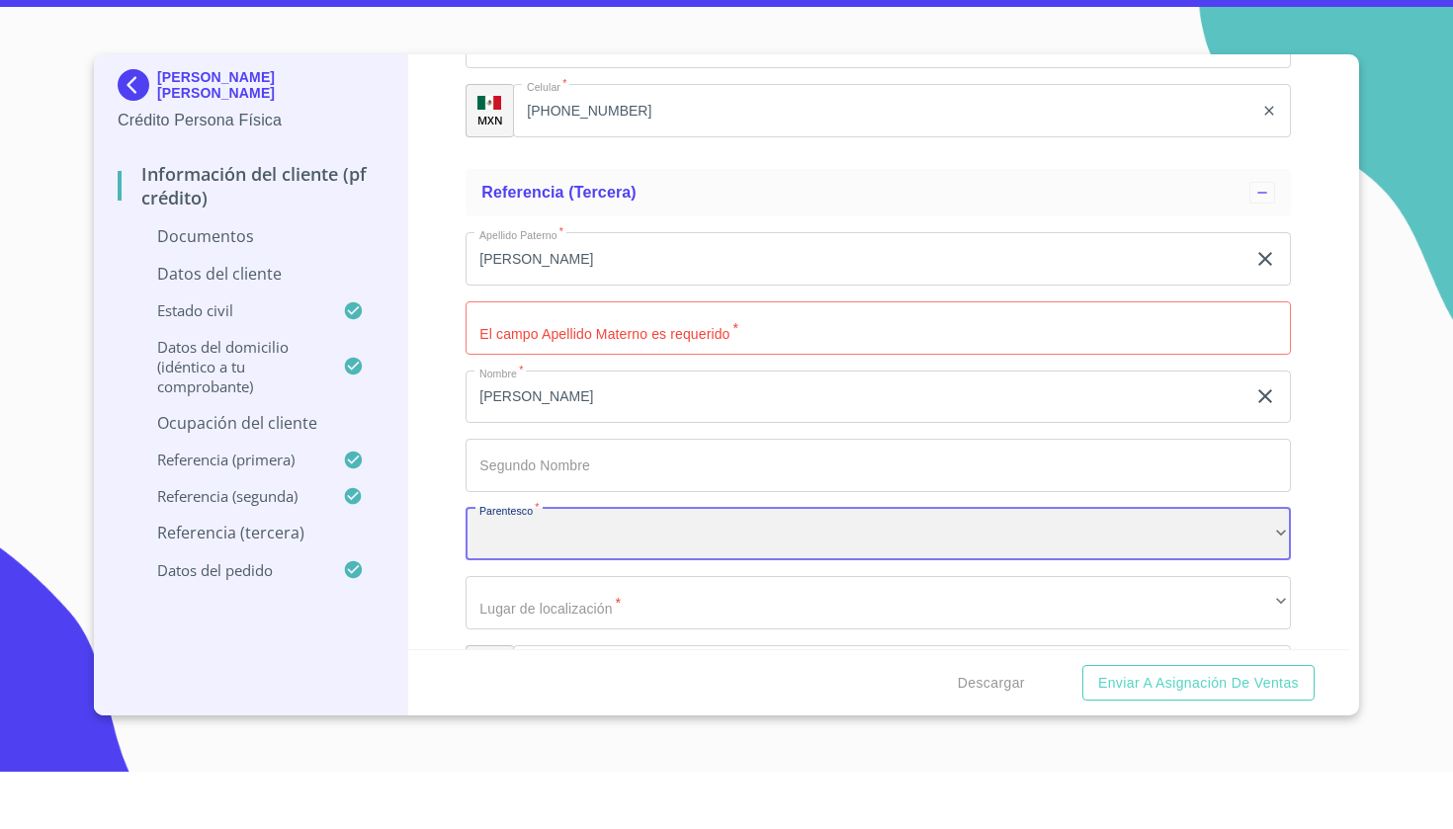
click at [533, 565] on div "​" at bounding box center [878, 591] width 825 height 53
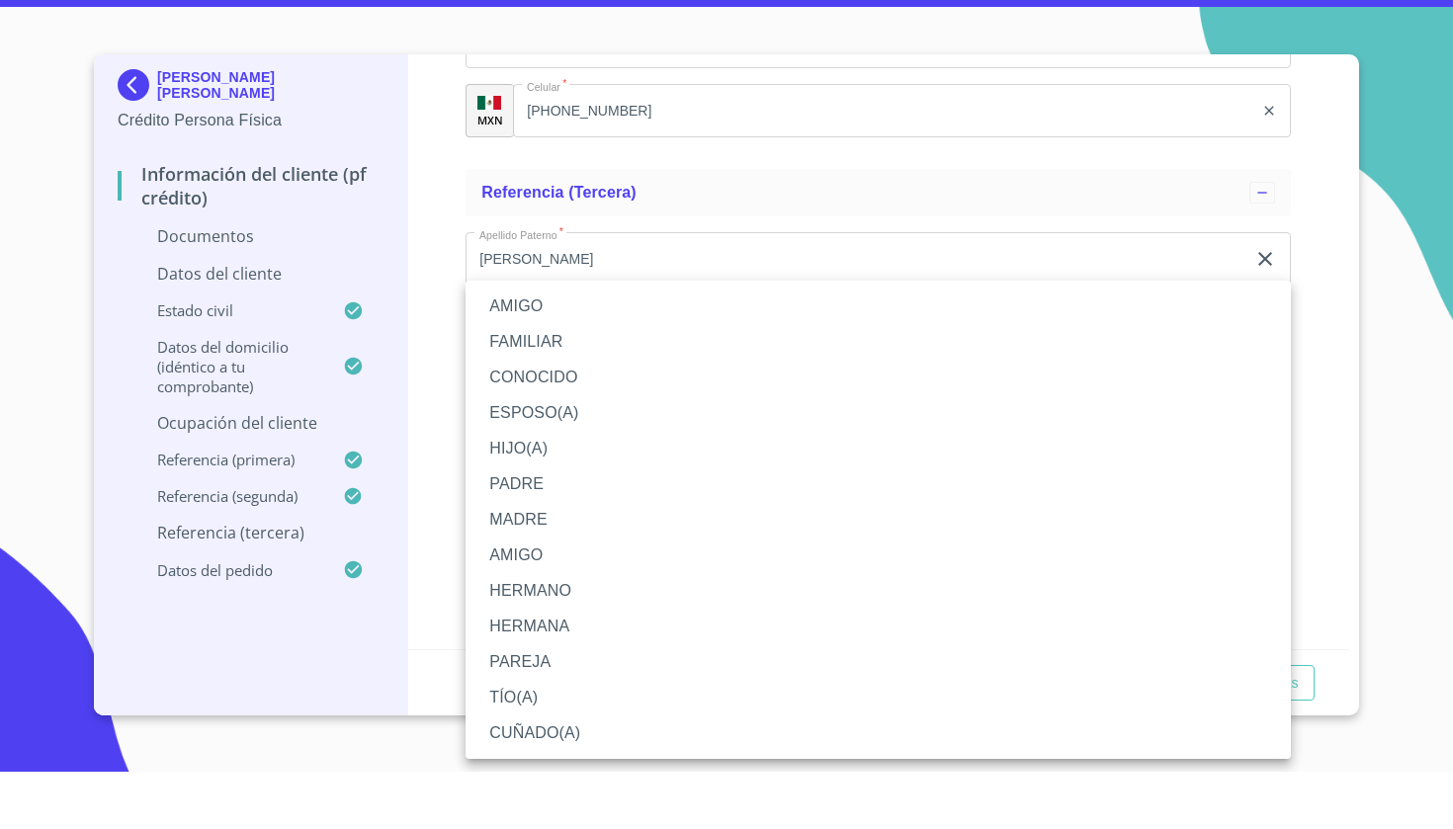
click at [535, 346] on li "AMIGO" at bounding box center [878, 364] width 825 height 36
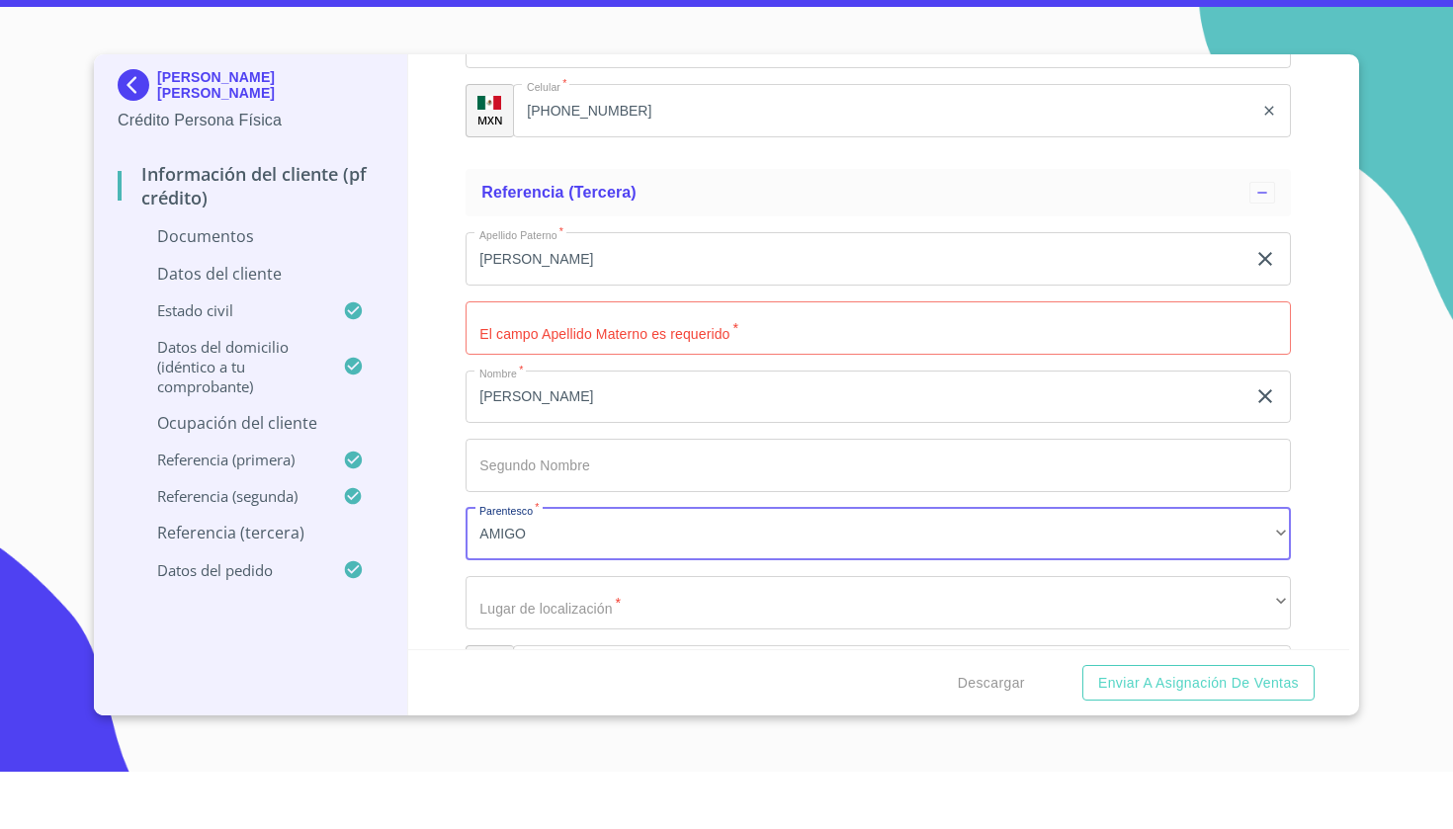
click at [530, 359] on input "Documento de identificación   *" at bounding box center [878, 385] width 825 height 53
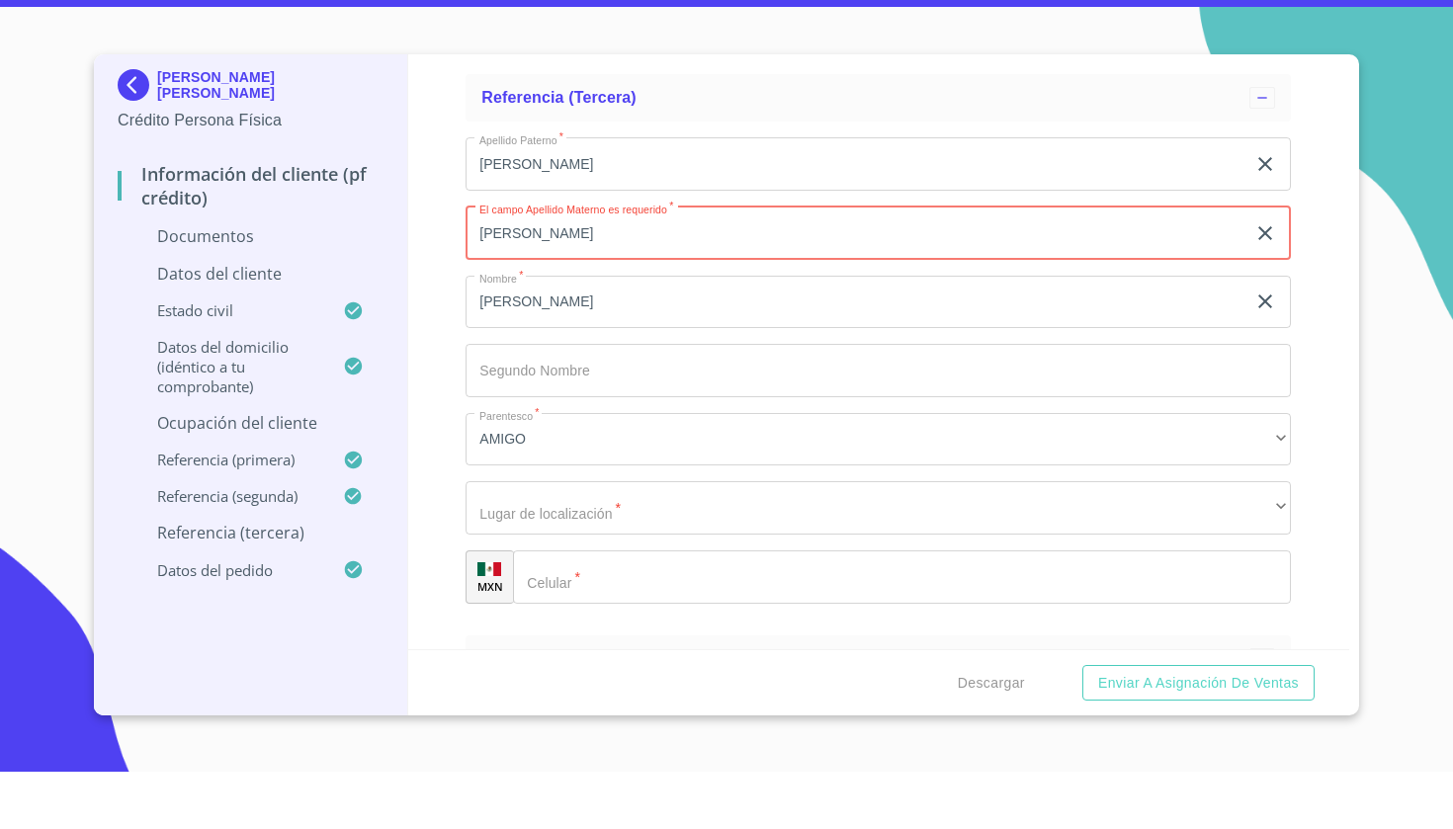
scroll to position [7503, 0]
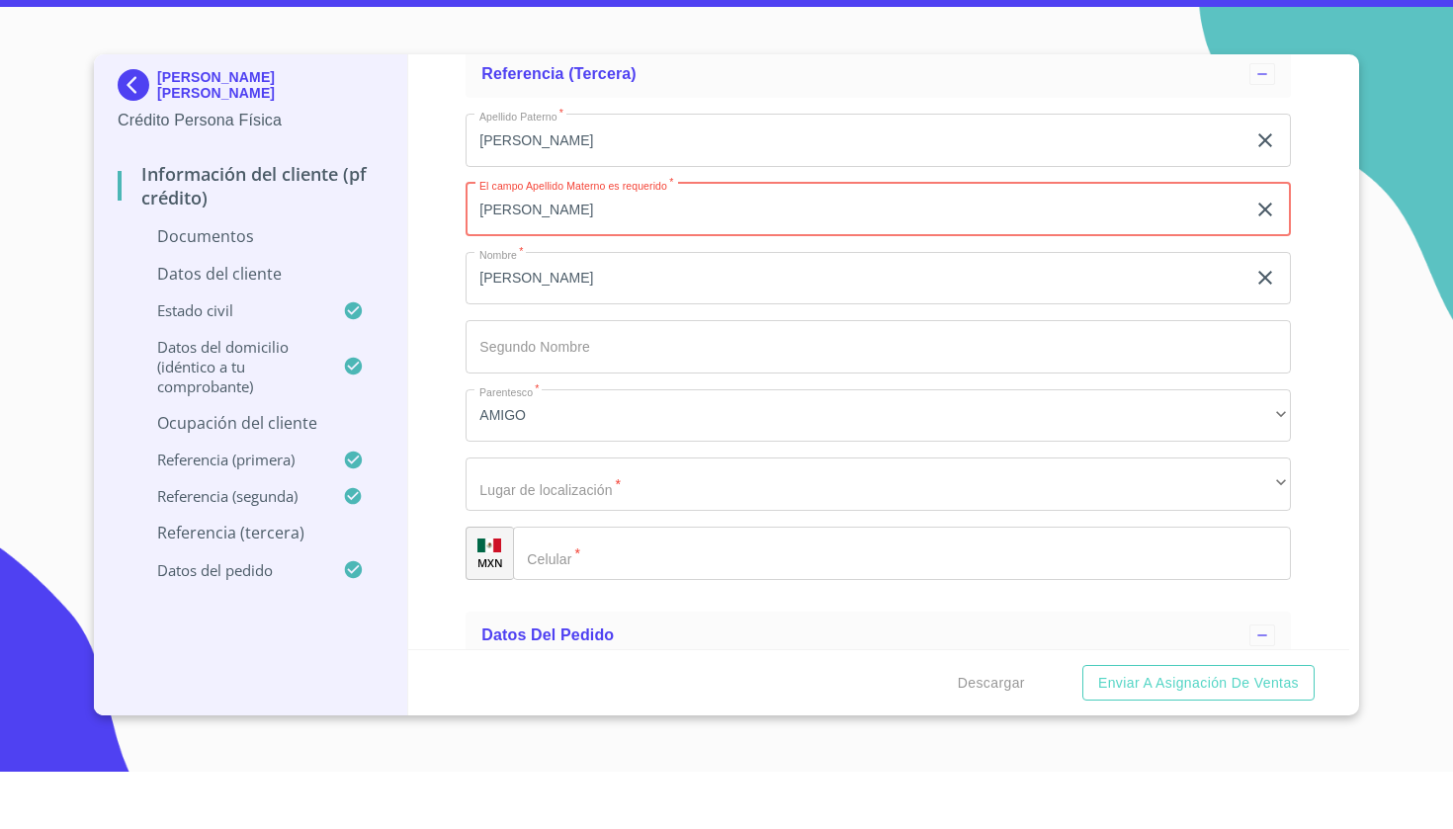
type input "[PERSON_NAME]"
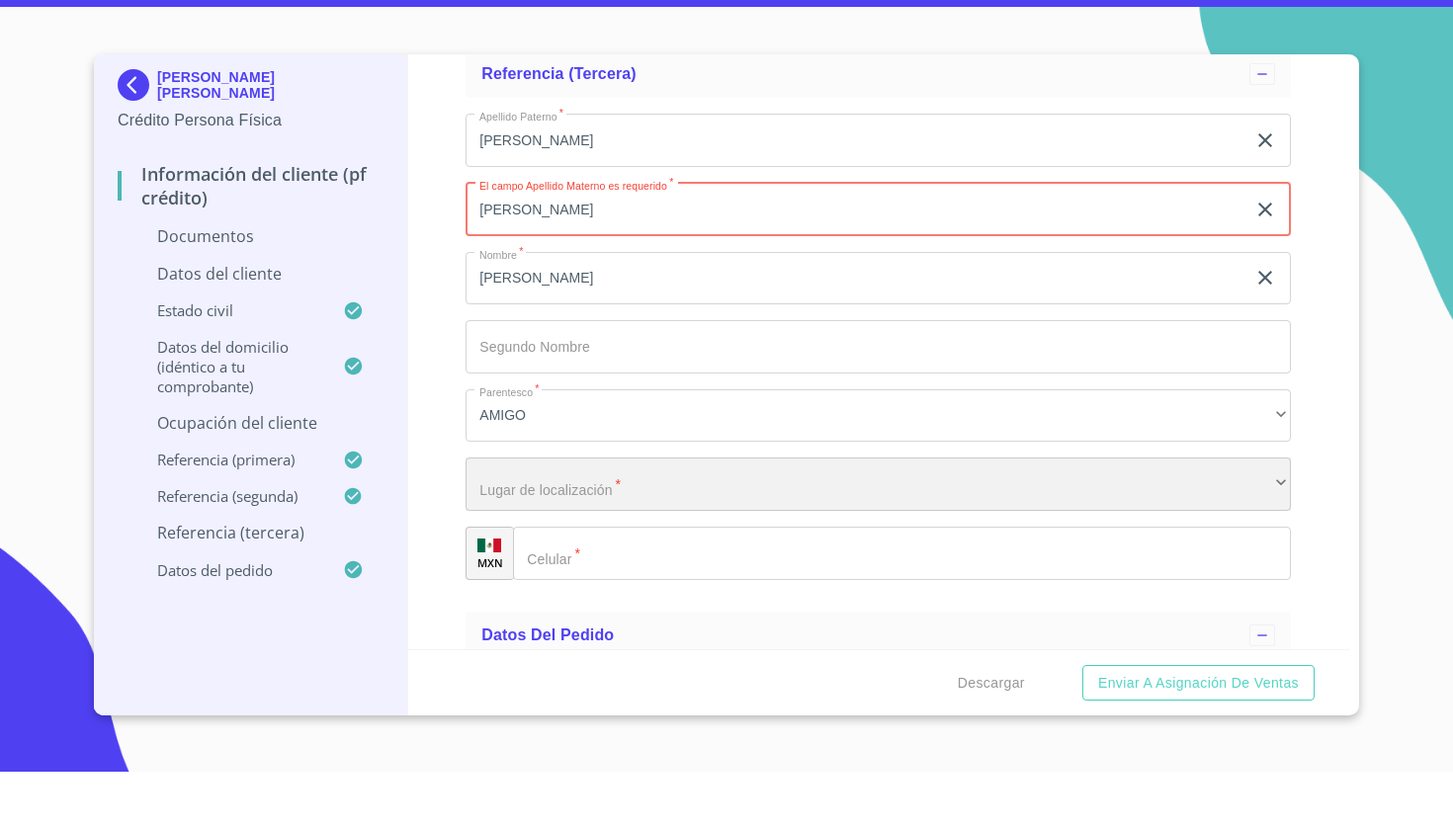
click at [554, 515] on div "​" at bounding box center [878, 541] width 825 height 53
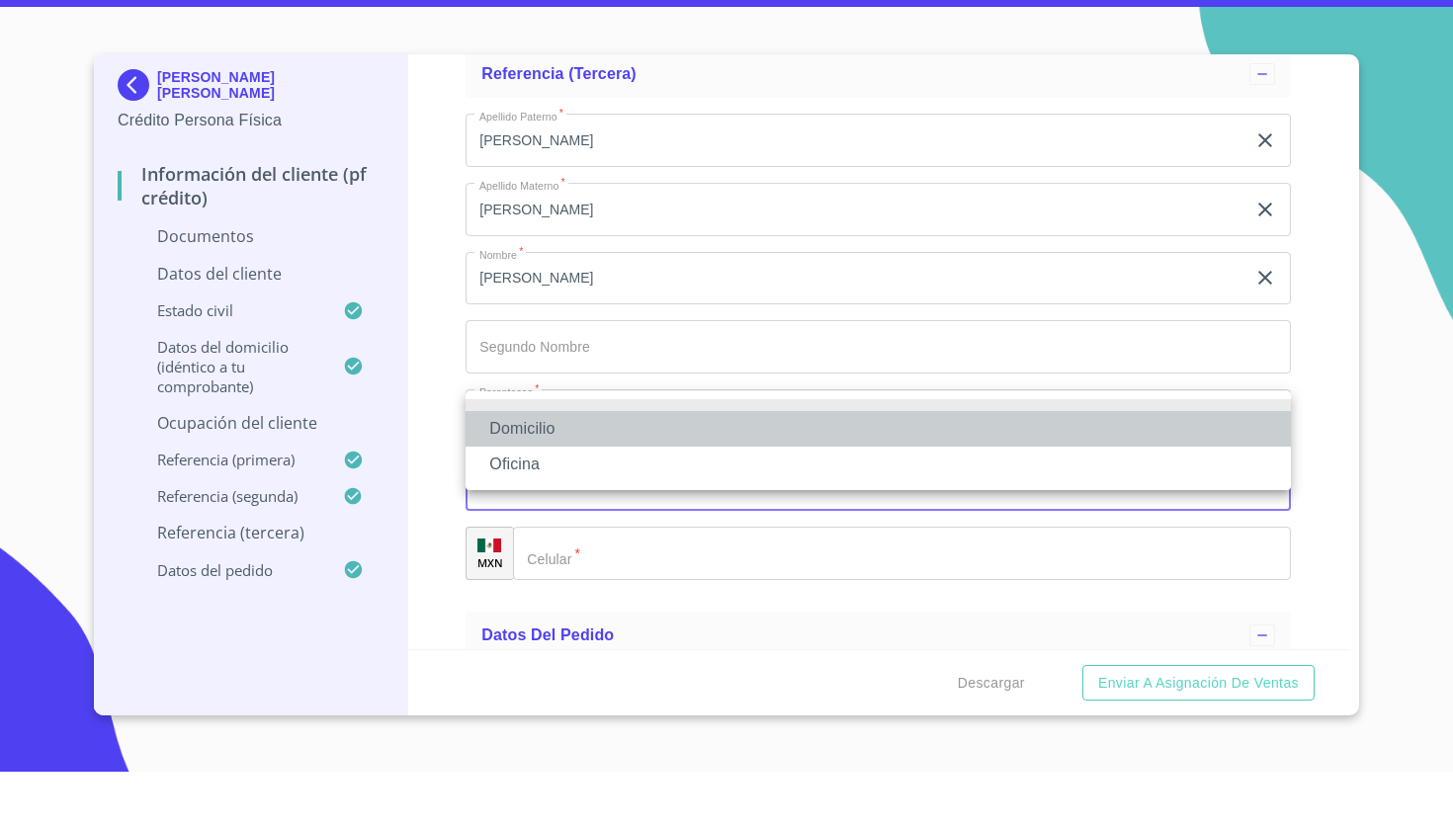
click at [537, 469] on li "Domicilio" at bounding box center [878, 487] width 825 height 36
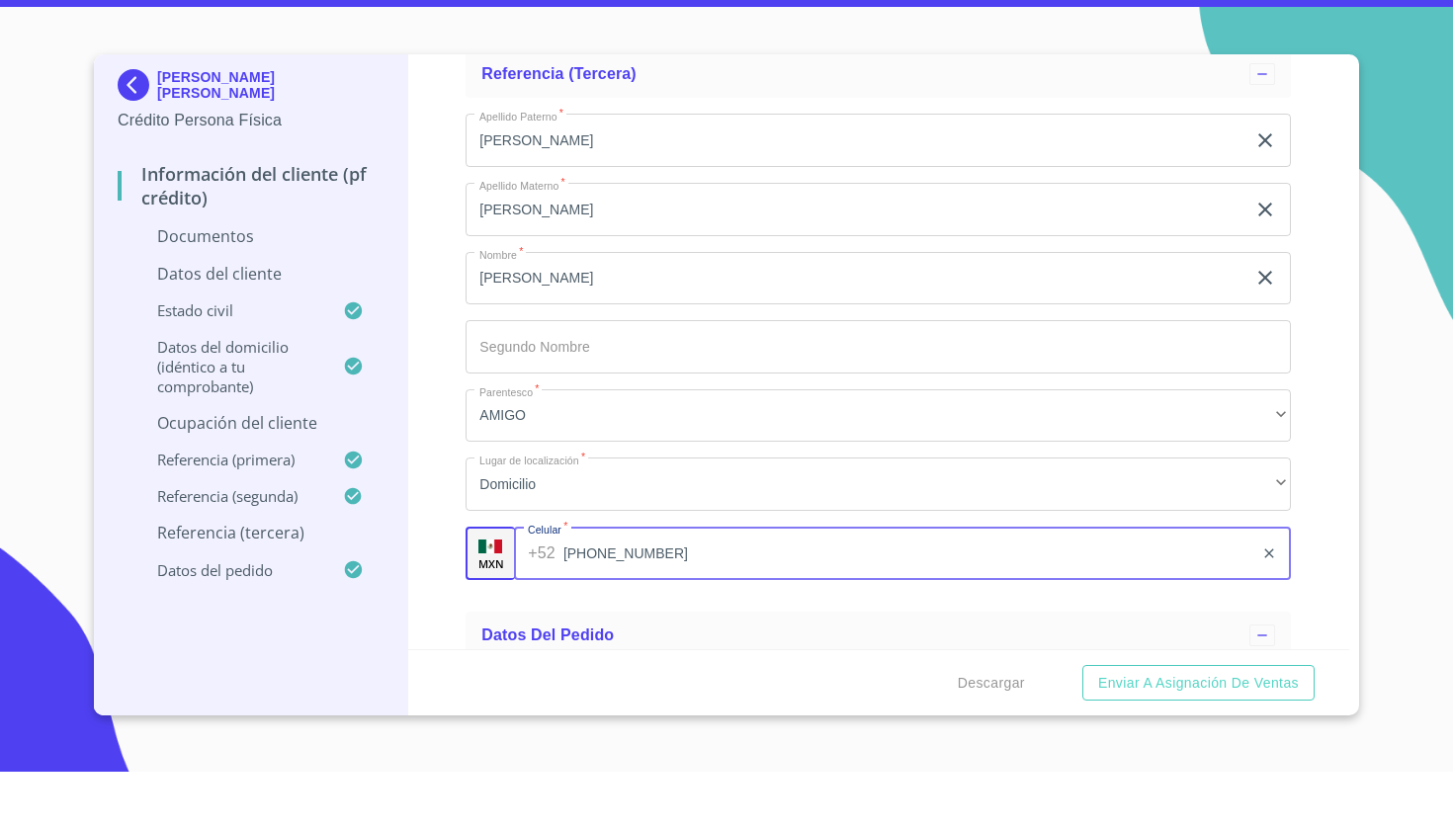
type input "[PHONE_NUMBER]"
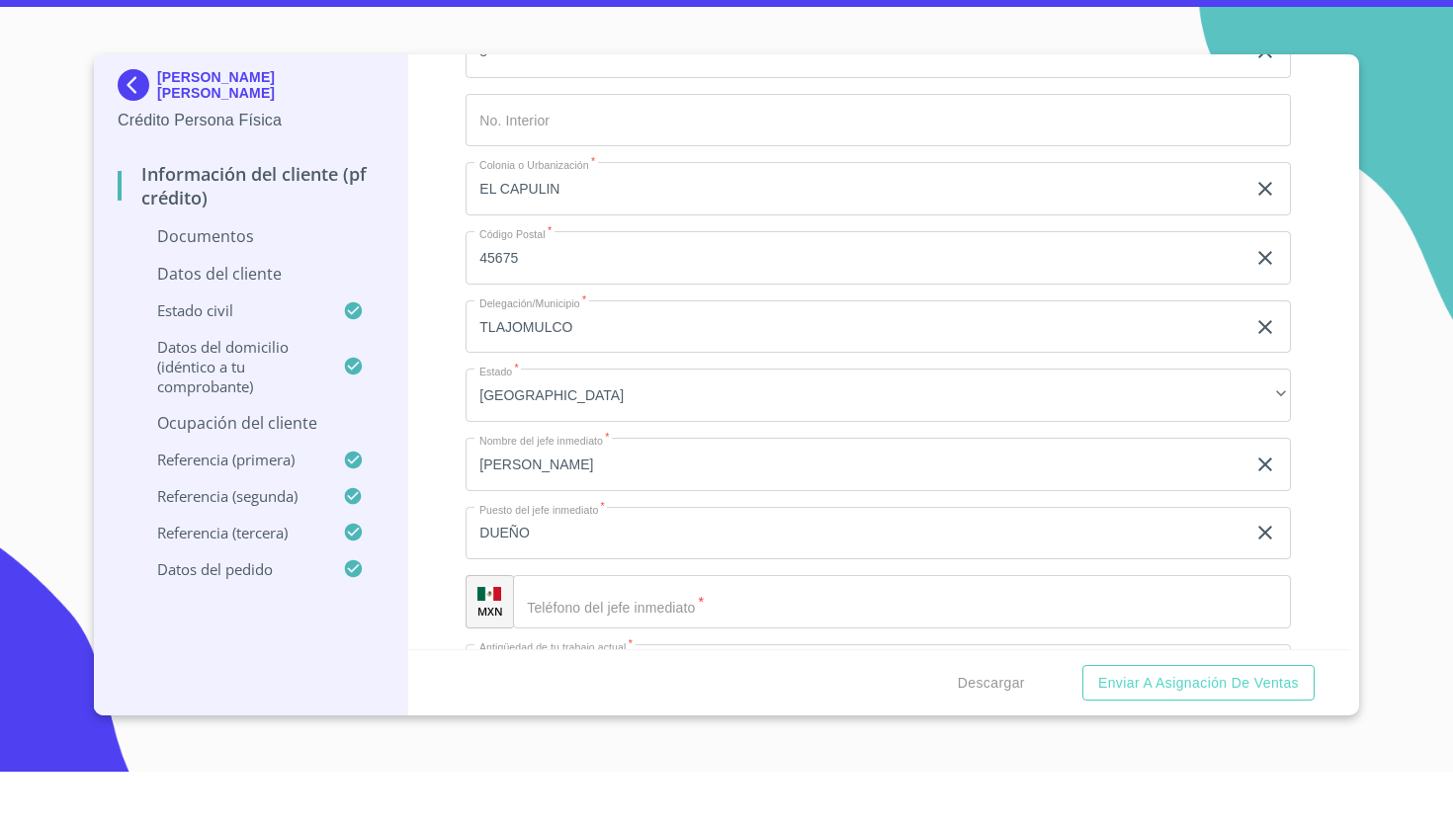
scroll to position [5679, 0]
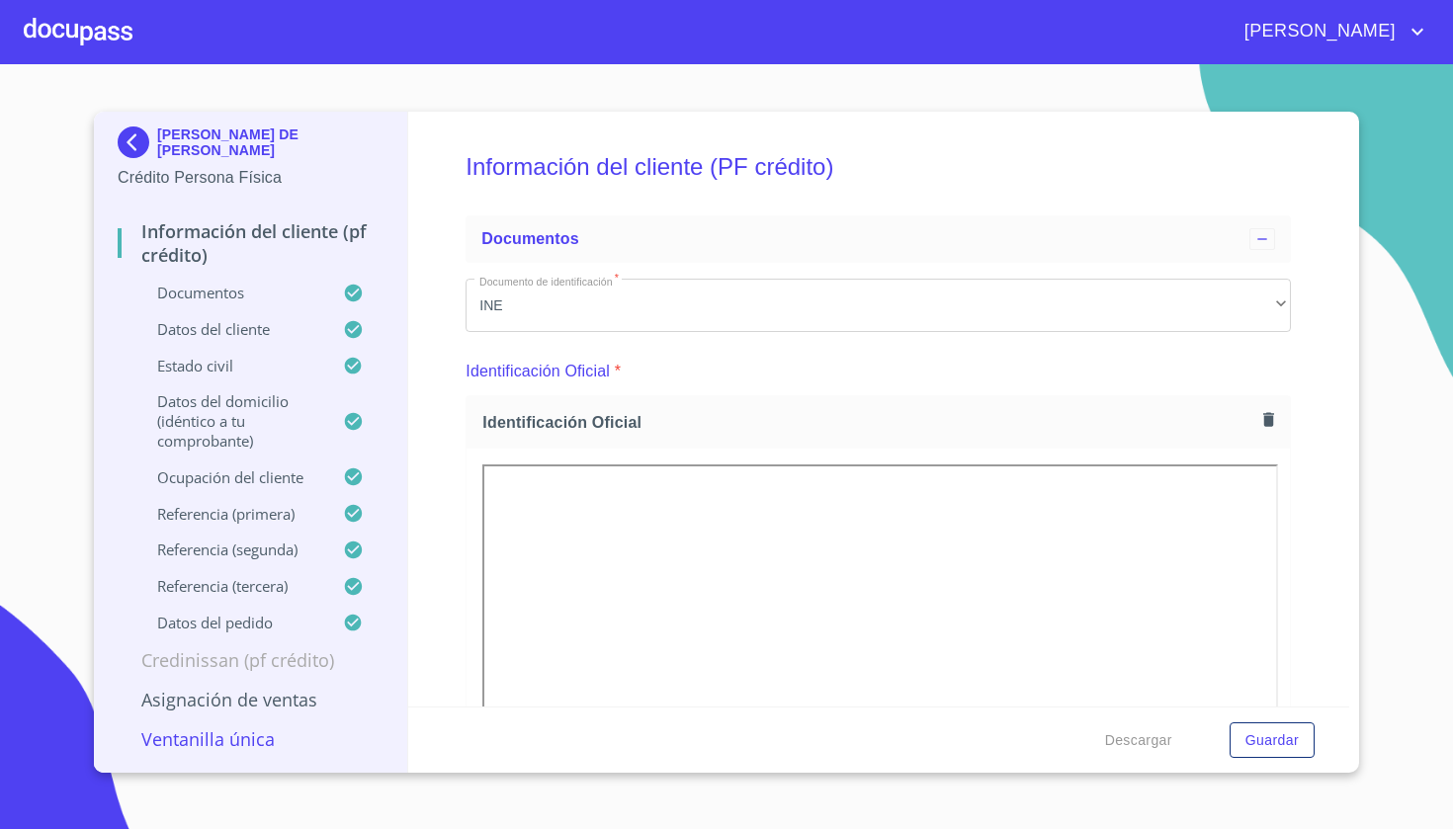
click at [149, 127] on img at bounding box center [138, 143] width 40 height 32
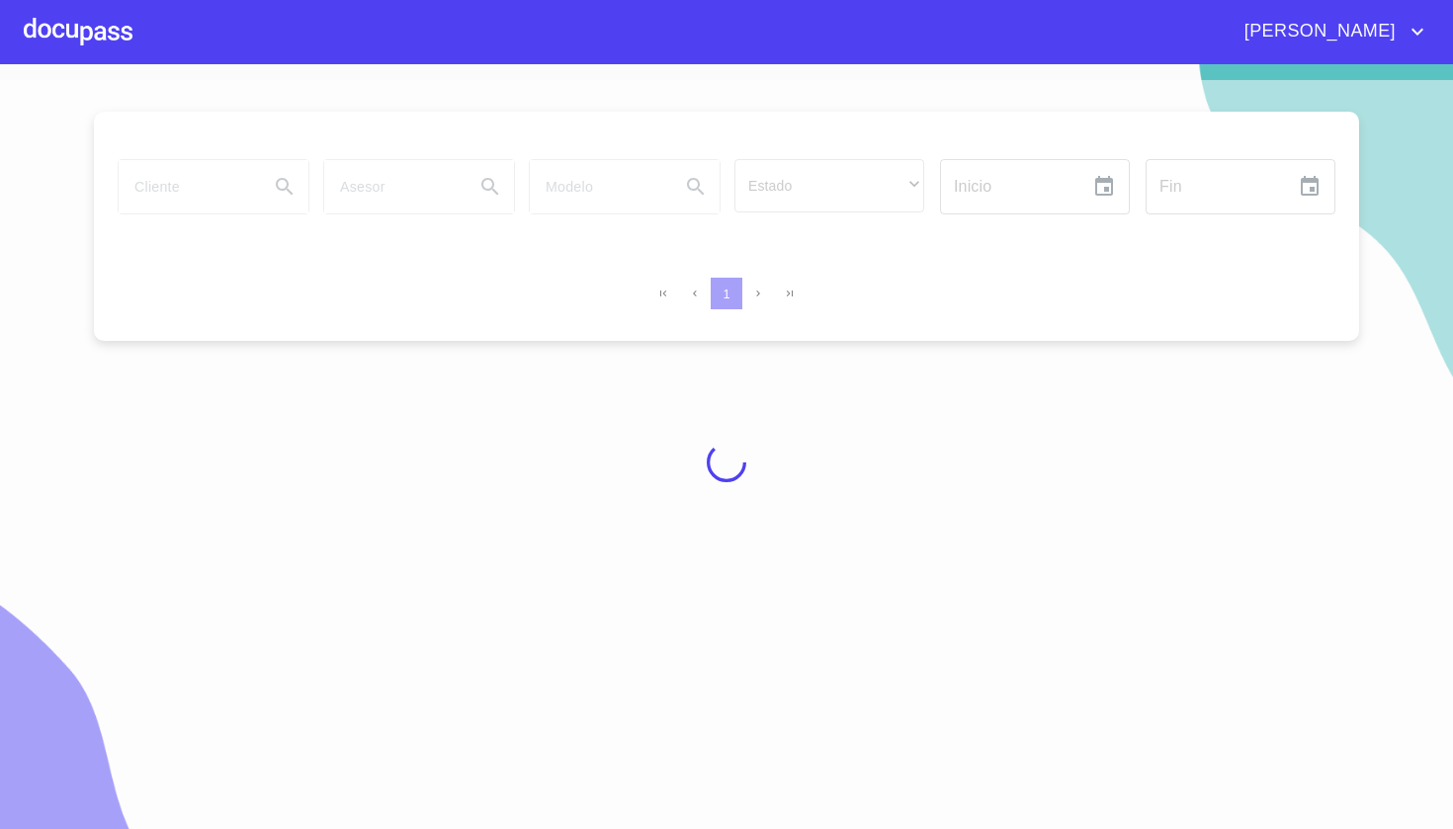
click at [190, 205] on div at bounding box center [726, 462] width 1453 height 765
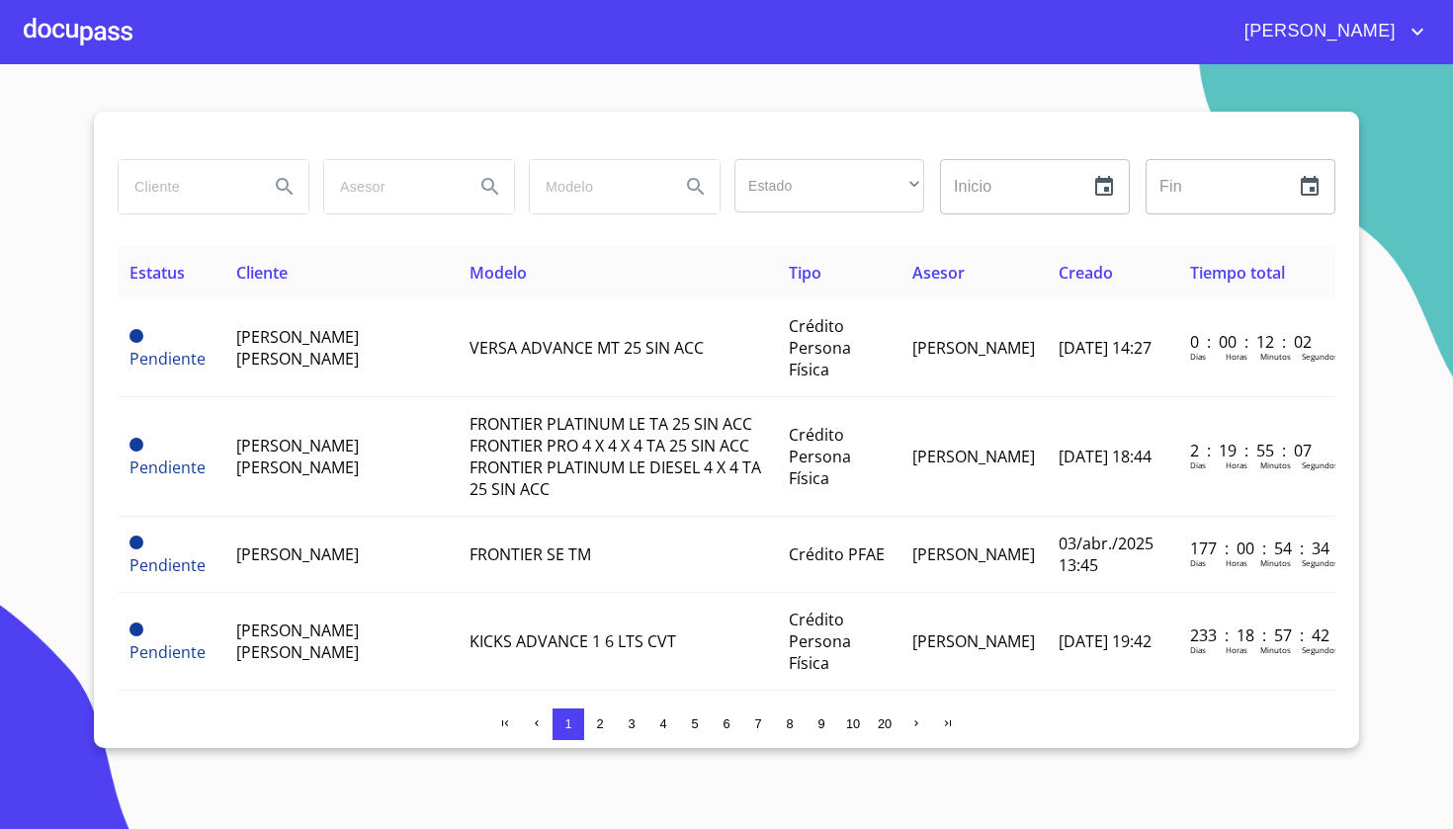
click at [192, 191] on input "search" at bounding box center [186, 186] width 134 height 53
click at [192, 190] on input "search" at bounding box center [186, 186] width 134 height 53
type input "VELIA ESMERALDA"
click at [278, 182] on icon "Search" at bounding box center [284, 186] width 17 height 17
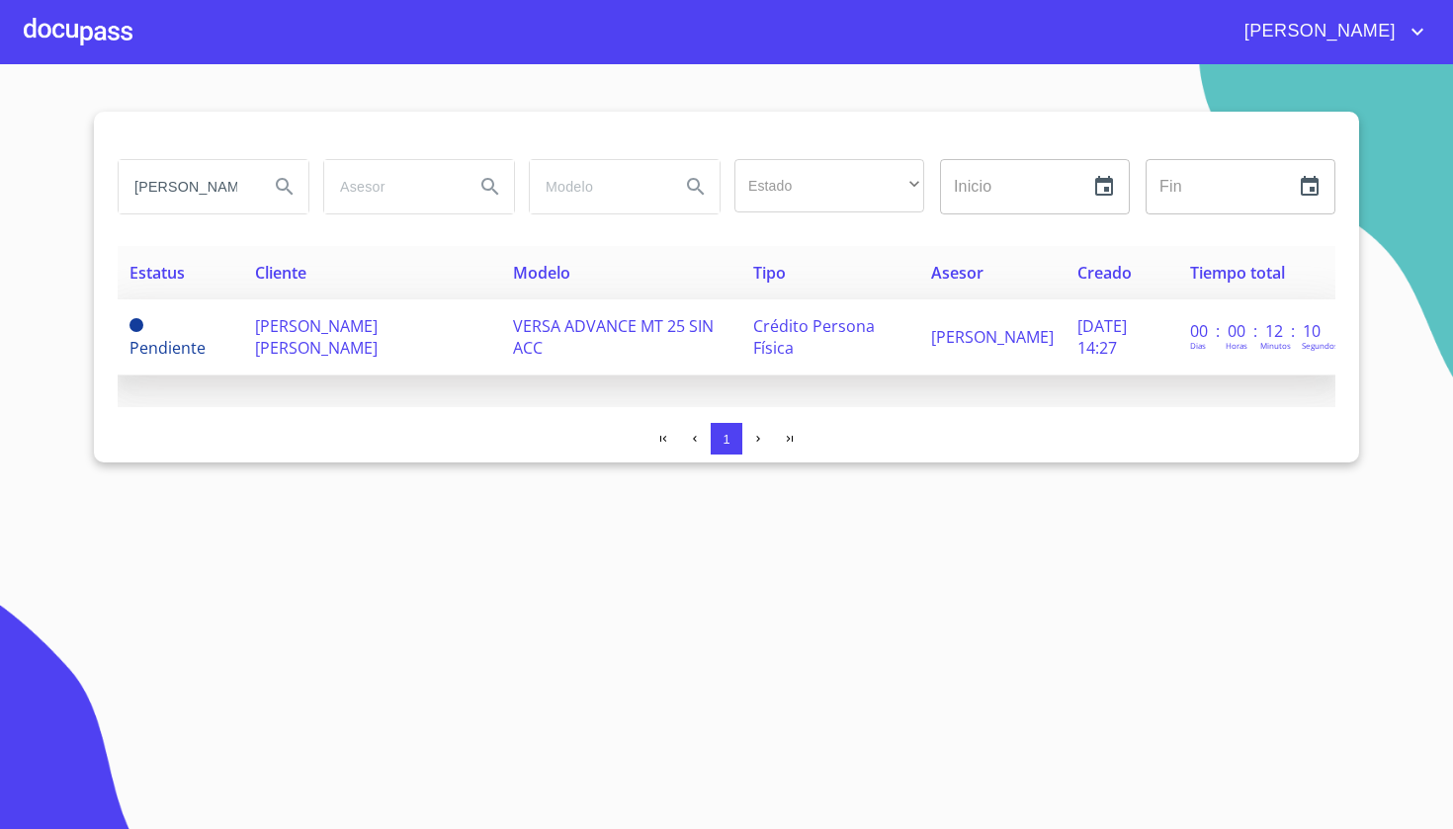
click at [602, 332] on span "VERSA ADVANCE MT 25 SIN ACC" at bounding box center [613, 336] width 201 height 43
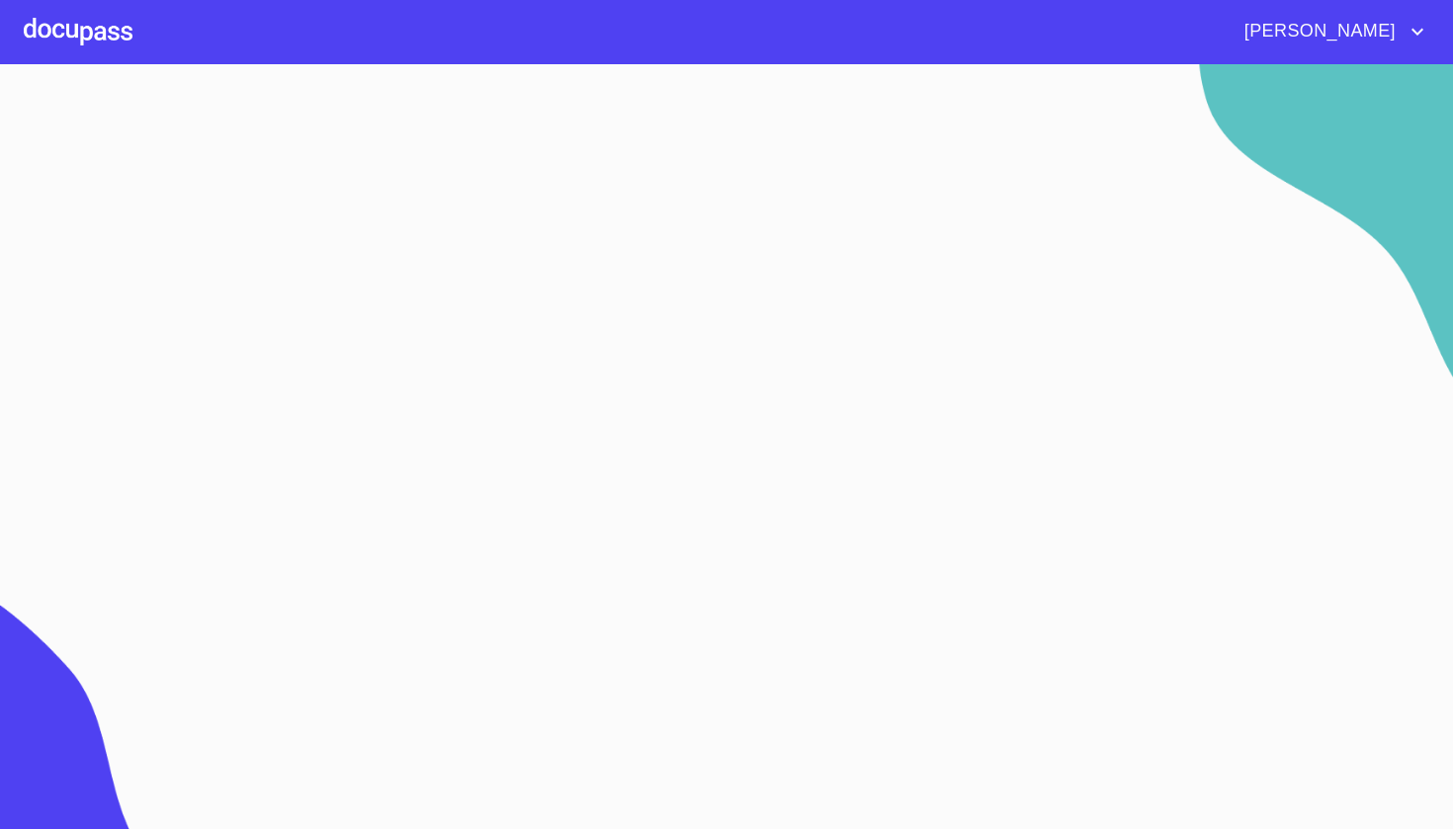
click at [602, 332] on section at bounding box center [726, 446] width 1453 height 765
